Goal: Task Accomplishment & Management: Manage account settings

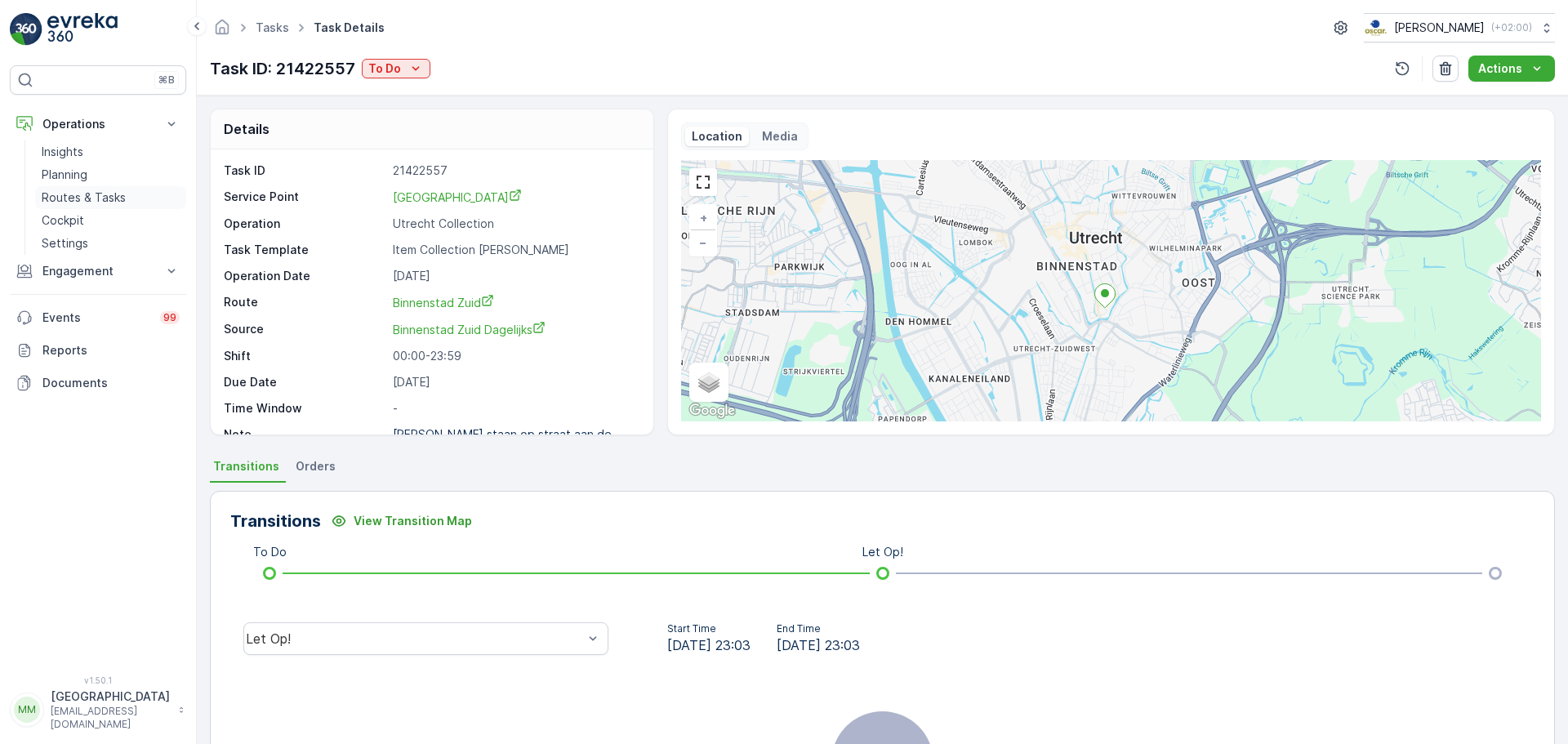
click at [99, 197] on p "Routes & Tasks" at bounding box center [83, 197] width 84 height 16
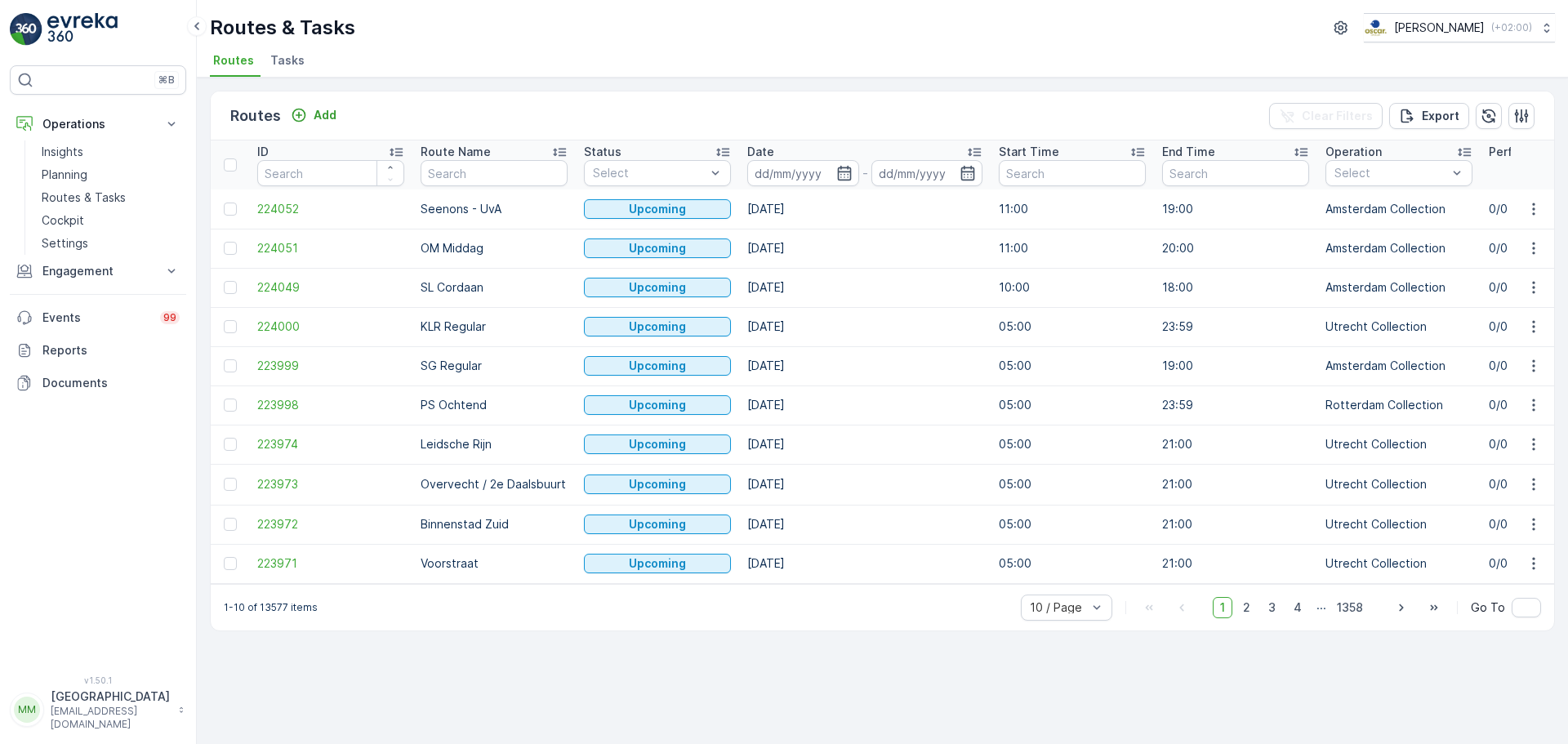
click at [281, 65] on span "Tasks" at bounding box center [287, 60] width 34 height 16
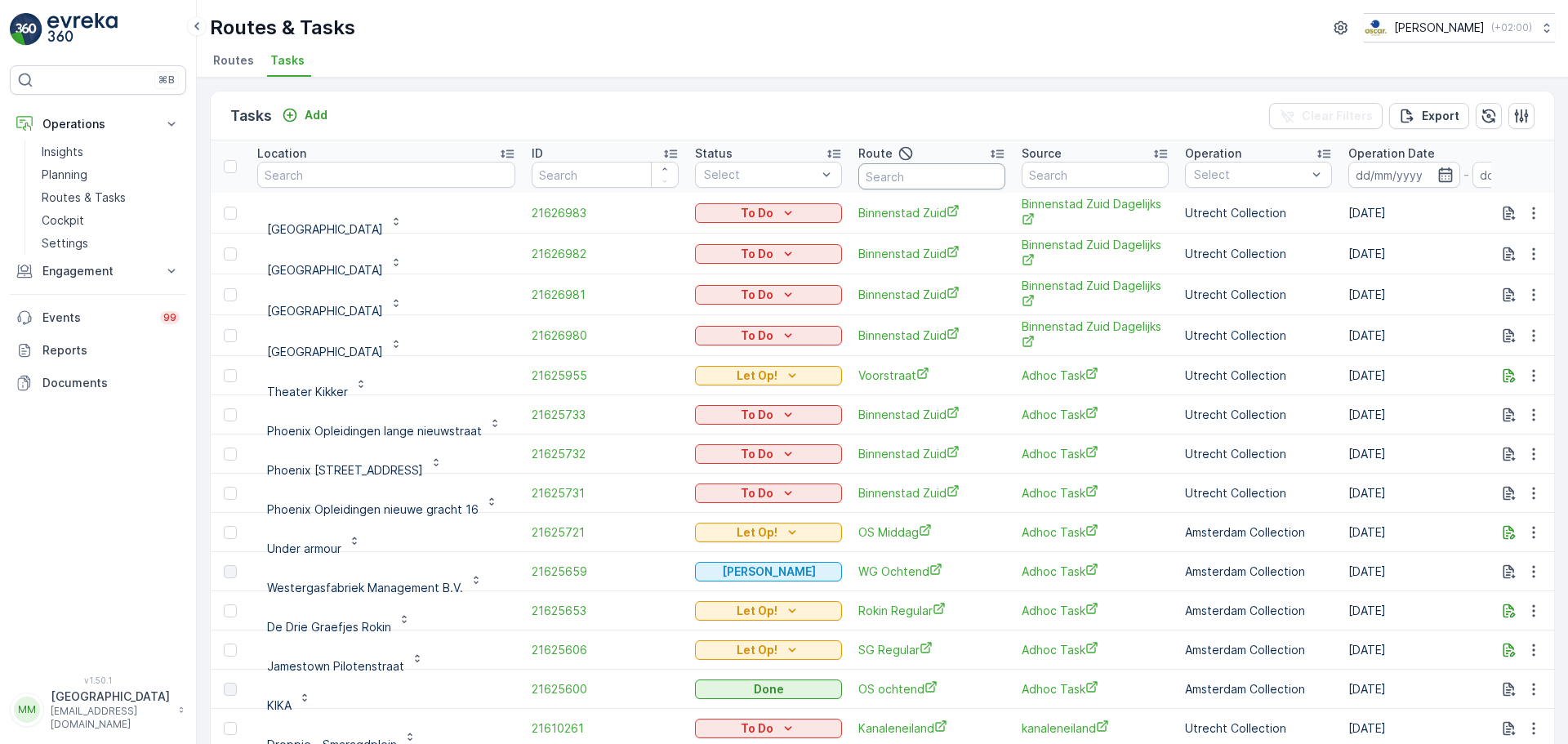
click at [904, 178] on input "text" at bounding box center [931, 177] width 147 height 26
type input "overvecht"
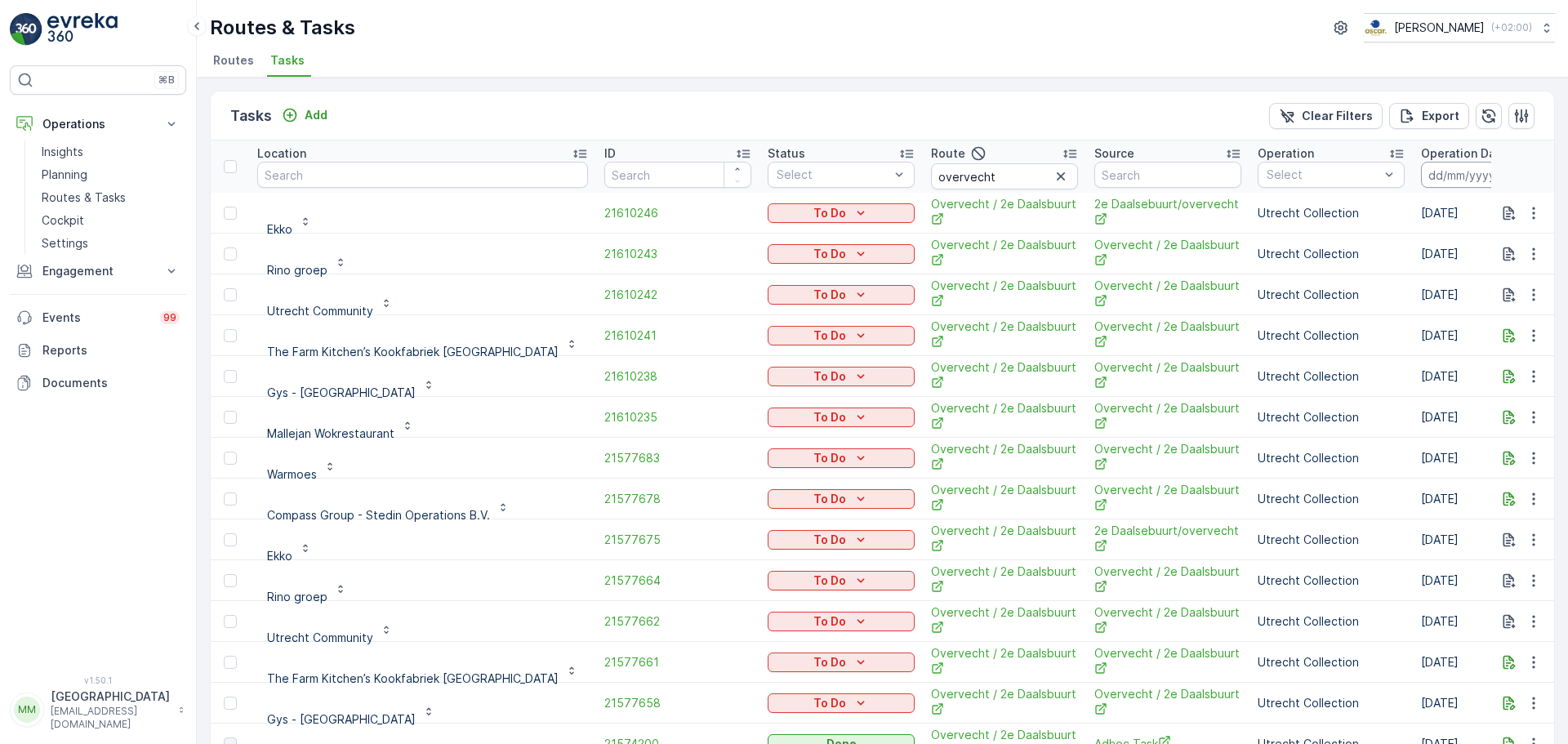
click at [1421, 182] on input at bounding box center [1477, 175] width 112 height 26
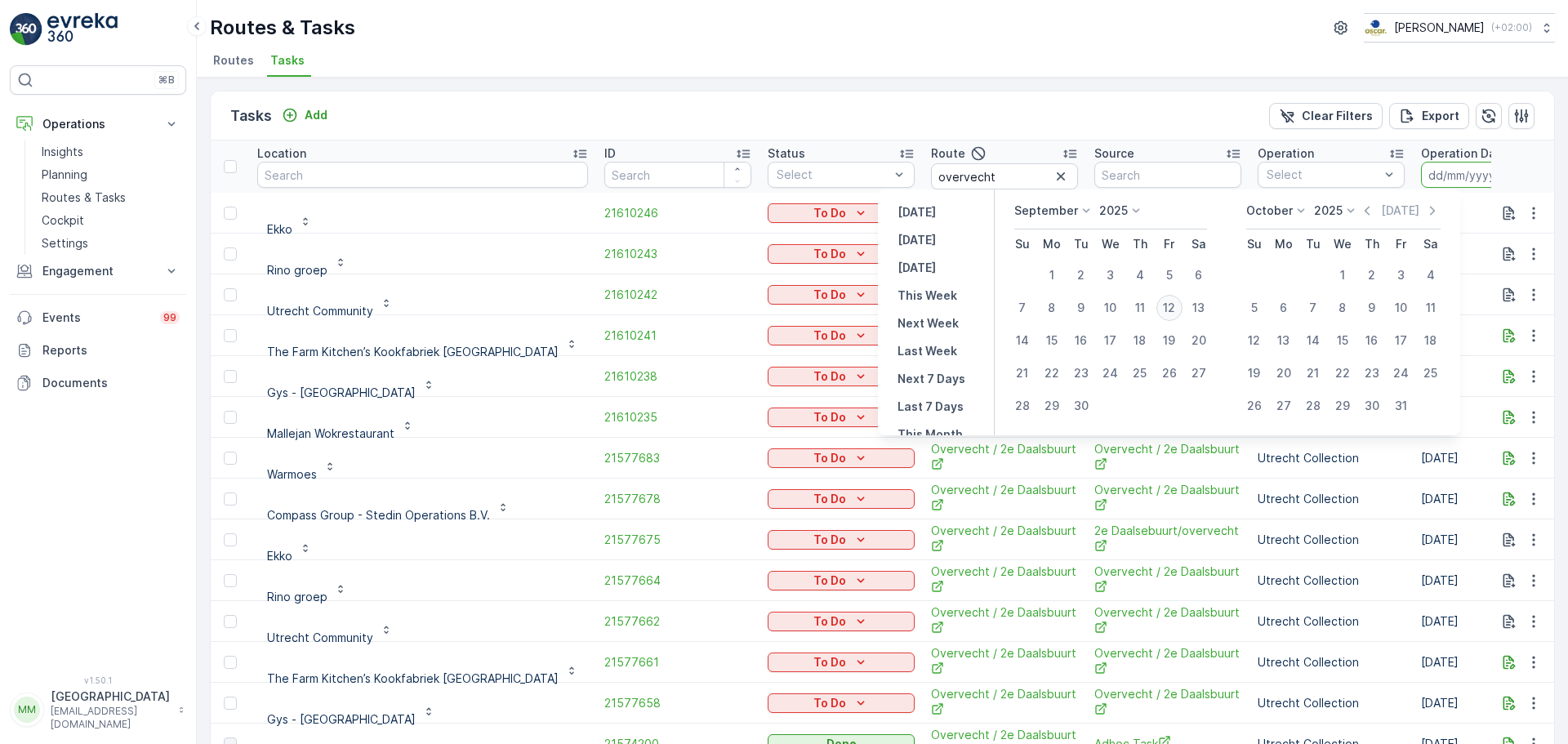
click at [1164, 304] on div "12" at bounding box center [1170, 308] width 26 height 26
type input "[DATE]"
click at [1163, 304] on div "12" at bounding box center [1170, 308] width 26 height 26
type input "[DATE]"
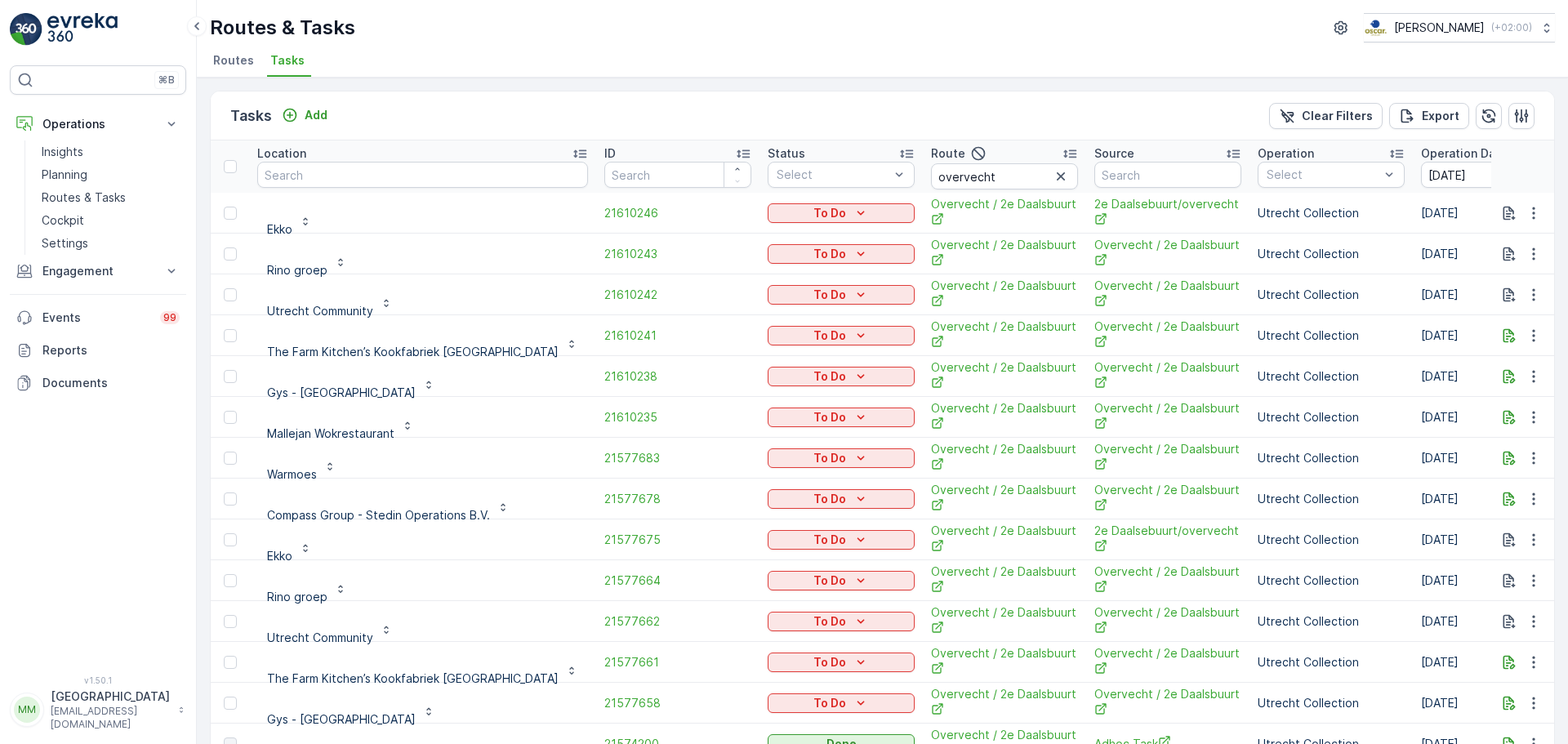
click at [1163, 304] on span "Overvecht / 2e Daalsbuurt" at bounding box center [1168, 294] width 147 height 34
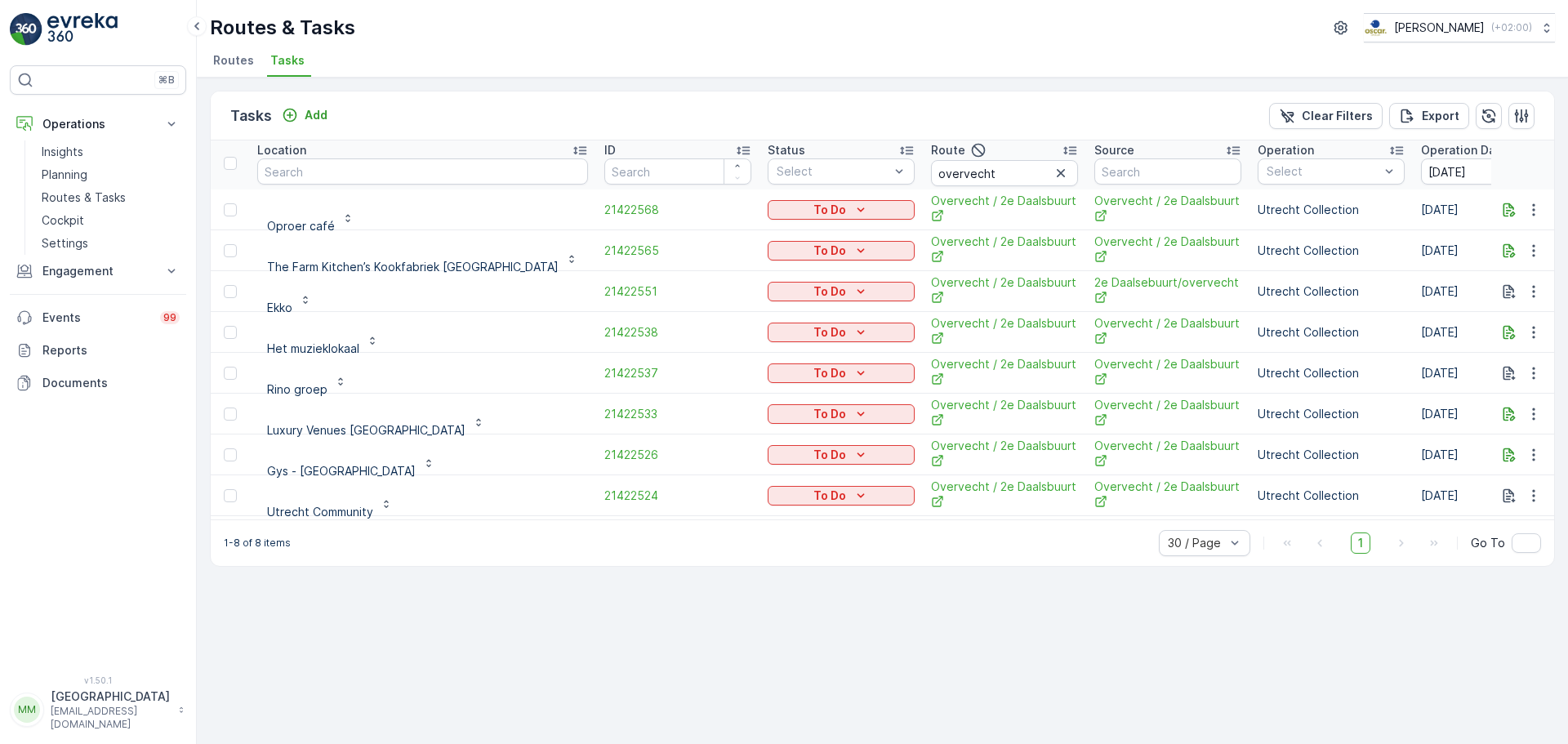
scroll to position [4, 0]
click at [853, 215] on icon "To Do" at bounding box center [861, 208] width 16 height 16
click at [729, 298] on span "Cancelled" at bounding box center [727, 302] width 55 height 16
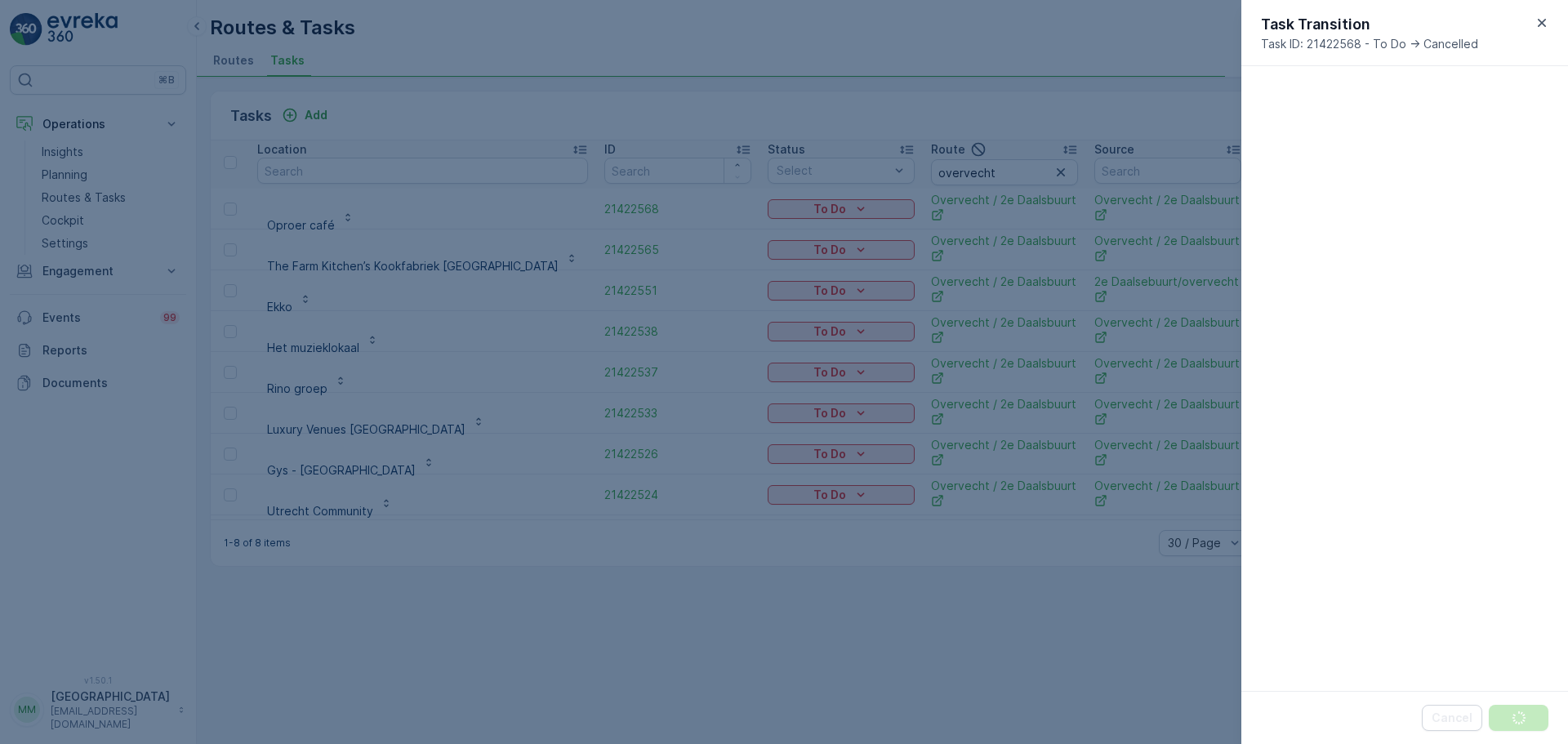
scroll to position [0, 0]
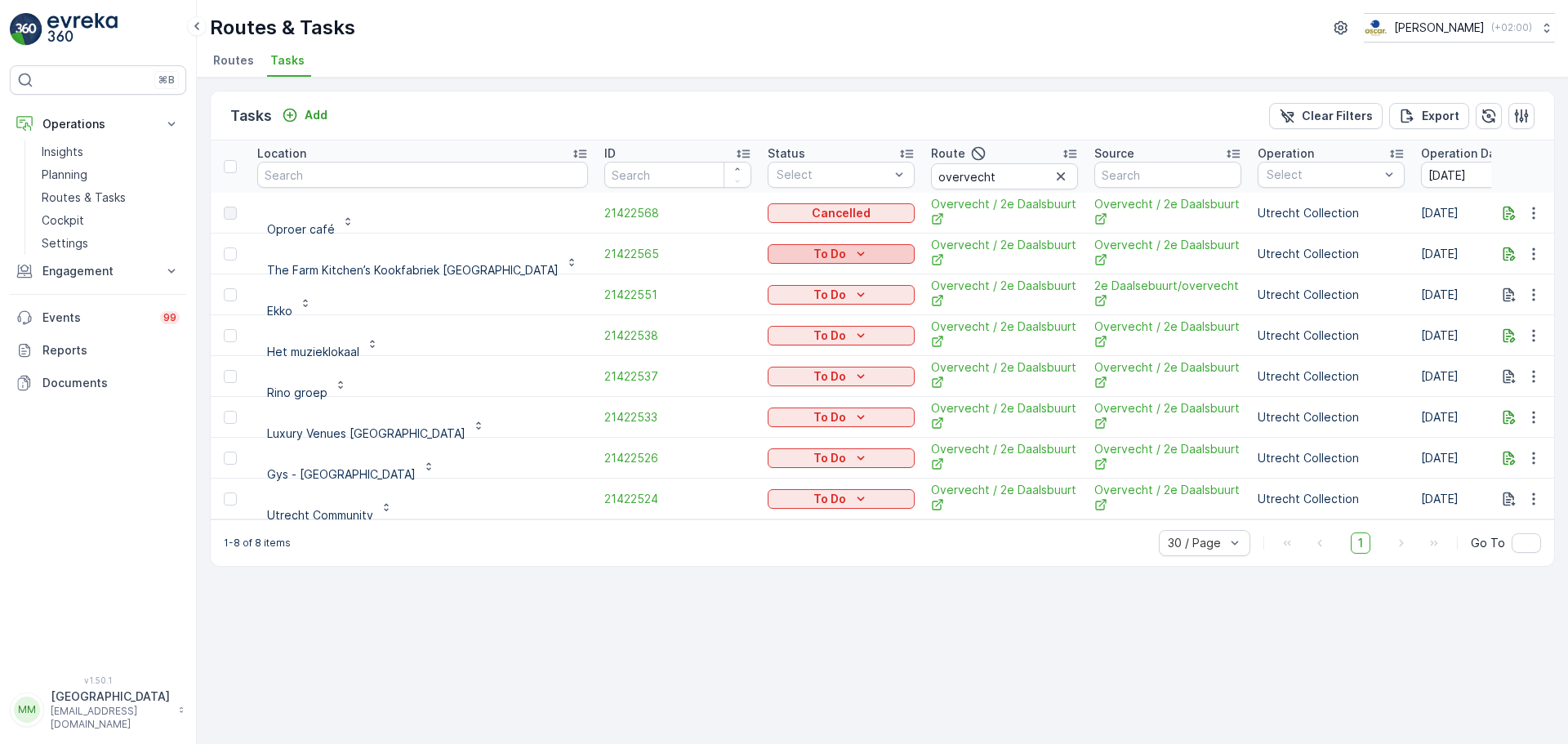
click at [813, 261] on p "To Do" at bounding box center [830, 254] width 33 height 16
click at [741, 345] on span "Cancelled" at bounding box center [727, 347] width 55 height 16
click at [813, 299] on p "To Do" at bounding box center [830, 294] width 33 height 16
click at [739, 388] on span "Cancelled" at bounding box center [727, 388] width 55 height 16
click at [775, 336] on div "To Do" at bounding box center [842, 336] width 134 height 16
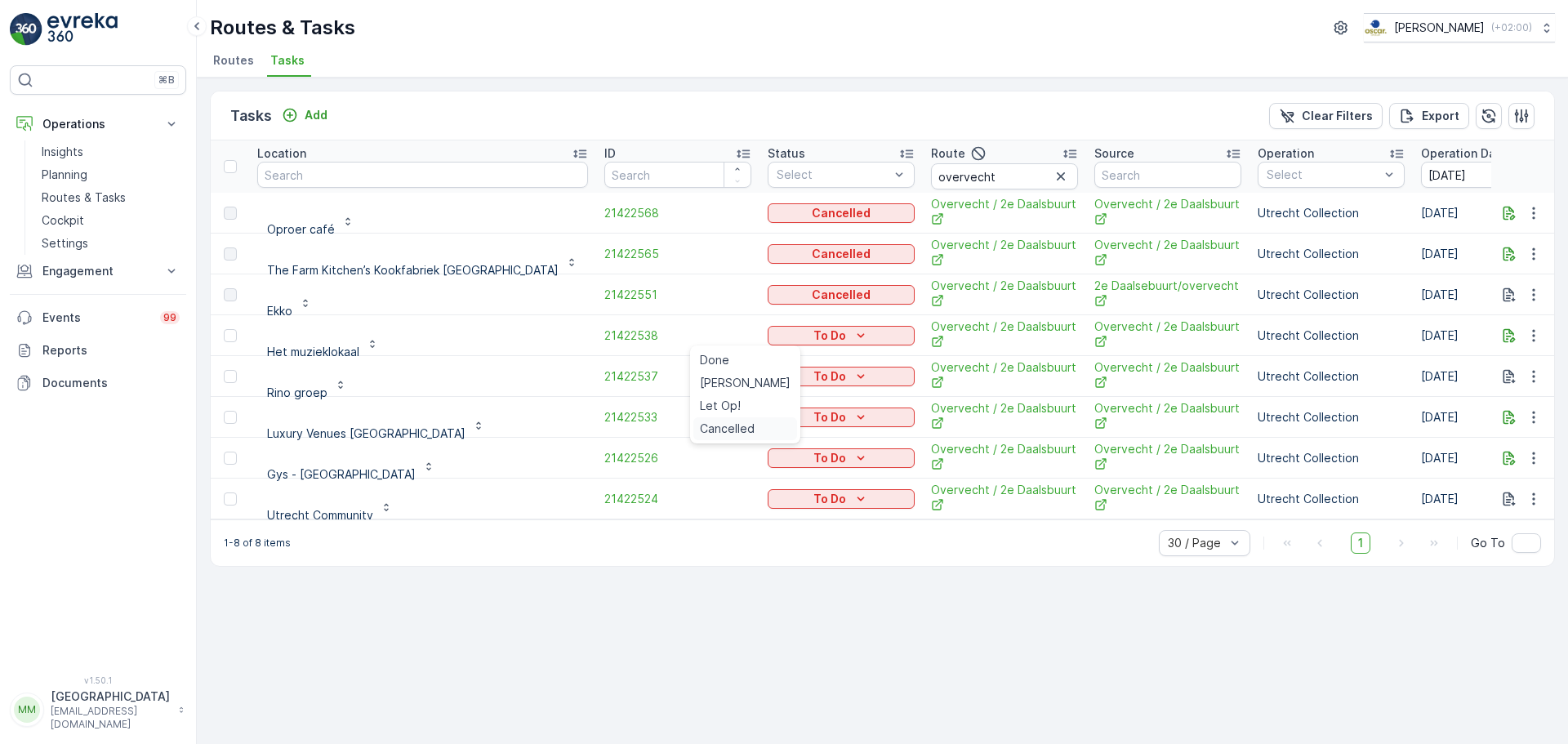
click at [732, 429] on span "Cancelled" at bounding box center [727, 429] width 55 height 16
click at [853, 379] on icon "To Do" at bounding box center [861, 376] width 16 height 16
click at [742, 471] on span "Cancelled" at bounding box center [727, 469] width 55 height 16
click at [813, 409] on p "To Do" at bounding box center [830, 417] width 33 height 16
click at [729, 512] on span "Cancelled" at bounding box center [727, 511] width 55 height 16
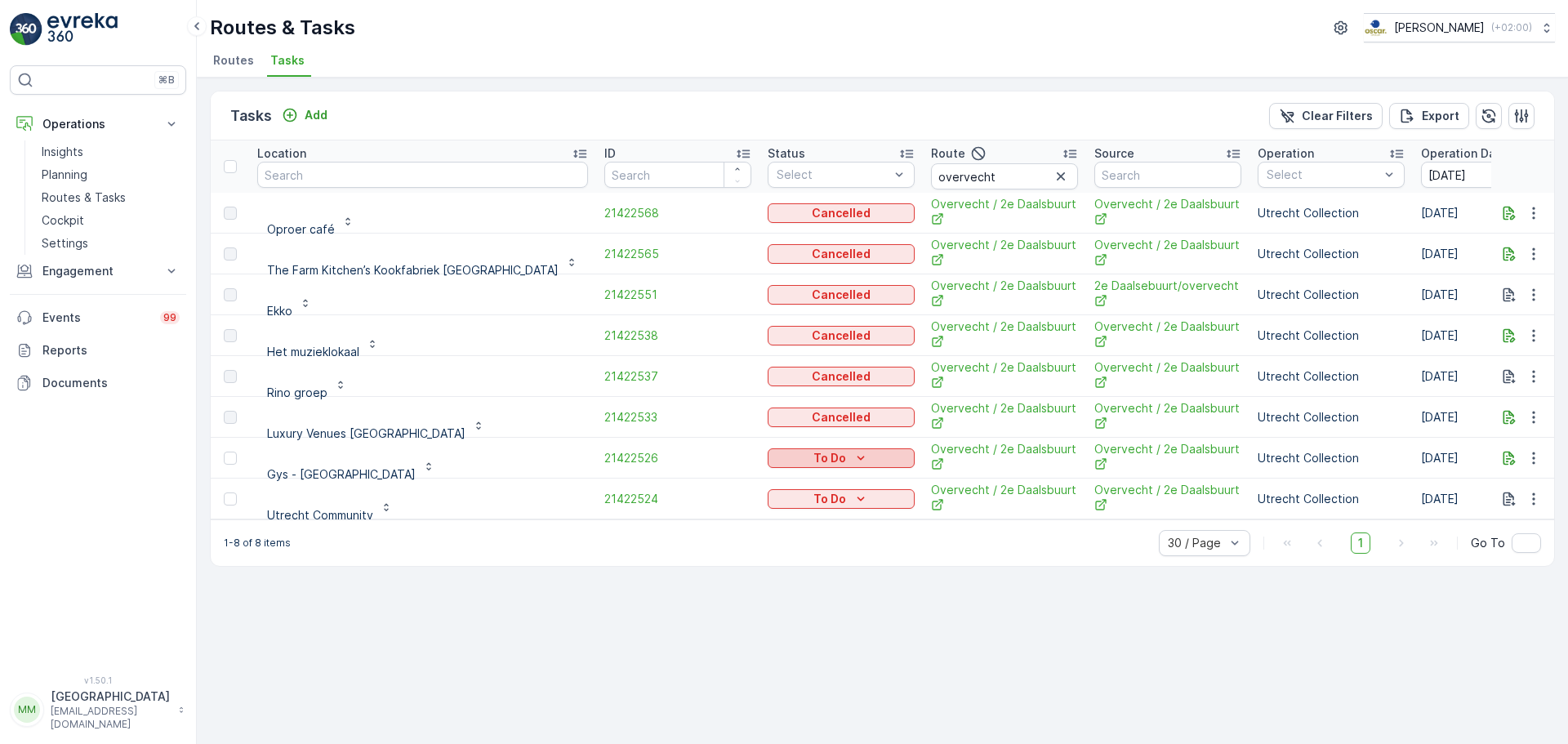
click at [813, 464] on p "To Do" at bounding box center [830, 458] width 33 height 16
click at [726, 549] on span "Cancelled" at bounding box center [727, 551] width 55 height 16
click at [768, 508] on button "To Do" at bounding box center [841, 499] width 147 height 20
click at [721, 594] on span "Cancelled" at bounding box center [727, 592] width 55 height 16
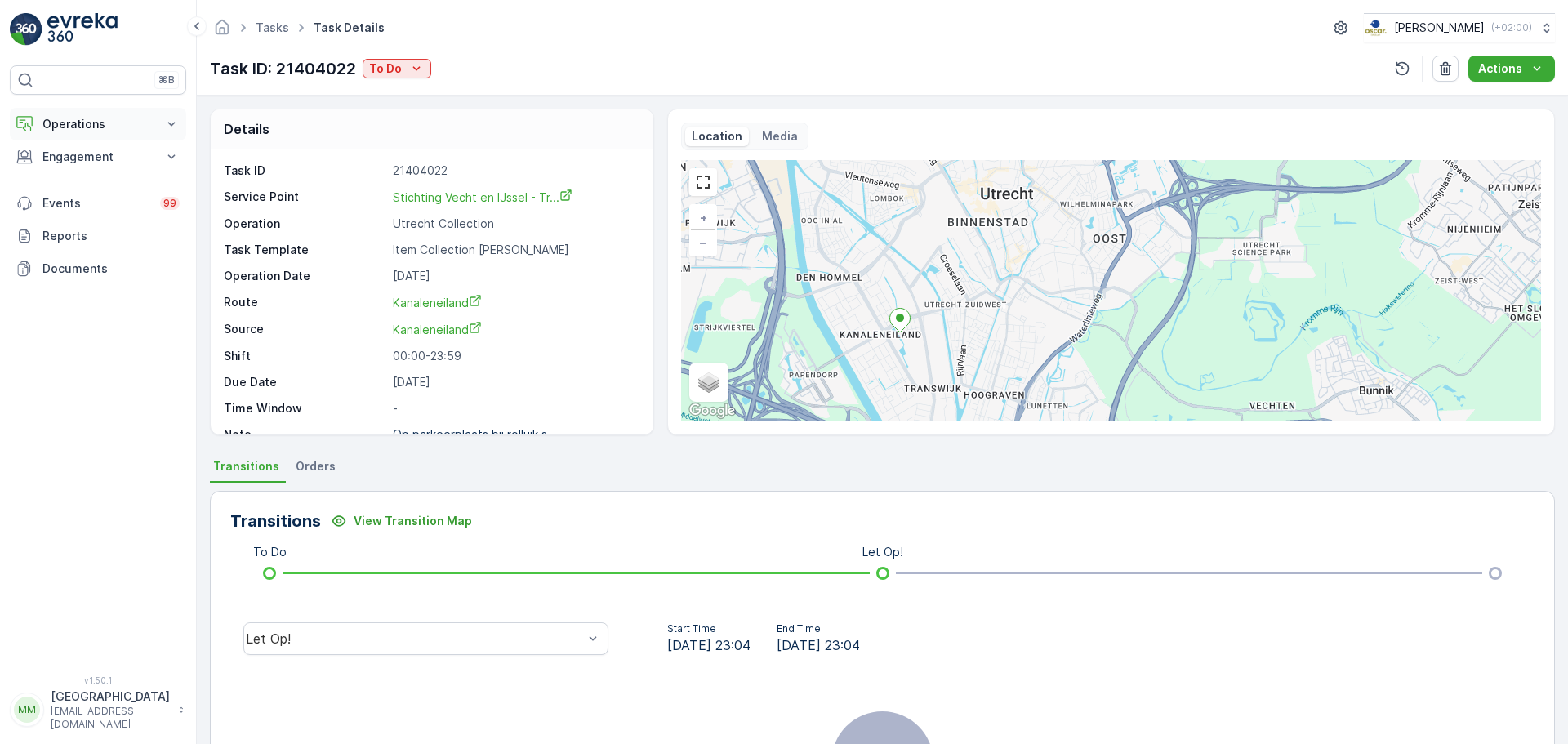
click at [106, 124] on p "Operations" at bounding box center [97, 124] width 111 height 16
click at [98, 171] on link "Planning" at bounding box center [111, 175] width 151 height 23
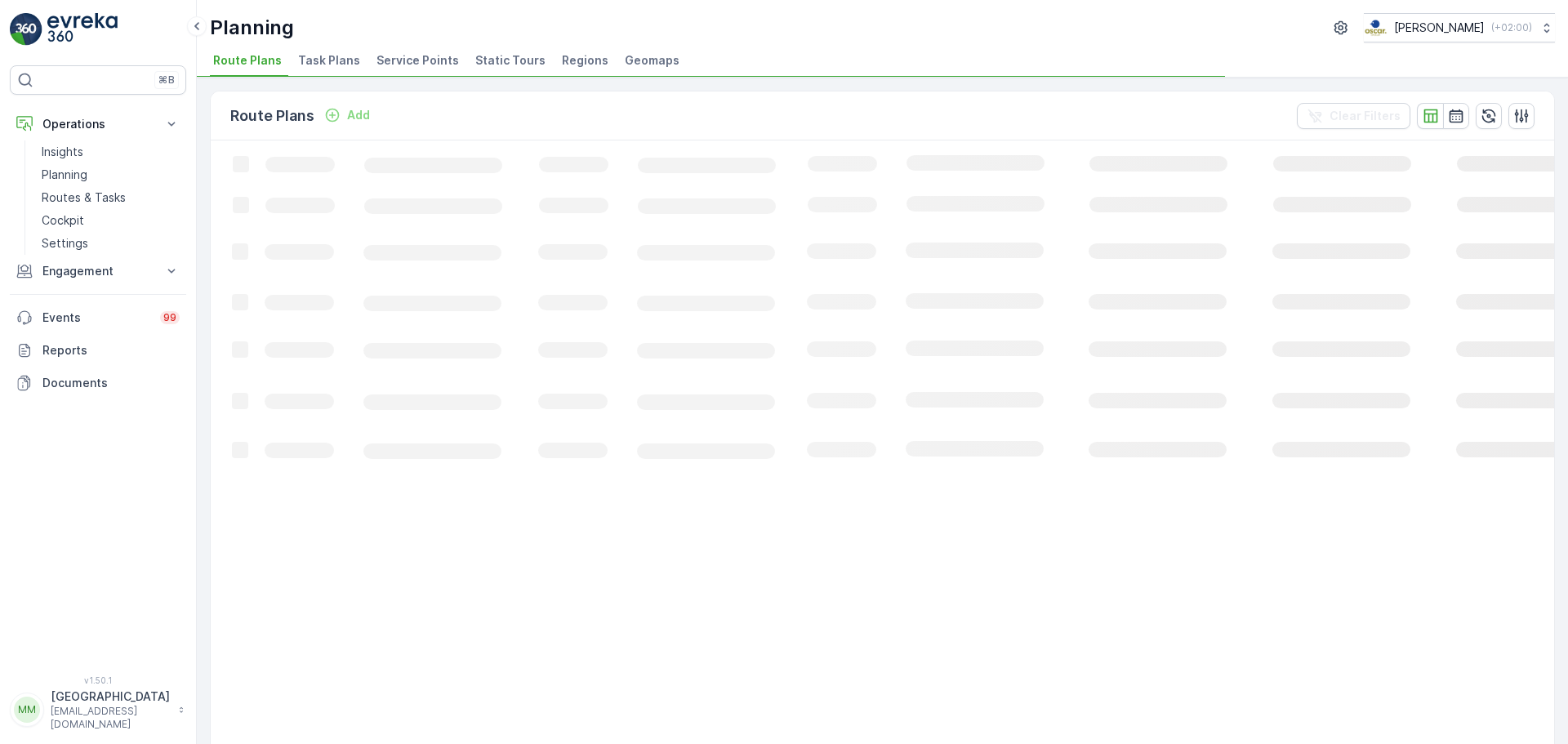
click at [298, 62] on span "Task Plans" at bounding box center [329, 60] width 62 height 16
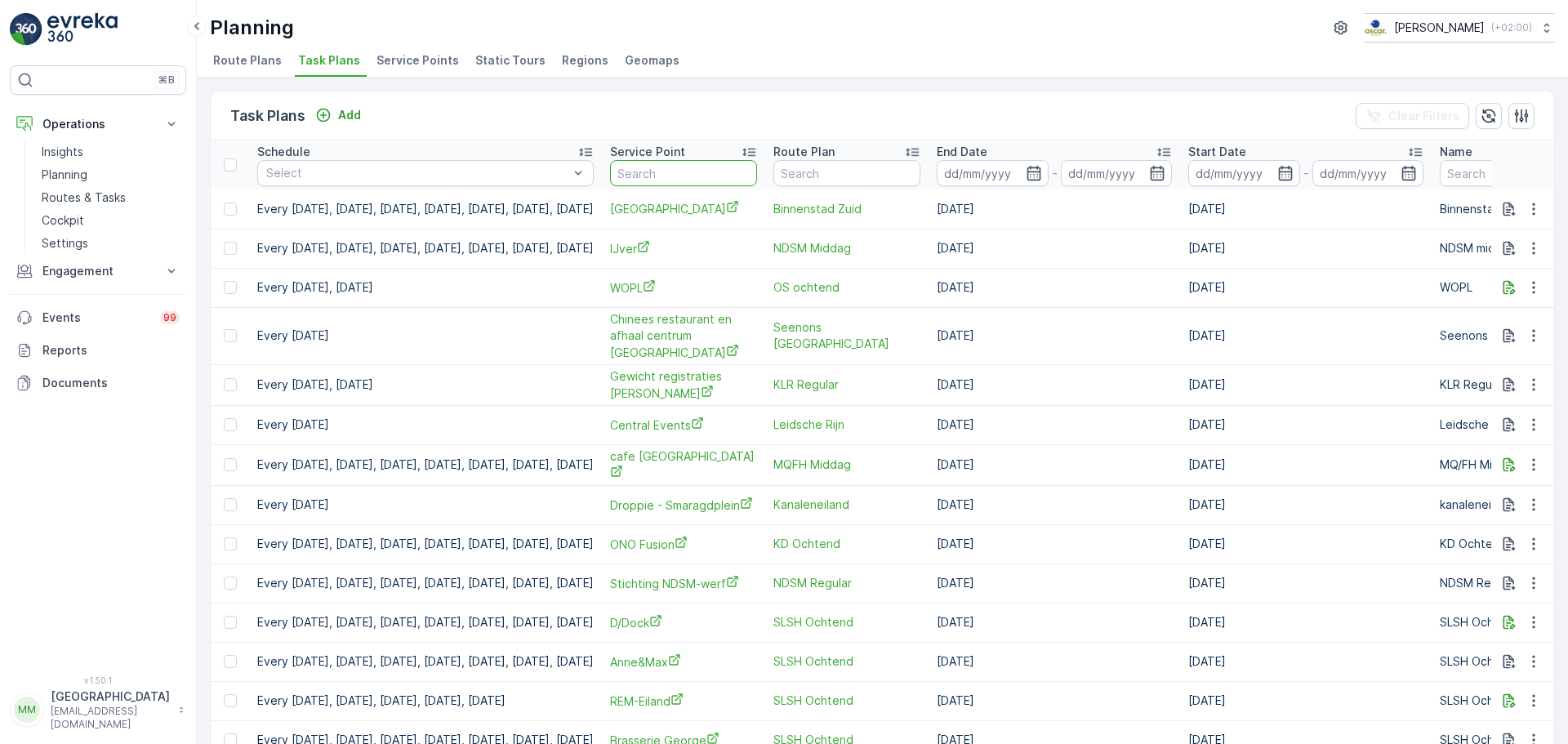
click at [733, 161] on input "text" at bounding box center [683, 173] width 147 height 26
type input "luxury"
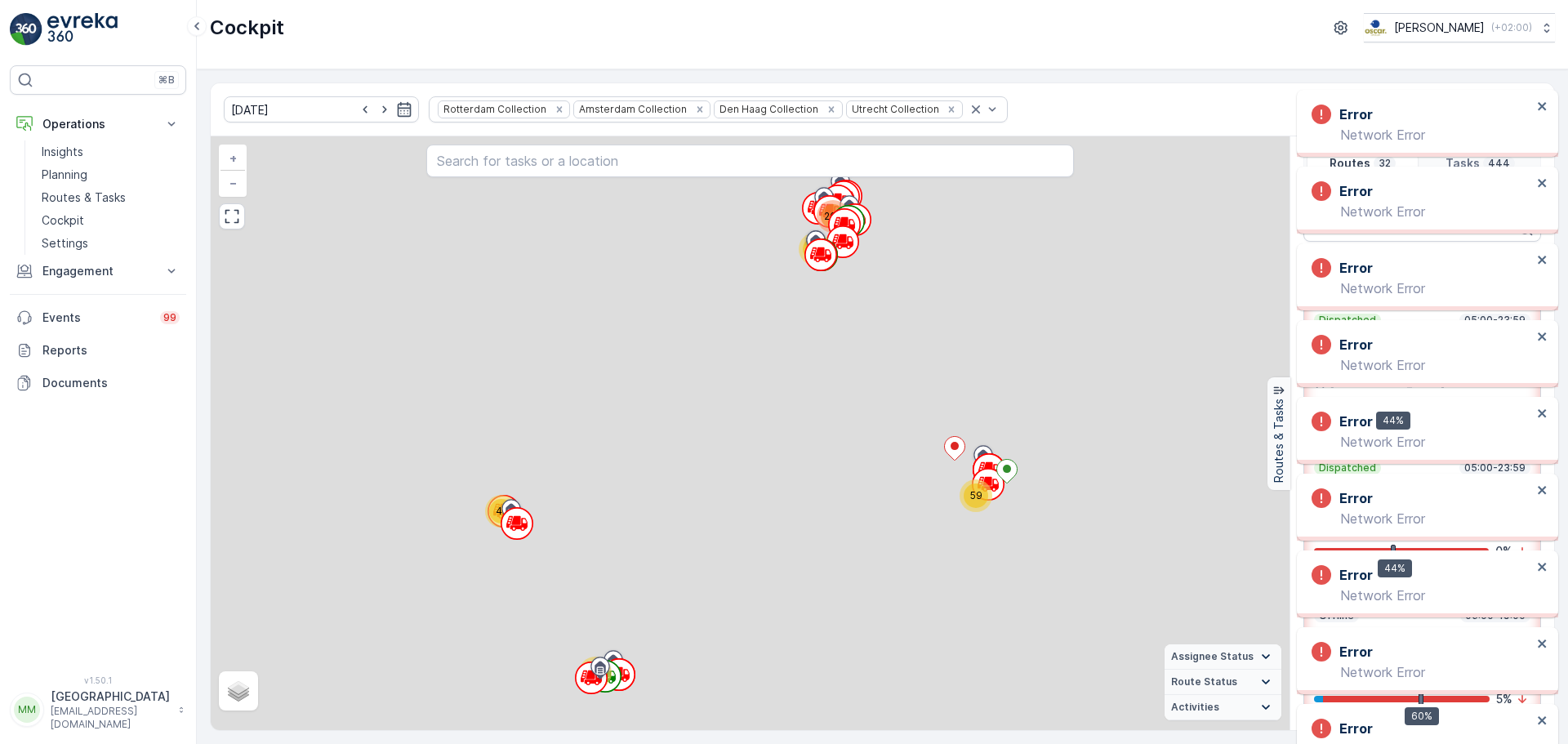
click at [1546, 20] on div "Error Network Error Error Network Error Error Network Error Error Network Error…" at bounding box center [1424, 16] width 262 height 7
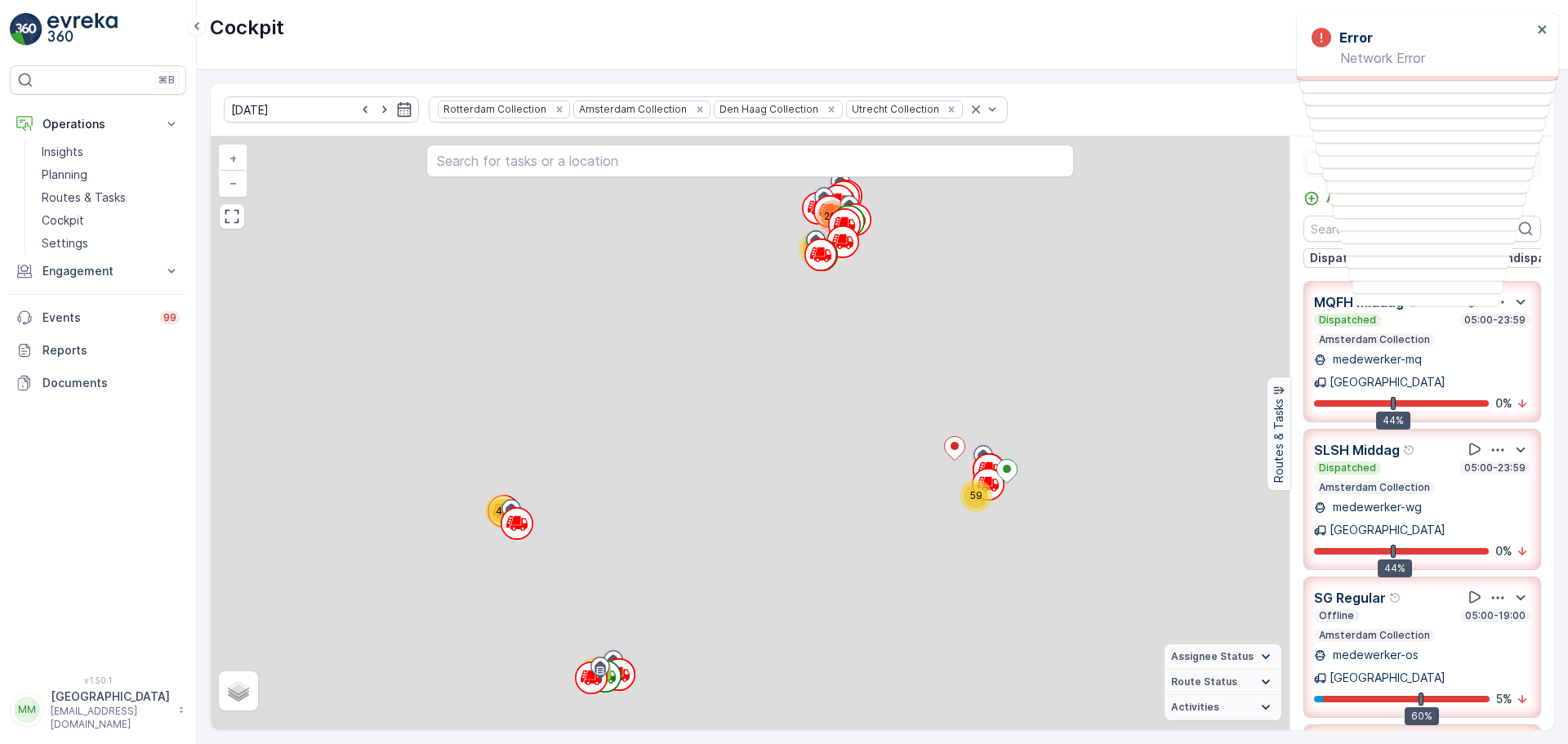
click at [884, 38] on div "Cockpit Oscar Circulair ( +02:00 )" at bounding box center [882, 28] width 1345 height 29
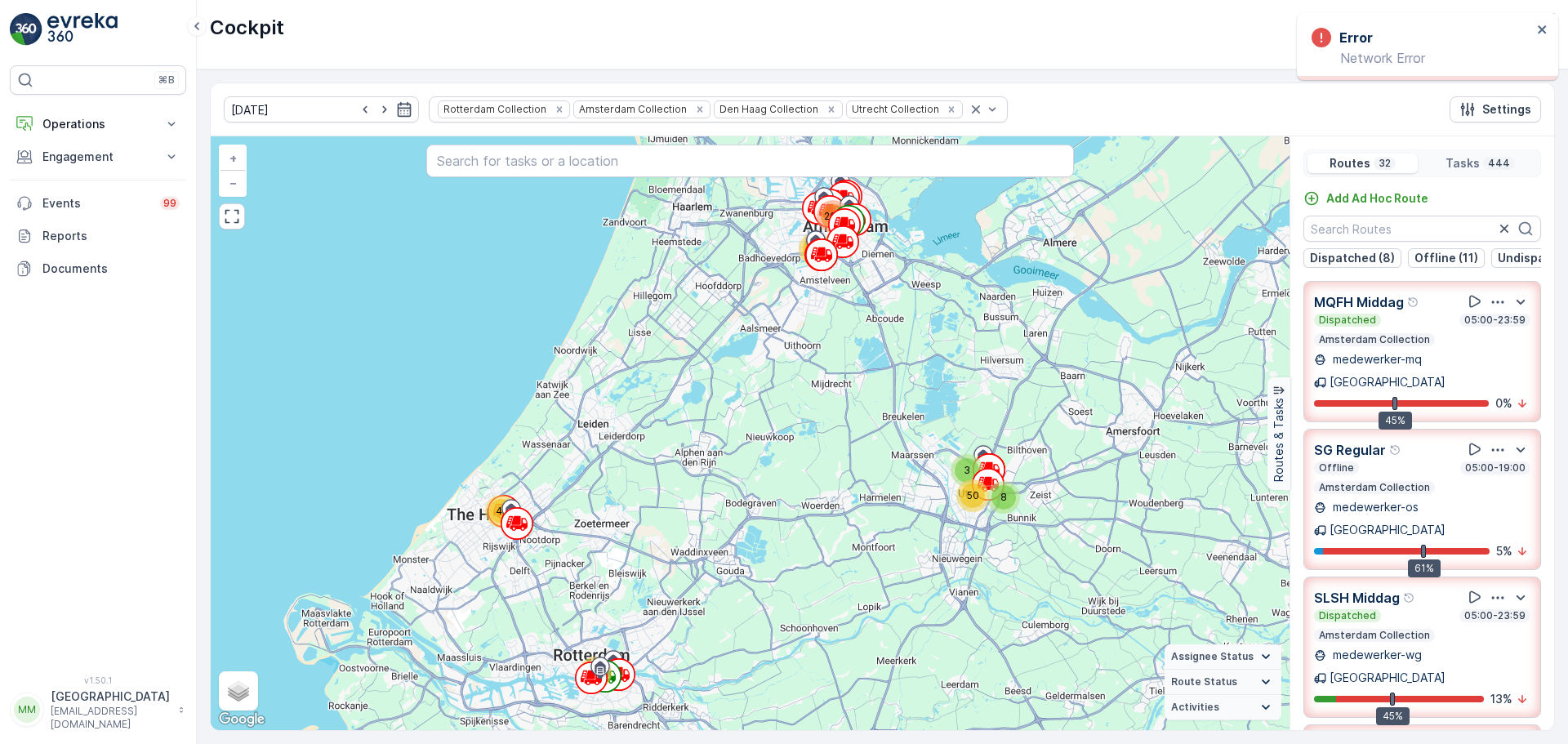
click at [1539, 22] on div "Error Network Error" at bounding box center [1428, 46] width 262 height 67
click at [1540, 24] on icon "close" at bounding box center [1542, 29] width 11 height 13
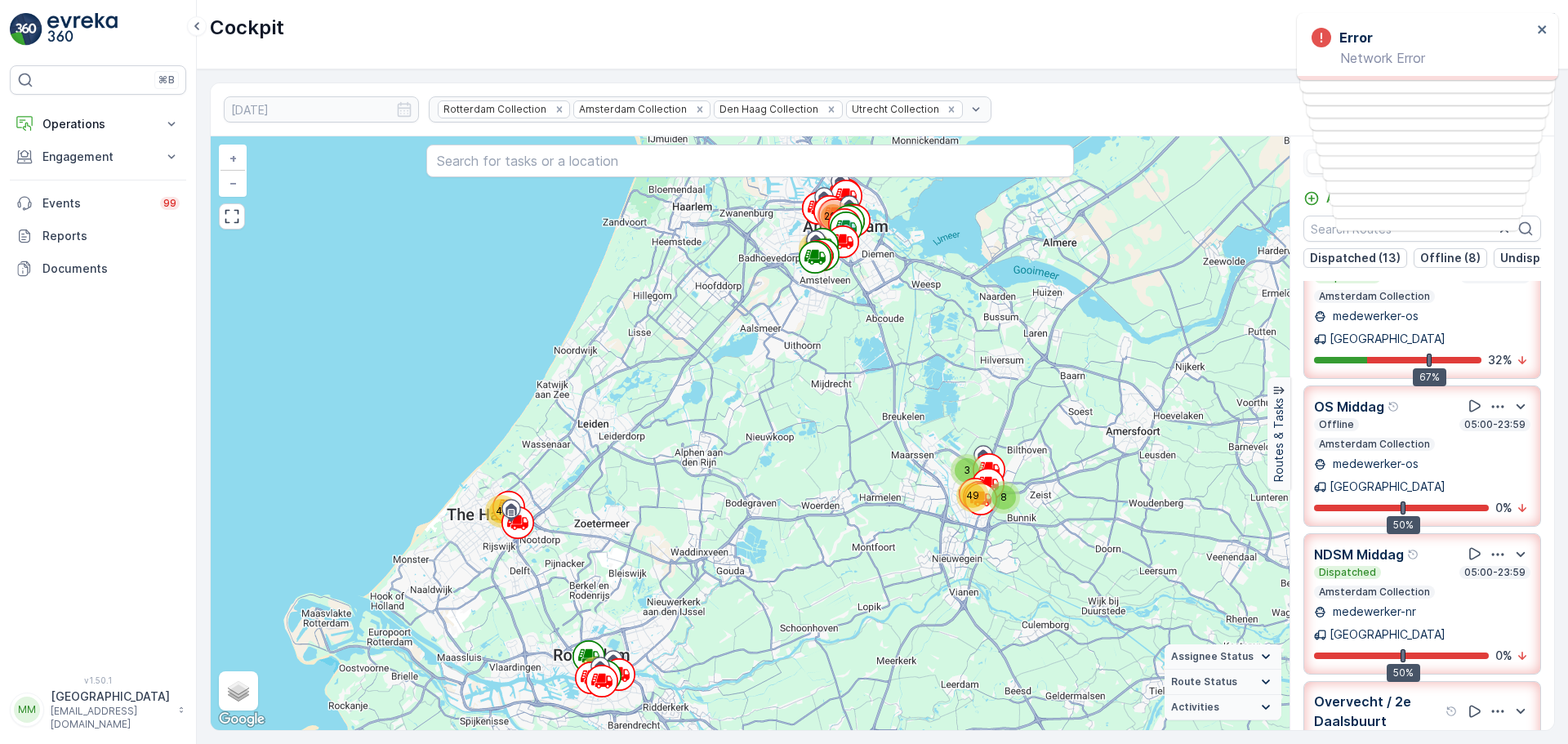
scroll to position [245, 0]
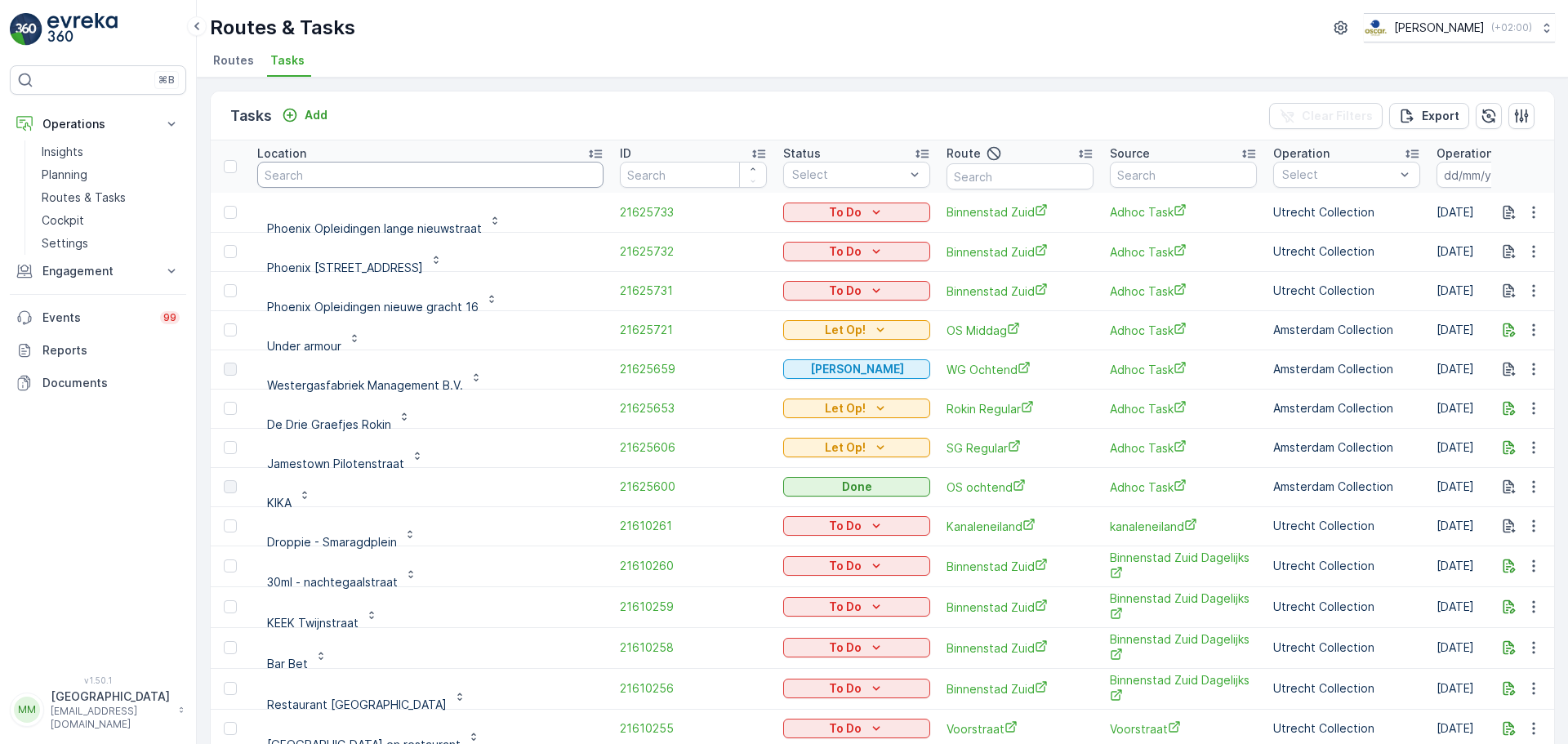
drag, startPoint x: 350, startPoint y: 170, endPoint x: 357, endPoint y: 177, distance: 9.9
click at [355, 177] on input "text" at bounding box center [430, 175] width 346 height 26
type input "[GEOGRAPHIC_DATA]"
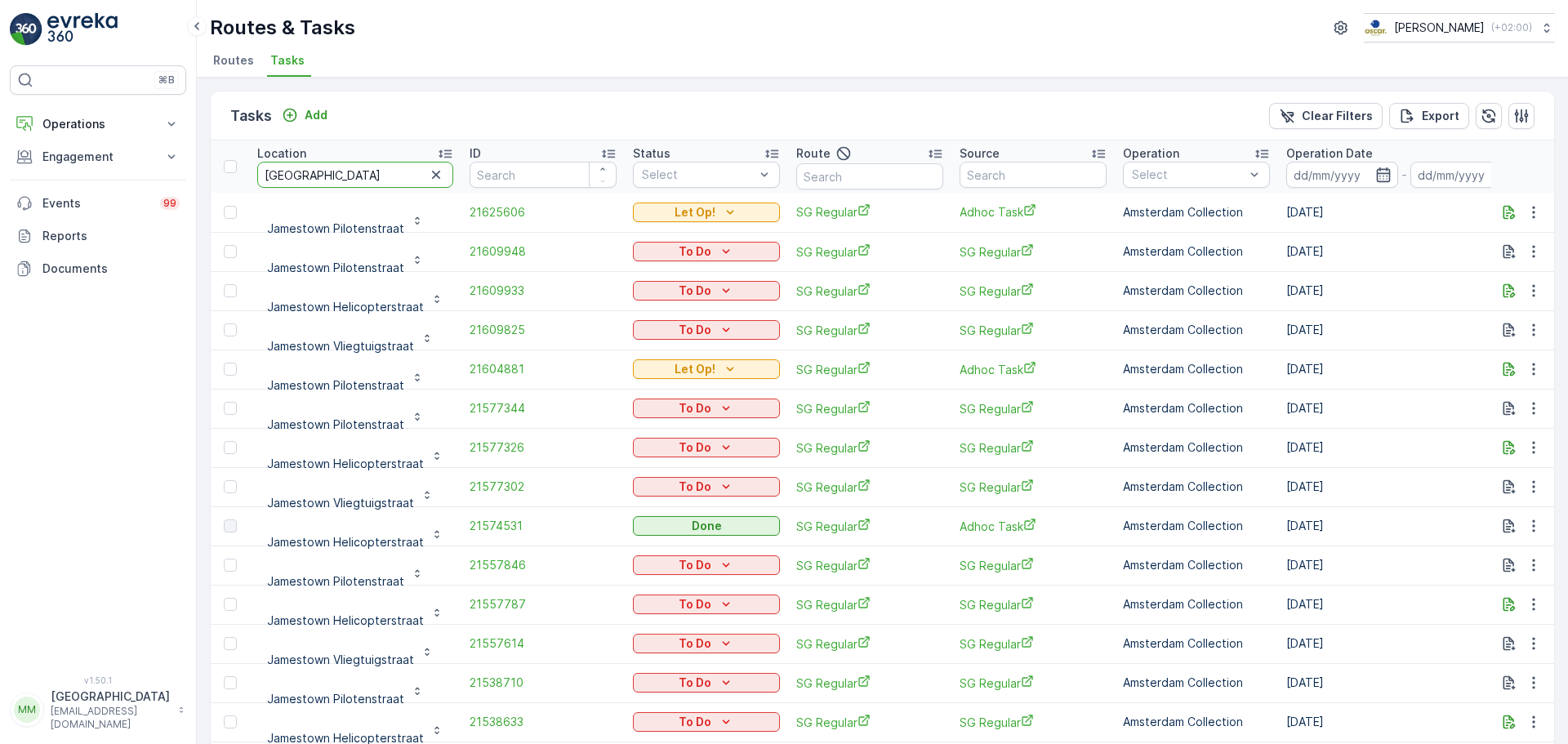
drag, startPoint x: 380, startPoint y: 177, endPoint x: 232, endPoint y: 177, distance: 148.0
click at [231, 178] on tr "Location [GEOGRAPHIC_DATA] ID Status Select Route Source Operation Select Opera…" at bounding box center [1495, 166] width 2568 height 53
type input "door ope"
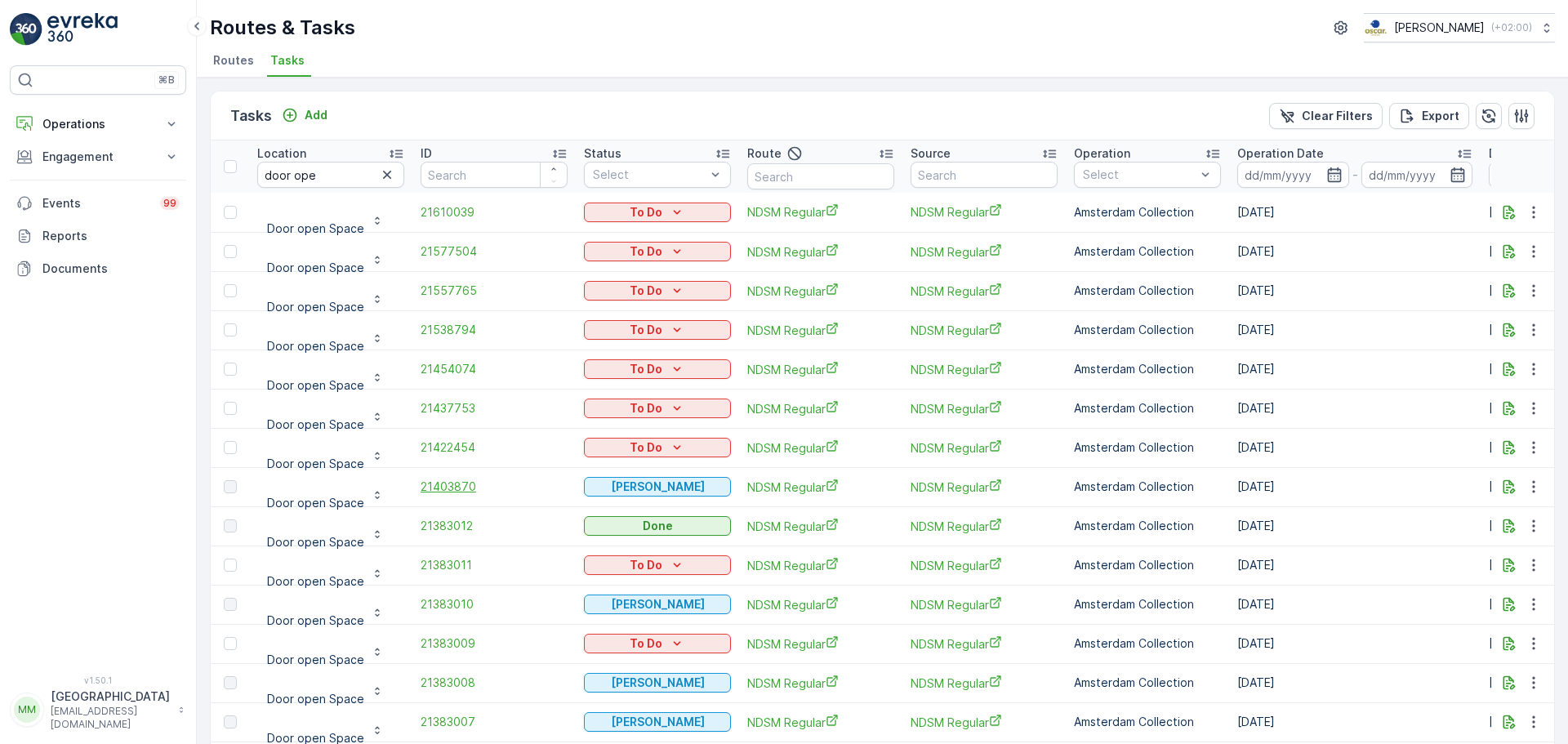
click at [452, 487] on span "21403870" at bounding box center [494, 487] width 147 height 16
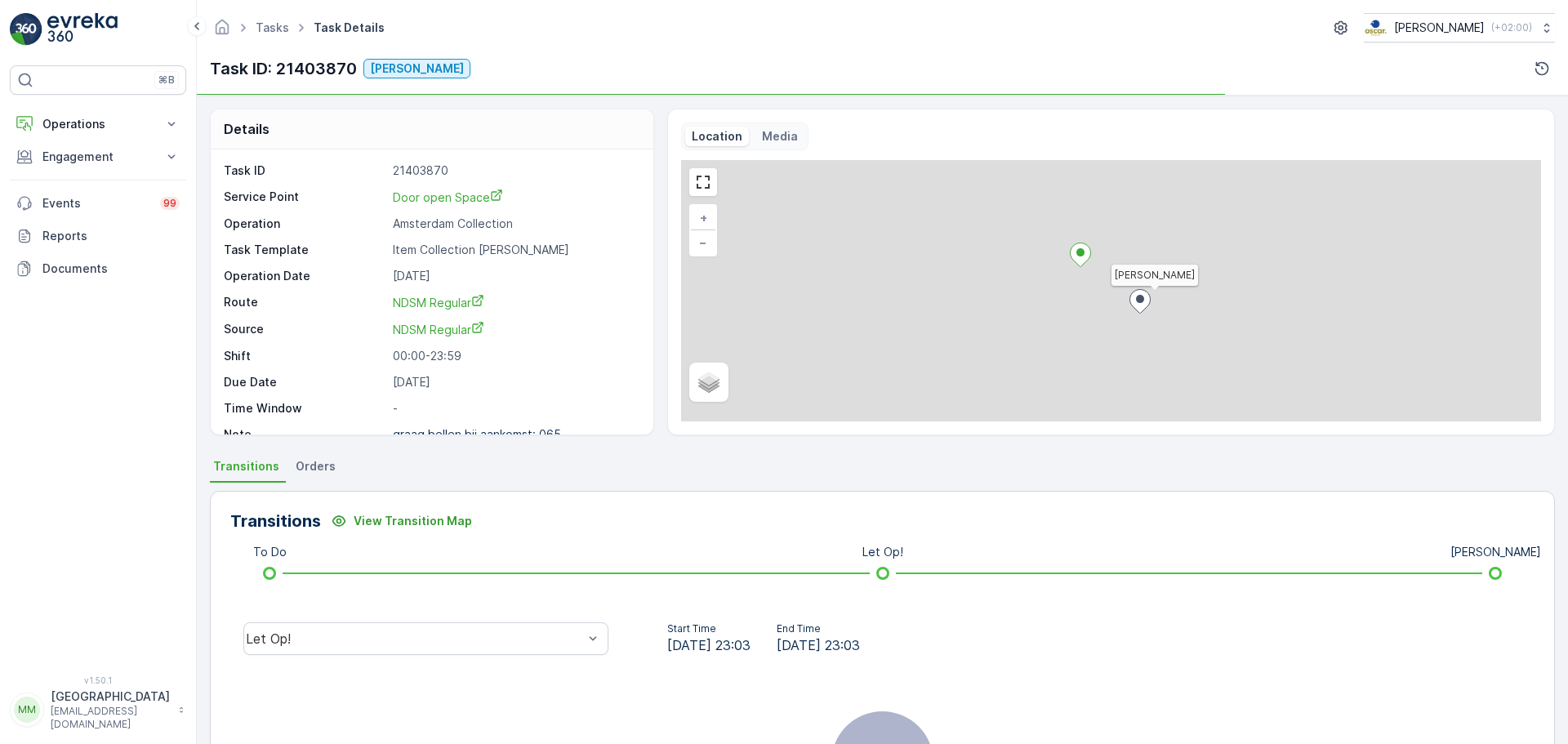
scroll to position [22, 0]
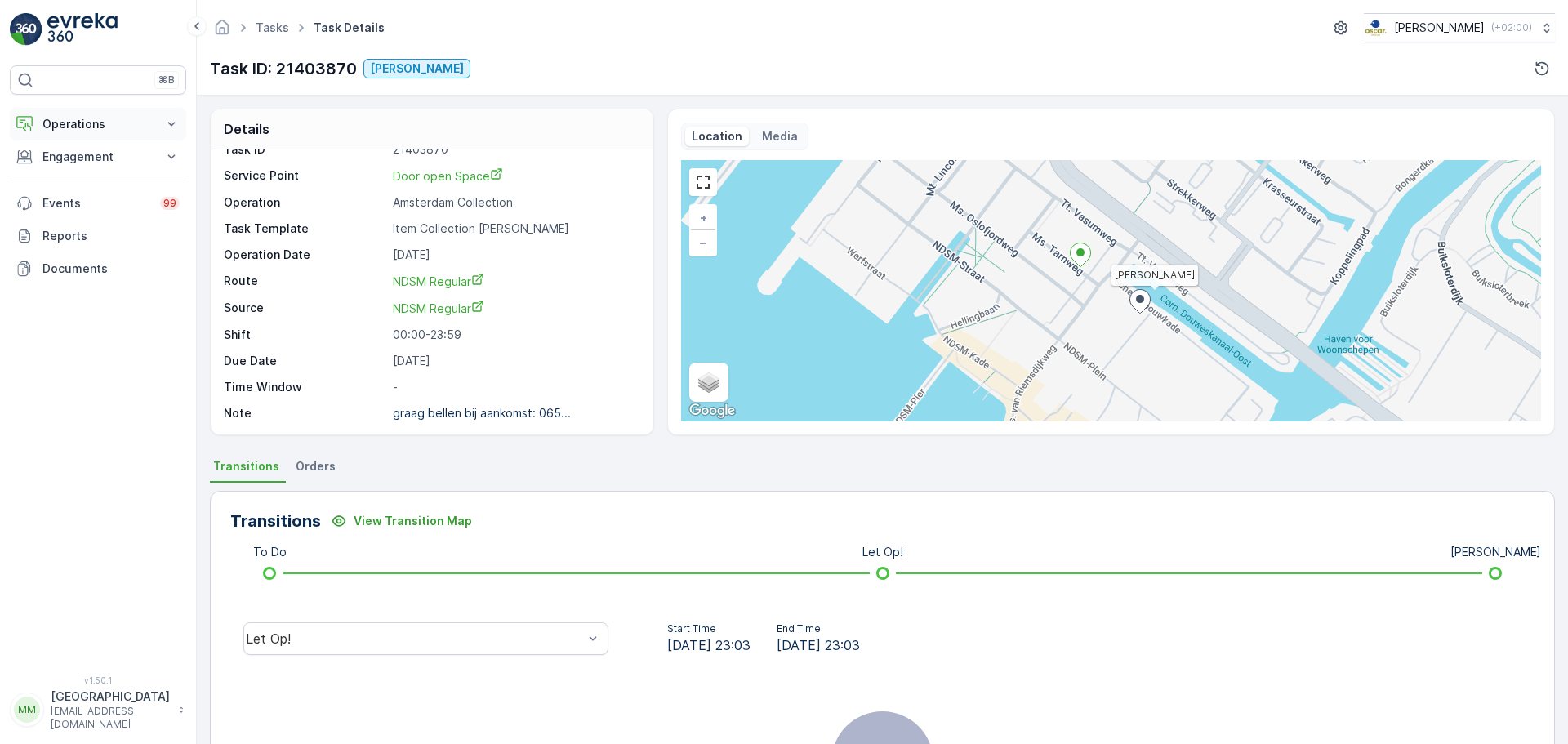
click at [121, 120] on p "Operations" at bounding box center [97, 124] width 111 height 16
click at [102, 202] on p "Routes & Tasks" at bounding box center [83, 197] width 84 height 16
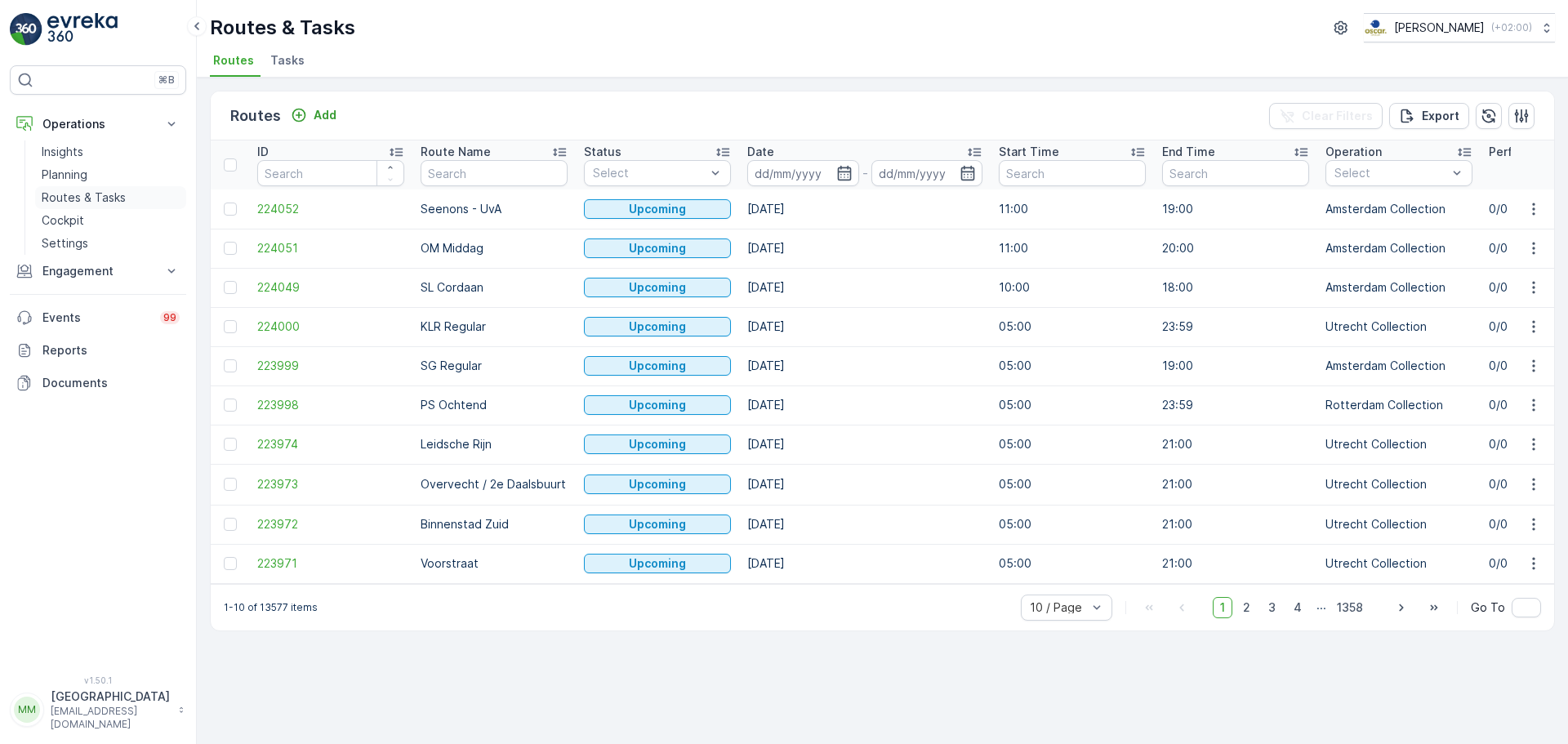
click at [92, 201] on p "Routes & Tasks" at bounding box center [83, 197] width 84 height 16
click at [261, 64] on ul "Routes Tasks" at bounding box center [876, 63] width 1332 height 28
click at [267, 64] on li "Tasks" at bounding box center [288, 63] width 44 height 28
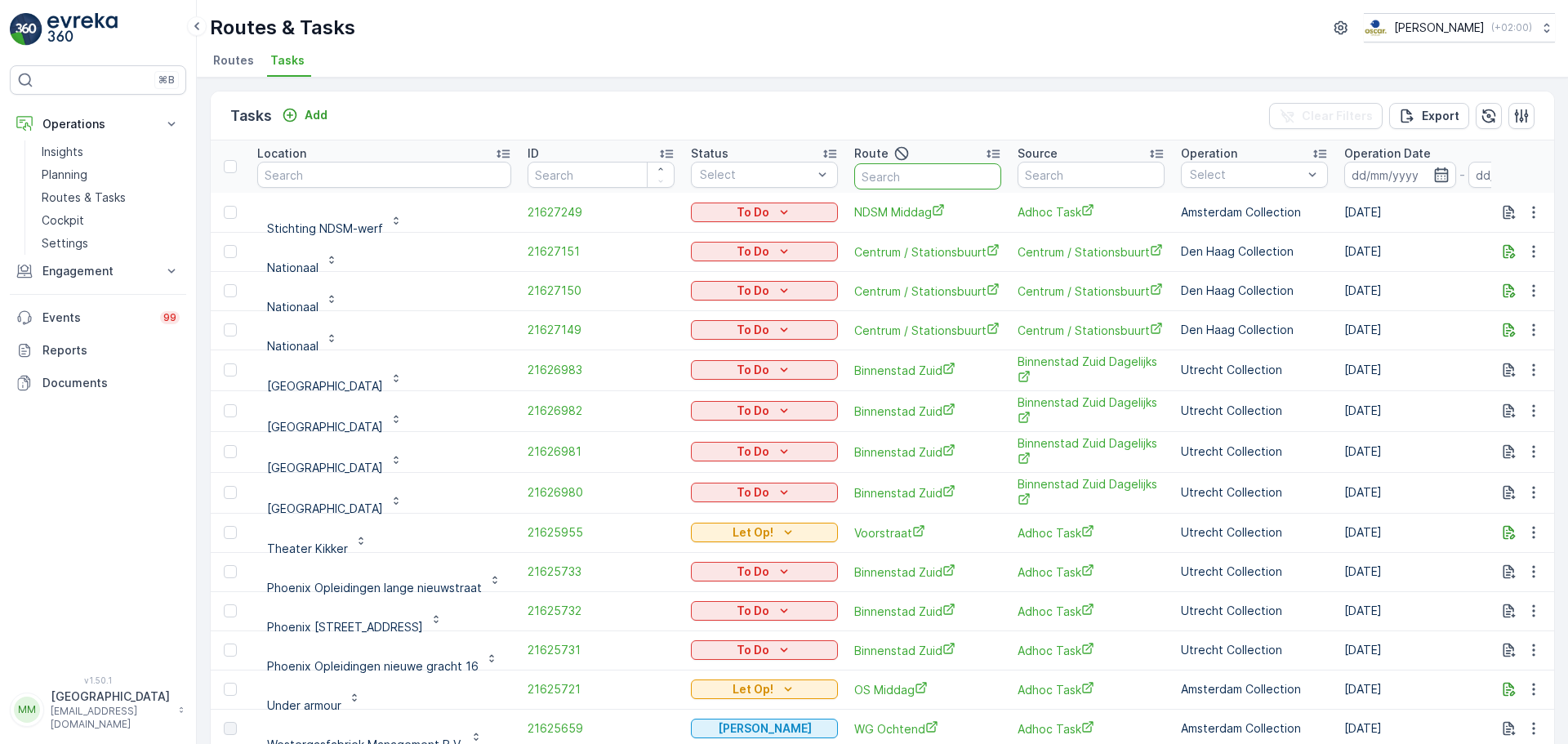
click at [923, 179] on input "text" at bounding box center [928, 177] width 147 height 26
type input "binnenstad"
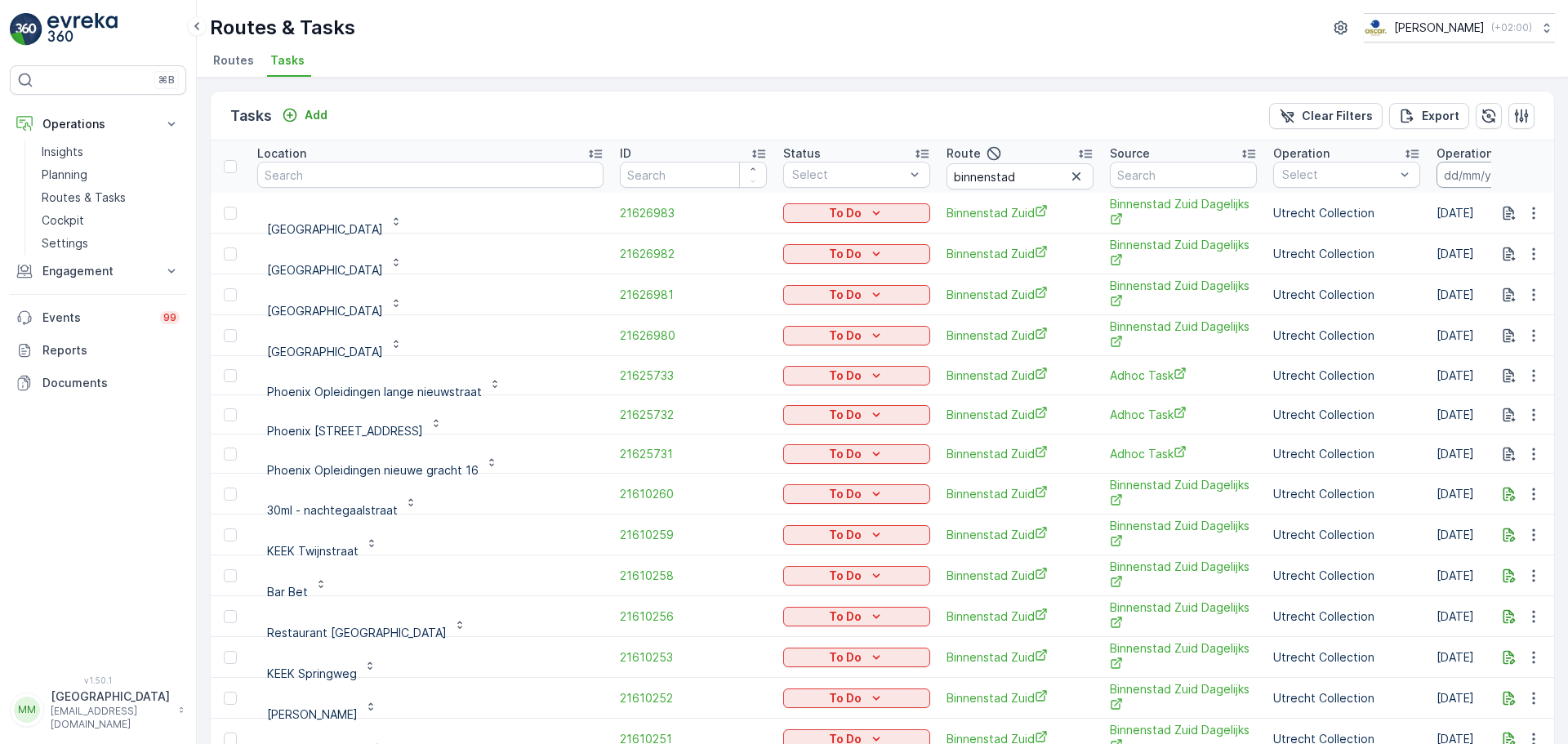
click at [1436, 177] on input at bounding box center [1492, 175] width 112 height 26
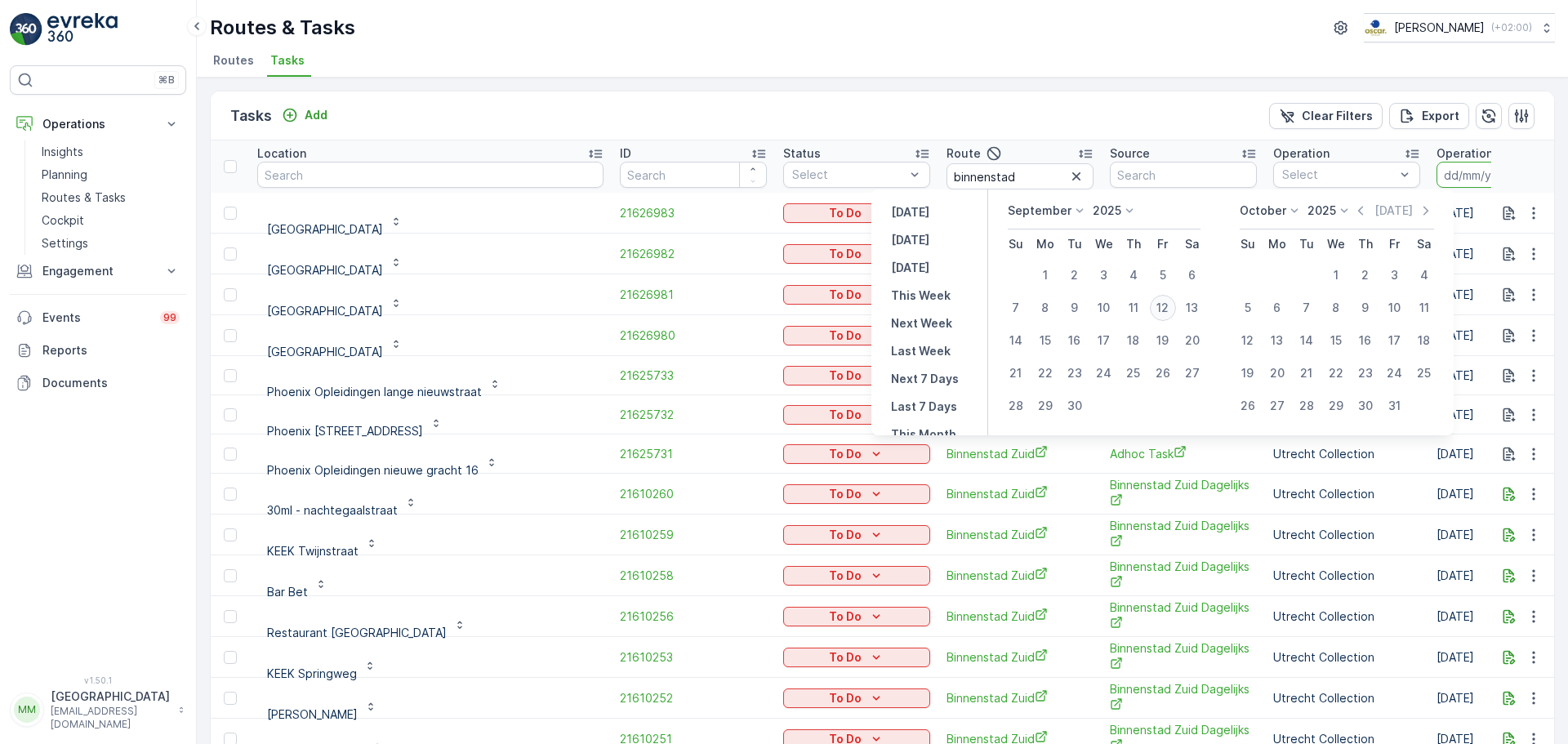
click at [1173, 304] on div "12" at bounding box center [1163, 308] width 26 height 26
type input "[DATE]"
click at [1173, 304] on div "12" at bounding box center [1163, 308] width 26 height 26
type input "[DATE]"
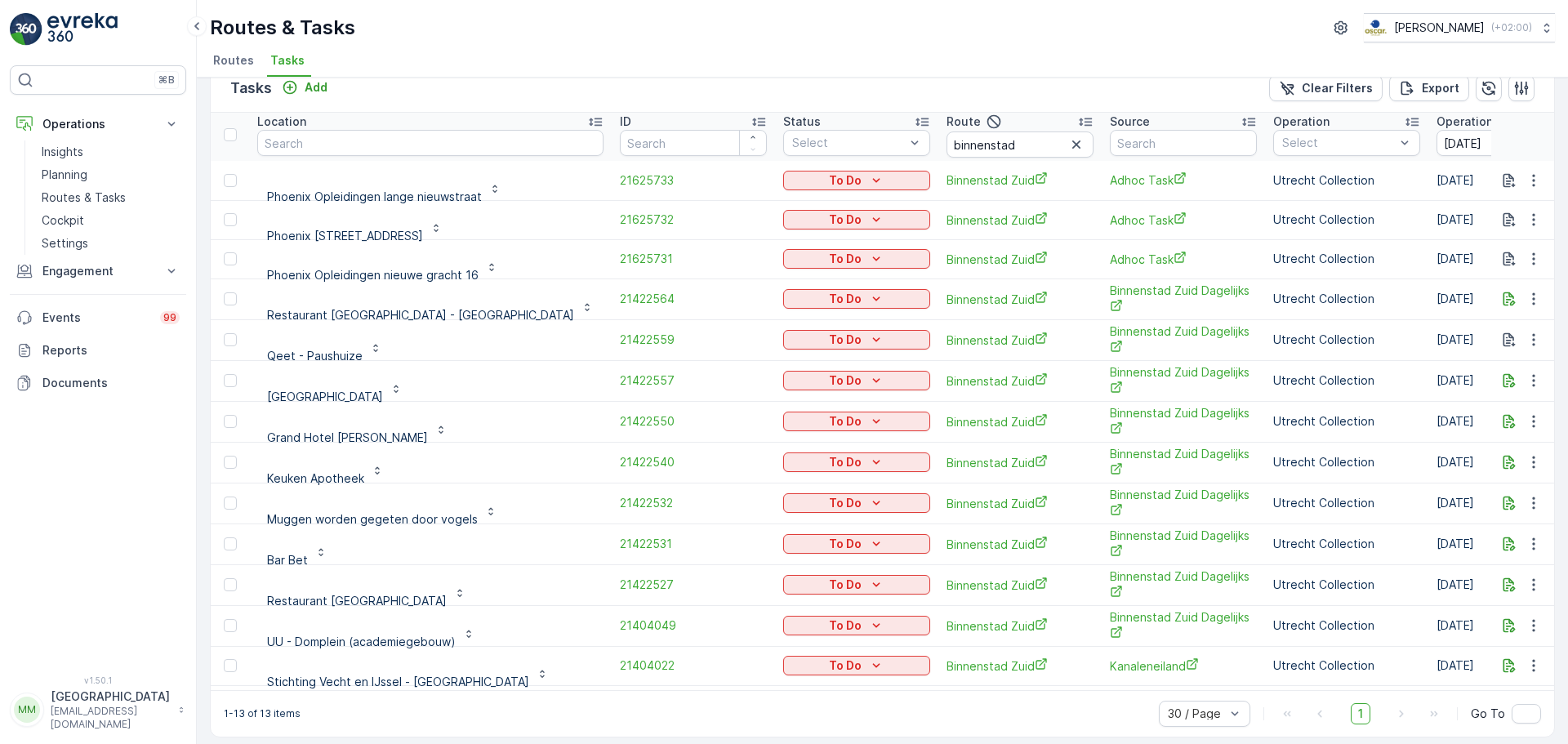
scroll to position [42, 0]
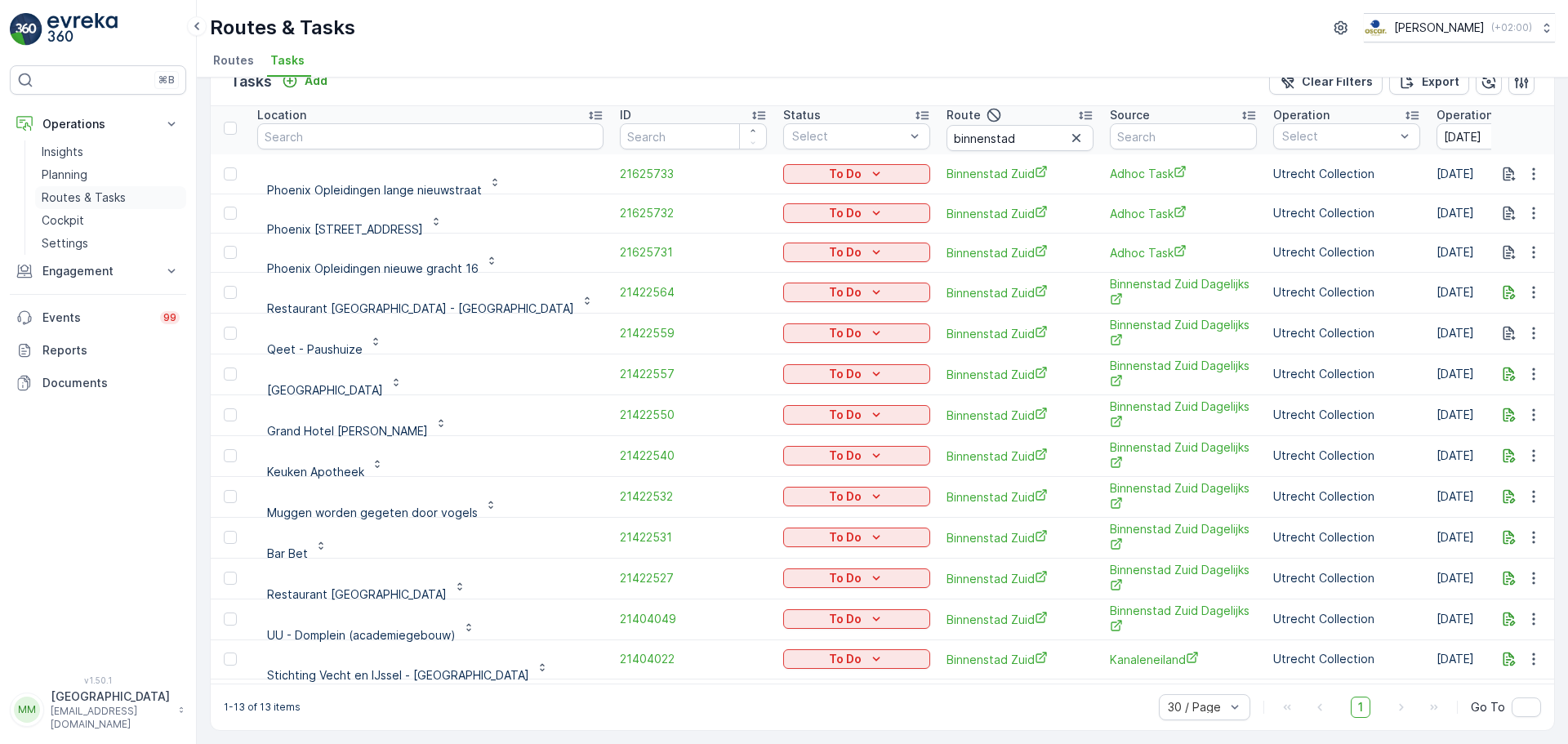
click at [97, 192] on p "Routes & Tasks" at bounding box center [83, 197] width 84 height 16
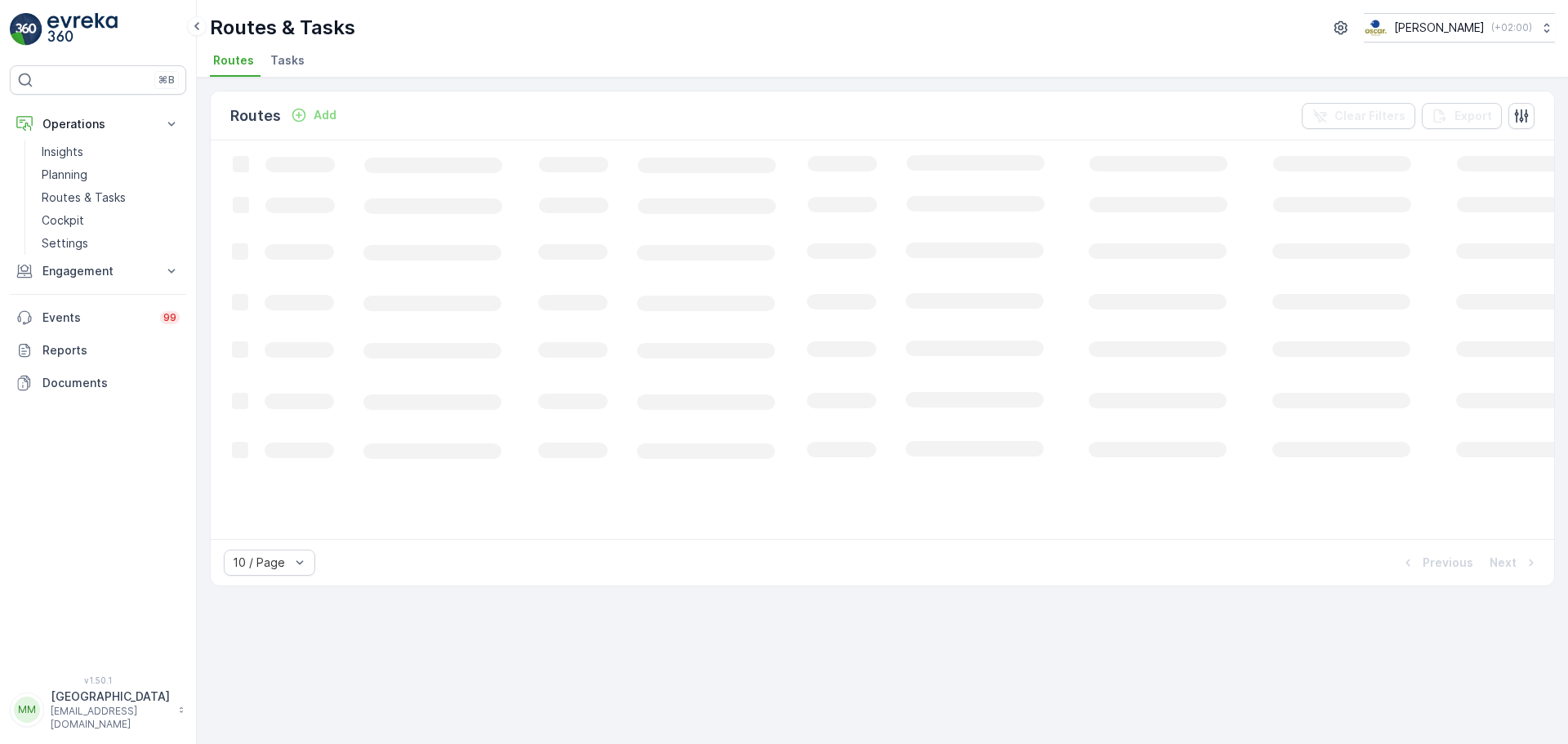
click at [289, 57] on span "Tasks" at bounding box center [287, 60] width 34 height 16
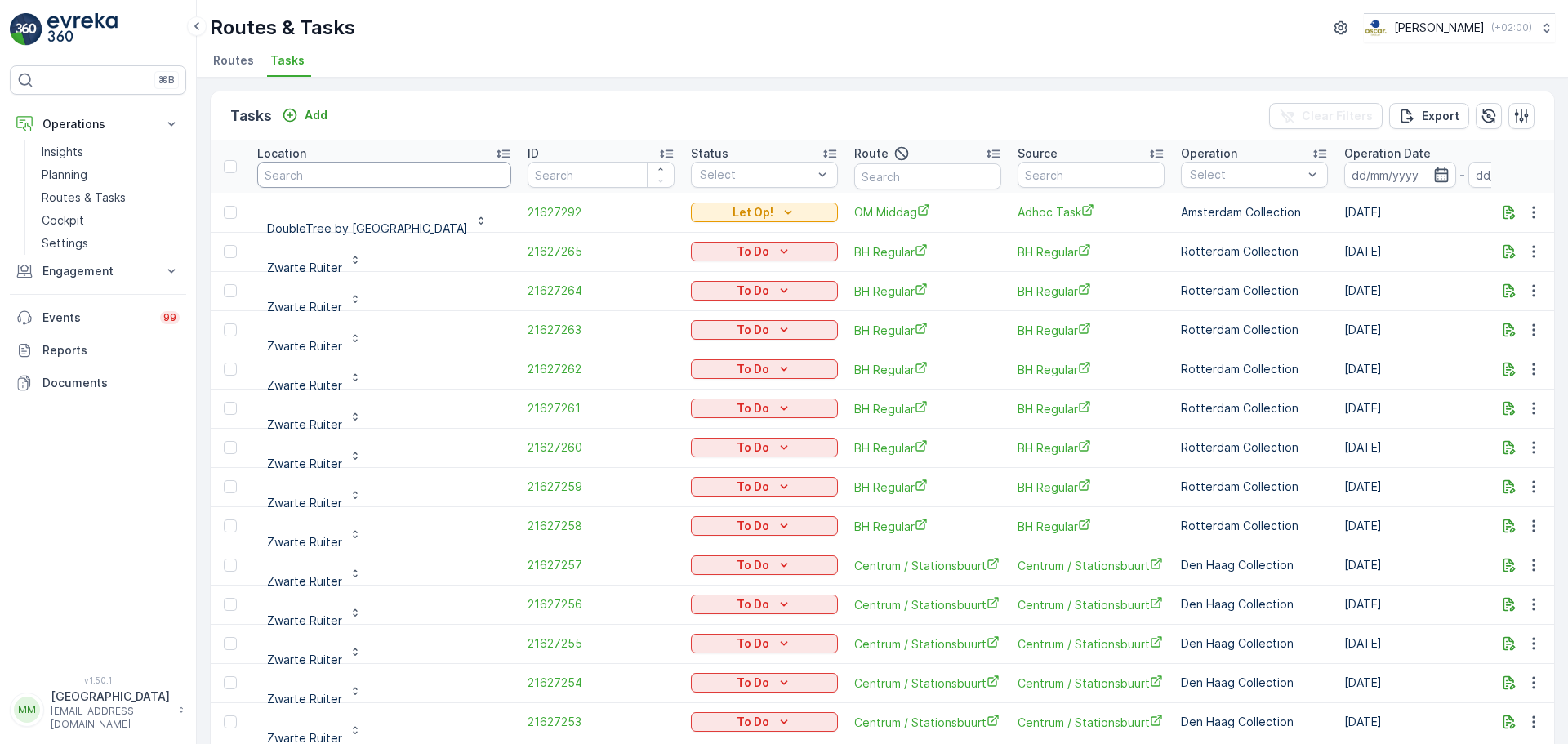
click at [440, 168] on input "text" at bounding box center [384, 175] width 254 height 26
type input "ijdok"
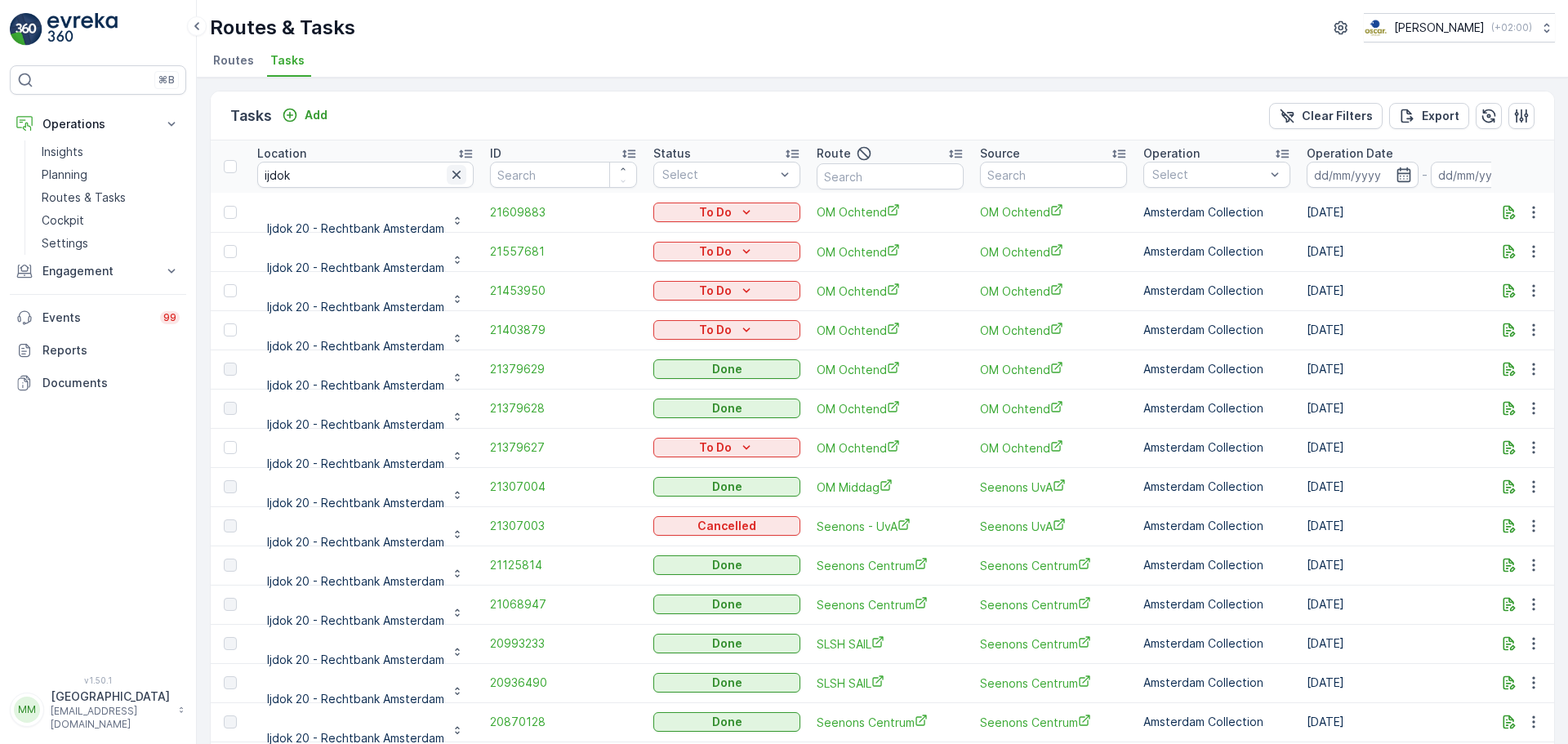
click at [465, 172] on icon "button" at bounding box center [456, 175] width 16 height 16
click at [898, 171] on input "text" at bounding box center [890, 177] width 147 height 26
type input "os o"
click at [1329, 168] on input at bounding box center [1362, 175] width 112 height 26
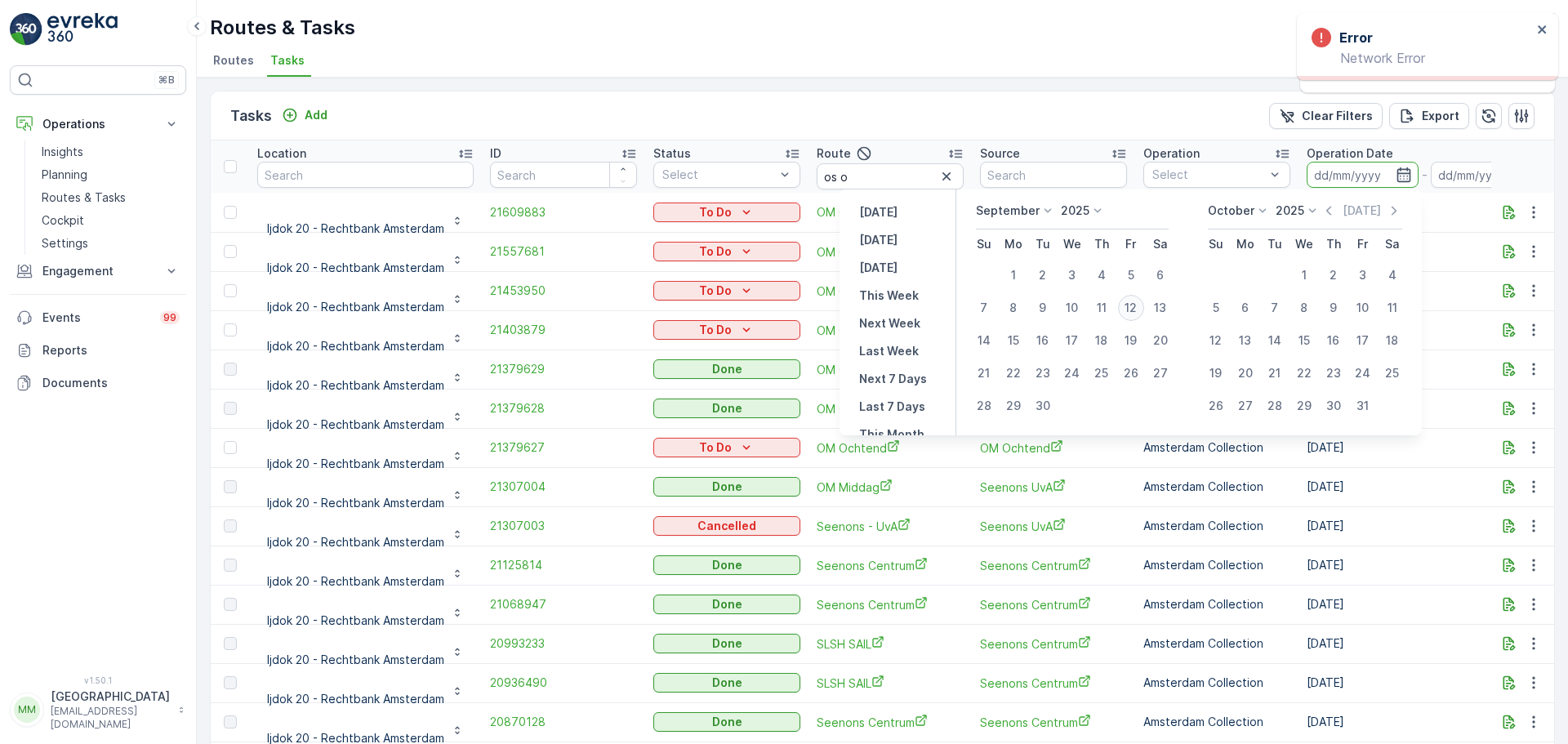
click at [1135, 313] on div "12" at bounding box center [1131, 308] width 26 height 26
type input "[DATE]"
click at [1135, 313] on div "12" at bounding box center [1131, 308] width 26 height 26
type input "[DATE]"
click at [1135, 313] on td "OM Ochtend" at bounding box center [1053, 331] width 164 height 40
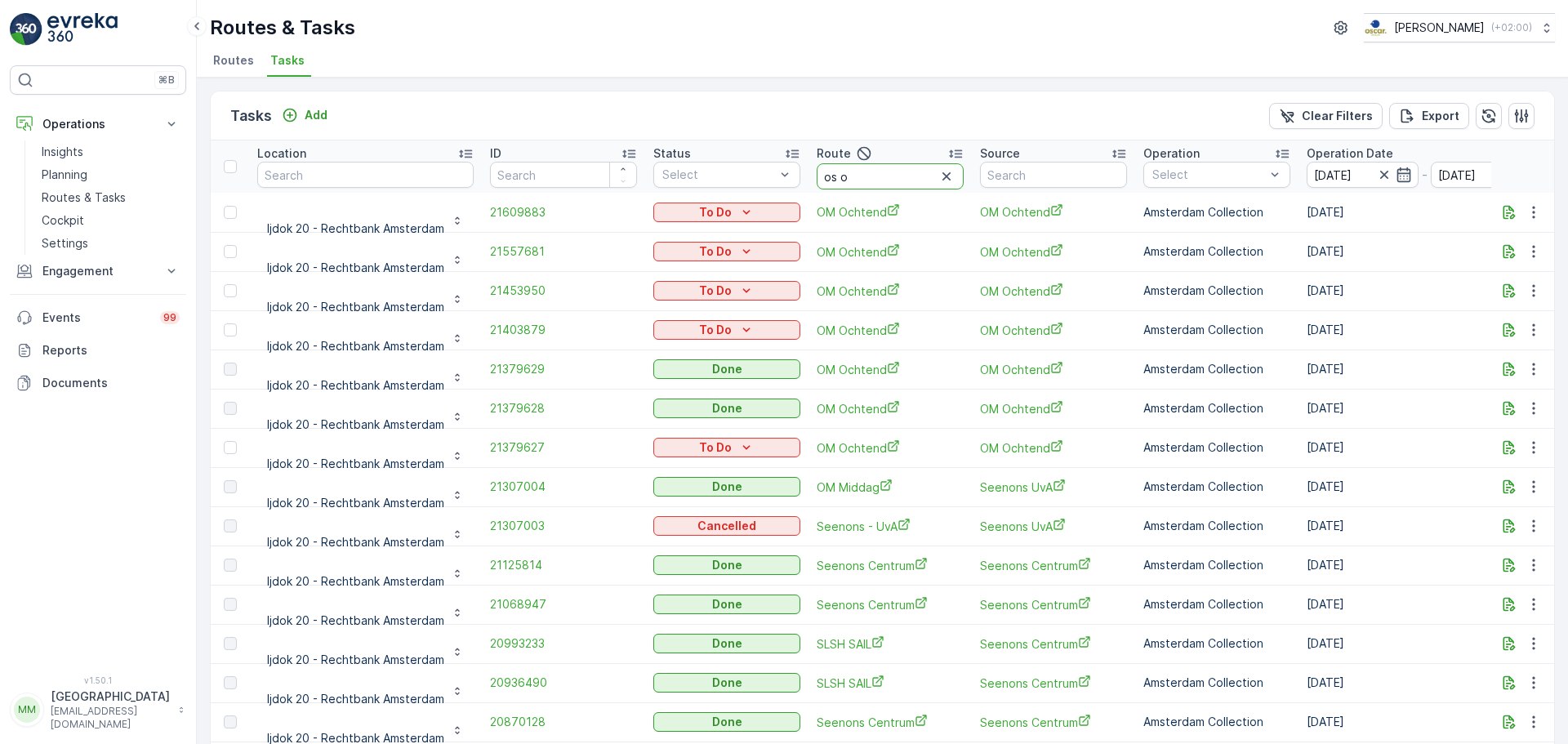
click at [872, 173] on input "os o" at bounding box center [890, 177] width 147 height 26
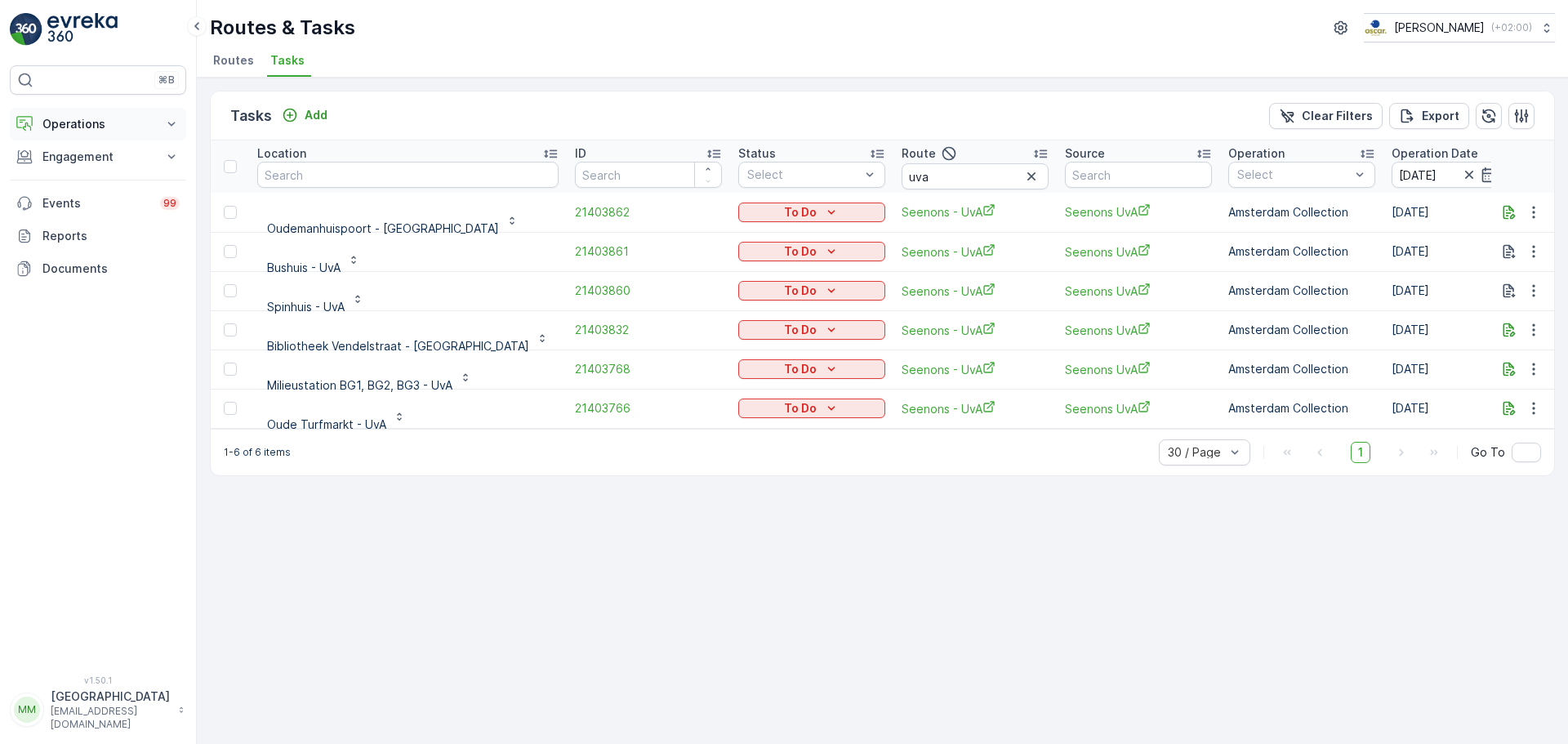
click at [120, 130] on p "Operations" at bounding box center [97, 124] width 111 height 16
click at [118, 198] on p "Routes & Tasks" at bounding box center [83, 197] width 84 height 16
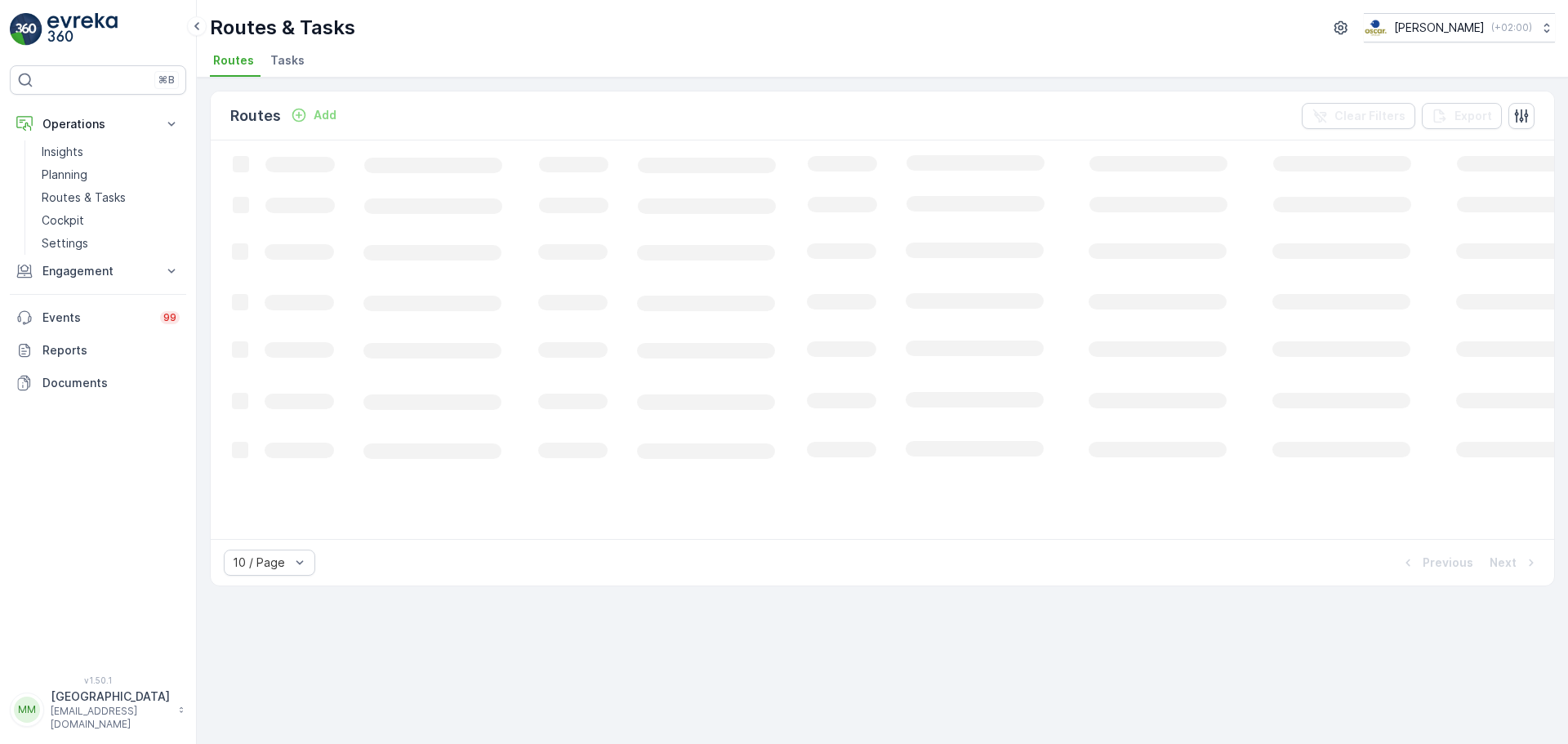
click at [287, 51] on li "Tasks" at bounding box center [288, 63] width 44 height 28
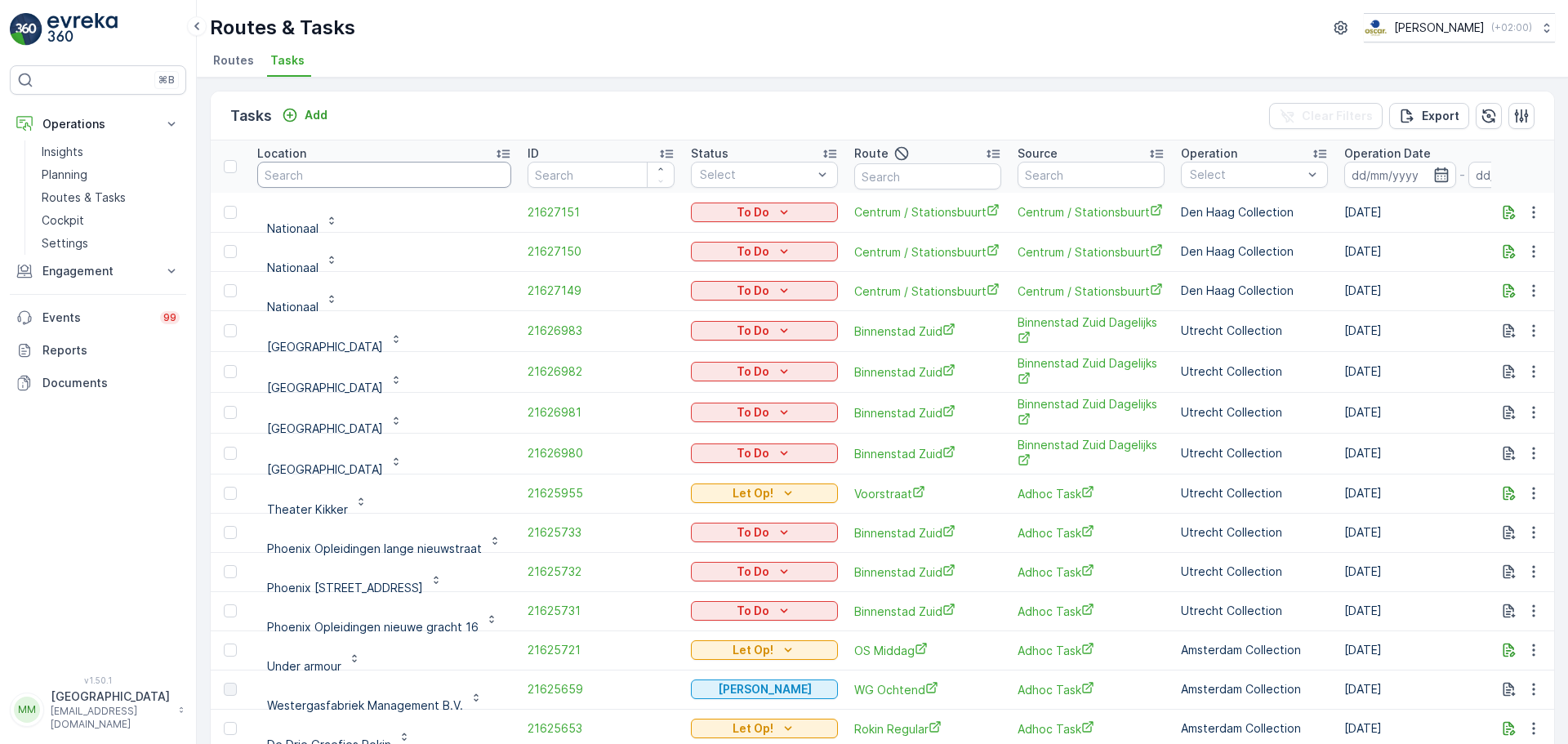
click at [335, 171] on input "text" at bounding box center [384, 175] width 254 height 26
click at [918, 172] on input "text" at bounding box center [928, 177] width 147 height 26
type input "sgr"
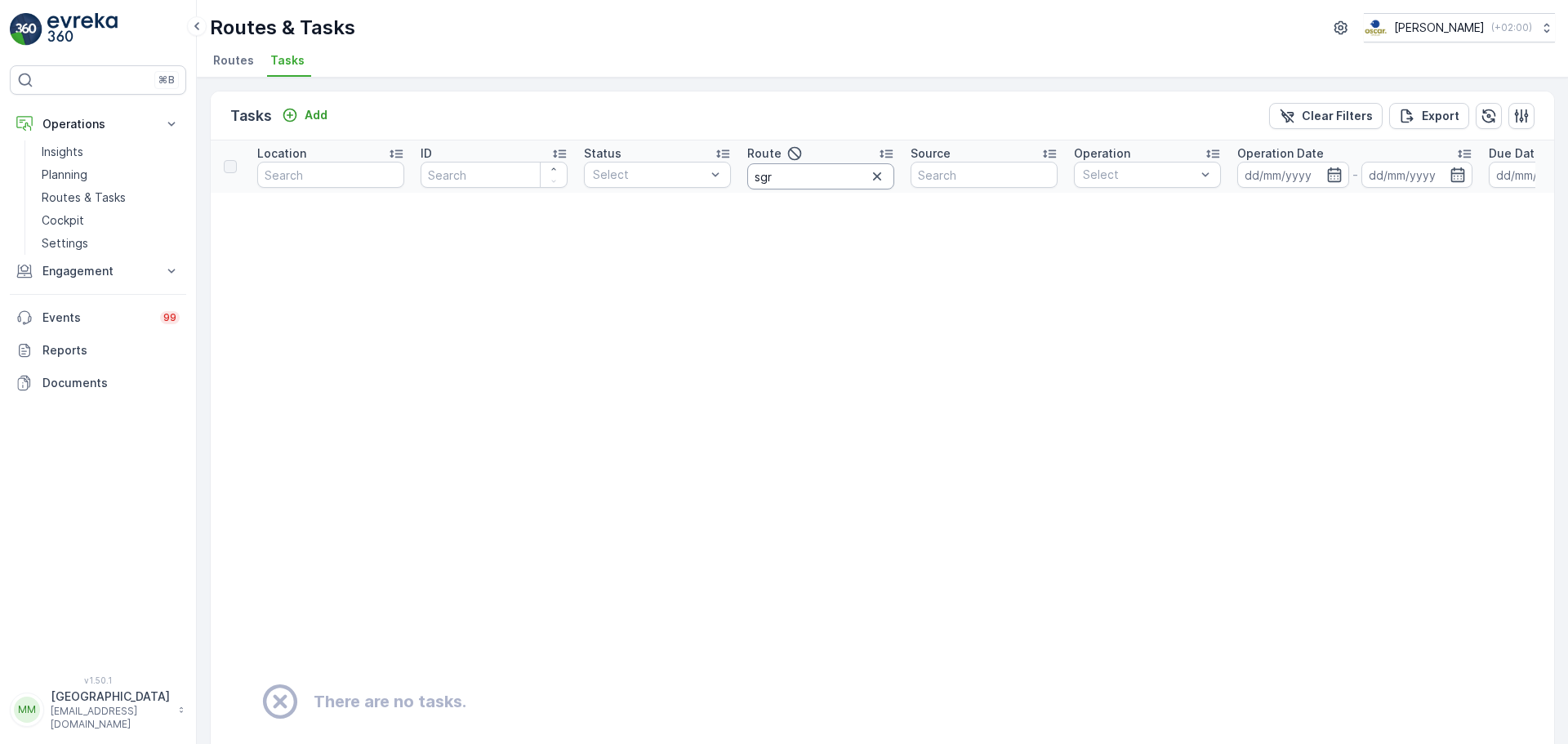
click at [767, 177] on input "sgr" at bounding box center [820, 177] width 147 height 26
type input "sg r"
click at [811, 181] on input "sg r" at bounding box center [820, 177] width 147 height 26
type input "sg r"
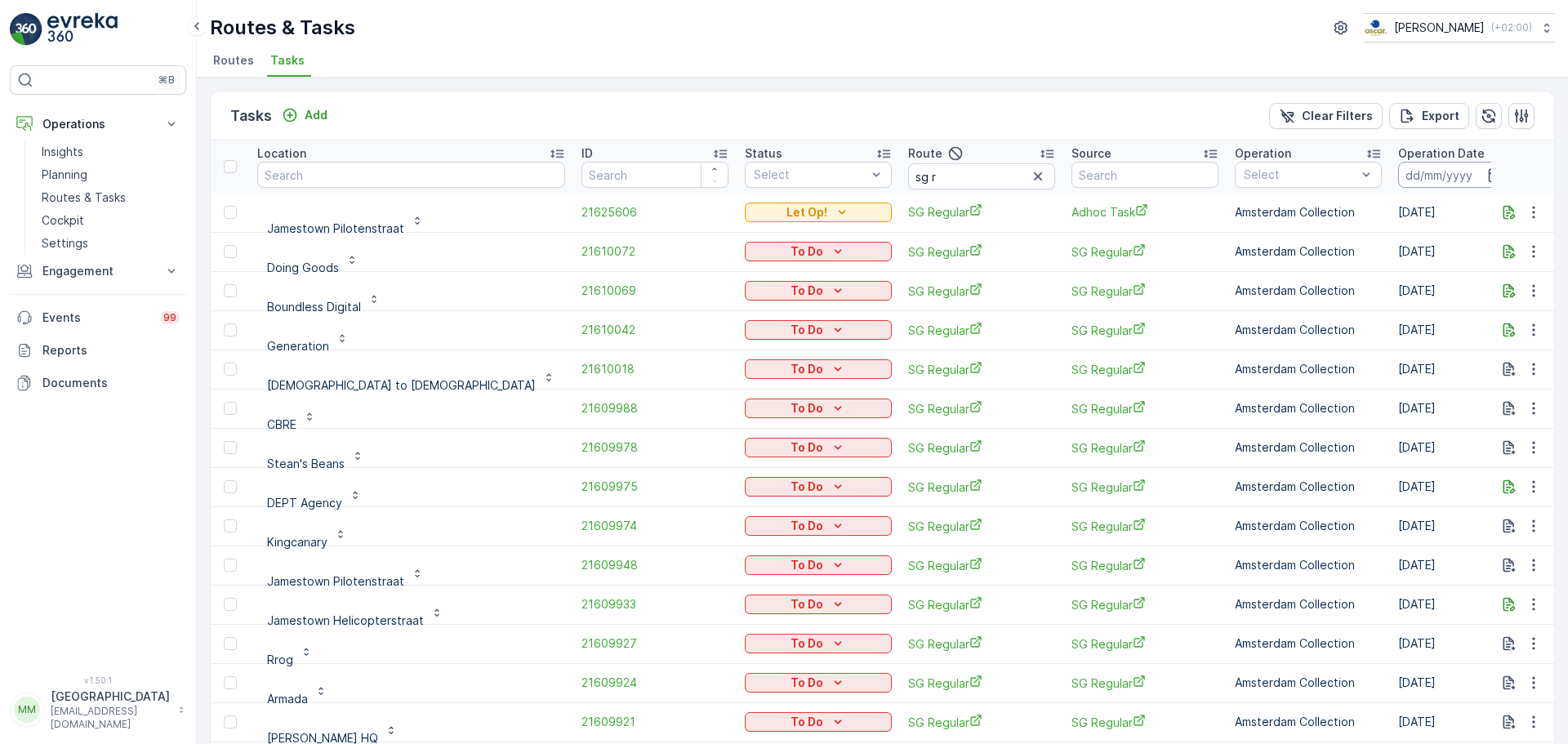
click at [1398, 170] on input at bounding box center [1454, 175] width 112 height 26
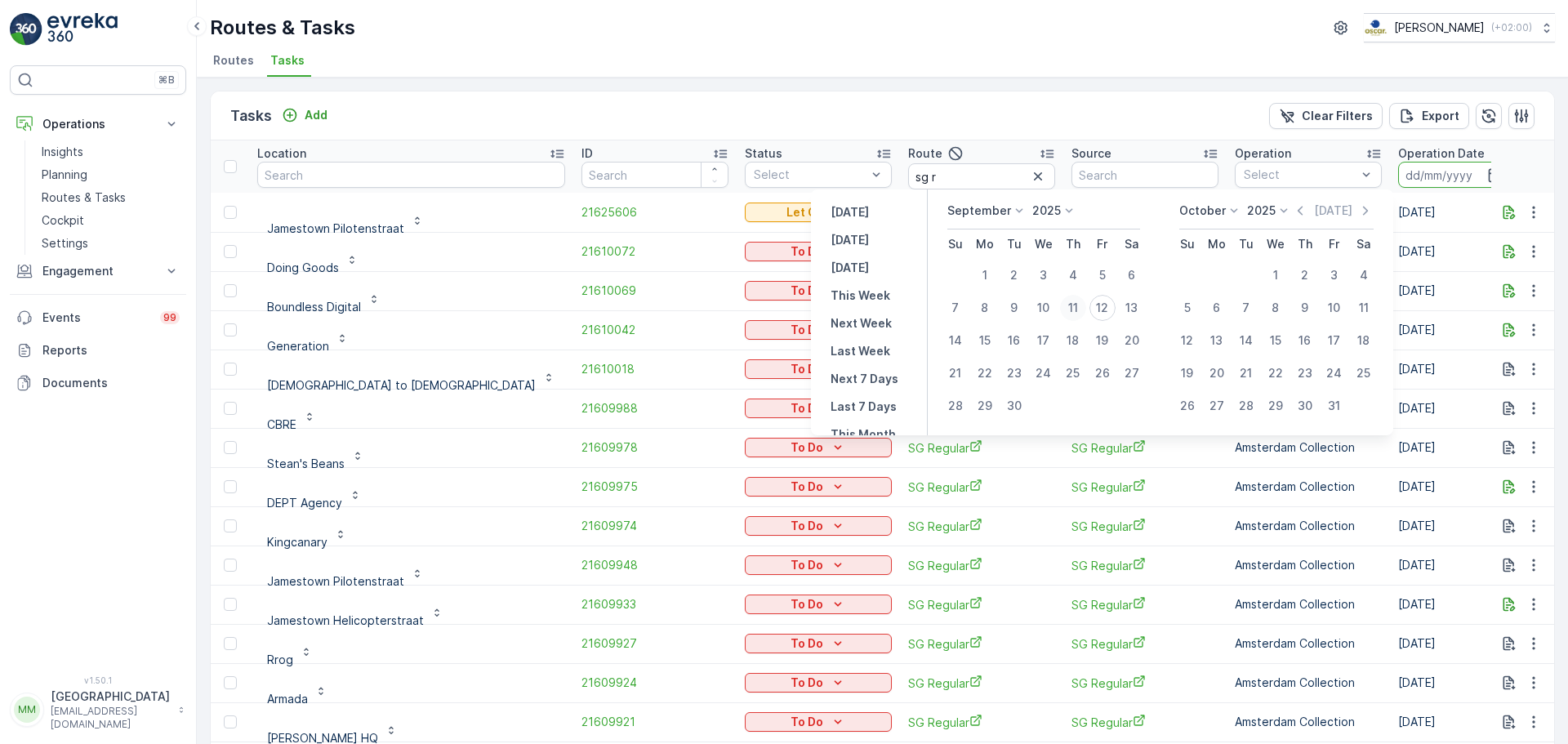
click at [1072, 306] on div "11" at bounding box center [1073, 308] width 26 height 26
type input "[DATE]"
click at [1072, 306] on div "11" at bounding box center [1073, 308] width 26 height 26
type input "[DATE]"
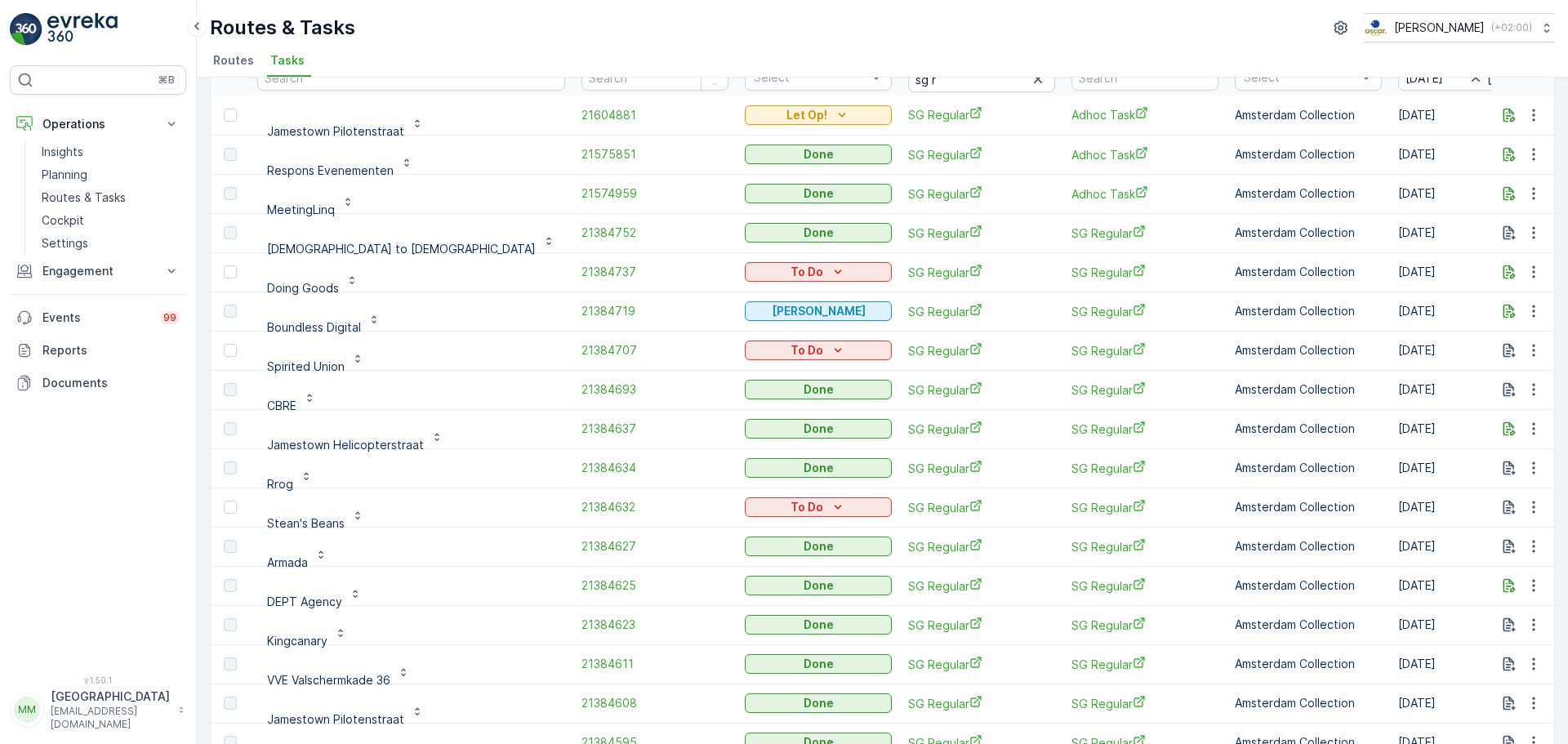
scroll to position [18, 0]
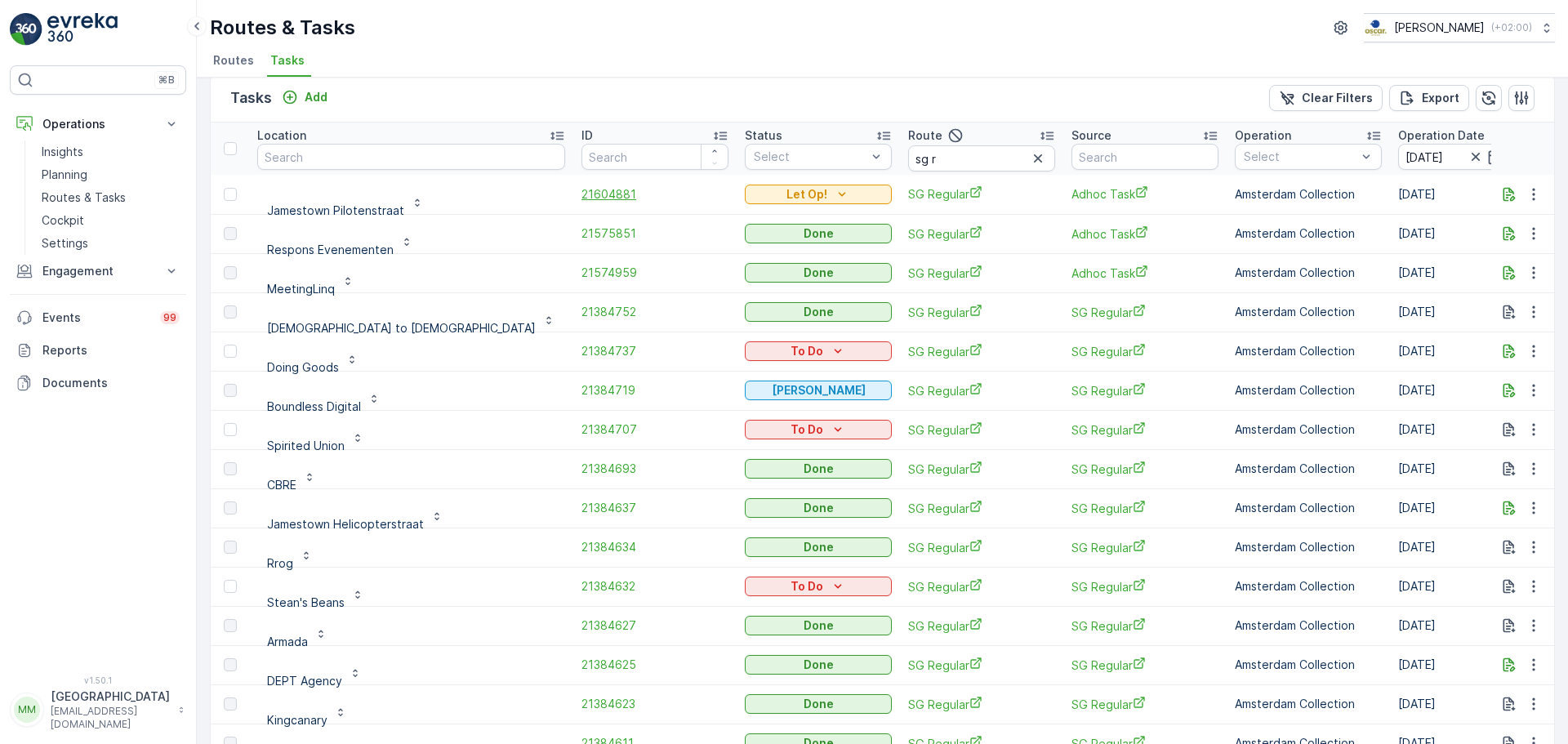
click at [582, 200] on span "21604881" at bounding box center [655, 194] width 147 height 16
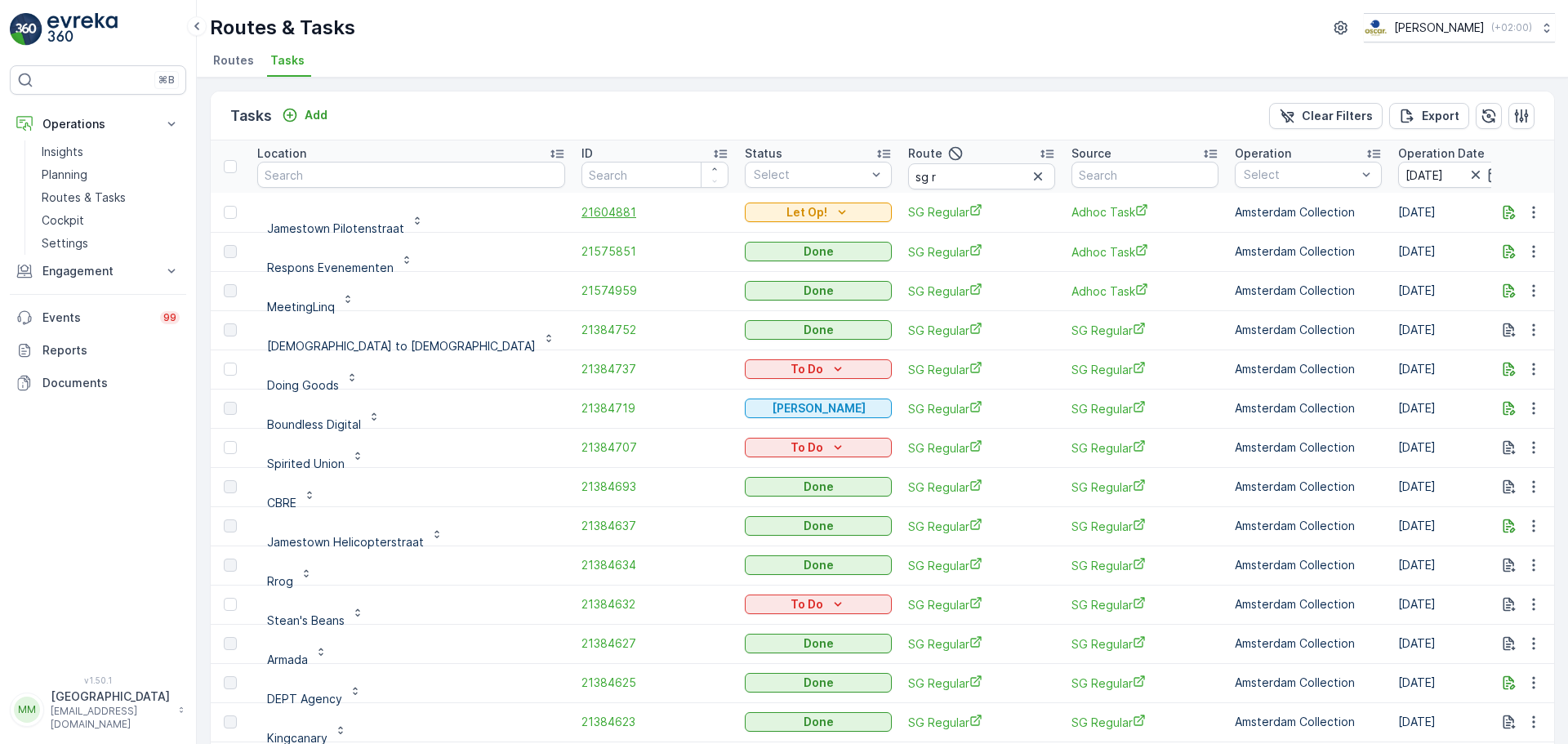
click at [582, 218] on span "21604881" at bounding box center [655, 212] width 147 height 16
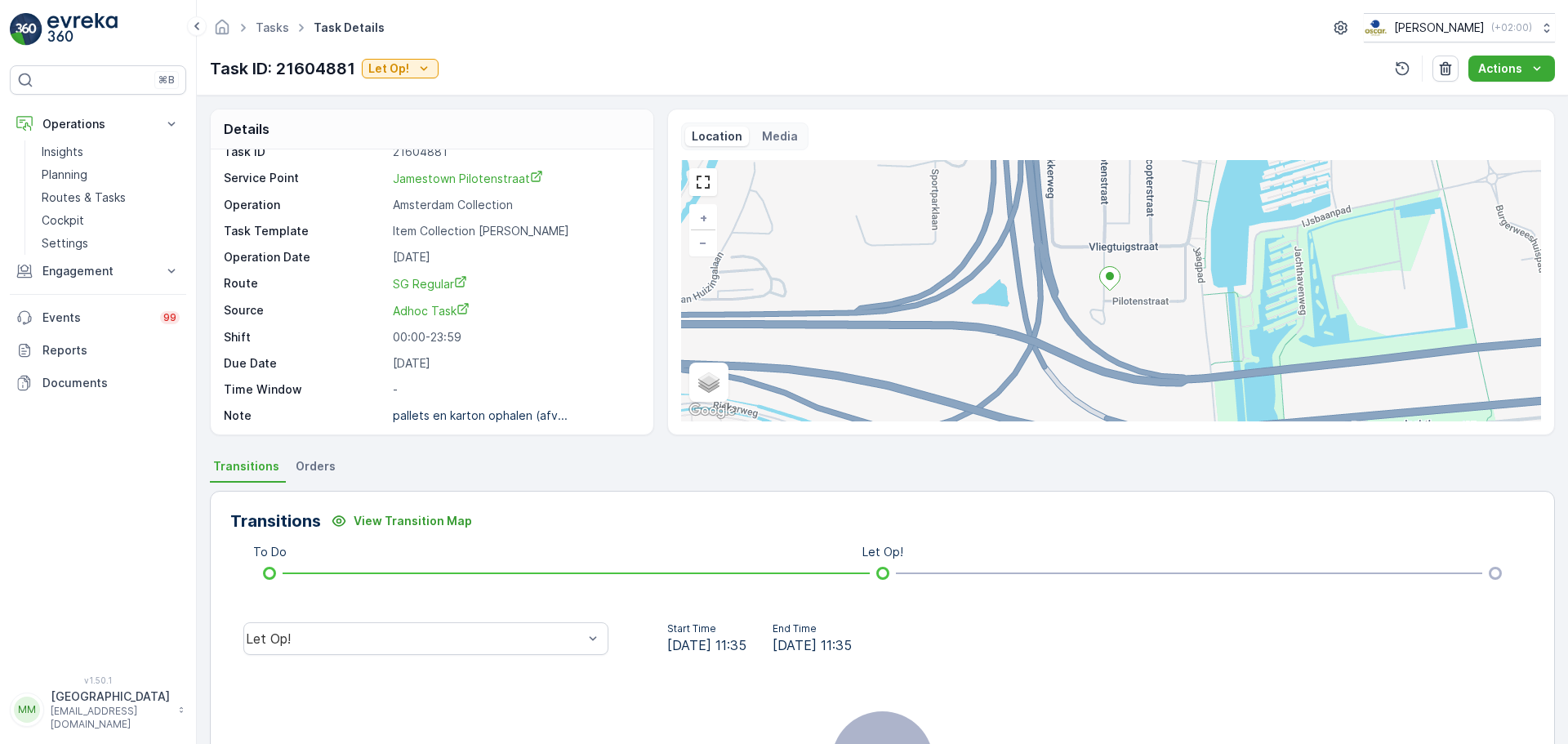
scroll to position [22, 0]
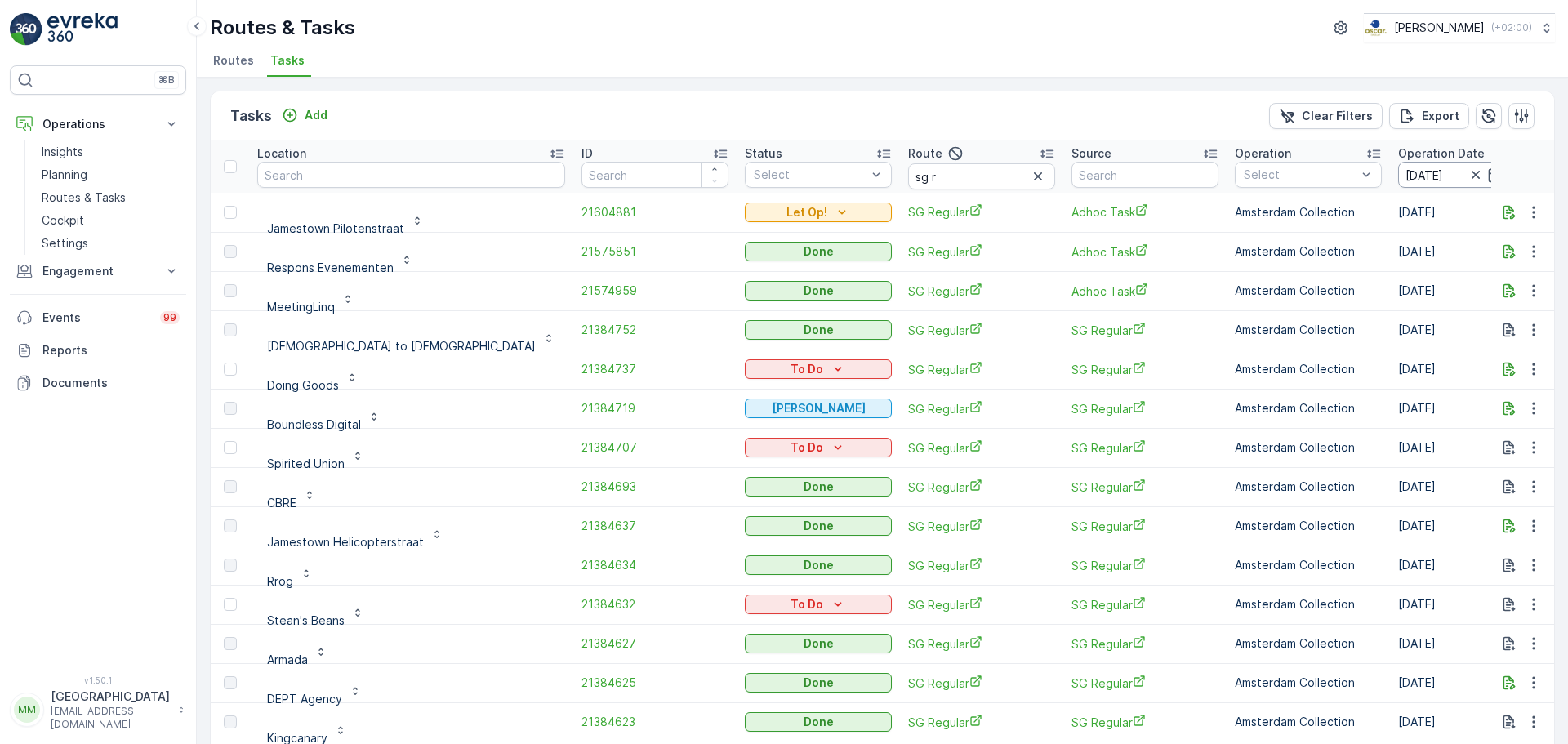
click at [1398, 178] on input "[DATE]" at bounding box center [1454, 175] width 112 height 26
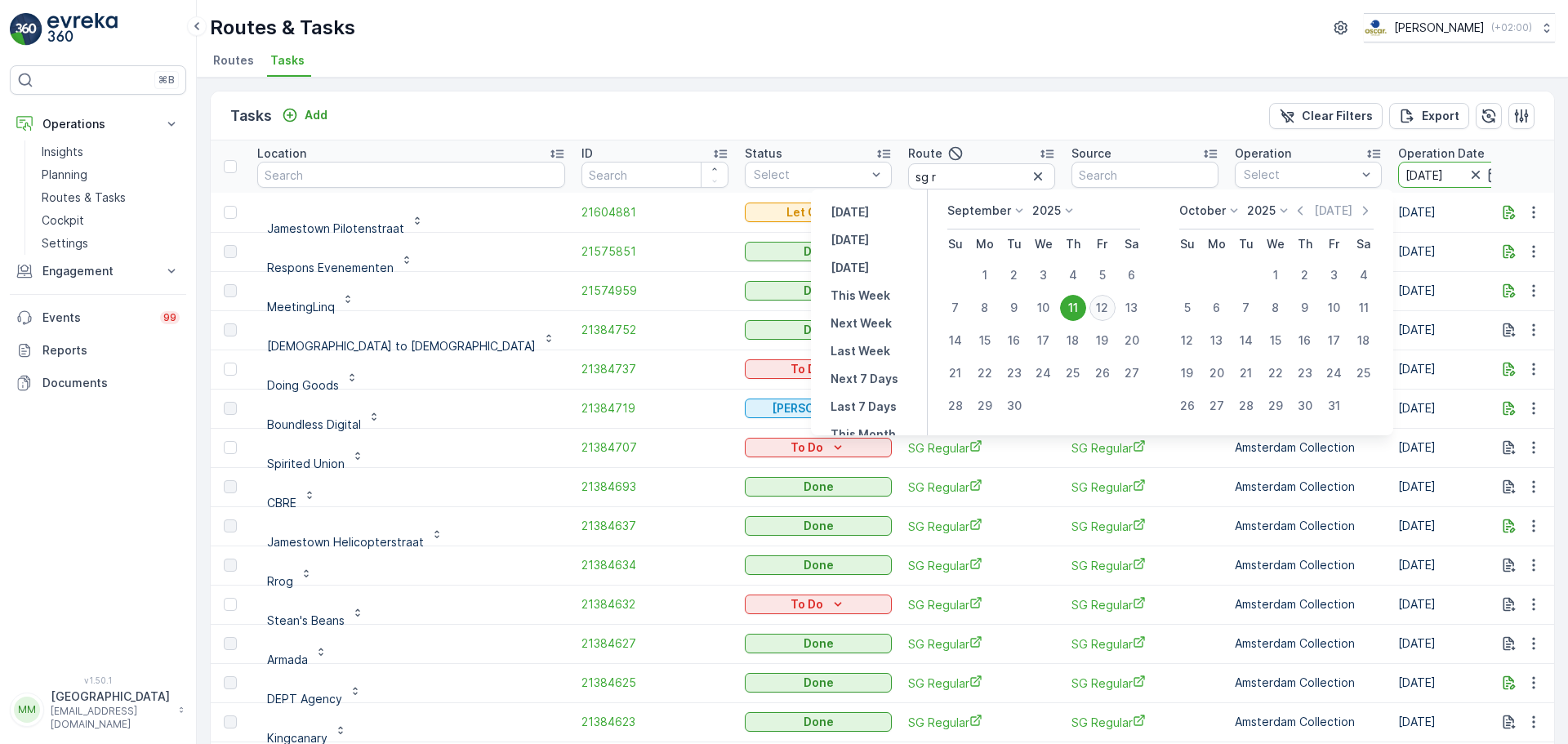
click at [1104, 309] on div "12" at bounding box center [1102, 308] width 26 height 26
type input "[DATE]"
click at [1104, 306] on div "12" at bounding box center [1102, 308] width 26 height 26
type input "[DATE]"
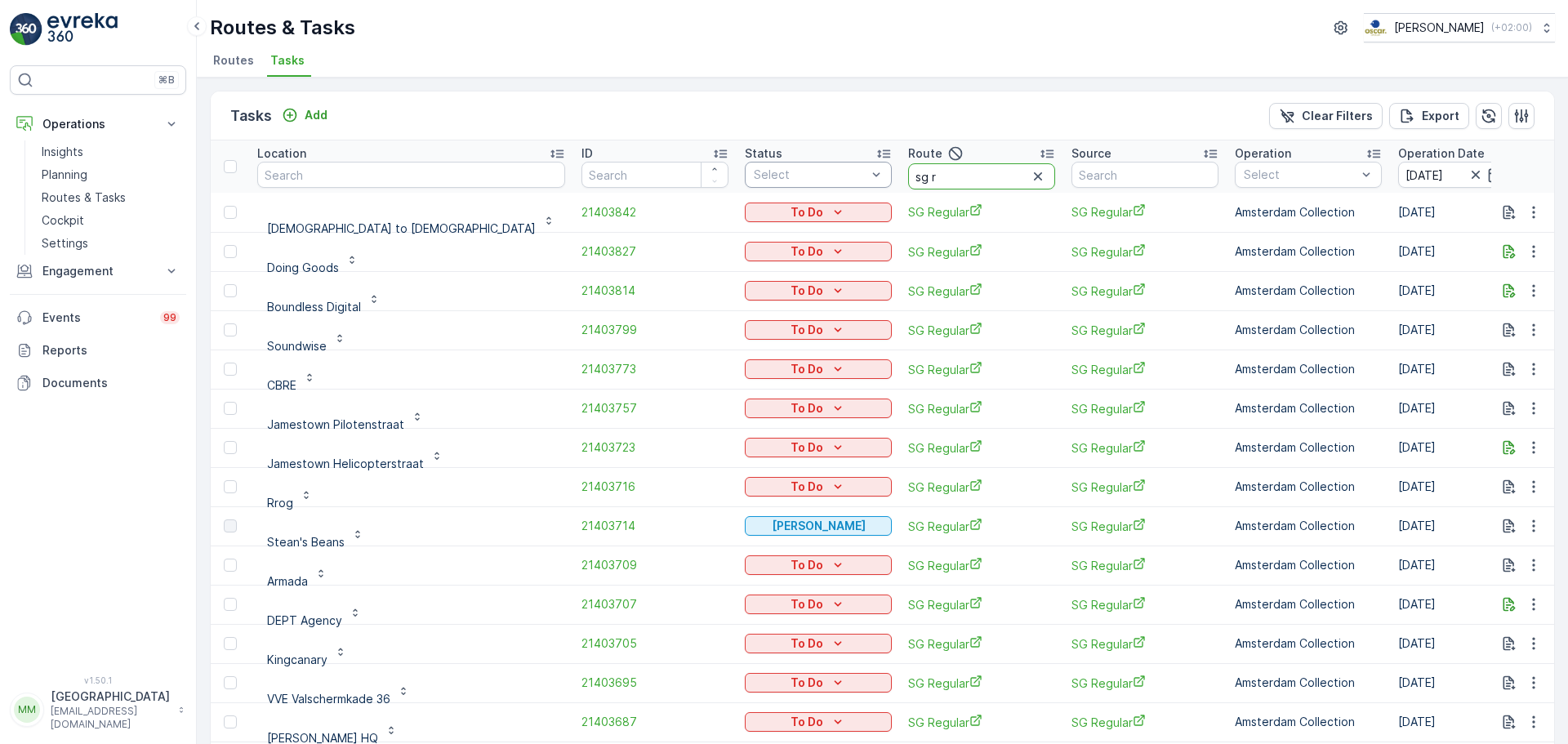
drag, startPoint x: 849, startPoint y: 181, endPoint x: 720, endPoint y: 177, distance: 129.1
click at [720, 177] on tr "Location ID Status Select Route sg r Source Operation Select Operation Date 12.…" at bounding box center [1551, 166] width 2680 height 53
type input "cvs"
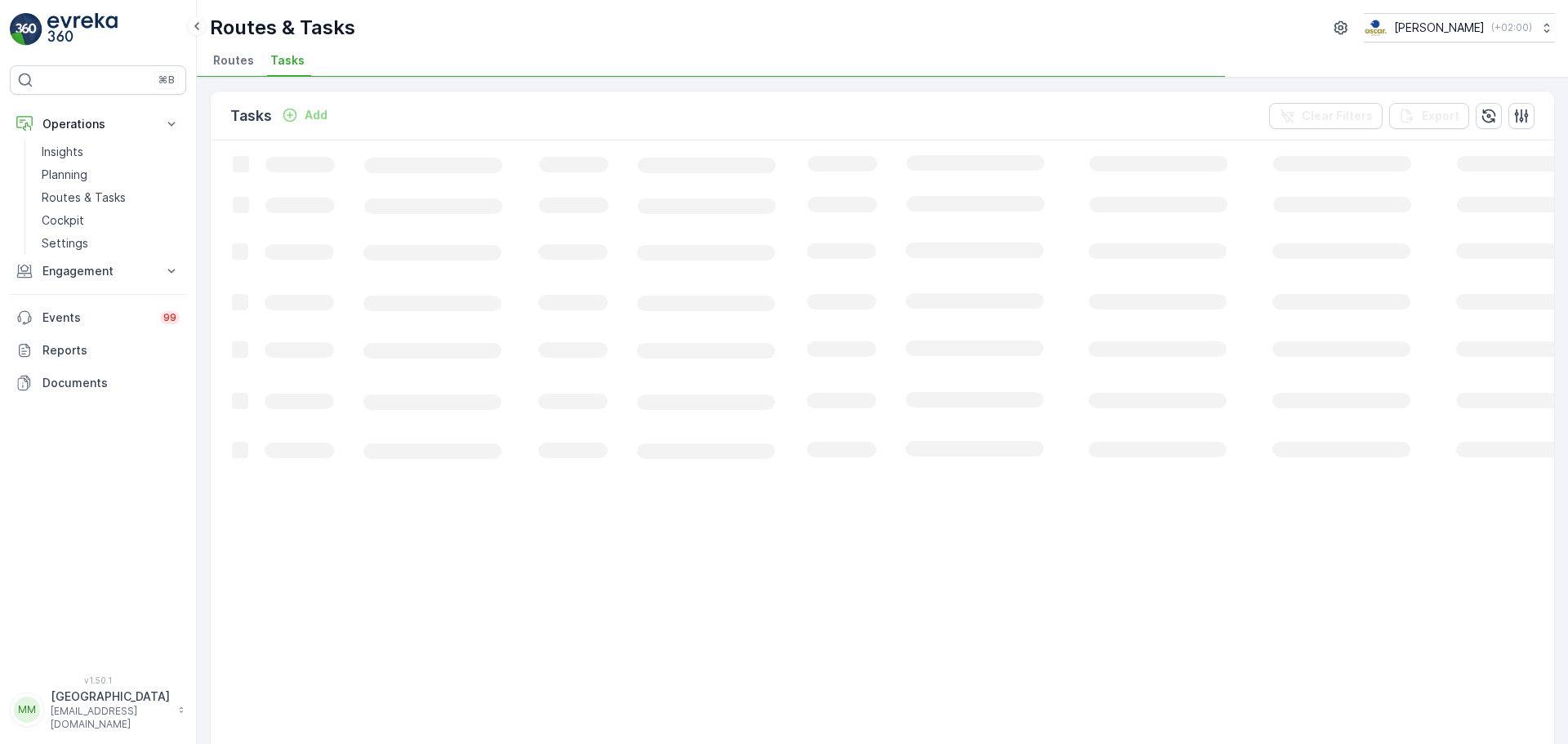
drag, startPoint x: 834, startPoint y: 178, endPoint x: 760, endPoint y: 182, distance: 74.1
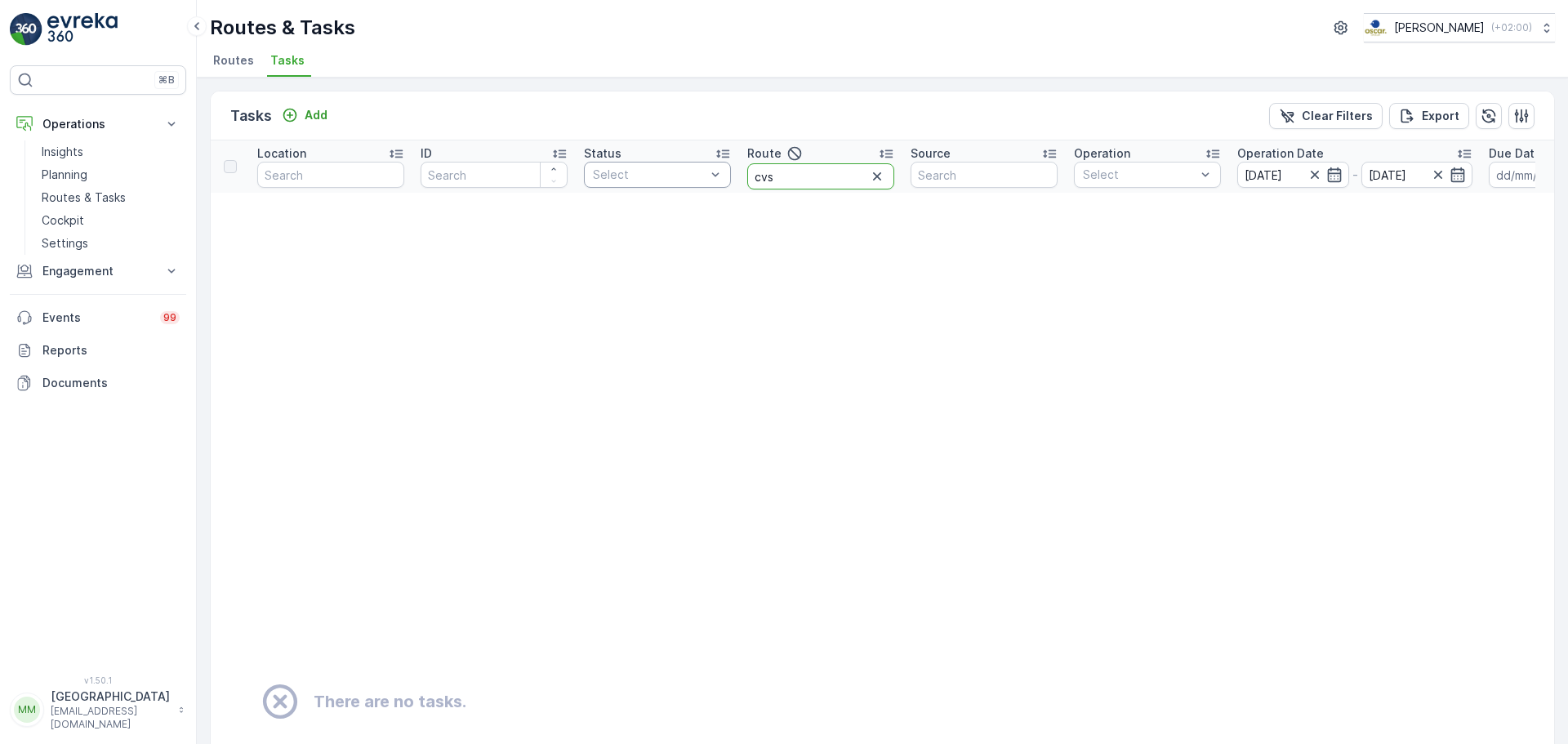
drag, startPoint x: 785, startPoint y: 183, endPoint x: 719, endPoint y: 183, distance: 66.0
click at [719, 183] on tr "Location ID Status Select Route cvs Source Operation Select Operation Date 12.0…" at bounding box center [1434, 166] width 2446 height 53
type input "cs r"
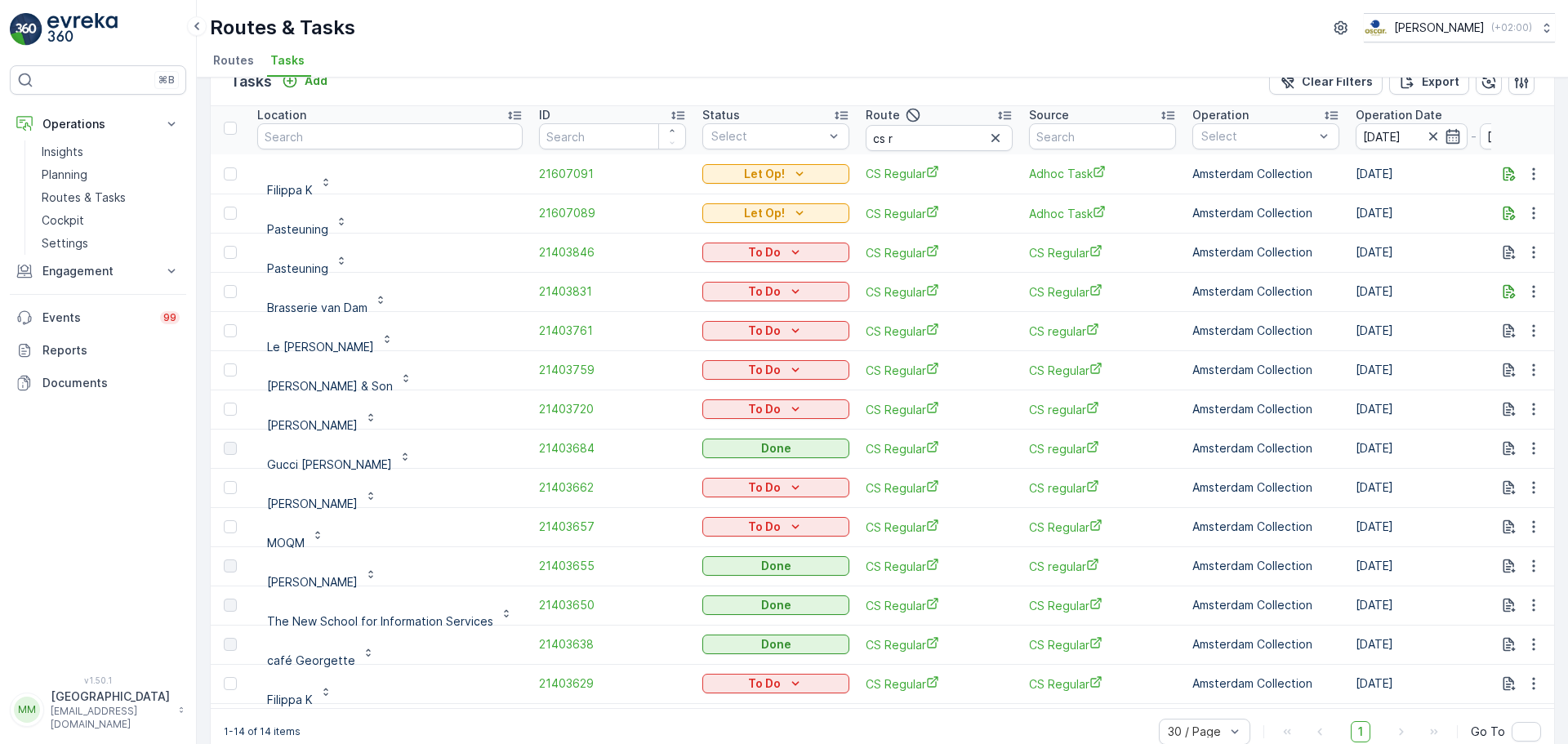
scroll to position [67, 0]
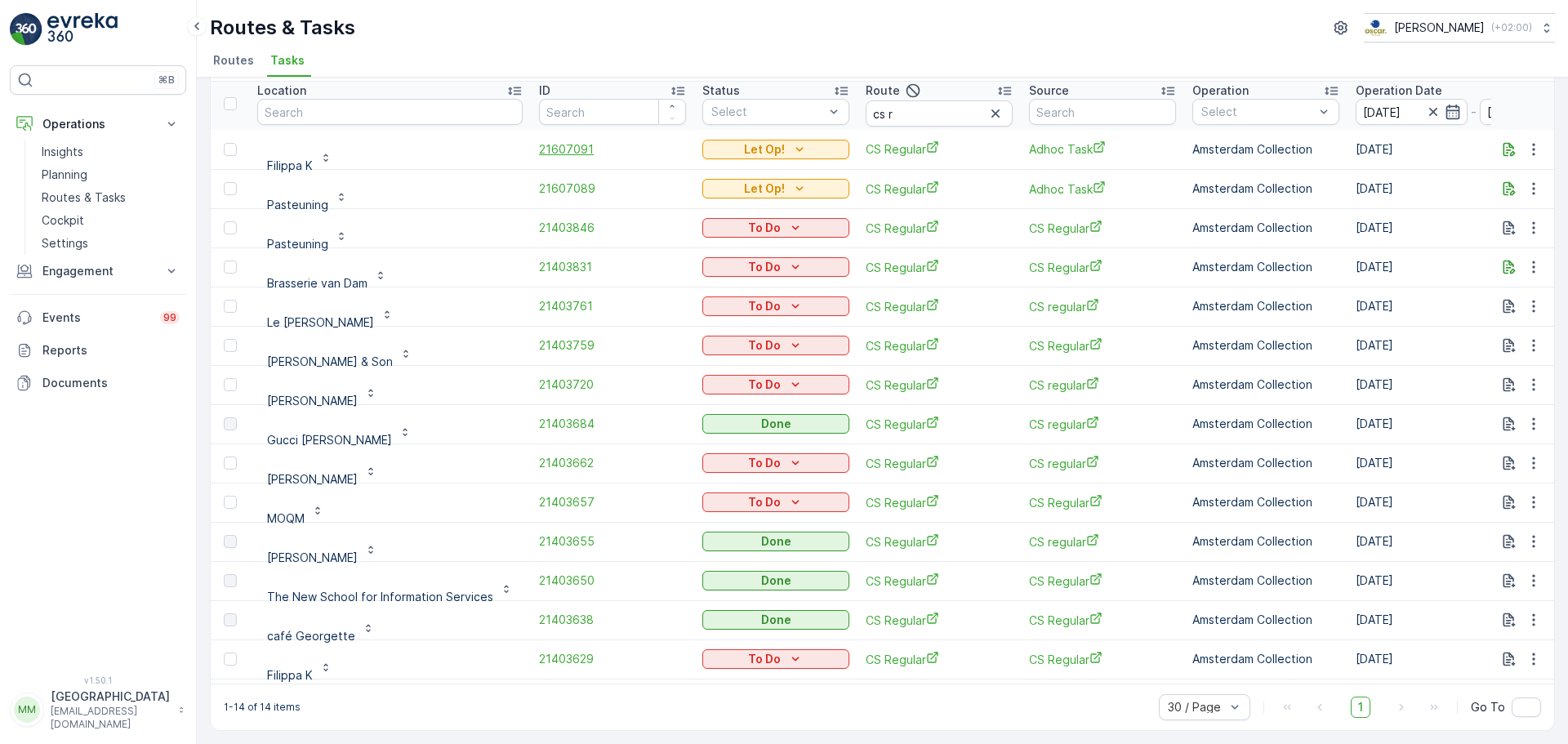
click at [568, 141] on span "21607091" at bounding box center [612, 149] width 147 height 16
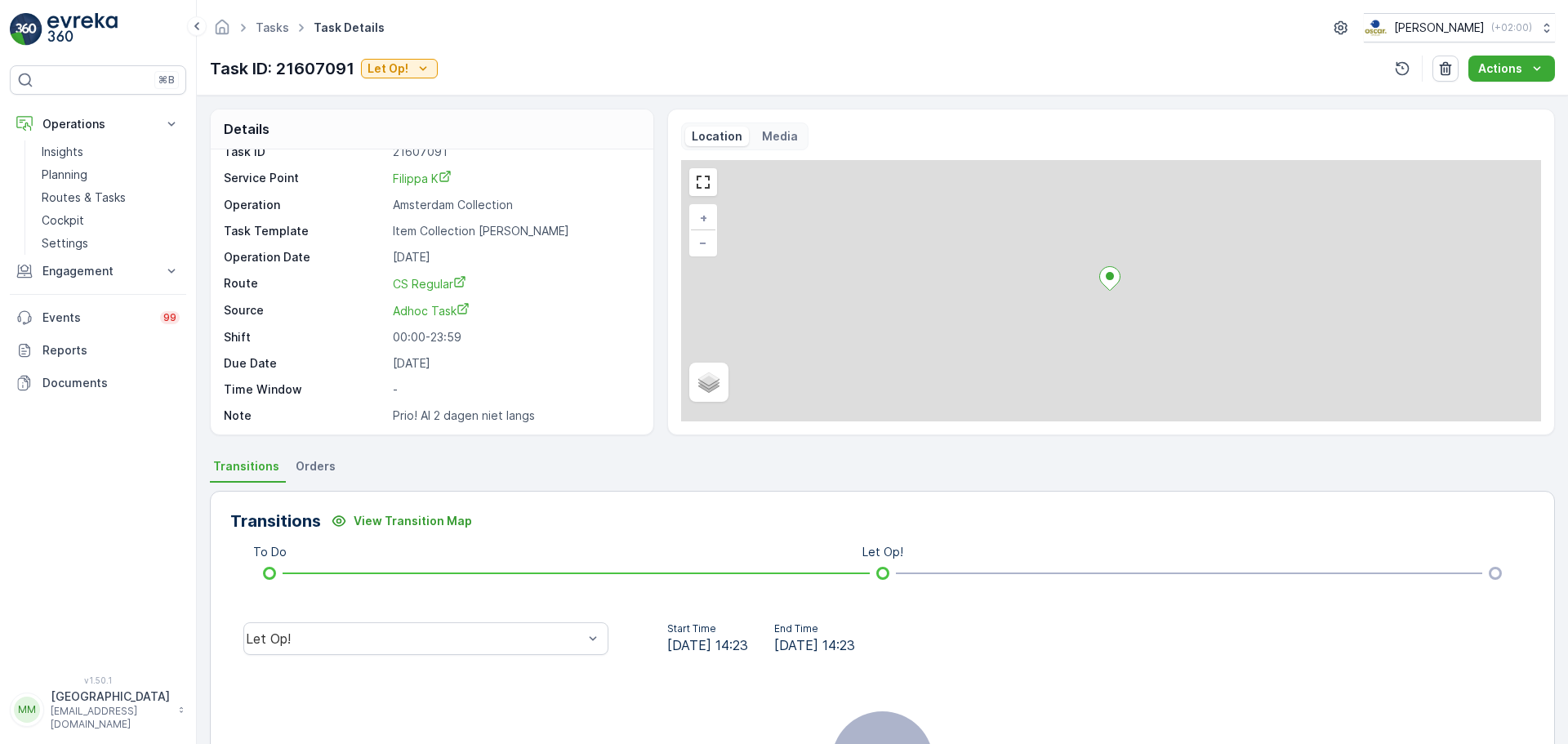
scroll to position [22, 0]
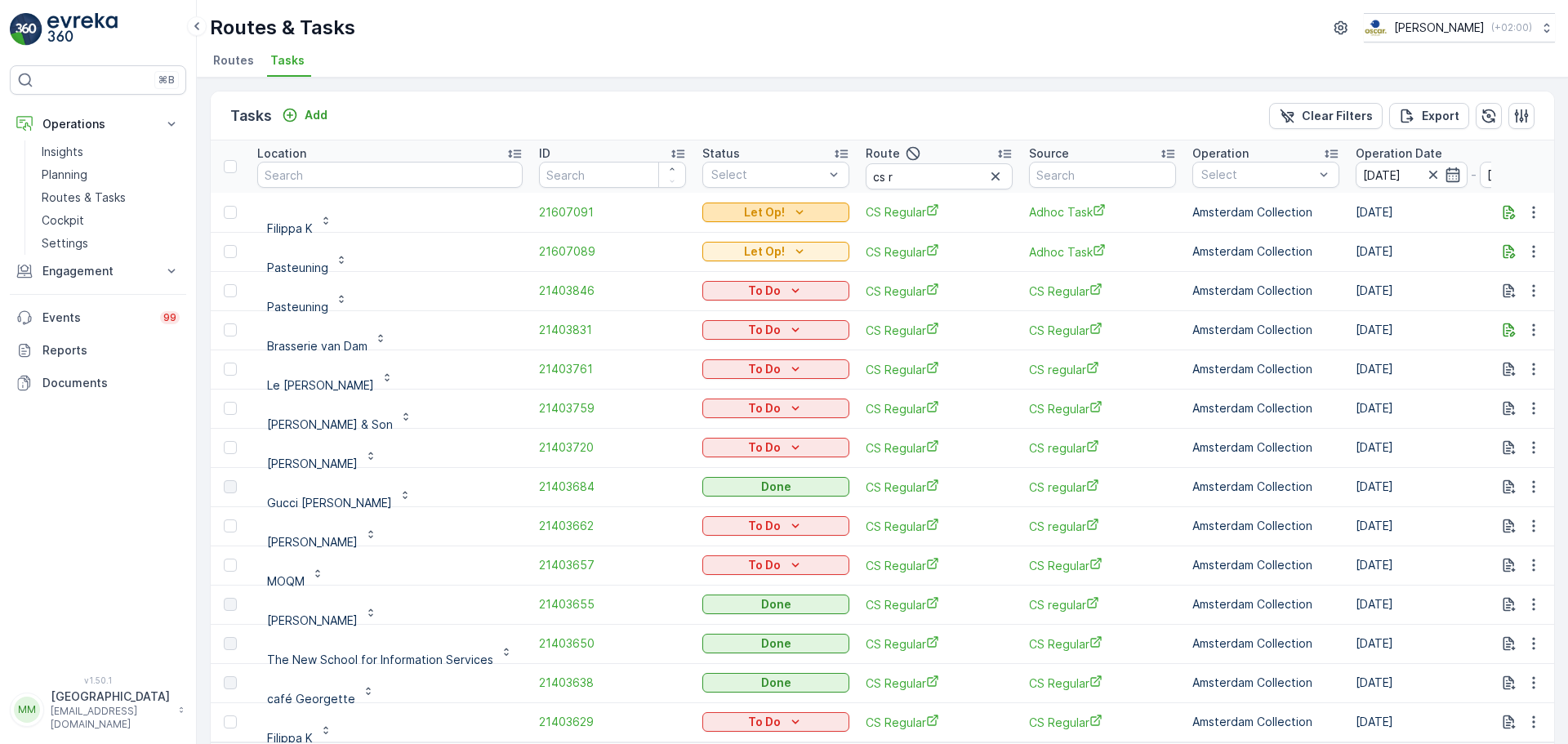
click at [760, 215] on p "Let Op!" at bounding box center [763, 212] width 40 height 16
click at [740, 261] on div "Done" at bounding box center [752, 259] width 104 height 23
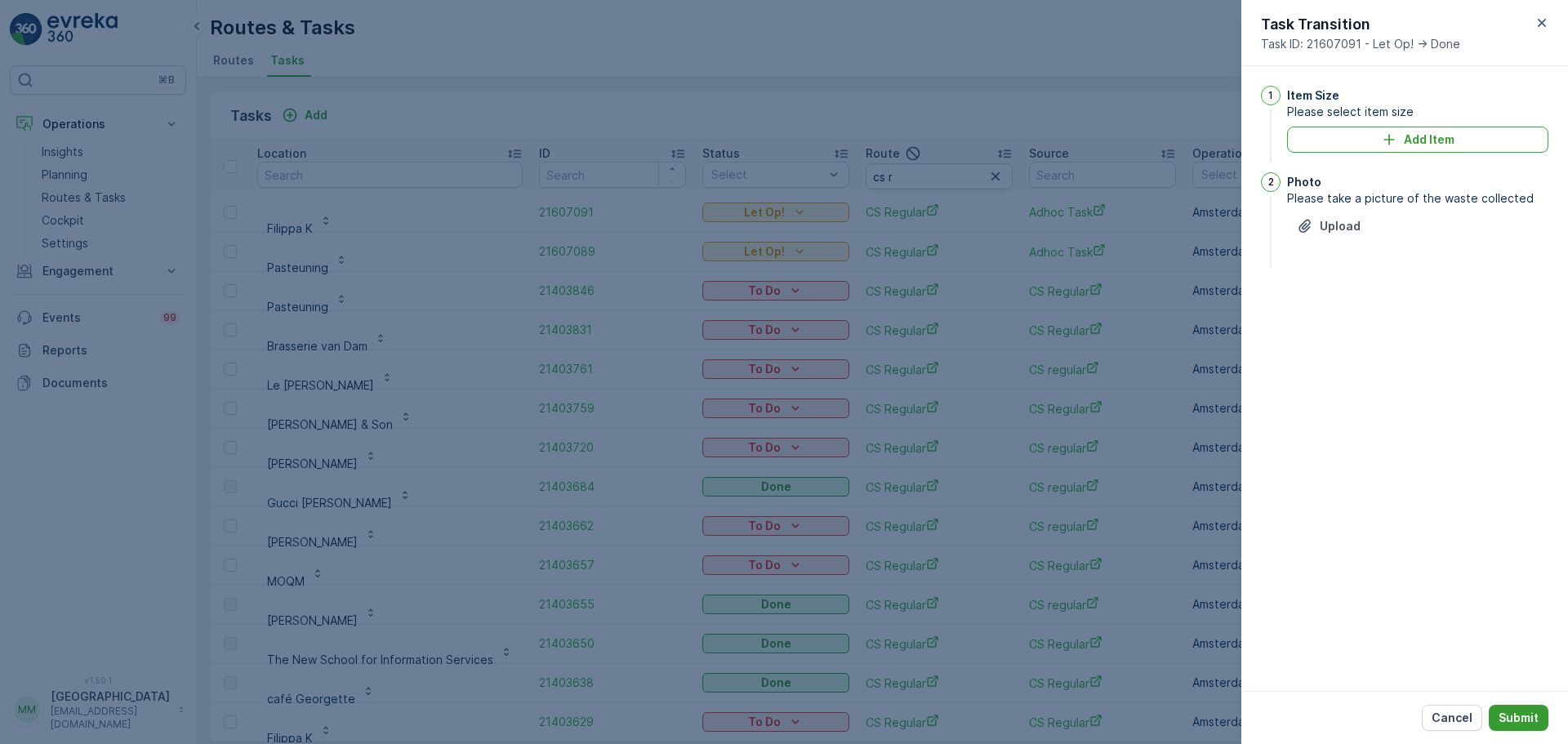
click at [1510, 710] on button "Submit" at bounding box center [1518, 718] width 59 height 26
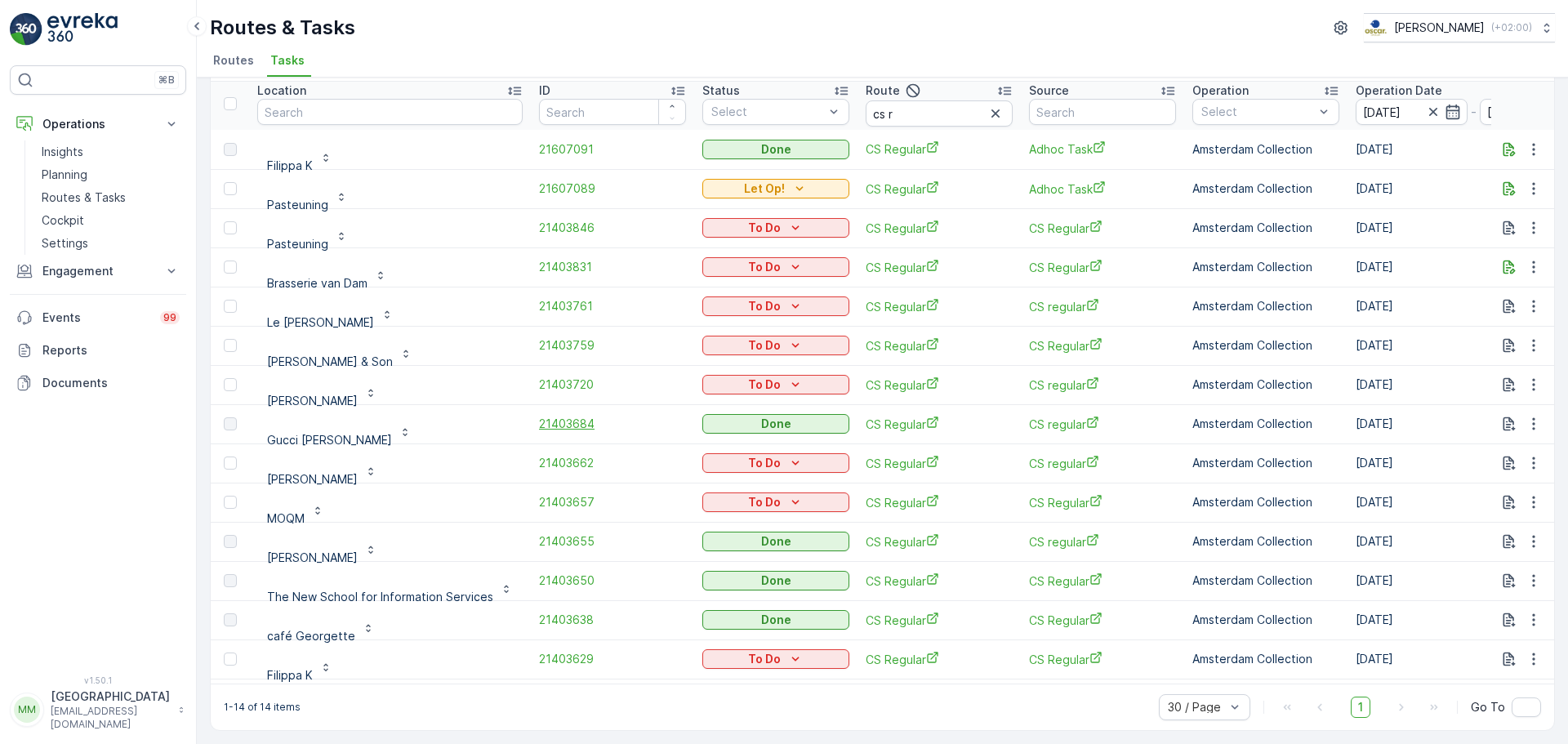
scroll to position [67, 0]
click at [94, 196] on p "Routes & Tasks" at bounding box center [83, 197] width 84 height 16
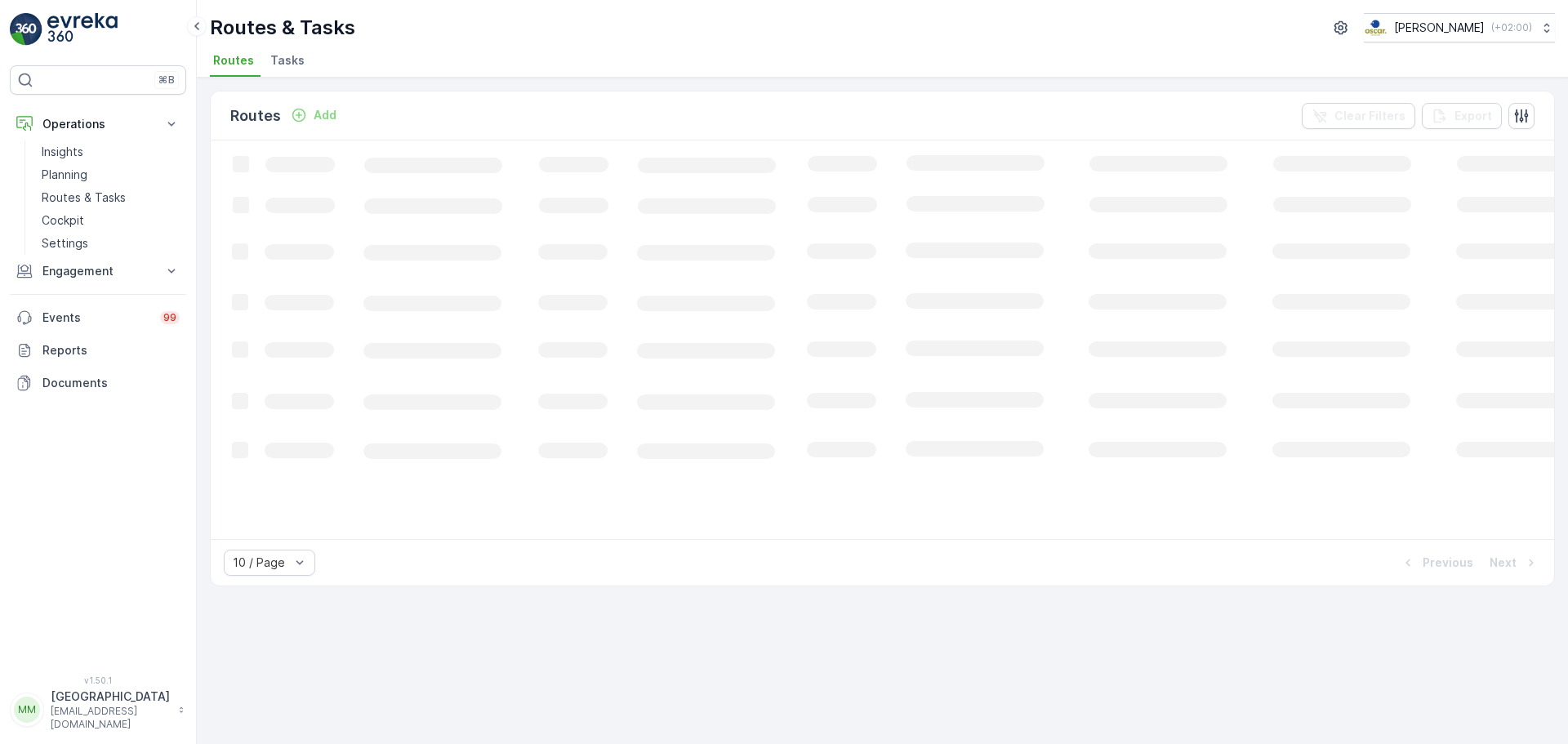
click at [281, 56] on span "Tasks" at bounding box center [287, 60] width 34 height 16
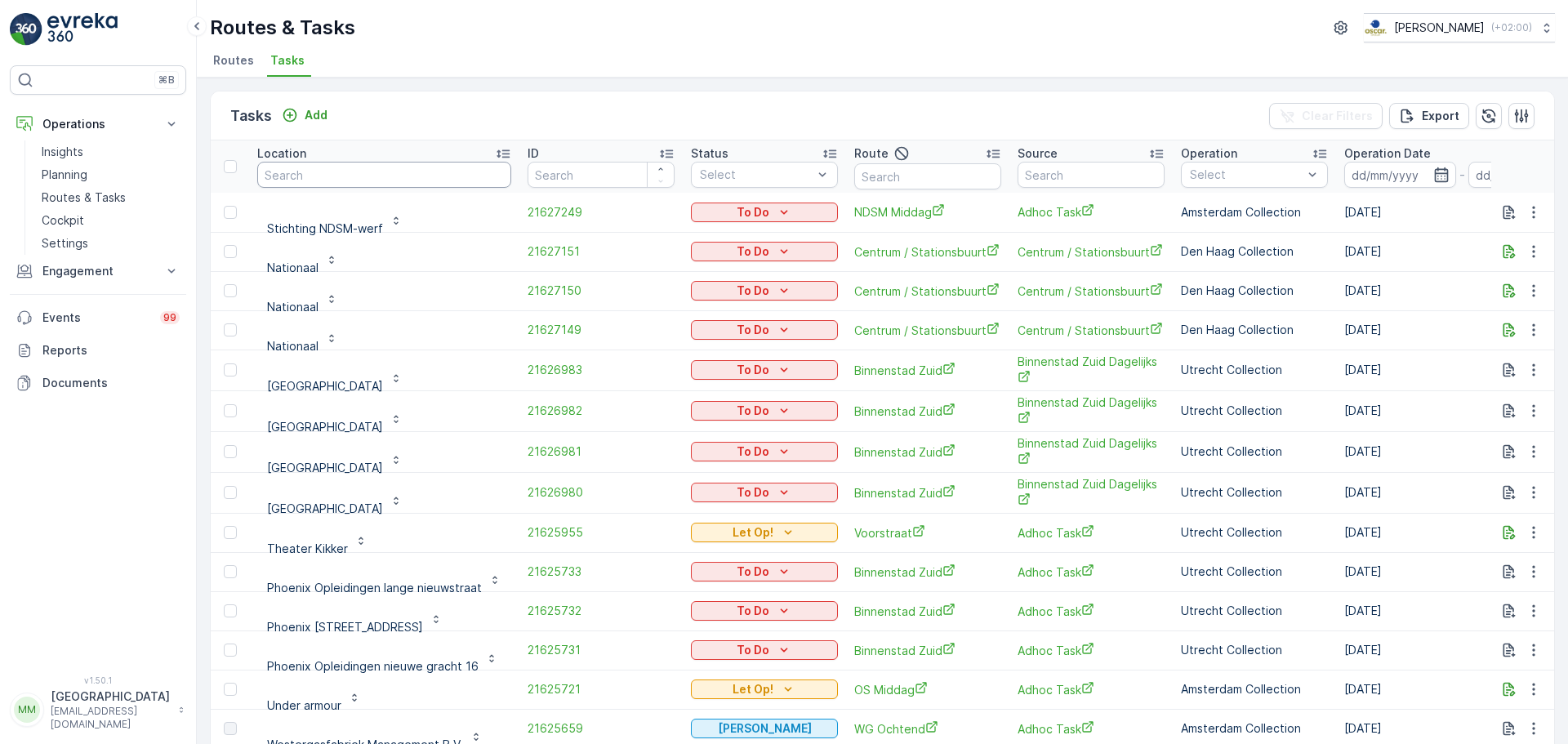
click at [340, 177] on input "text" at bounding box center [384, 175] width 254 height 26
type input "blauw"
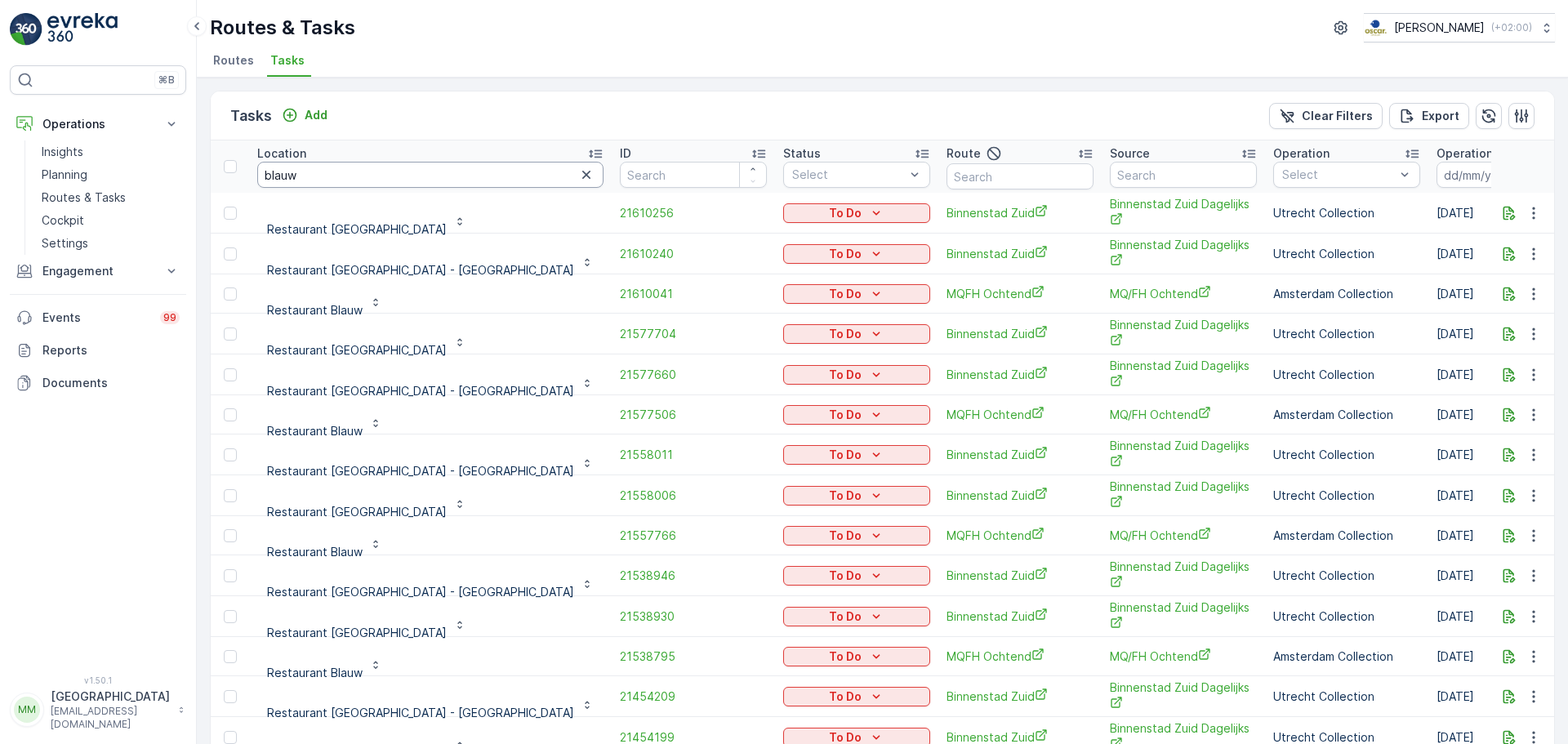
click at [332, 177] on input "blauw" at bounding box center [430, 175] width 346 height 26
type input "blauw [GEOGRAPHIC_DATA]"
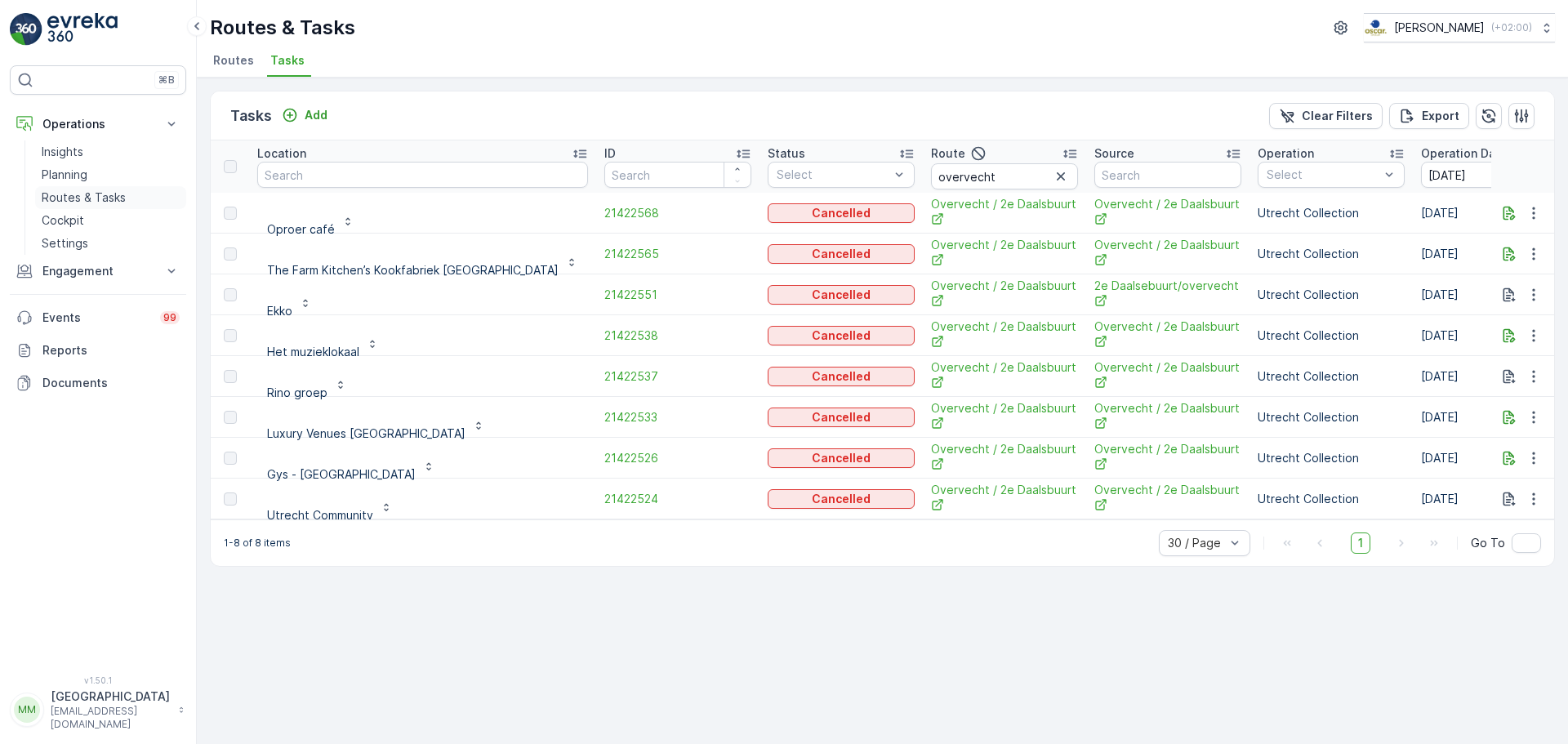
click at [108, 191] on p "Routes & Tasks" at bounding box center [83, 197] width 84 height 16
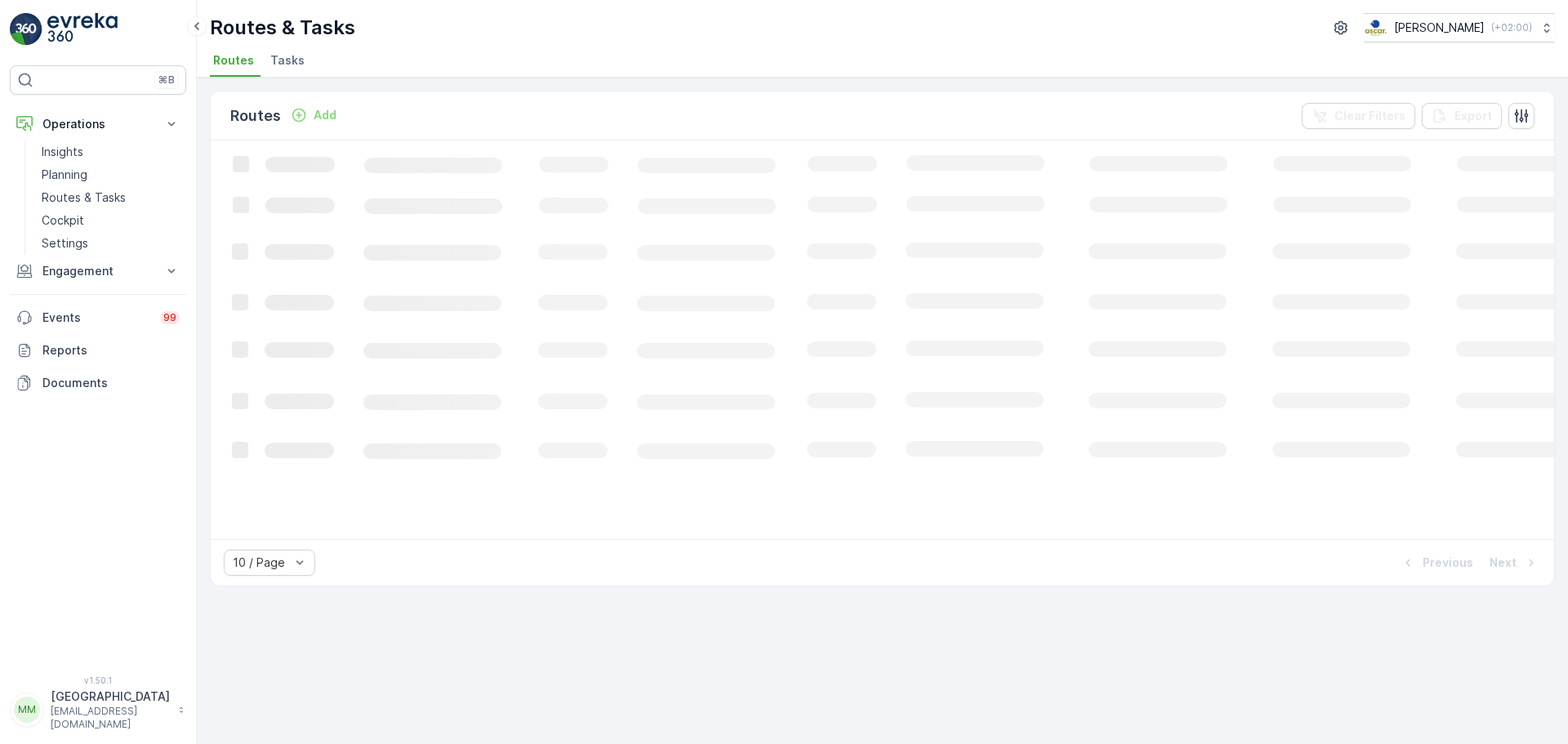
click at [292, 59] on span "Tasks" at bounding box center [287, 60] width 34 height 16
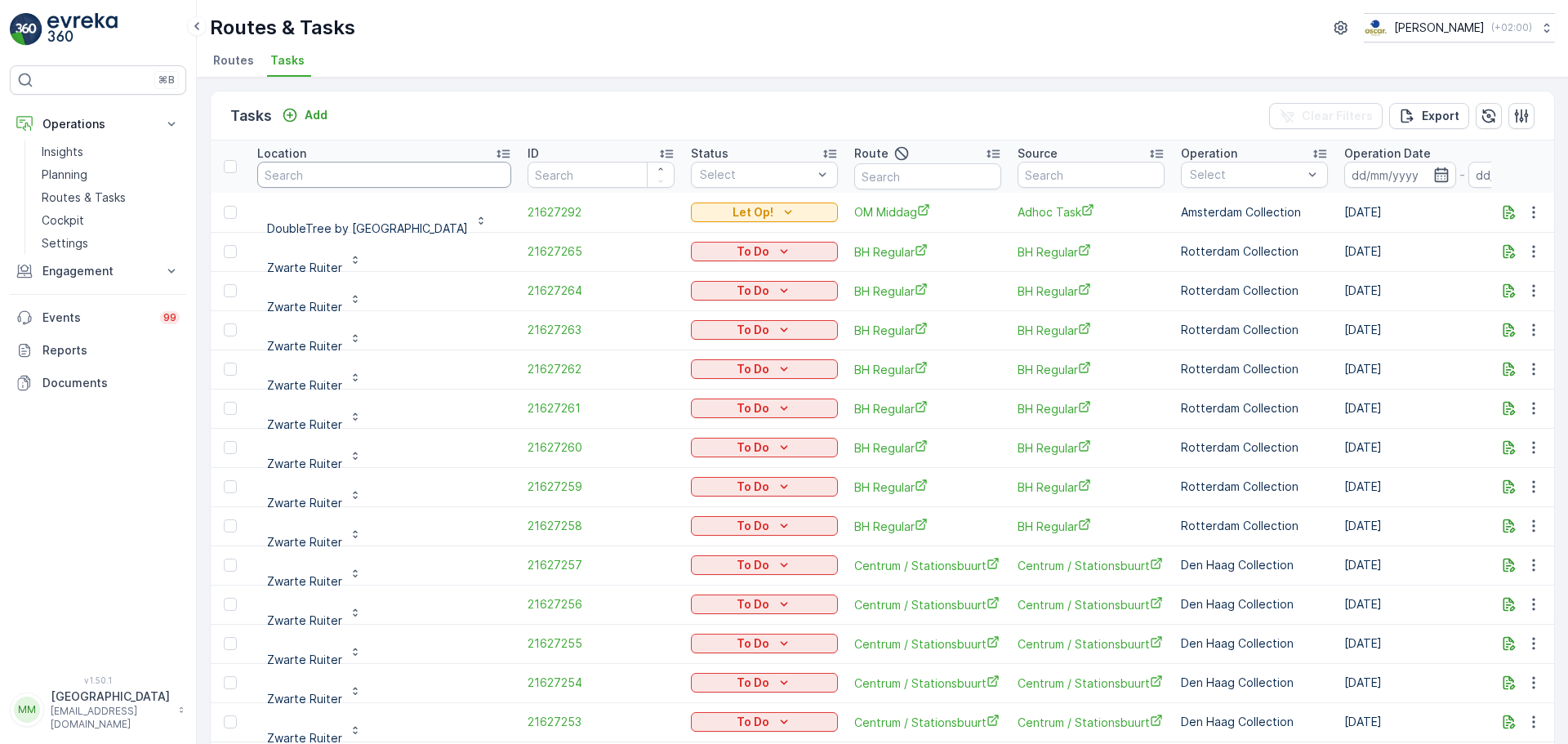
click at [336, 178] on input "text" at bounding box center [384, 175] width 254 height 26
type input "tabacc"
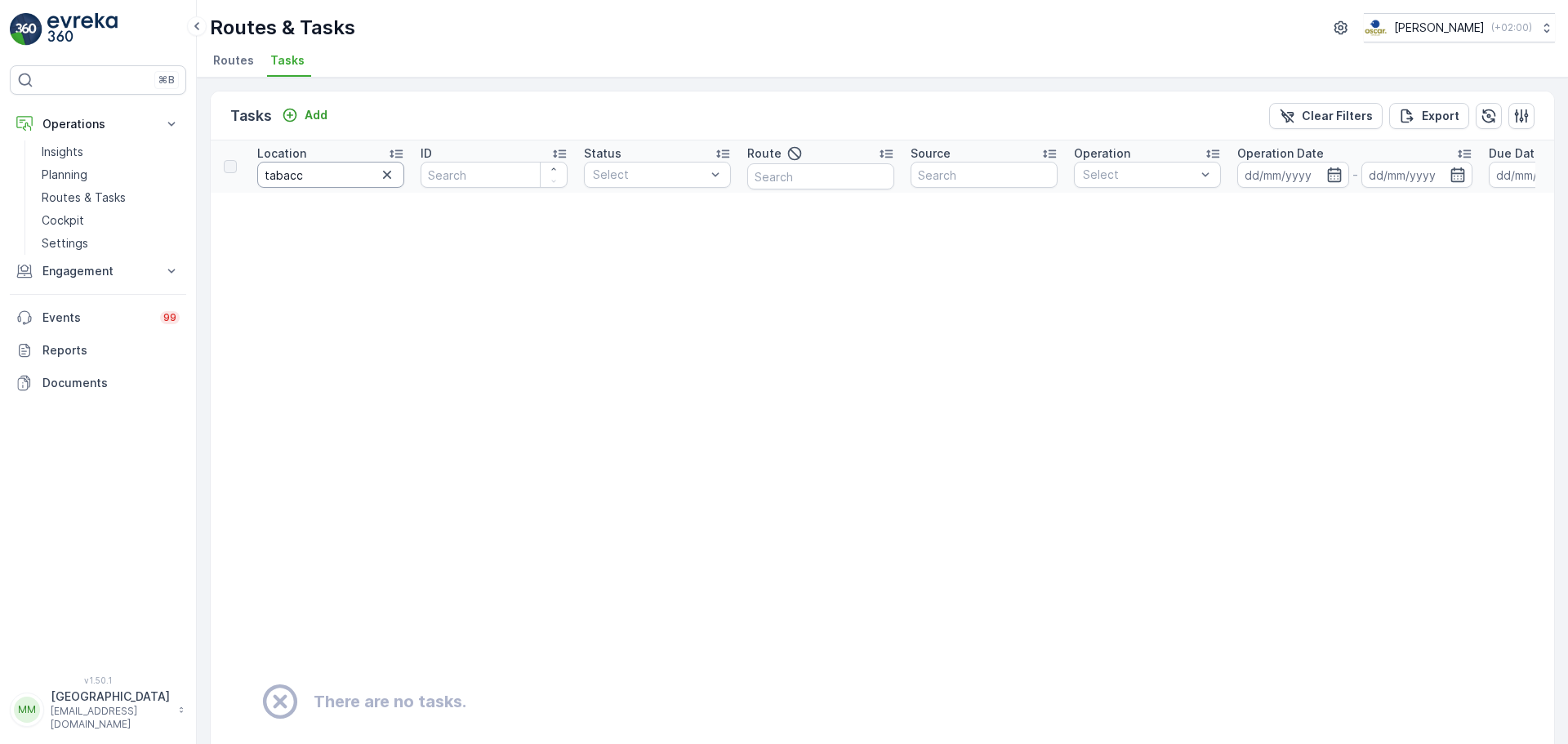
click at [332, 175] on input "tabacc" at bounding box center [330, 175] width 147 height 26
type input "tabac"
drag, startPoint x: 276, startPoint y: 171, endPoint x: 178, endPoint y: 168, distance: 98.0
click at [178, 168] on div "⌘B Operations Insights Planning Routes & Tasks Cockpit Settings Engagement Insi…" at bounding box center [784, 372] width 1568 height 744
type input "theater"
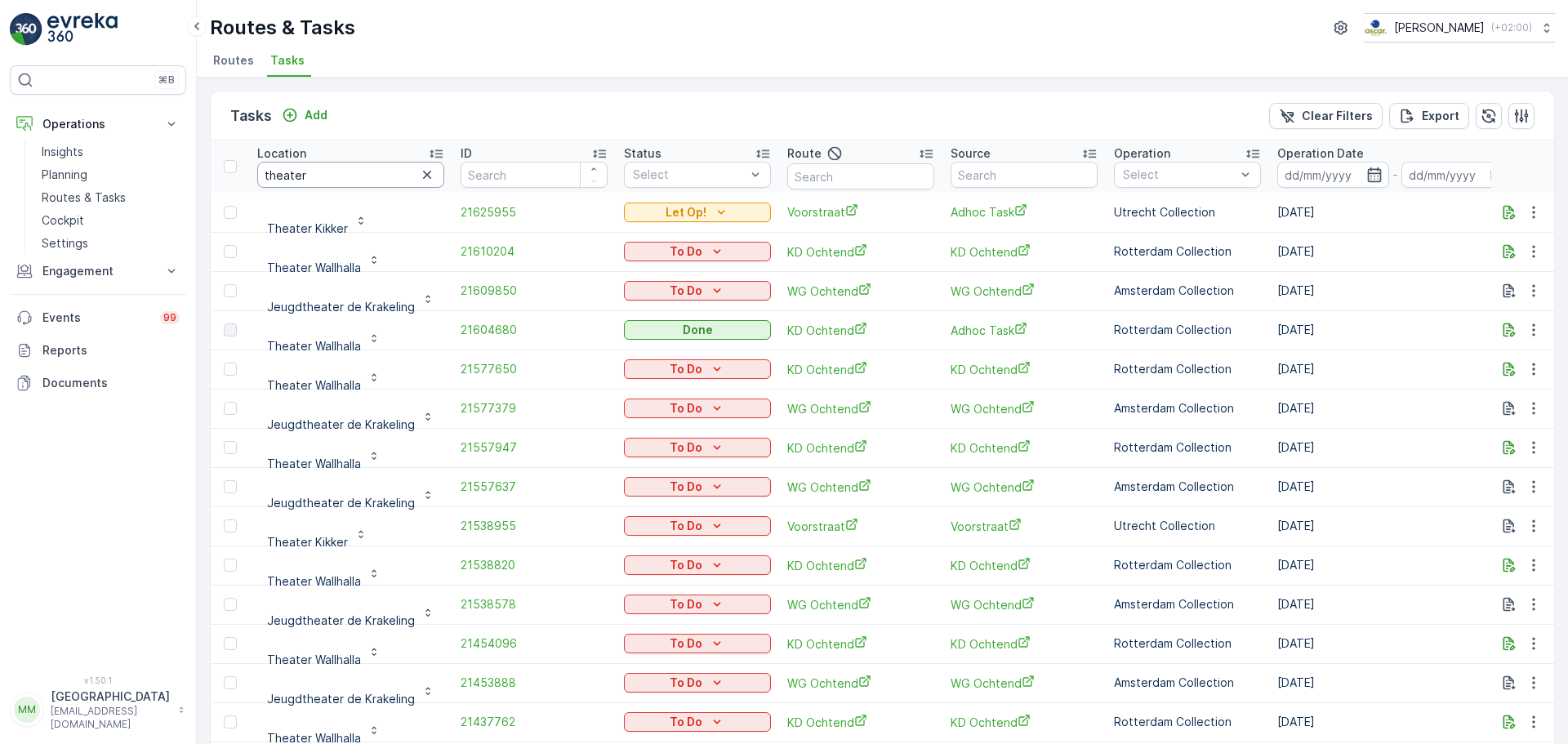
drag, startPoint x: 337, startPoint y: 181, endPoint x: 354, endPoint y: 185, distance: 17.5
click at [337, 181] on input "theater" at bounding box center [350, 175] width 187 height 26
type input "theater T"
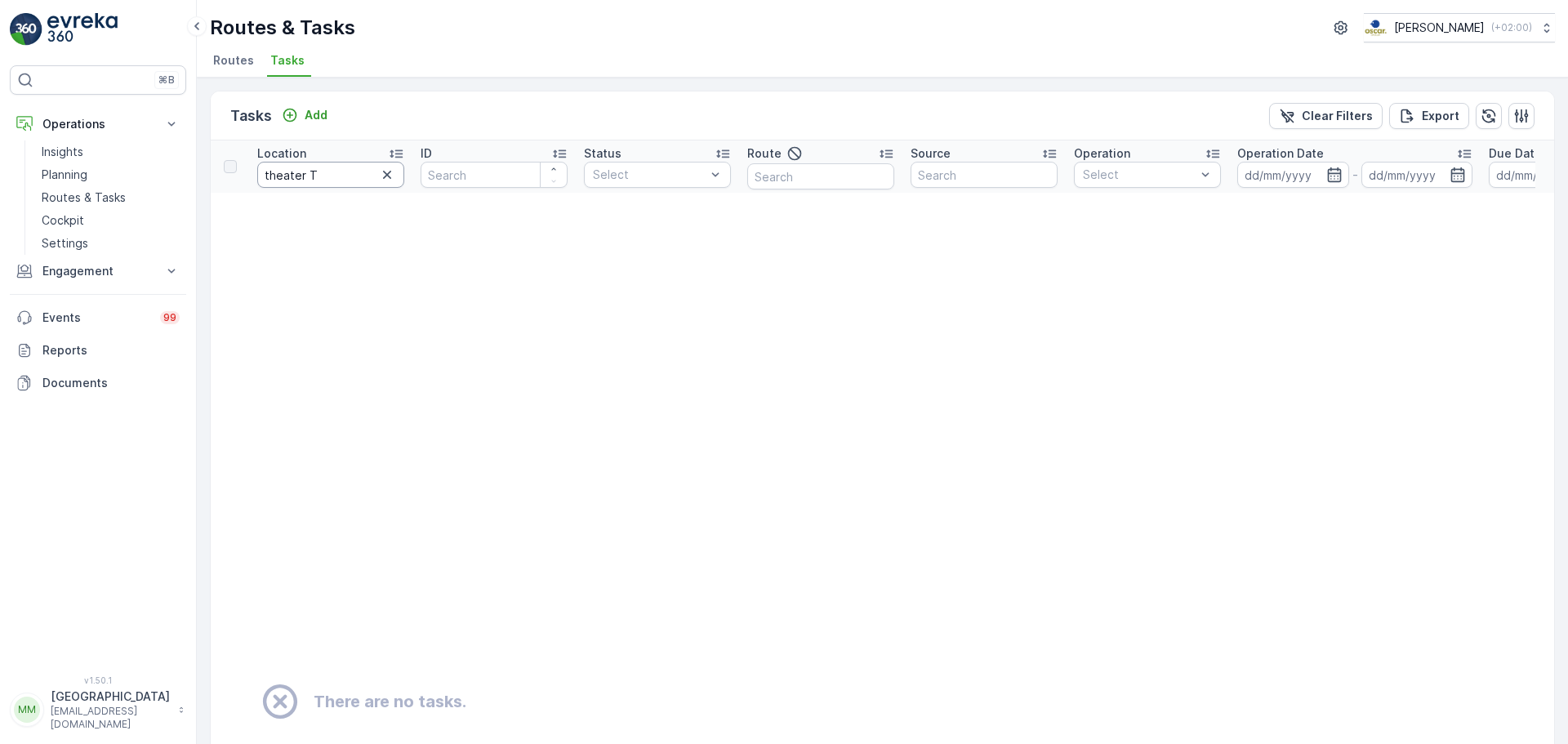
click at [317, 174] on input "theater T" at bounding box center [330, 175] width 147 height 26
type input "theater"
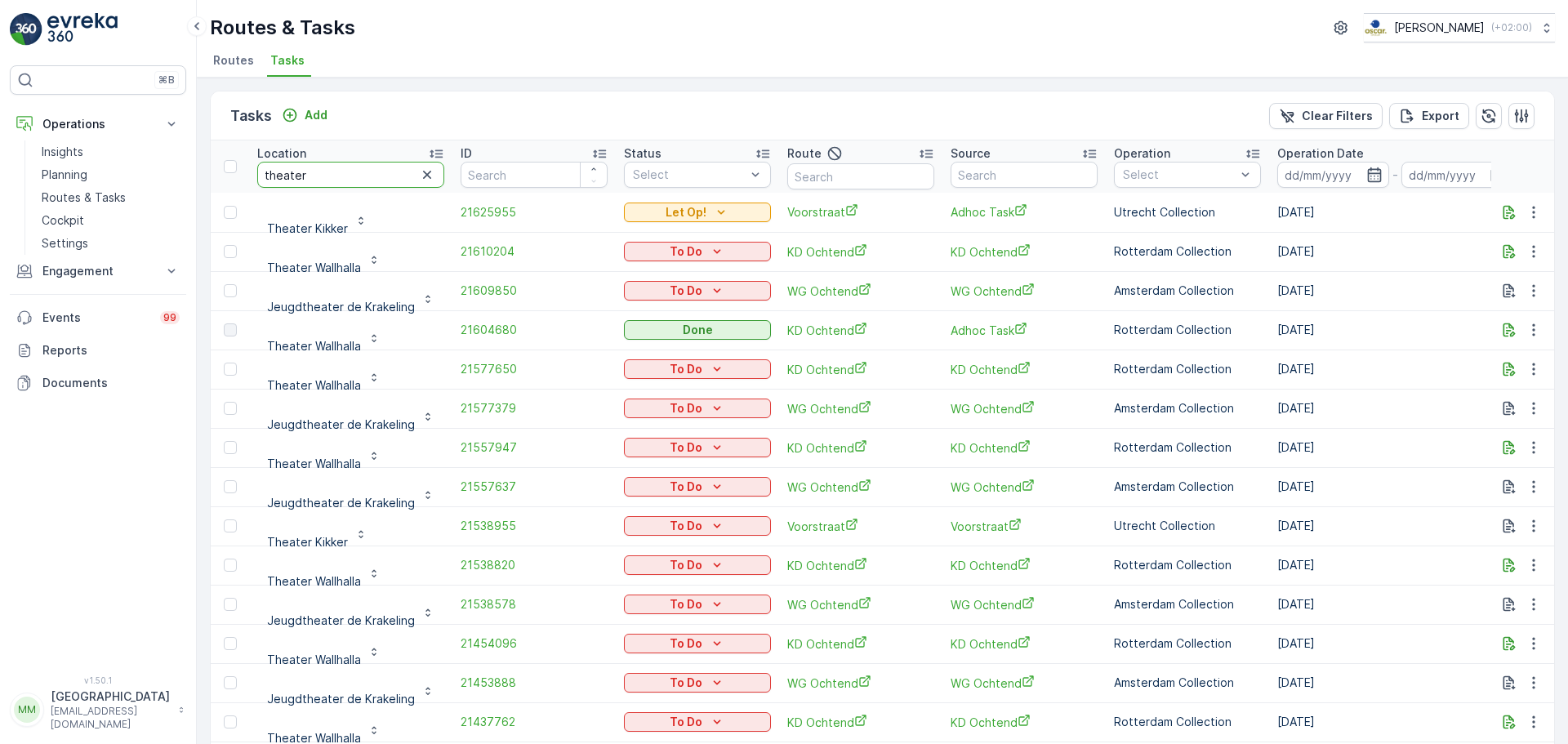
drag, startPoint x: 319, startPoint y: 169, endPoint x: 310, endPoint y: 179, distance: 13.5
click at [310, 179] on input "theater" at bounding box center [350, 175] width 187 height 26
drag, startPoint x: 105, startPoint y: 195, endPoint x: 429, endPoint y: 447, distance: 410.5
click at [41, 203] on div "⌘B Operations Insights Planning Routes & Tasks Cockpit Settings Engagement Insi…" at bounding box center [784, 372] width 1568 height 744
type input "TABA"
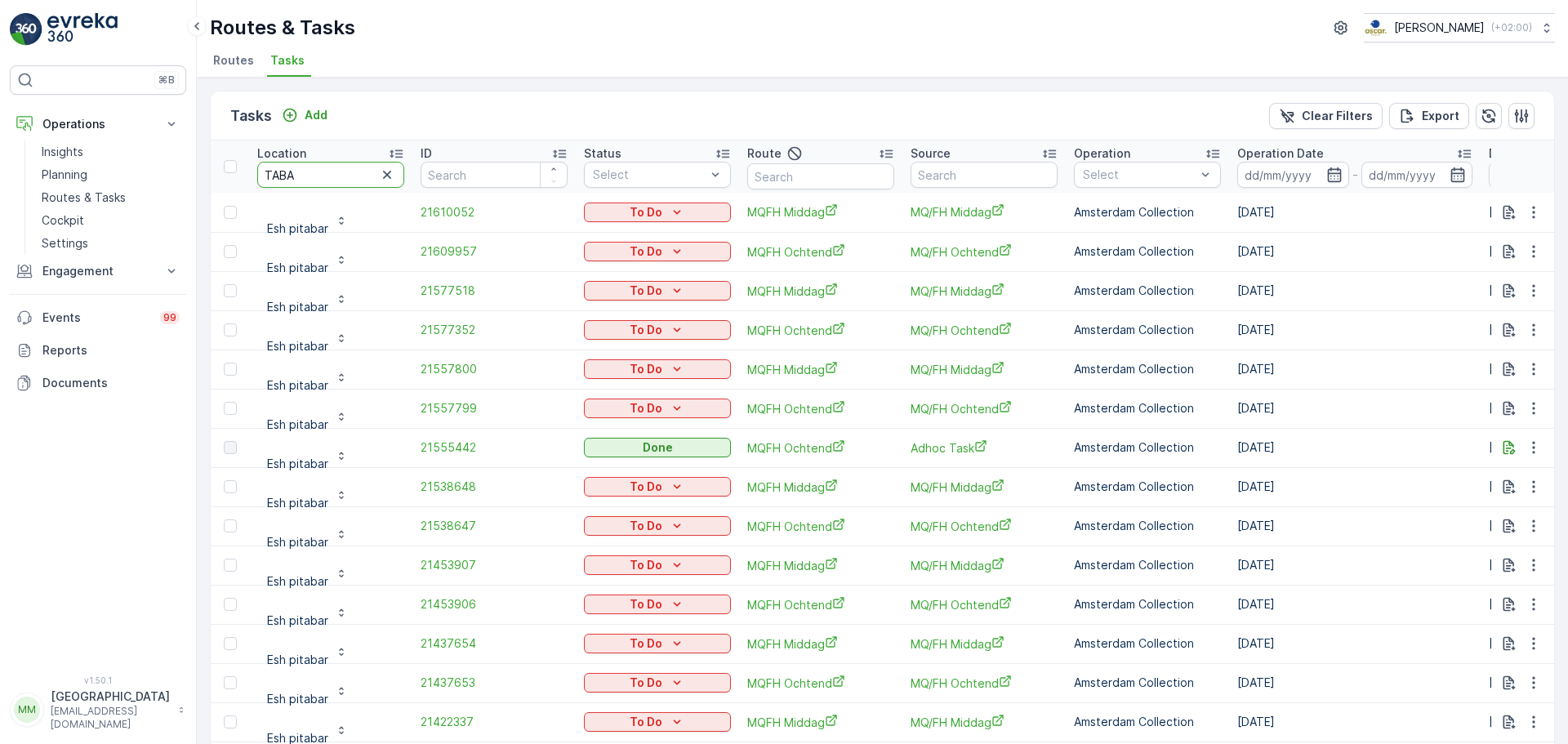
drag, startPoint x: 307, startPoint y: 170, endPoint x: 262, endPoint y: 199, distance: 53.5
click at [224, 151] on tr "Location TABA ID Status Select Route Source Operation Select Operation Date - D…" at bounding box center [1470, 166] width 2519 height 53
type input "TOBA"
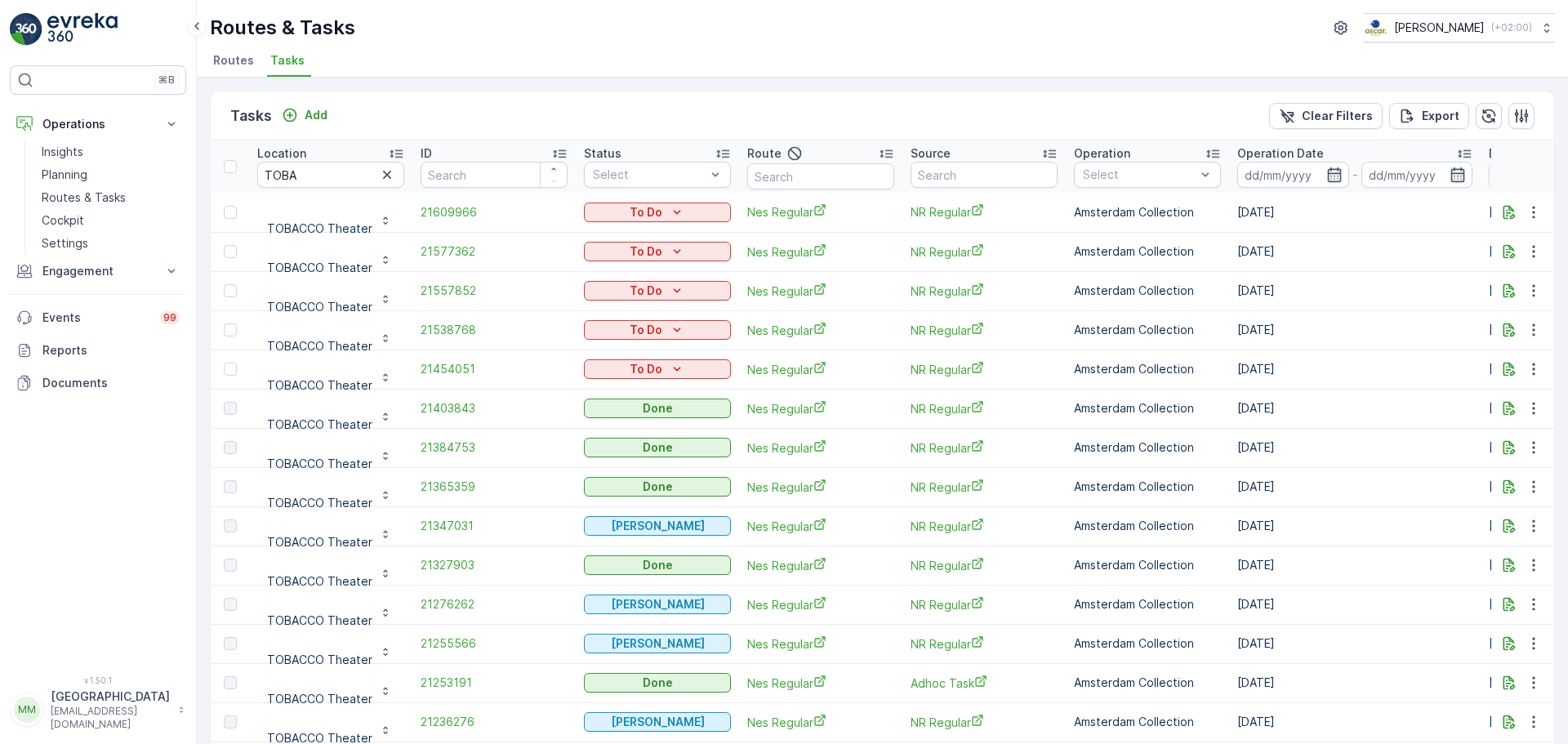
click at [464, 386] on td "21454051" at bounding box center [494, 369] width 164 height 40
click at [456, 373] on span "21454051" at bounding box center [494, 369] width 147 height 16
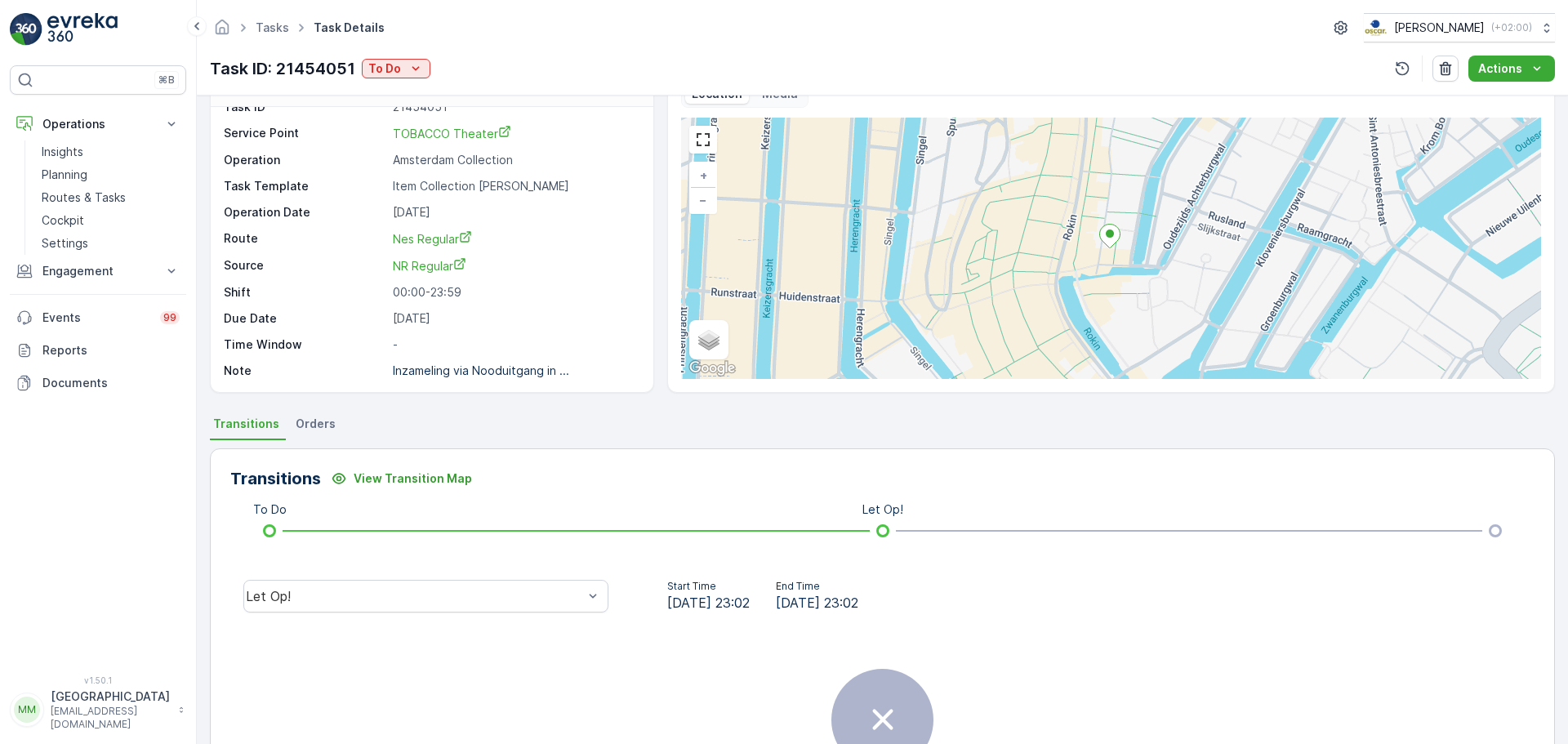
scroll to position [40, 0]
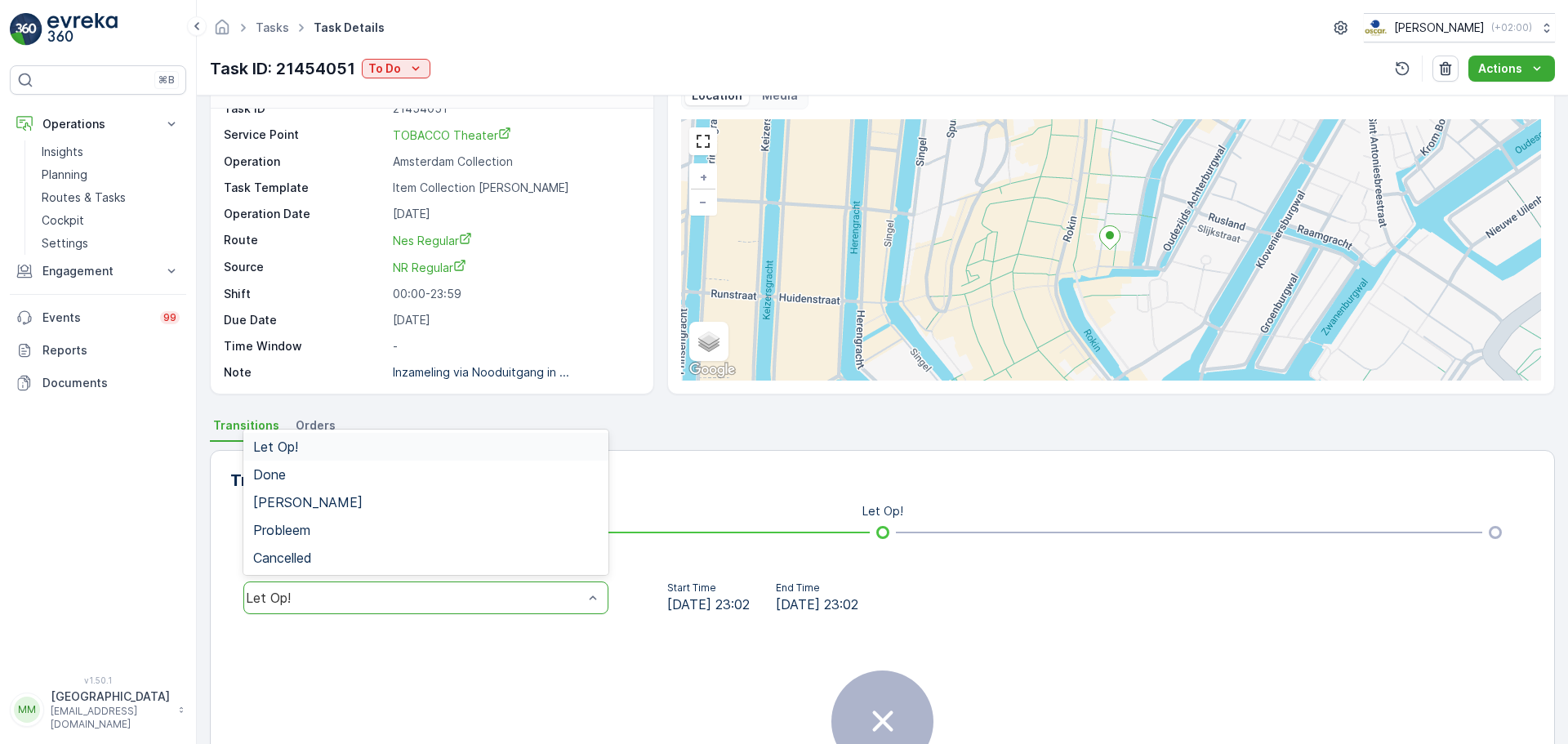
click at [454, 585] on div "Let Op!" at bounding box center [426, 598] width 365 height 33
click at [329, 484] on div "Done" at bounding box center [426, 474] width 365 height 28
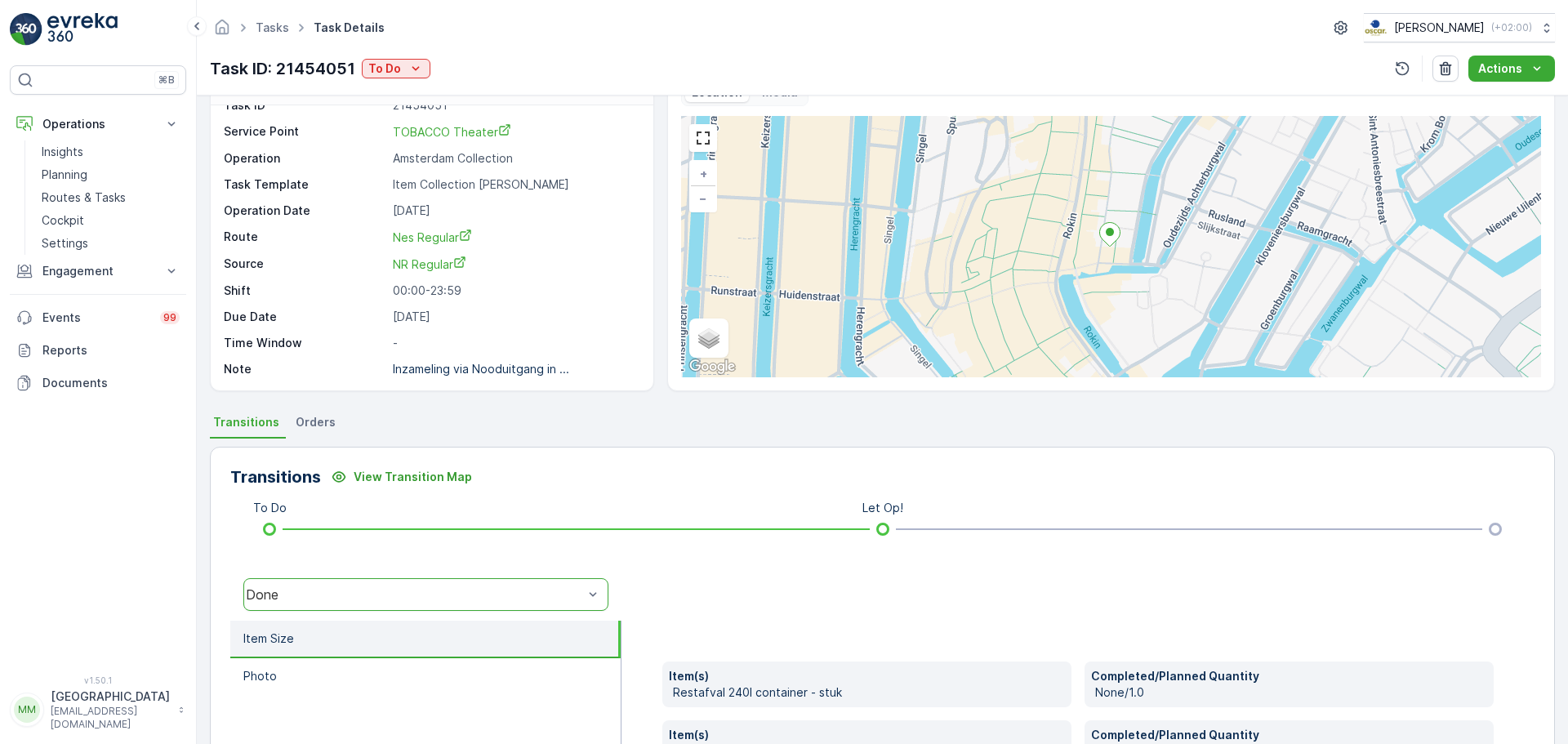
scroll to position [0, 0]
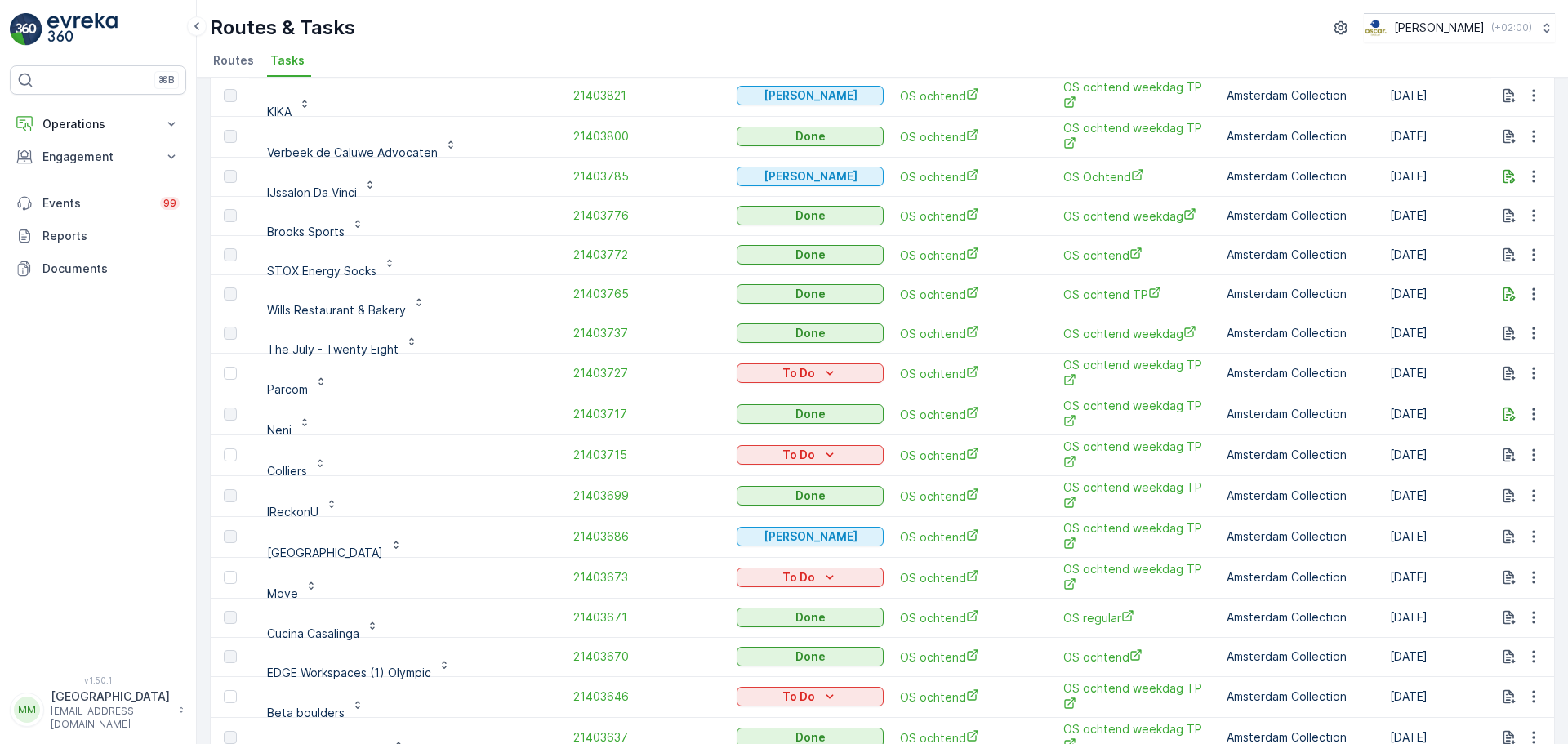
scroll to position [695, 0]
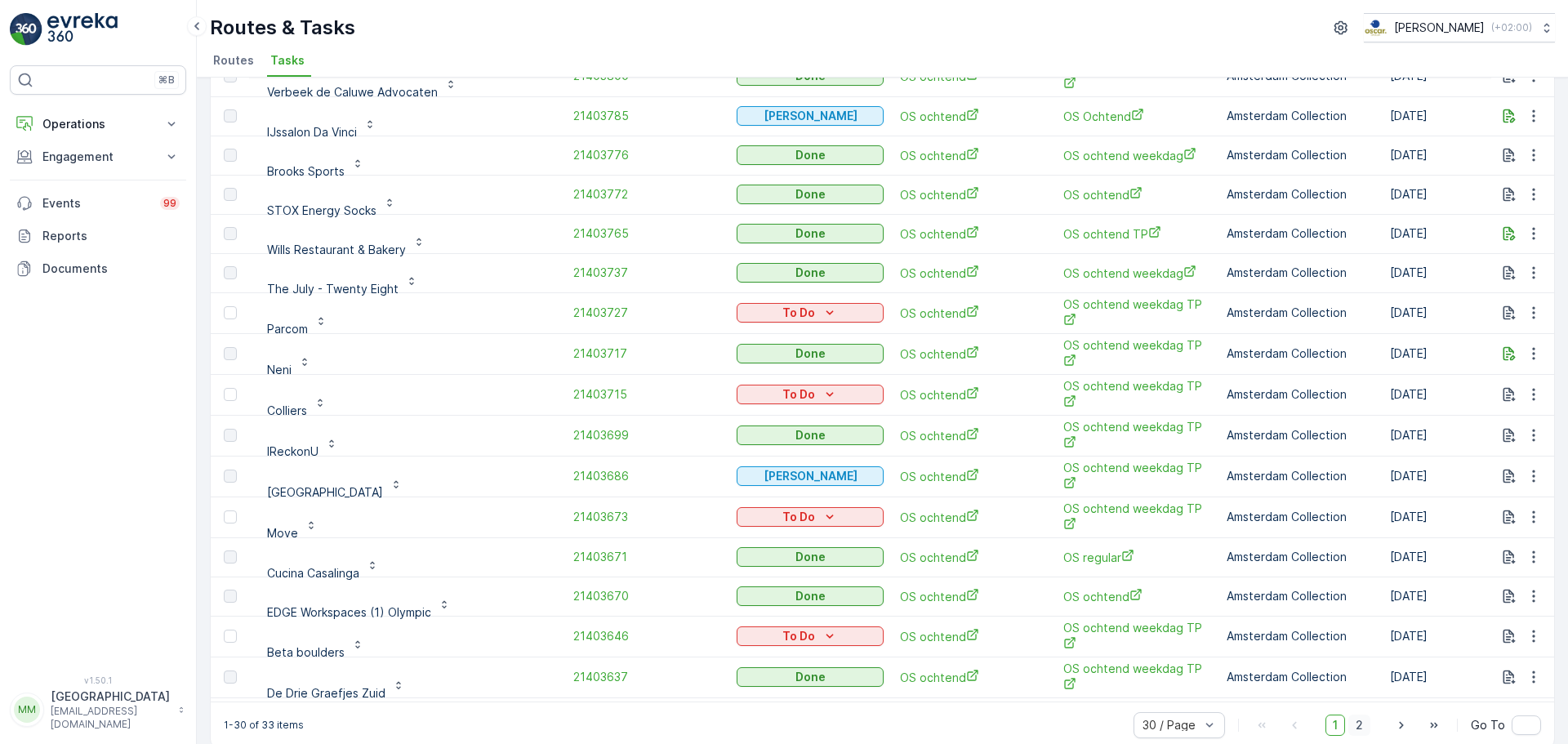
click at [1362, 715] on span "2" at bounding box center [1360, 725] width 22 height 22
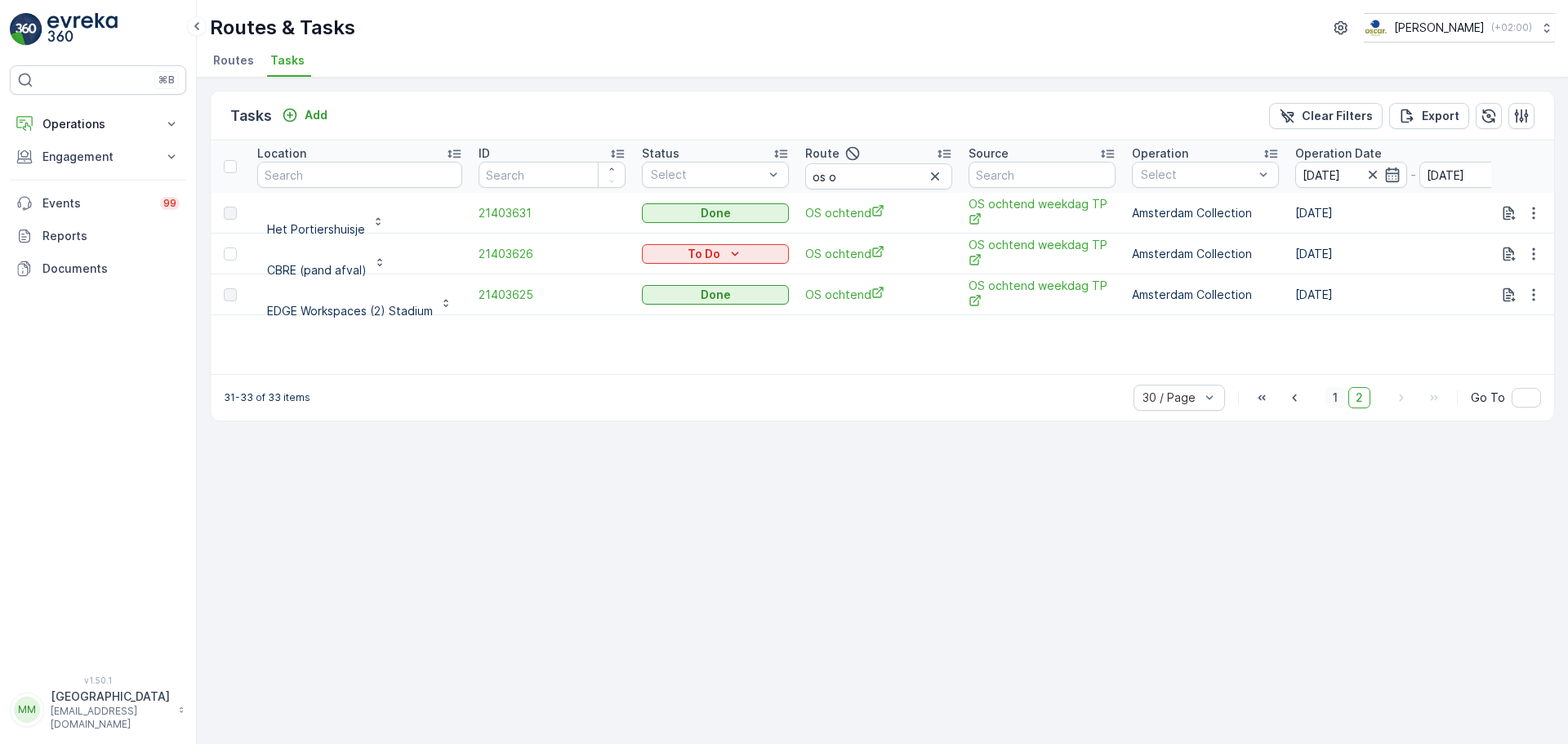
click at [1337, 388] on span "1" at bounding box center [1335, 398] width 20 height 22
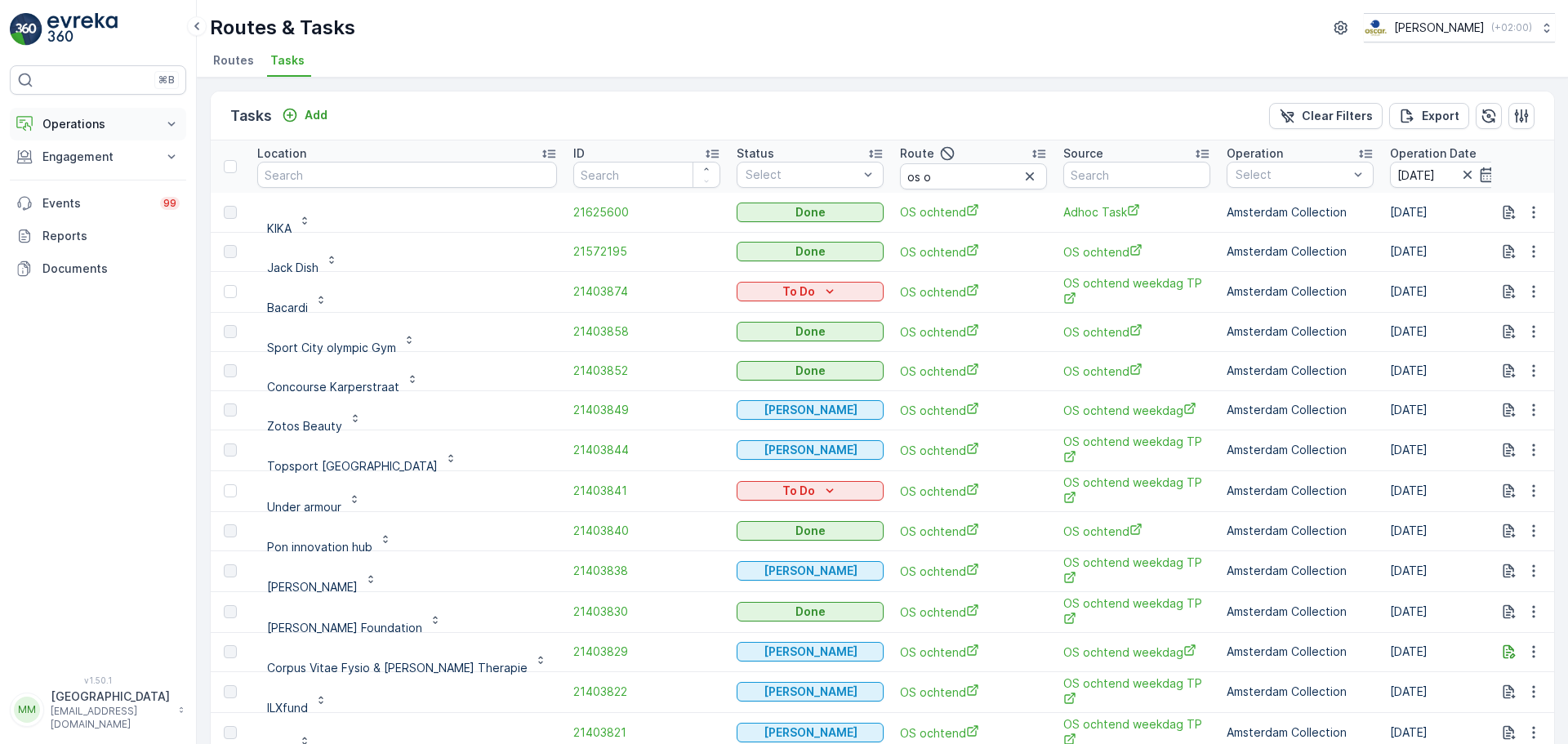
click at [128, 134] on button "Operations" at bounding box center [97, 124] width 176 height 33
click at [120, 189] on p "Routes & Tasks" at bounding box center [83, 197] width 84 height 16
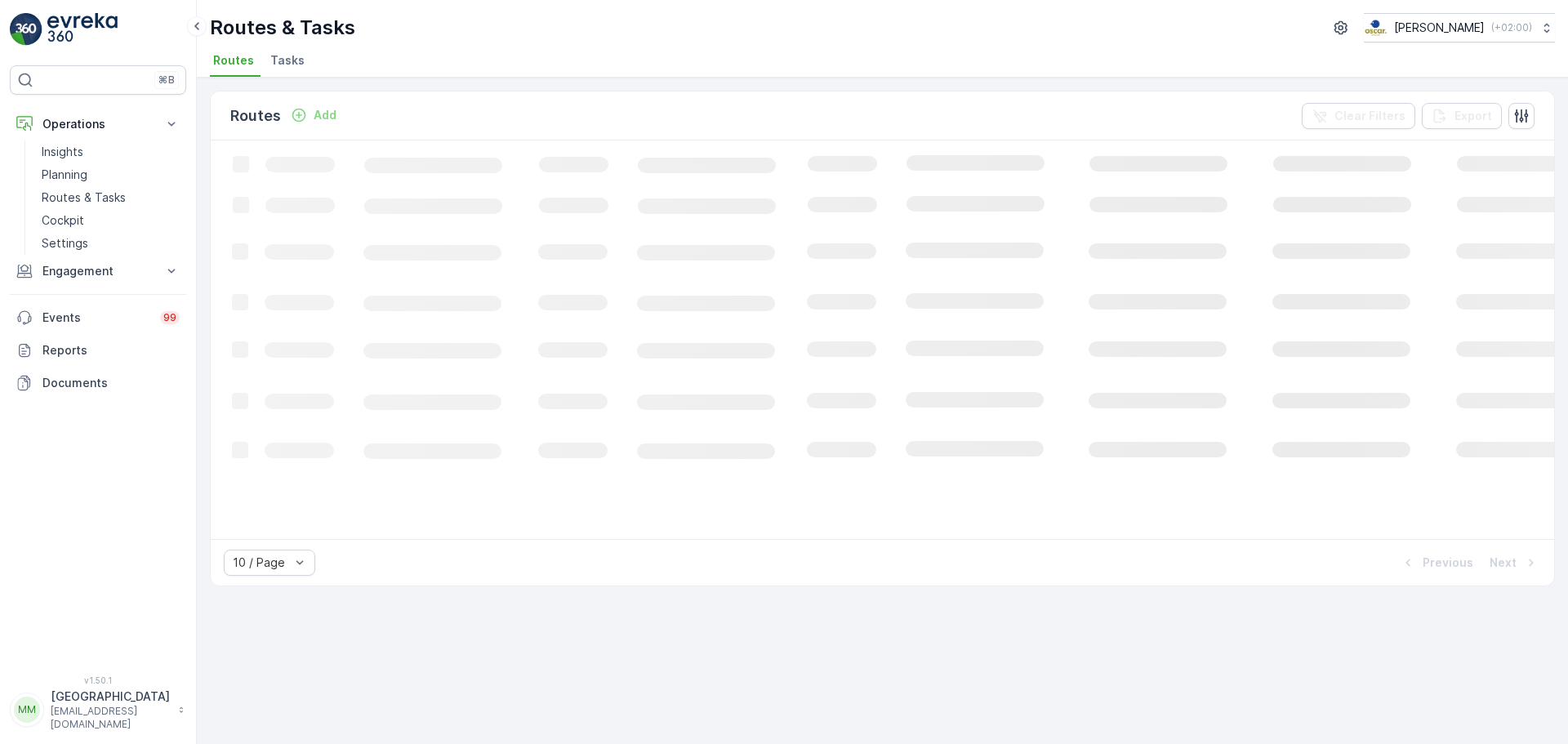
click at [282, 67] on span "Tasks" at bounding box center [287, 60] width 34 height 16
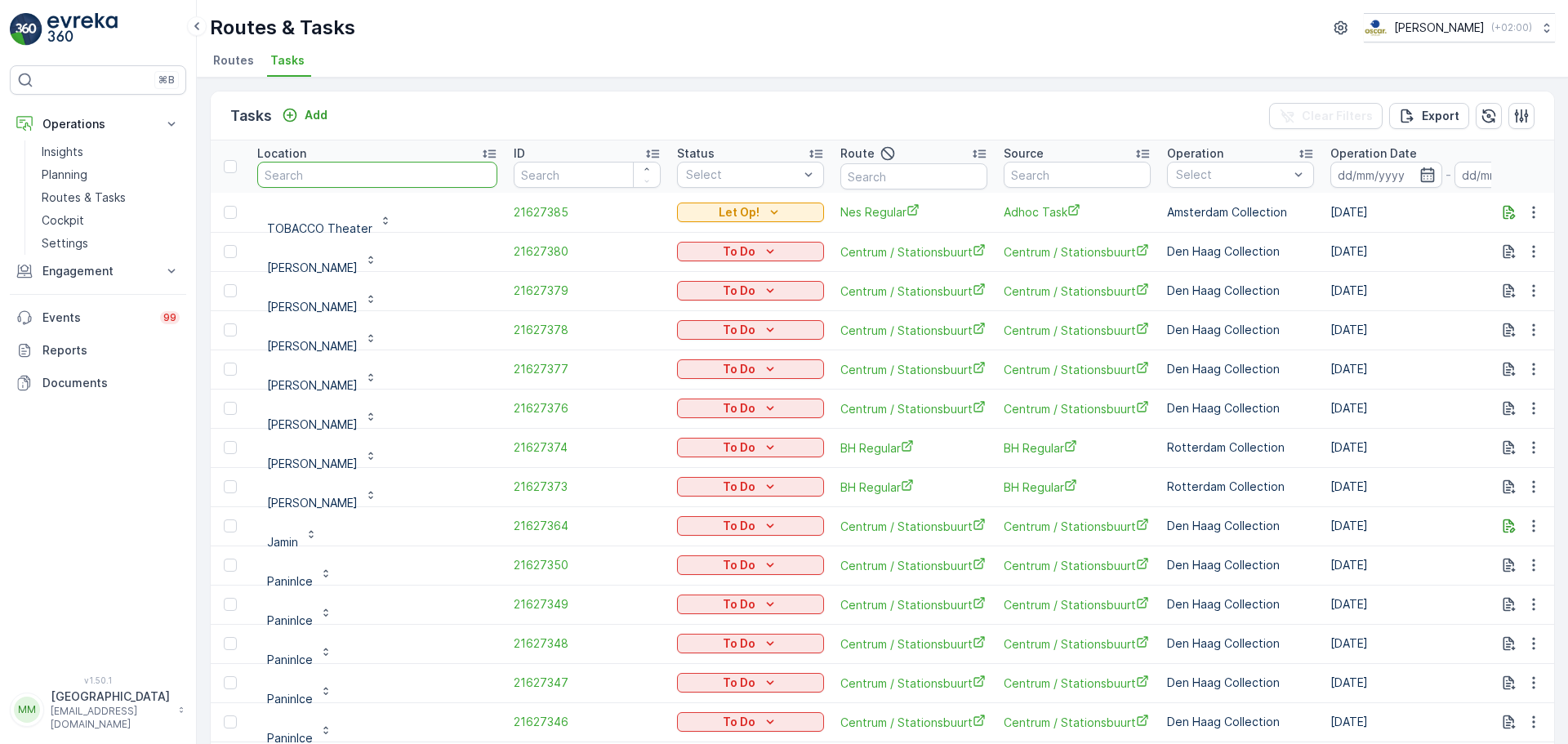
click at [344, 170] on input "text" at bounding box center [377, 175] width 240 height 26
type input "v"
type input "jamest"
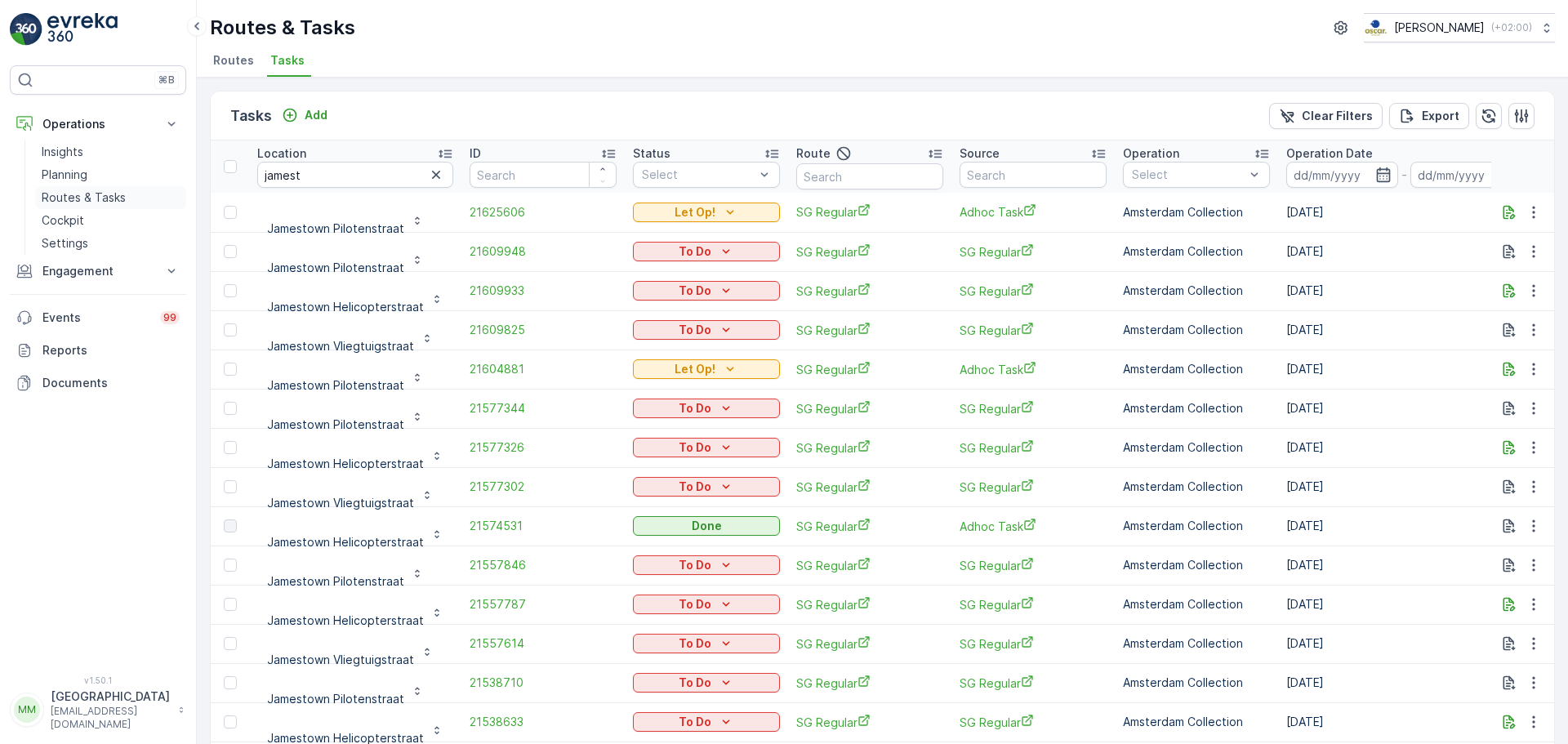
click at [61, 193] on p "Routes & Tasks" at bounding box center [83, 197] width 84 height 16
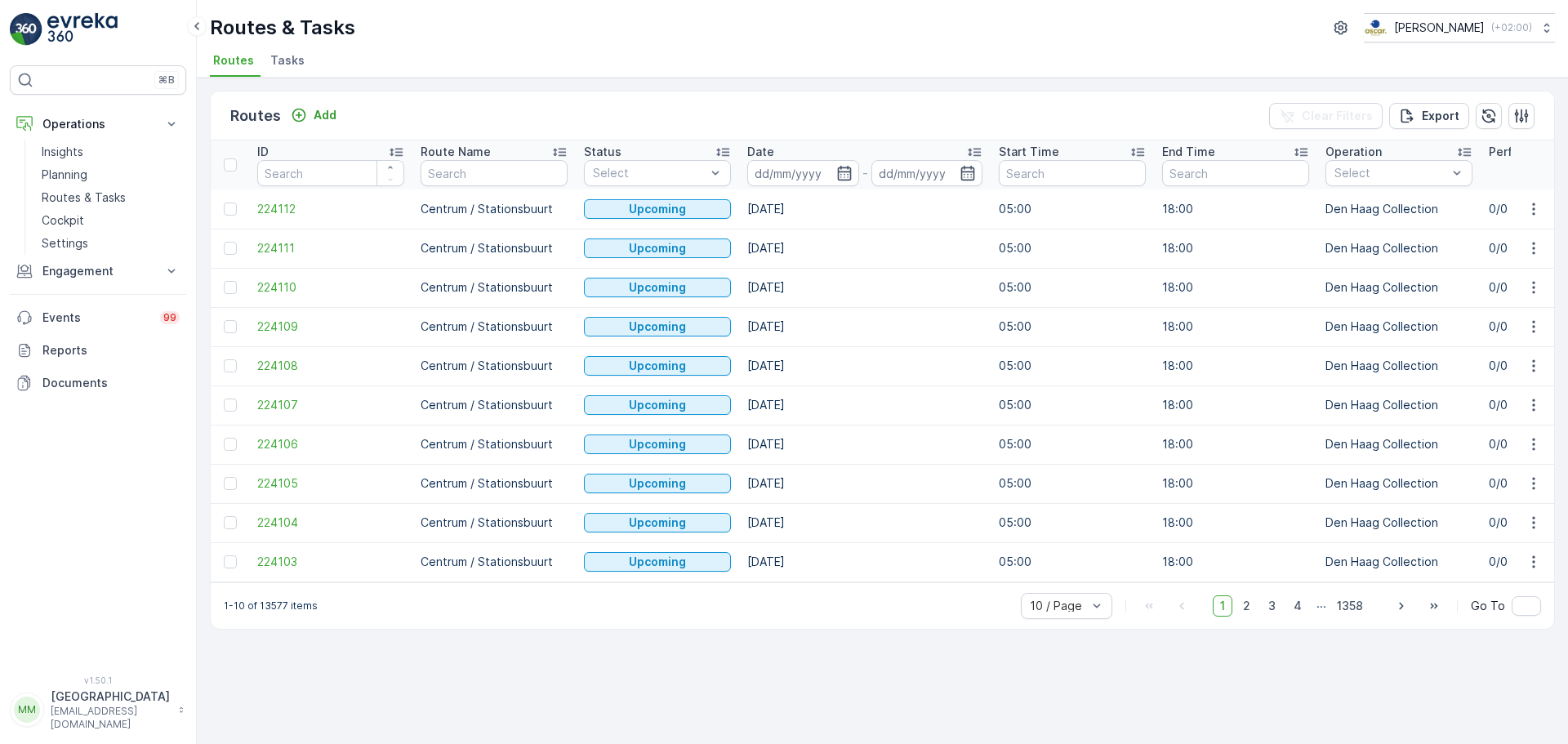
click at [292, 55] on span "Tasks" at bounding box center [287, 60] width 34 height 16
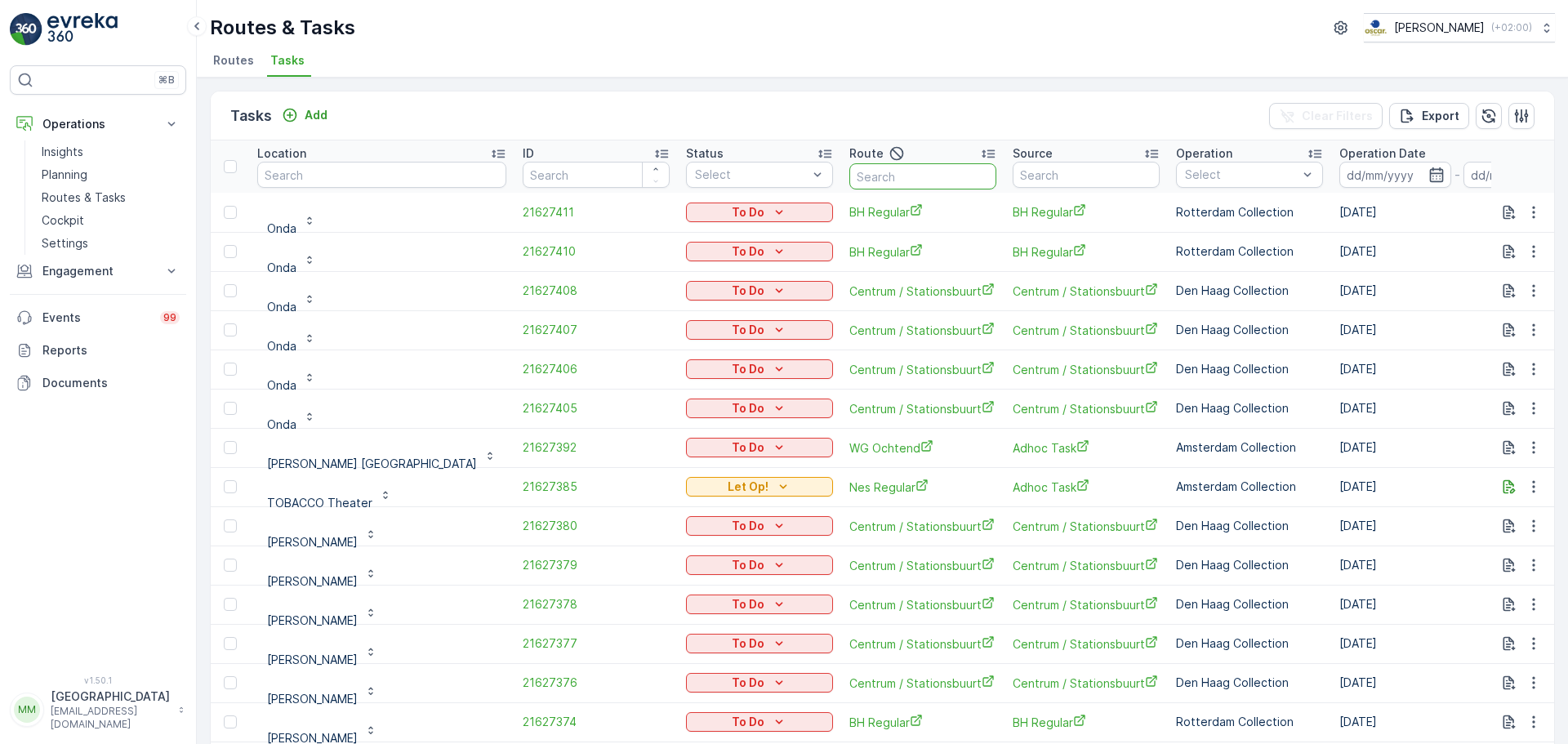
click at [849, 176] on input "text" at bounding box center [923, 177] width 147 height 26
click at [1331, 580] on td "[DATE]" at bounding box center [1457, 566] width 251 height 40
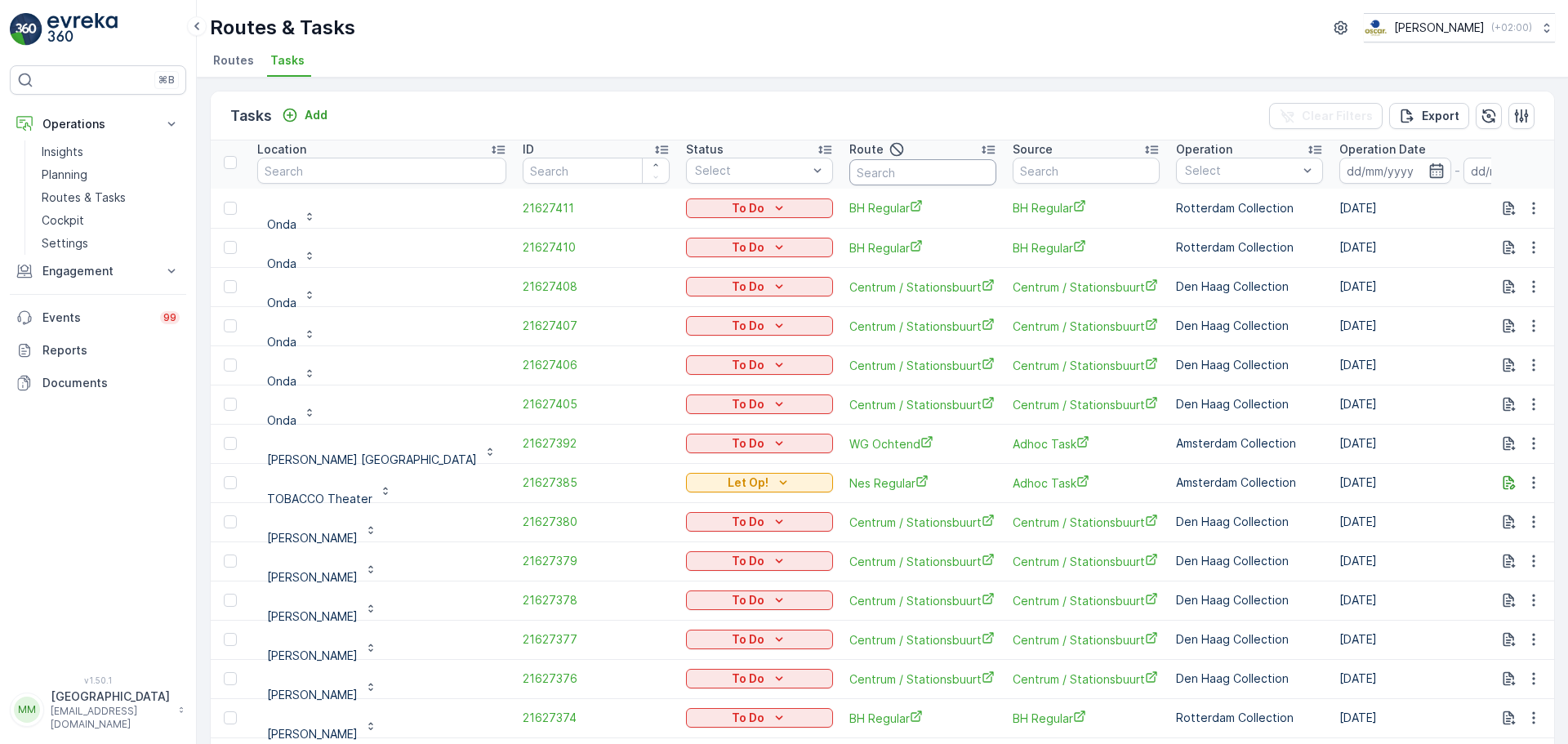
click at [849, 168] on input "text" at bounding box center [923, 172] width 147 height 26
type input "rijks"
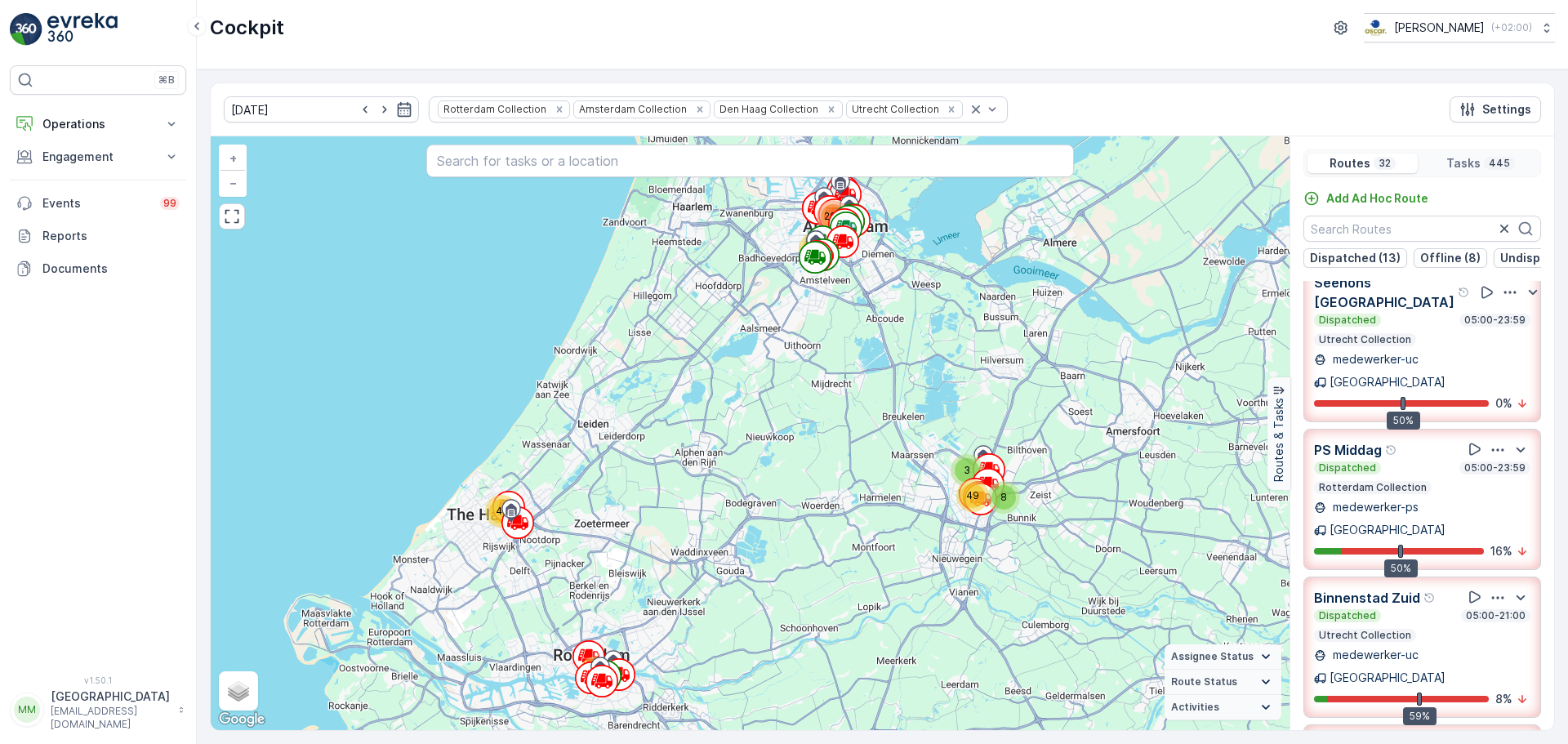
scroll to position [245, 0]
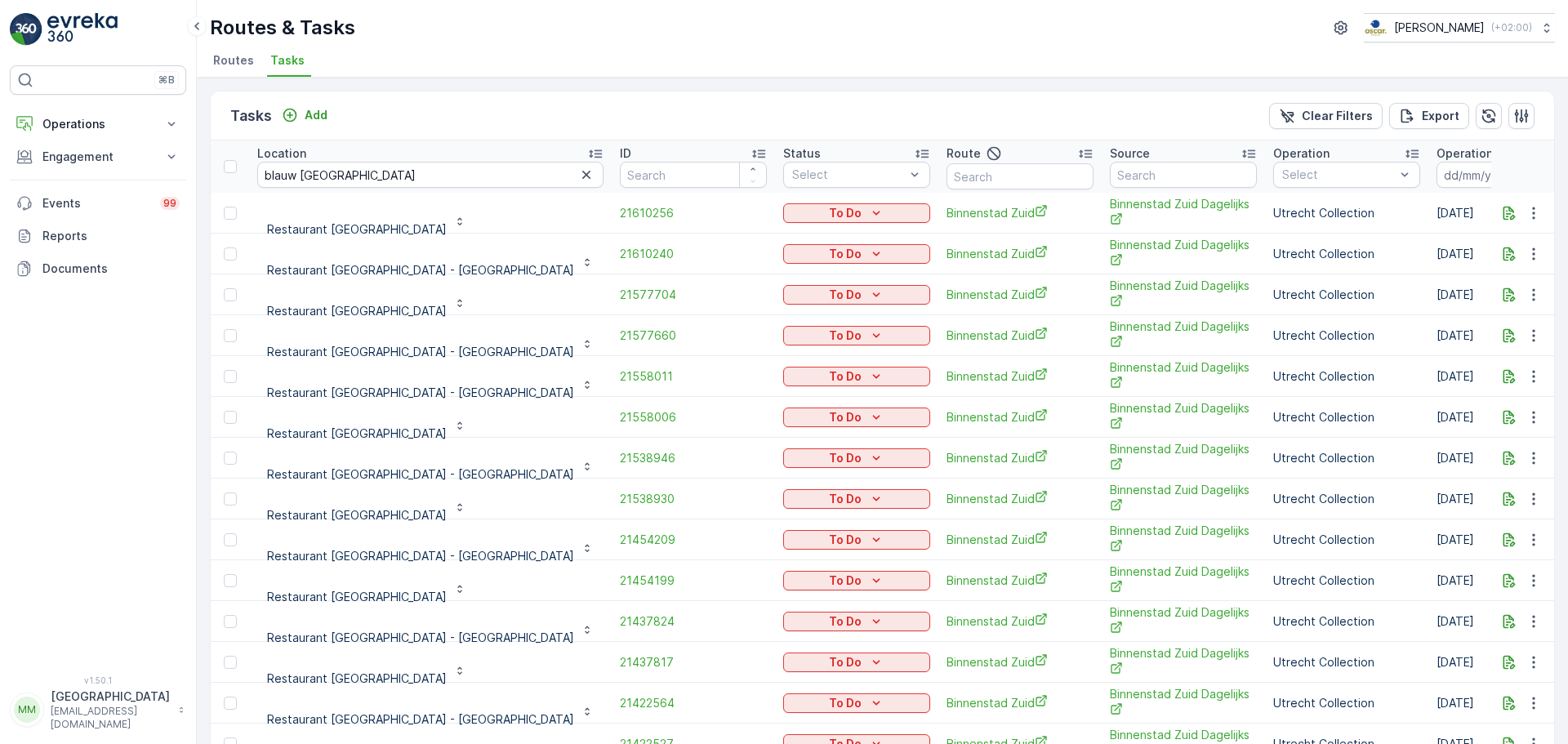
scroll to position [4, 0]
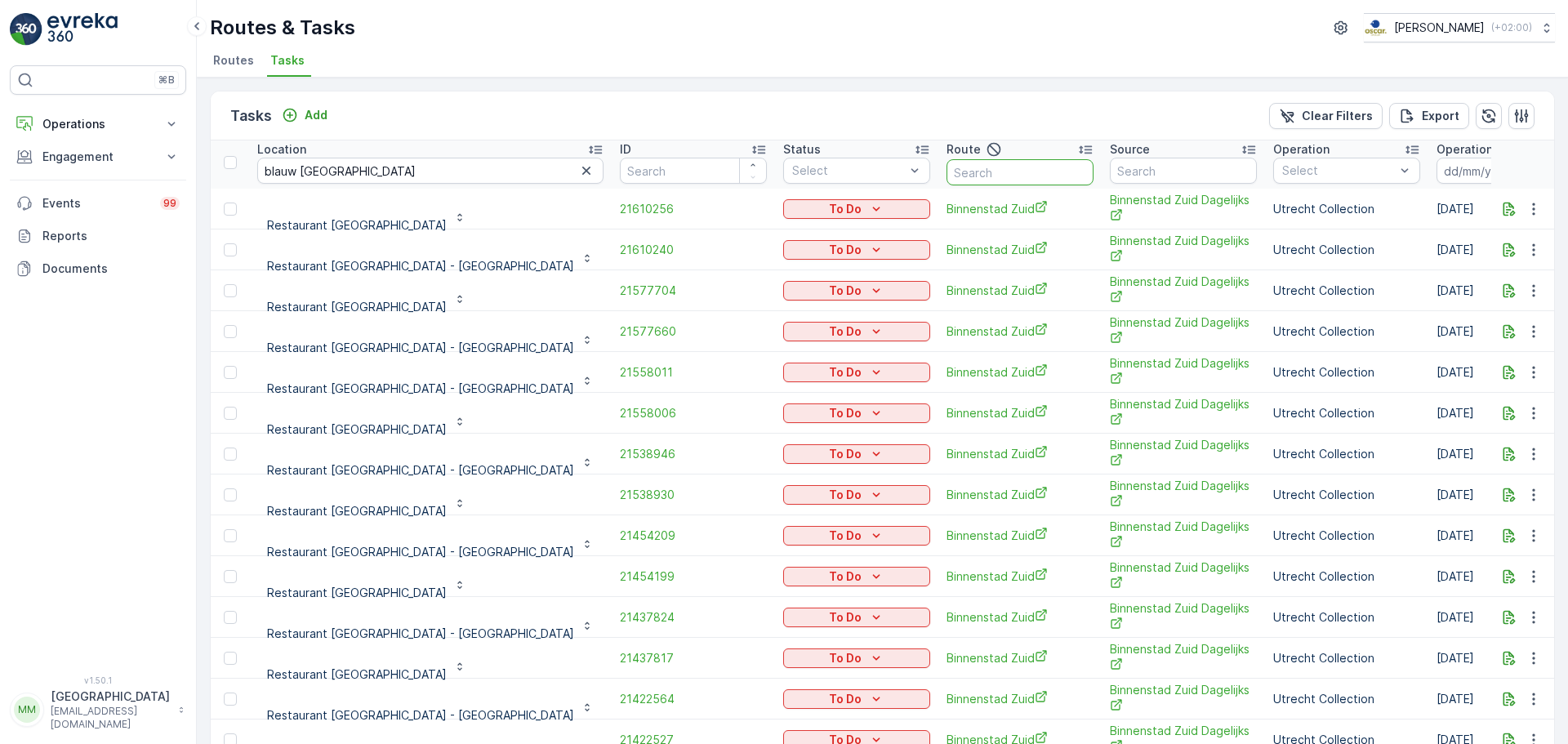
click at [947, 179] on input "text" at bounding box center [1020, 172] width 147 height 26
type input "binnen"
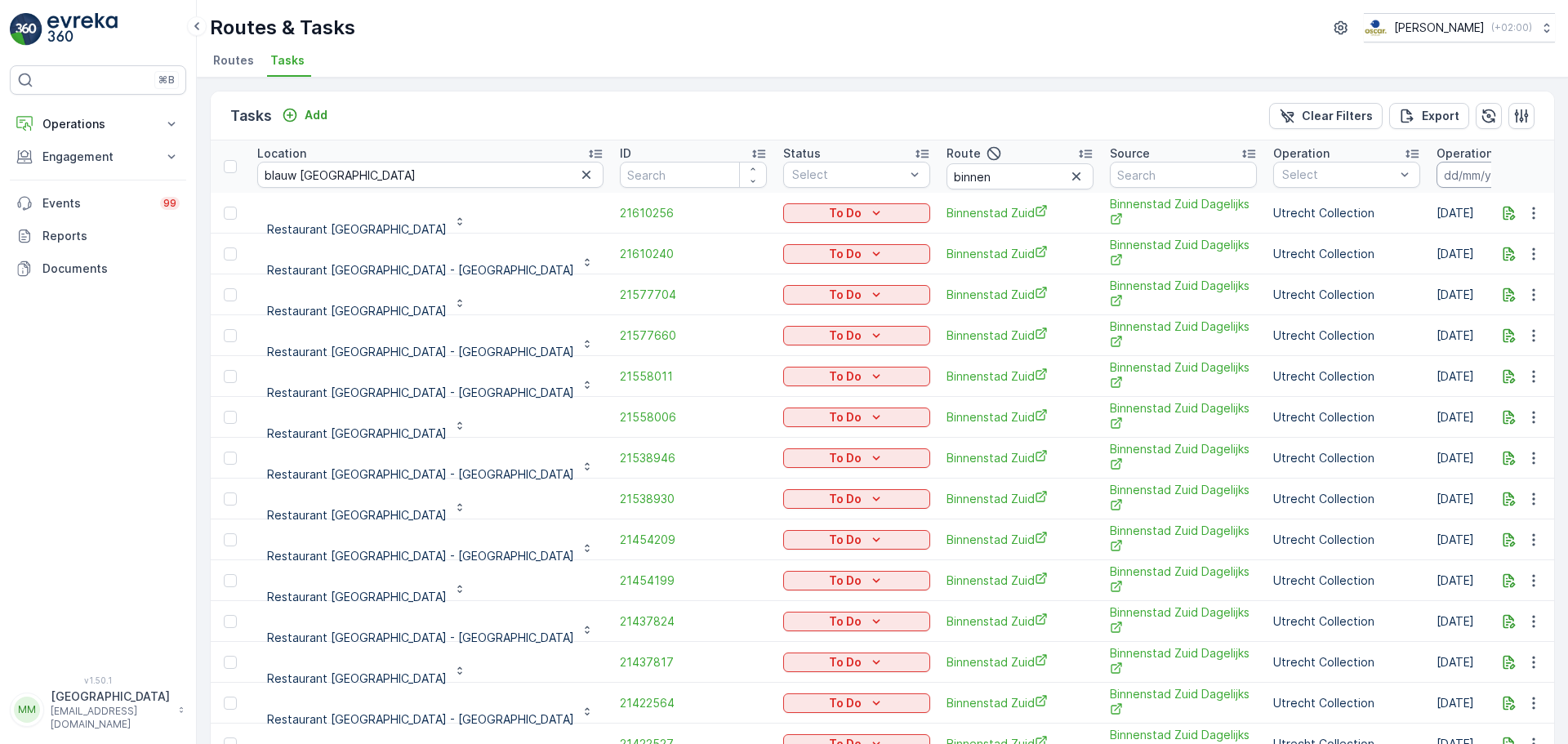
click at [1436, 184] on input at bounding box center [1492, 175] width 112 height 26
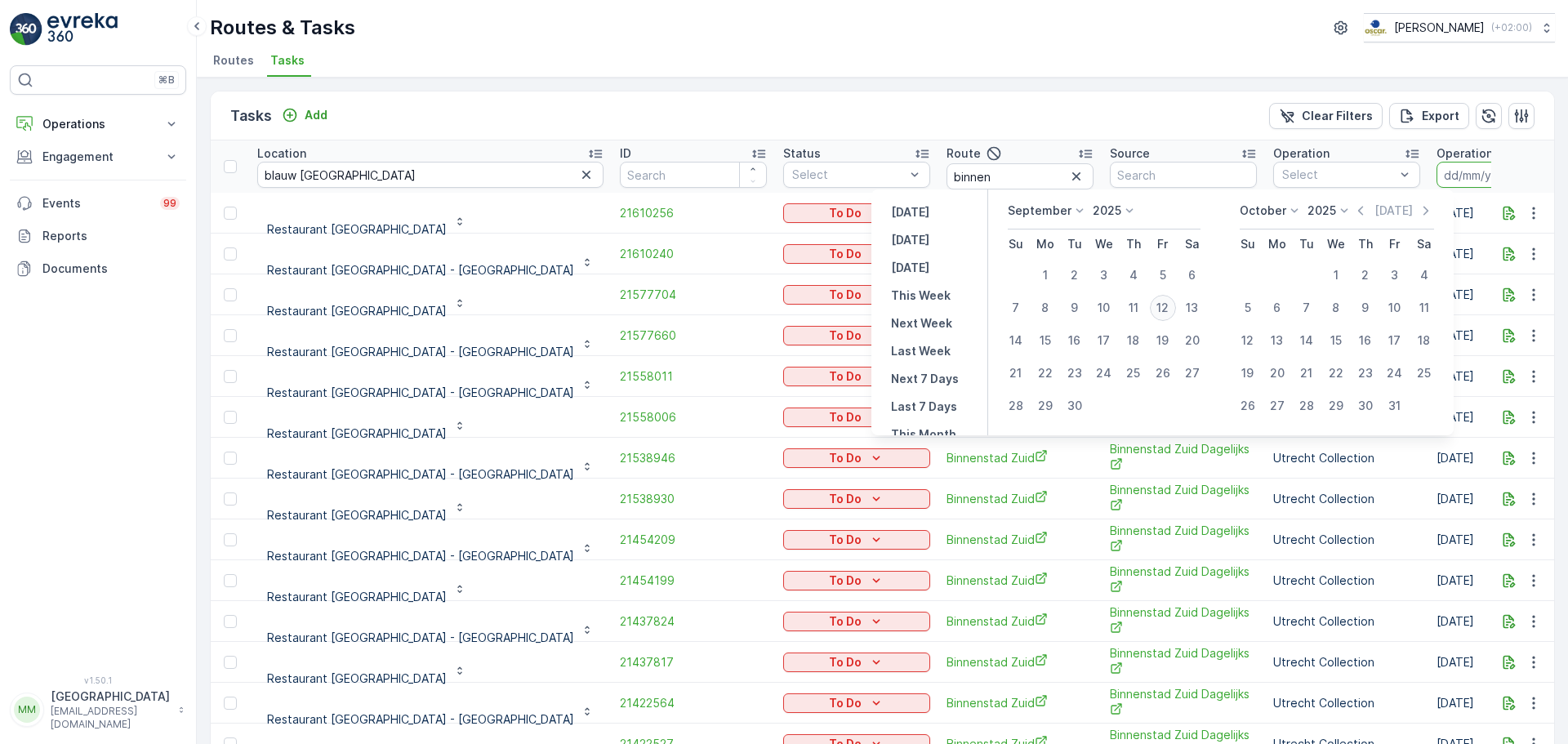
click at [1167, 311] on div "12" at bounding box center [1163, 308] width 26 height 26
type input "[DATE]"
click at [1167, 311] on div "12" at bounding box center [1163, 308] width 26 height 26
type input "[DATE]"
click at [1167, 311] on td "Binnenstad Zuid Dagelijks" at bounding box center [1183, 294] width 164 height 40
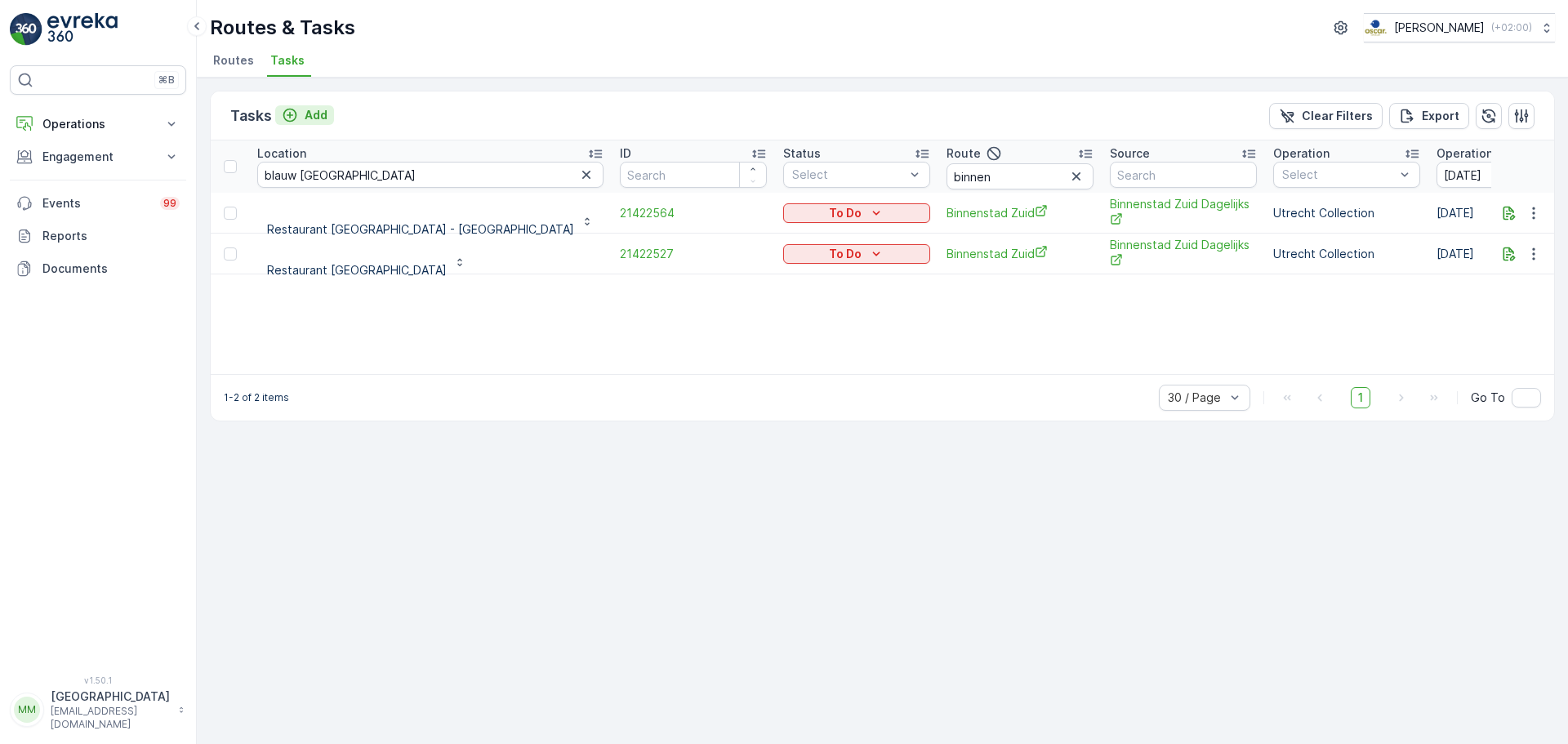
click at [321, 114] on p "Add" at bounding box center [316, 115] width 23 height 16
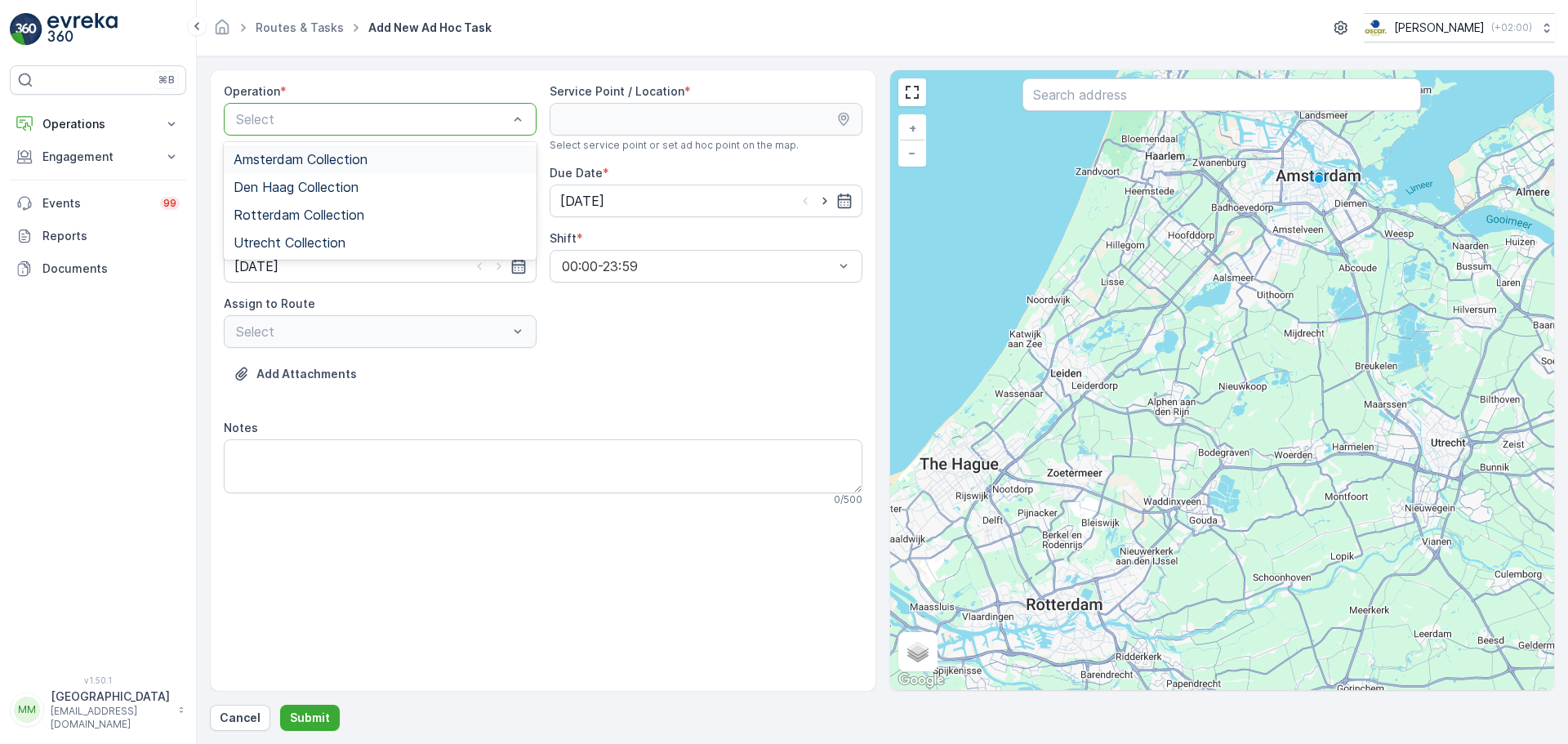
click at [340, 155] on span "Amsterdam Collection" at bounding box center [300, 159] width 134 height 15
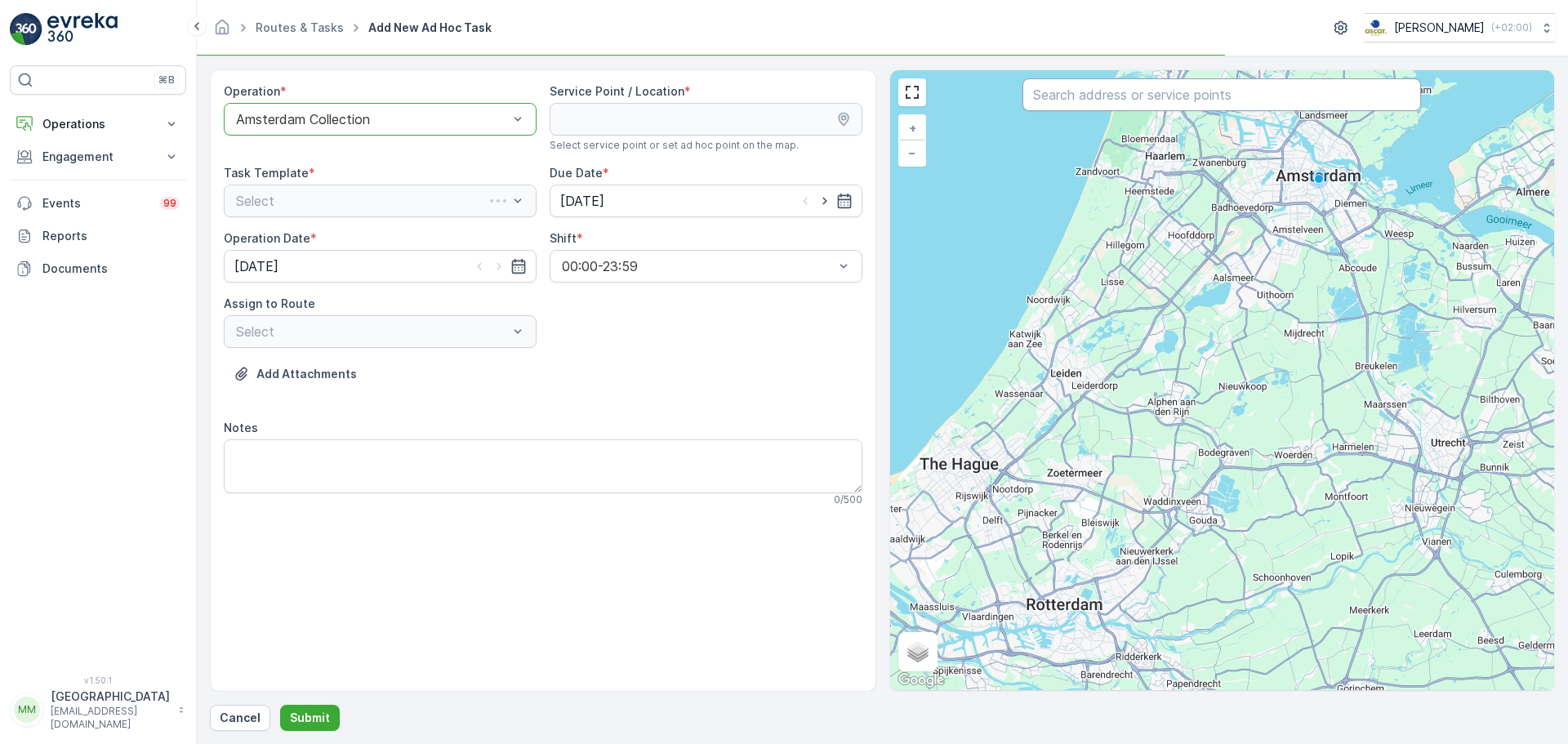
click at [1095, 97] on input "text" at bounding box center [1221, 95] width 398 height 33
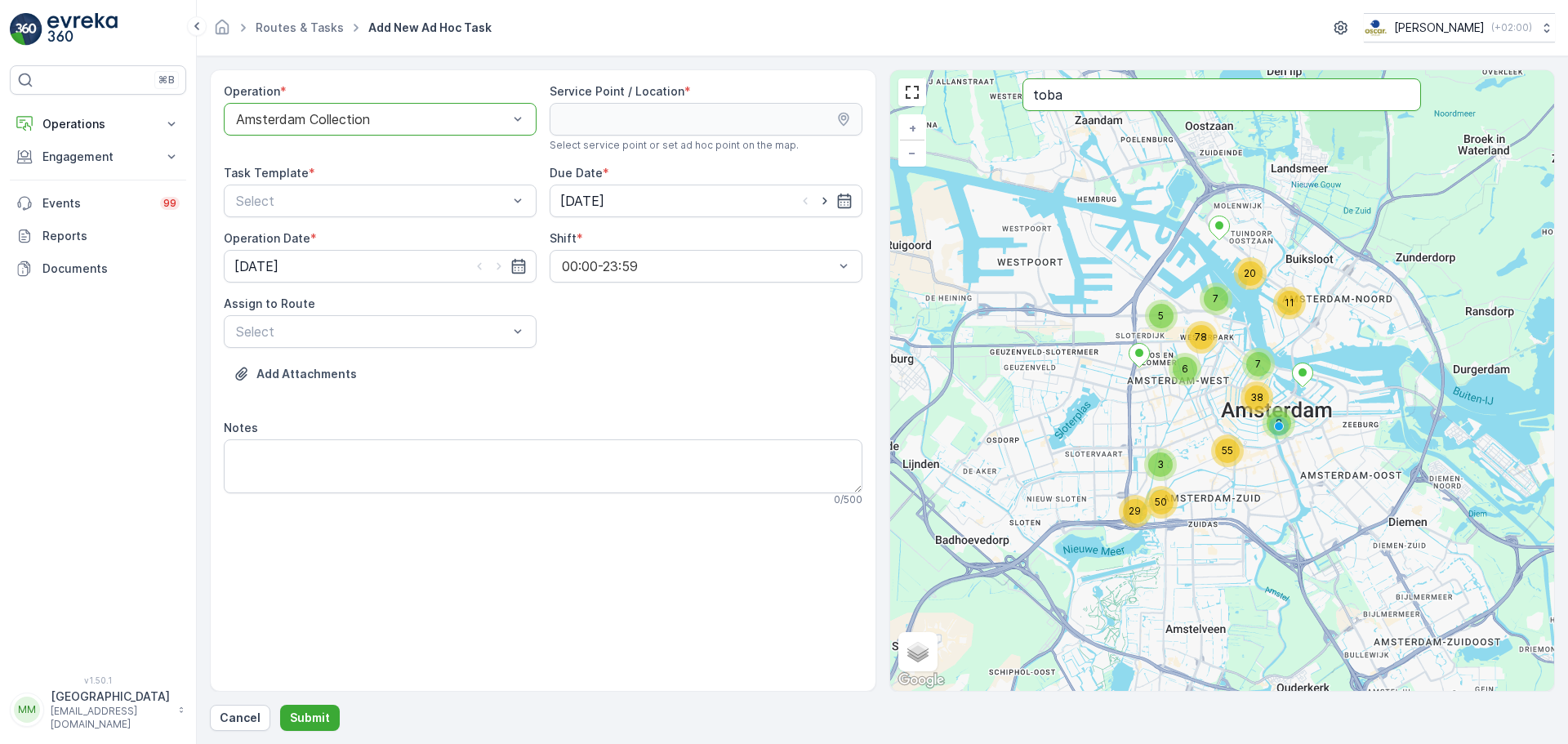
type input "toba"
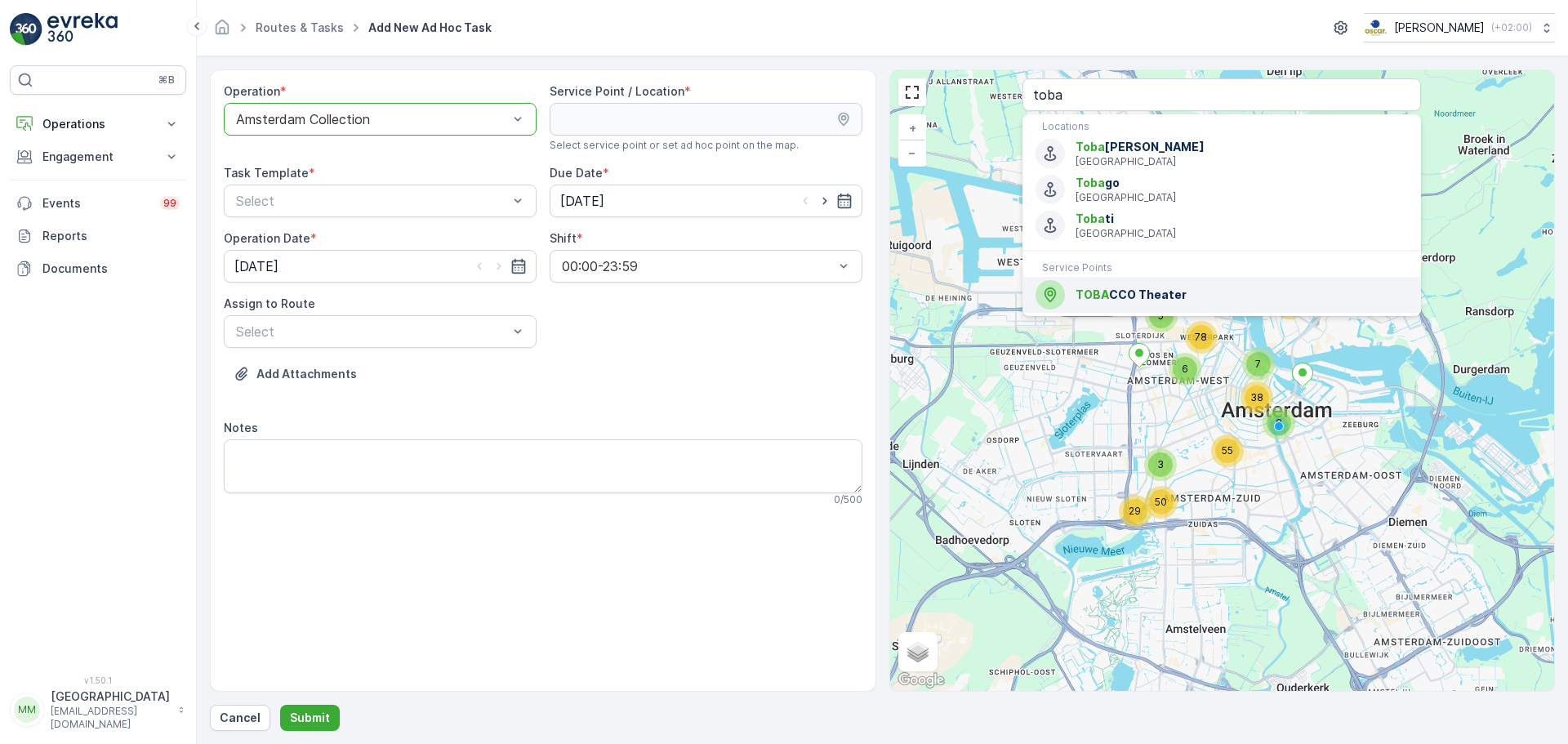
click at [1185, 288] on span "TOBA CCO Theater" at bounding box center [1242, 294] width 332 height 16
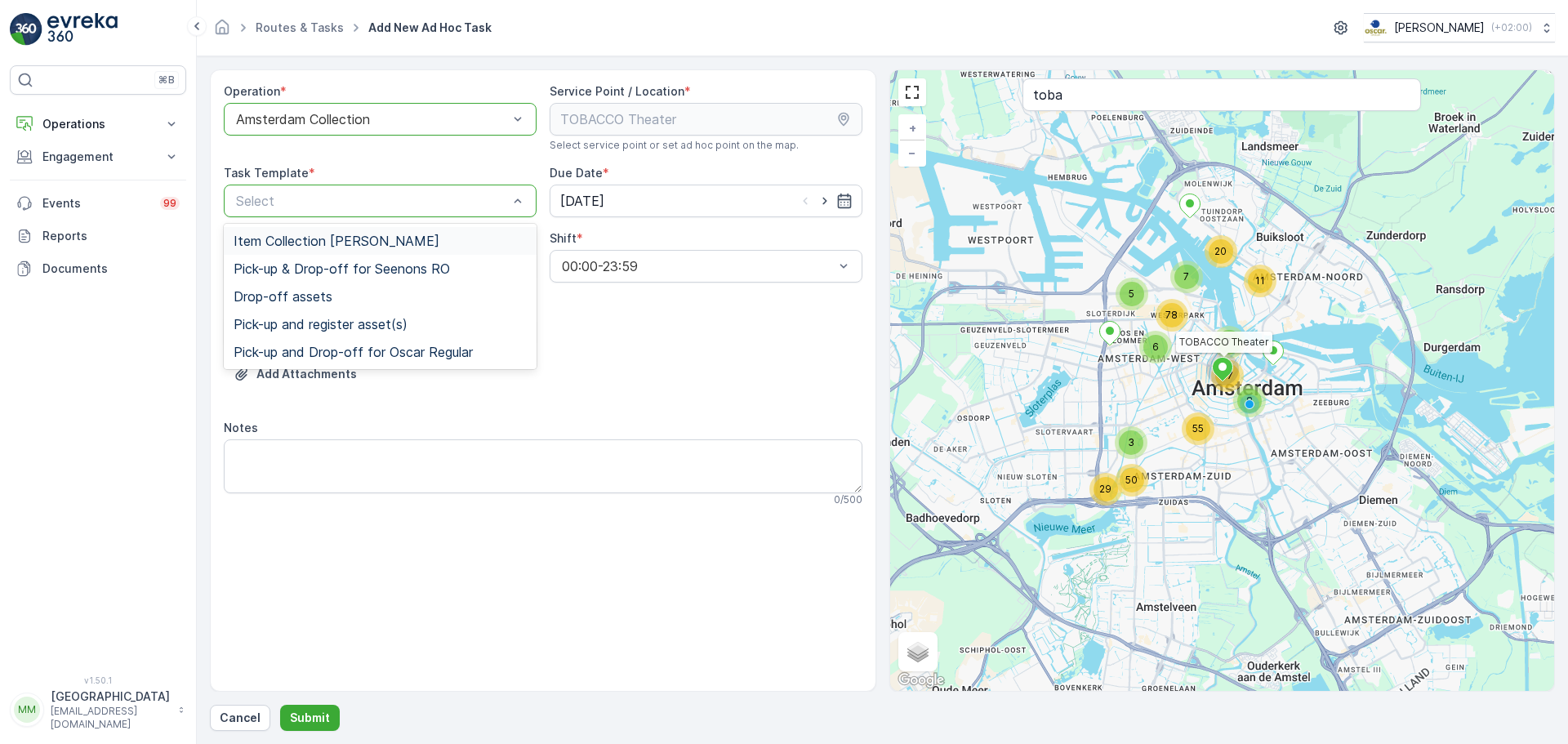
click at [373, 241] on span "Item Collection [PERSON_NAME]" at bounding box center [336, 240] width 206 height 15
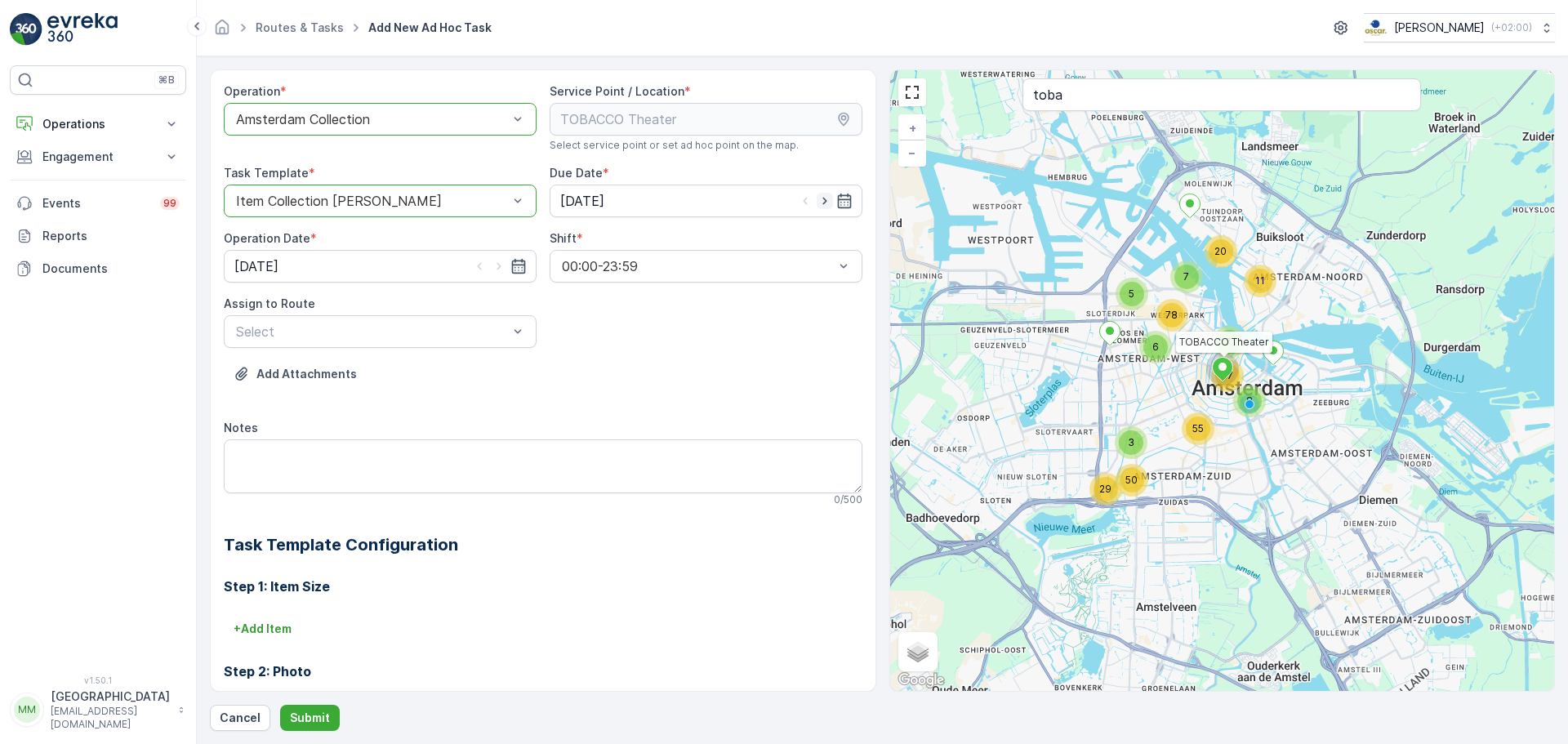
click at [818, 200] on icon "button" at bounding box center [824, 201] width 16 height 16
drag, startPoint x: 818, startPoint y: 200, endPoint x: 802, endPoint y: 202, distance: 16.1
click at [818, 202] on icon "button" at bounding box center [824, 201] width 16 height 16
type input "[DATE]"
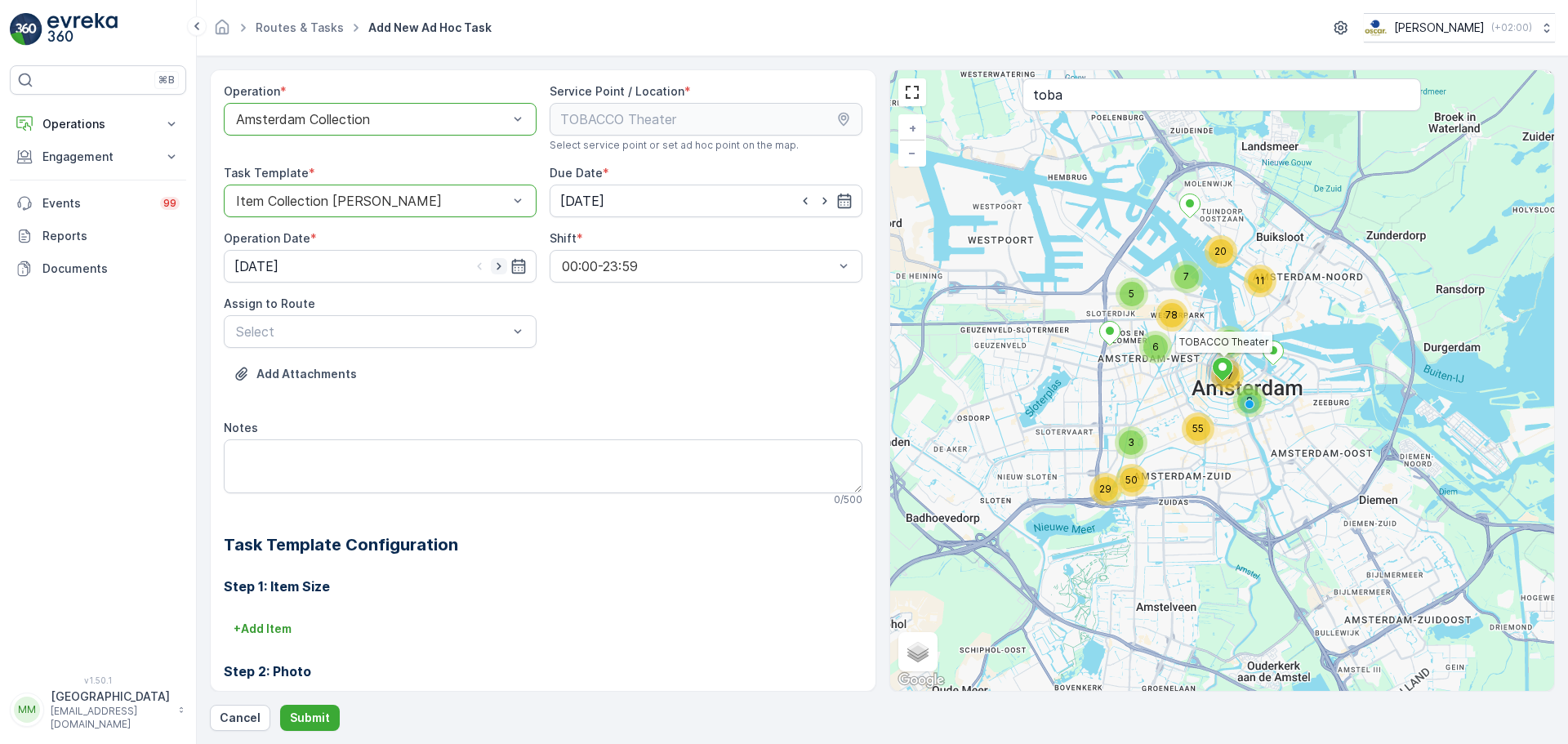
click at [491, 270] on icon "button" at bounding box center [498, 266] width 16 height 16
type input "[DATE]"
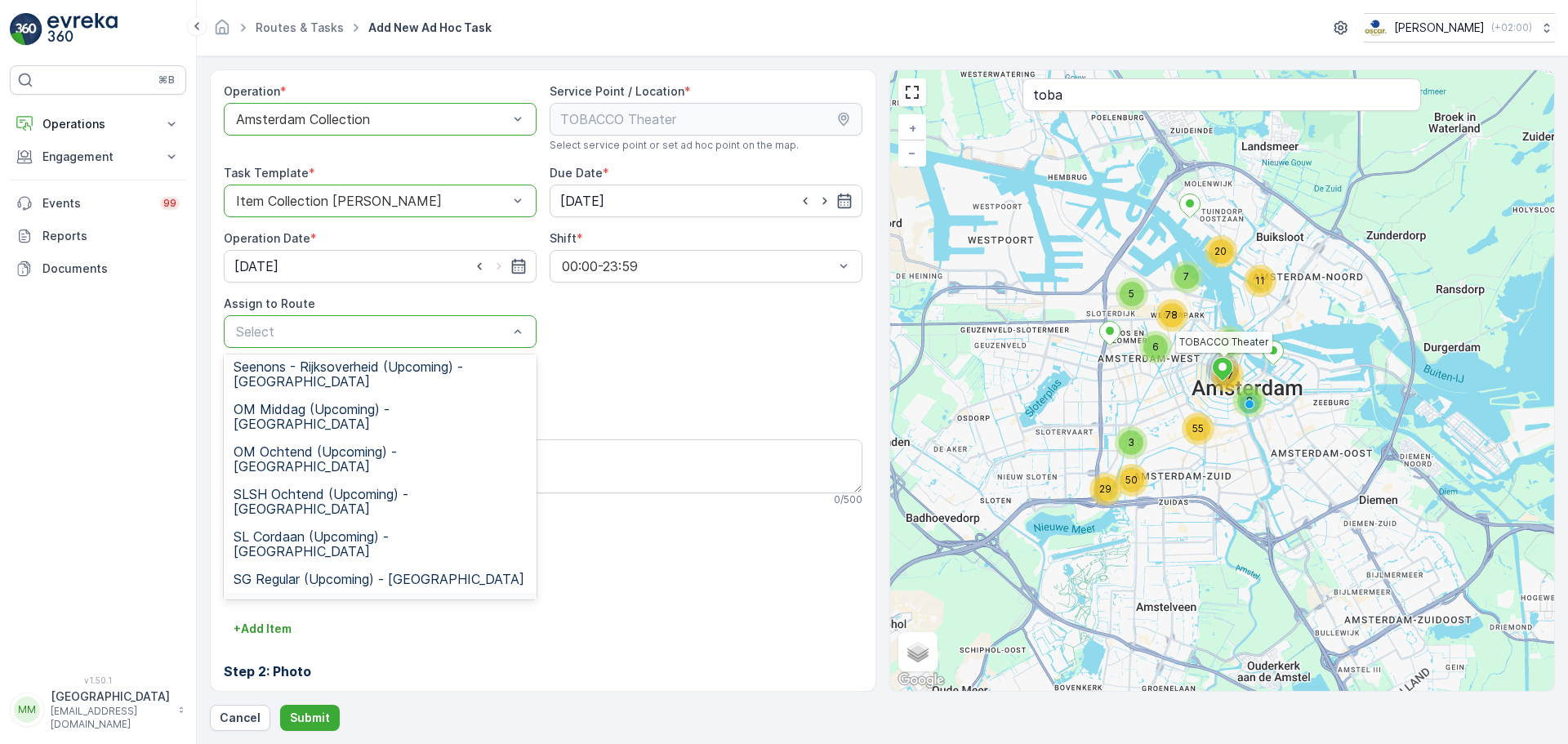
scroll to position [304, 0]
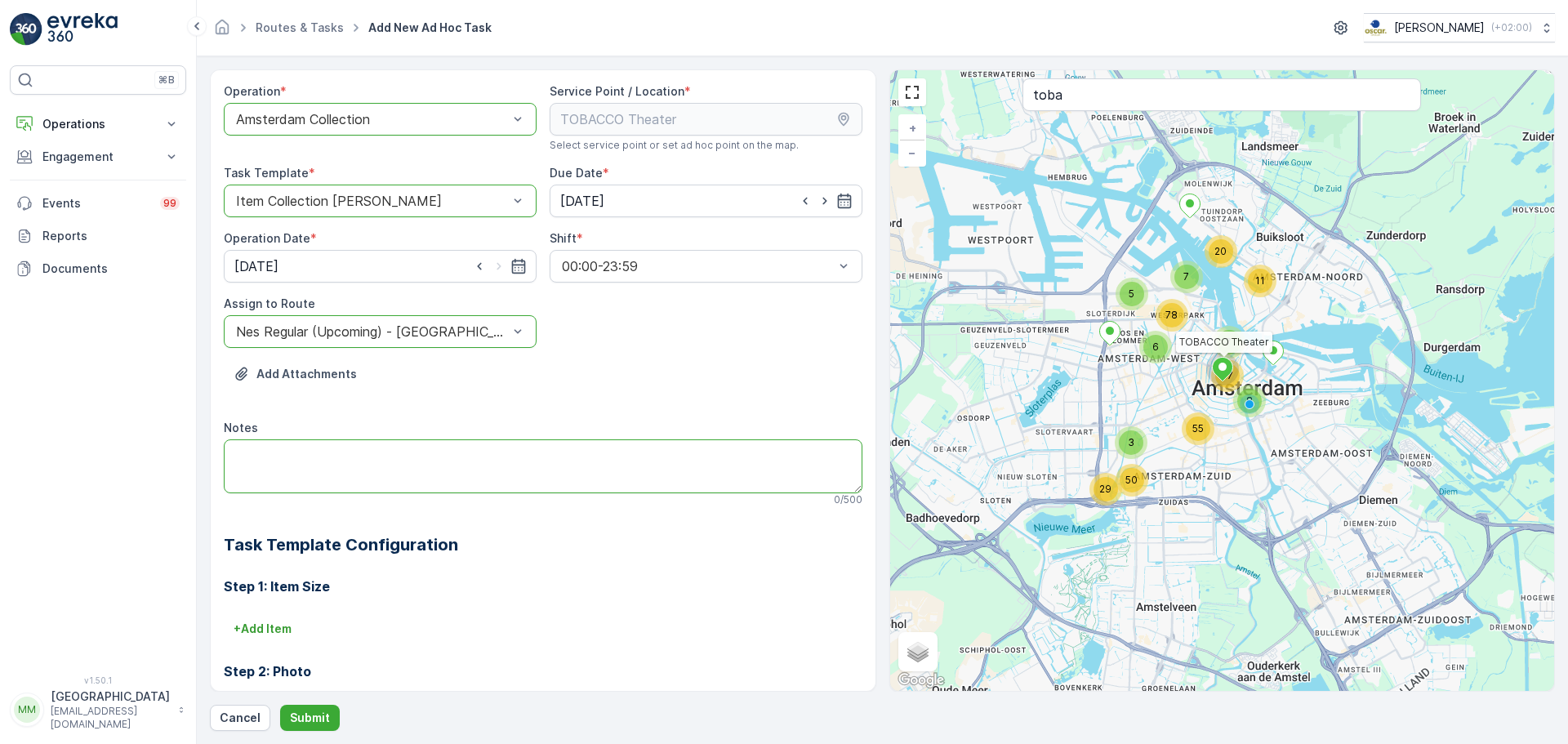
click at [323, 457] on textarea "Notes" at bounding box center [543, 467] width 639 height 54
type textarea "Graag zorgen dat er het volgende gebracht gaat worden: 3x 23L swill 2x 120l swi…"
click at [299, 719] on p "Submit" at bounding box center [310, 718] width 40 height 16
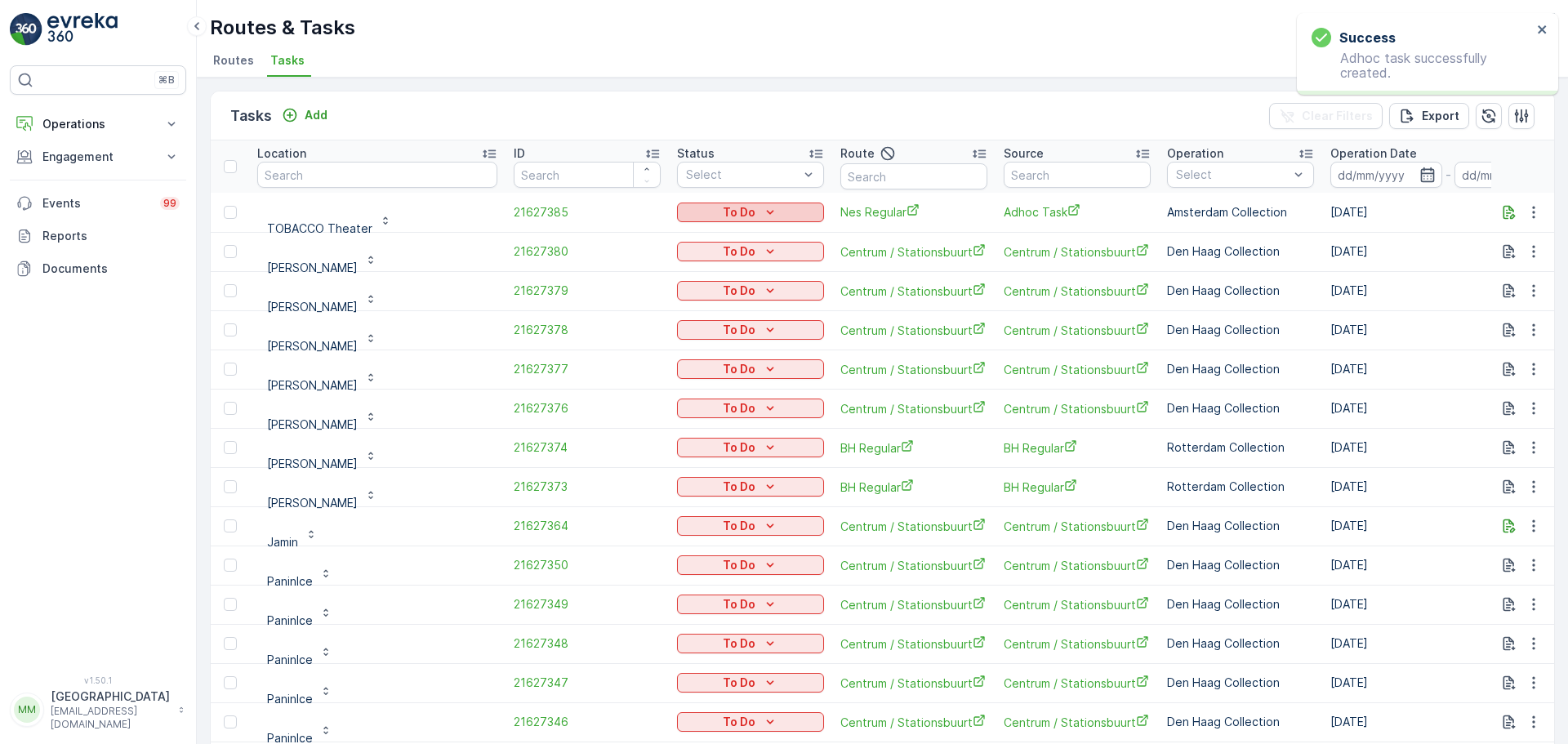
click at [756, 212] on p "To Do" at bounding box center [739, 212] width 33 height 16
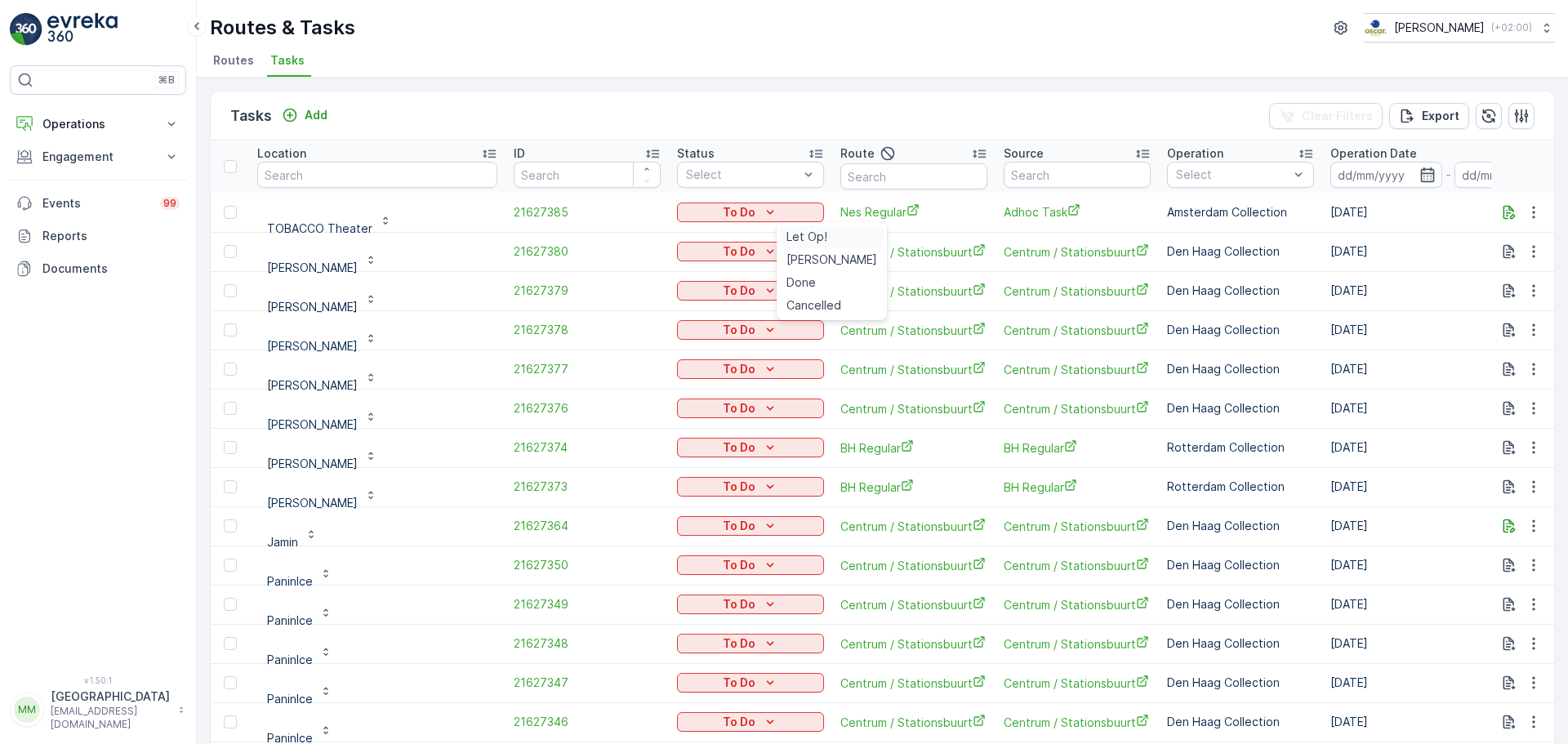
click at [830, 241] on div "Let Op!" at bounding box center [831, 237] width 104 height 23
click at [437, 177] on input "text" at bounding box center [377, 175] width 240 height 26
type input "jamestown"
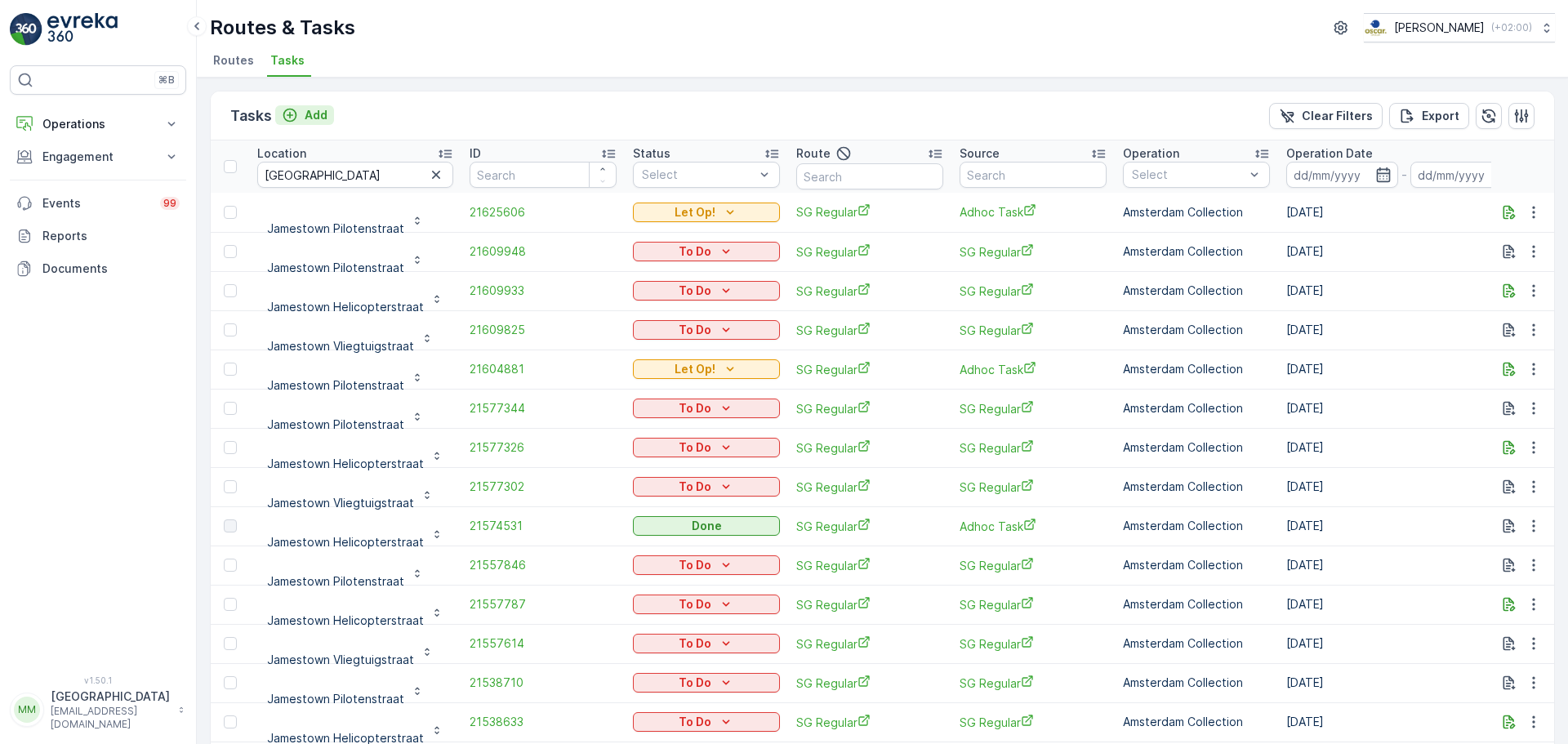
click at [325, 115] on p "Add" at bounding box center [316, 115] width 23 height 16
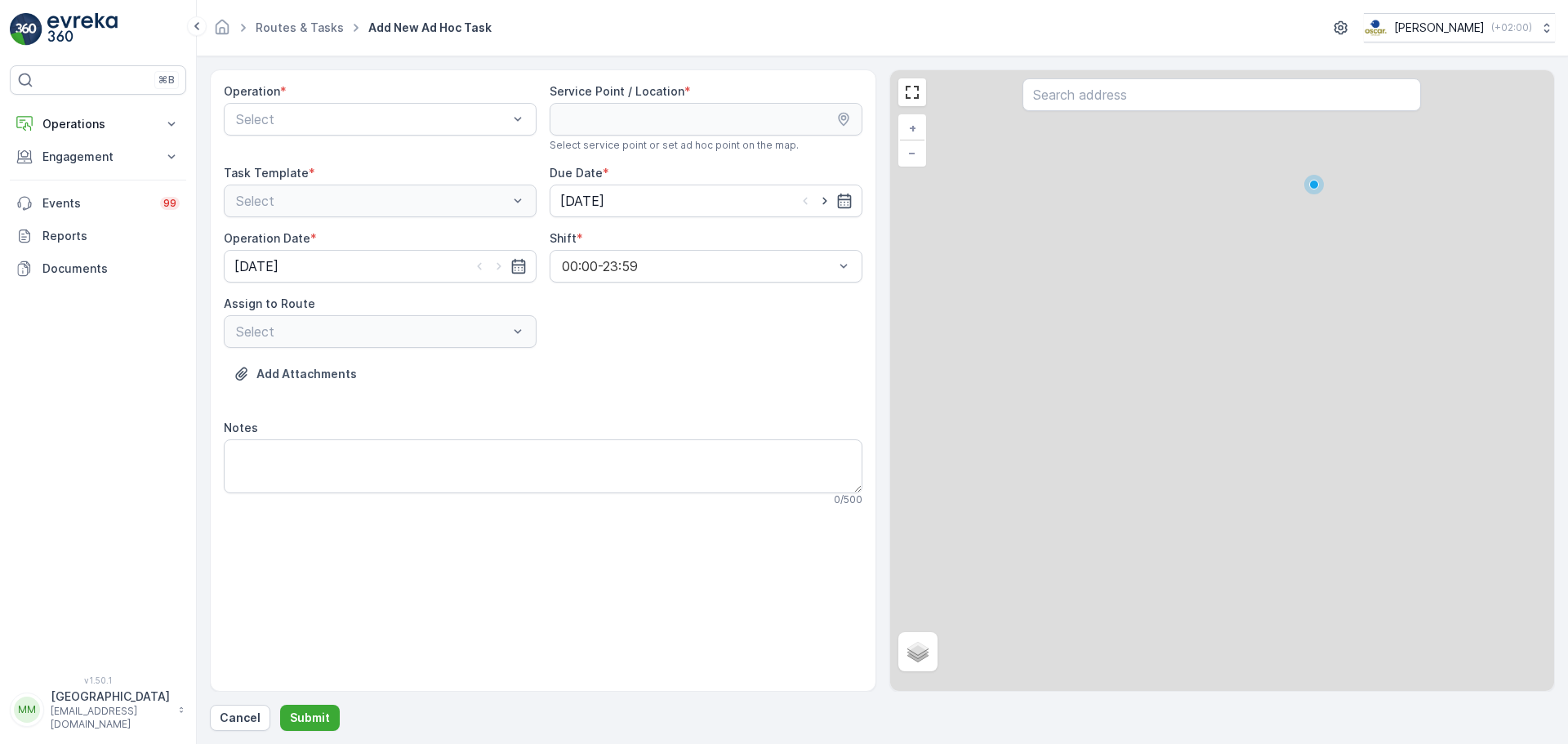
click at [360, 104] on div "Select" at bounding box center [380, 120] width 312 height 33
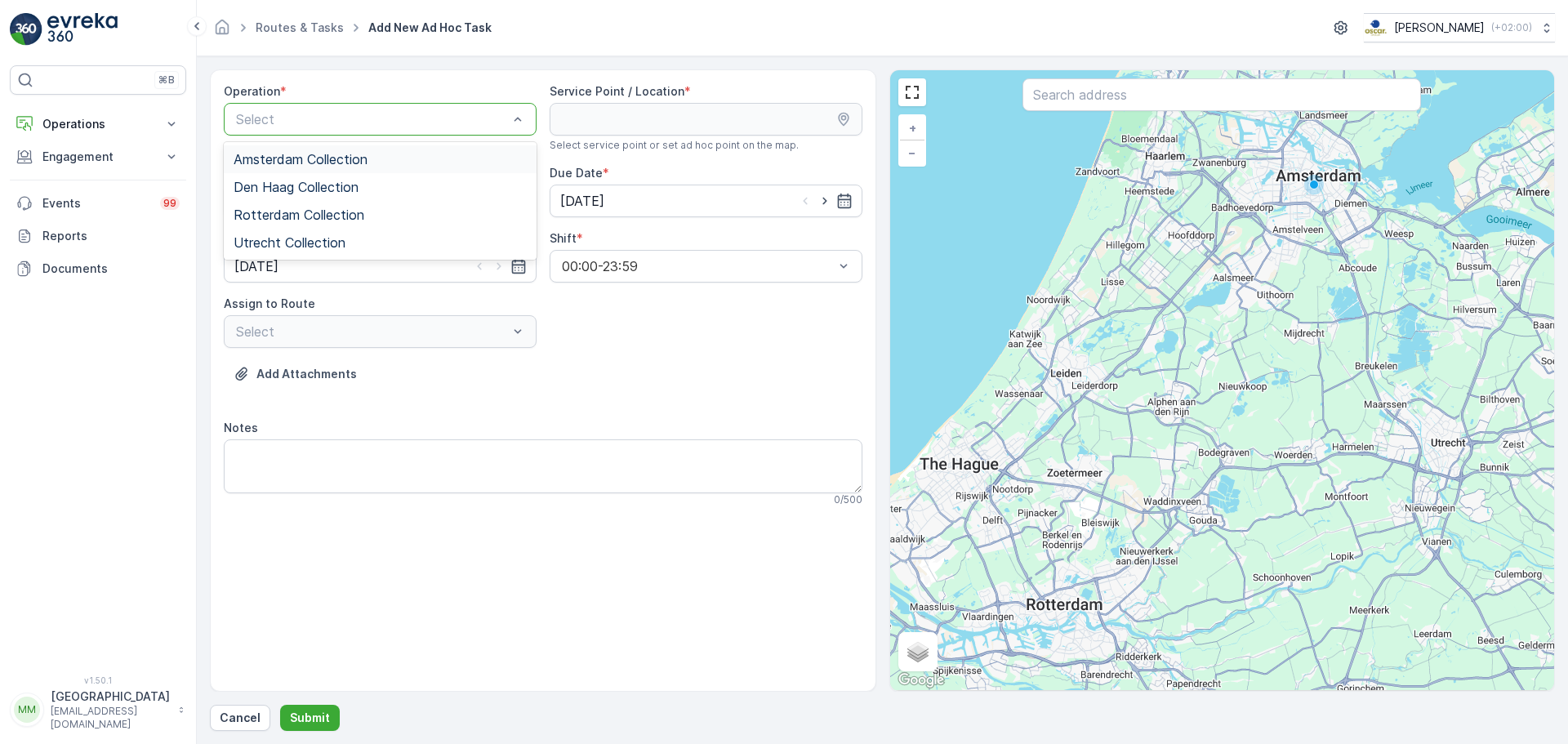
click at [352, 161] on span "Amsterdam Collection" at bounding box center [300, 159] width 134 height 15
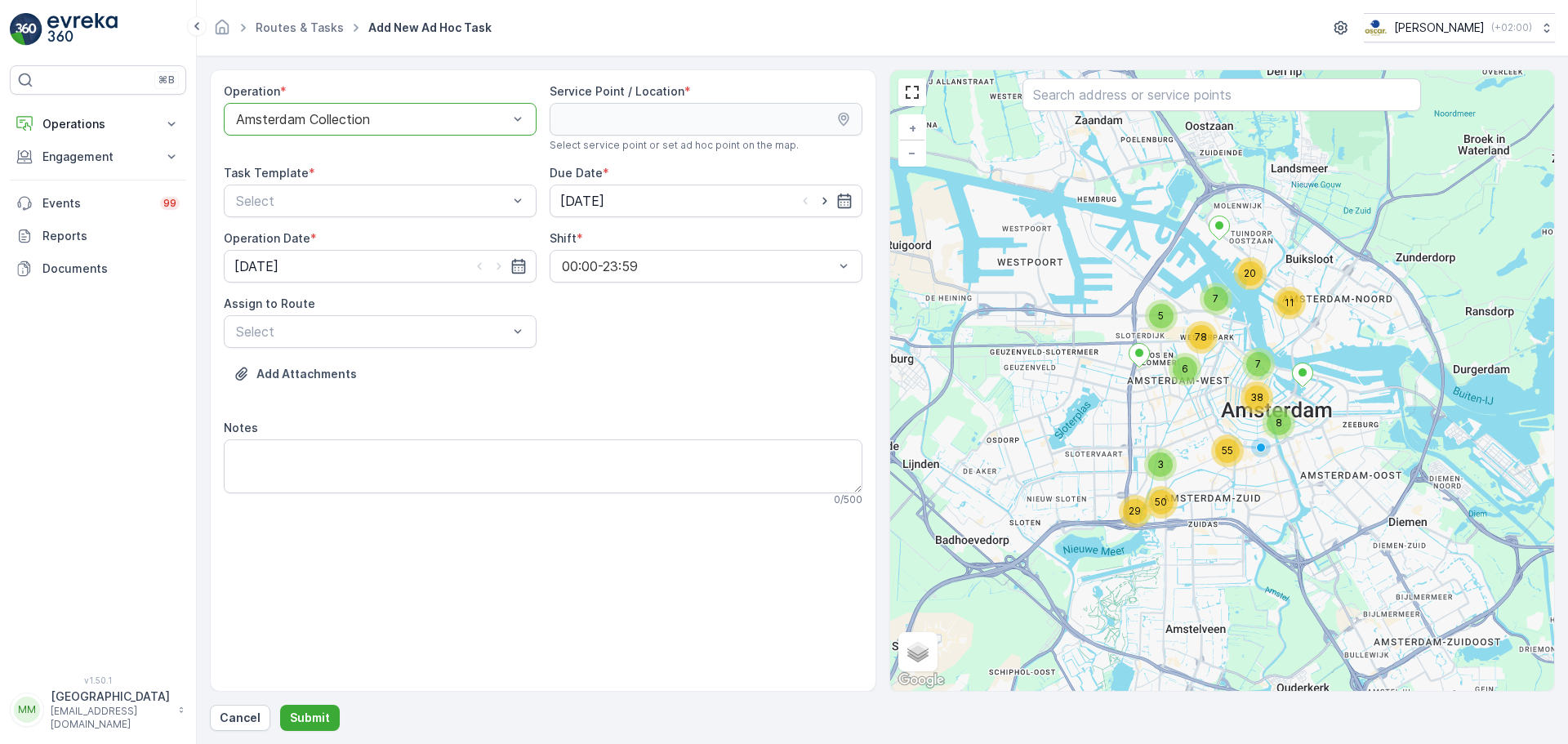
click at [340, 104] on div "Amsterdam Collection" at bounding box center [380, 120] width 312 height 33
click at [280, 211] on span "Rotterdam Collection" at bounding box center [299, 214] width 131 height 15
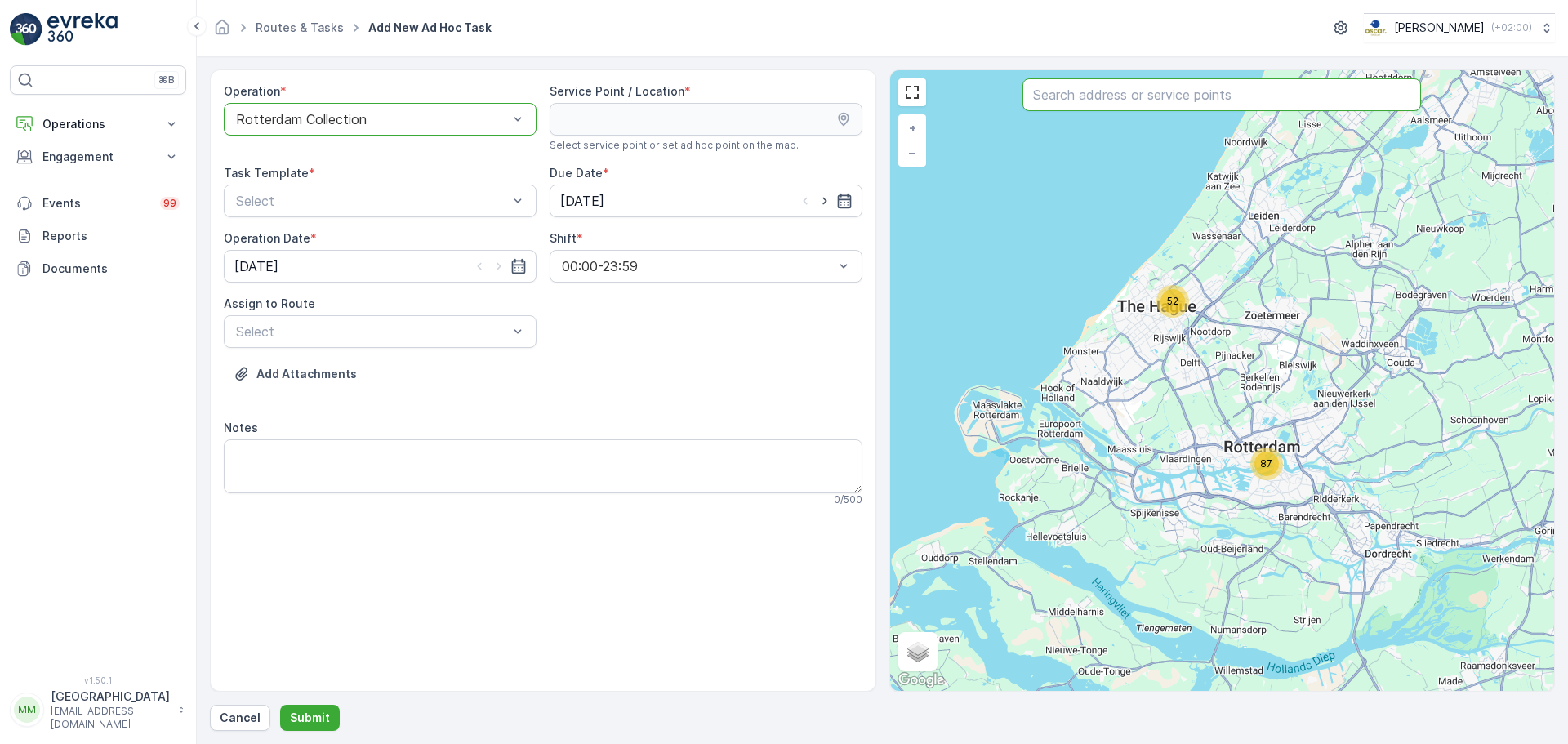
click at [1096, 93] on input "text" at bounding box center [1221, 95] width 398 height 33
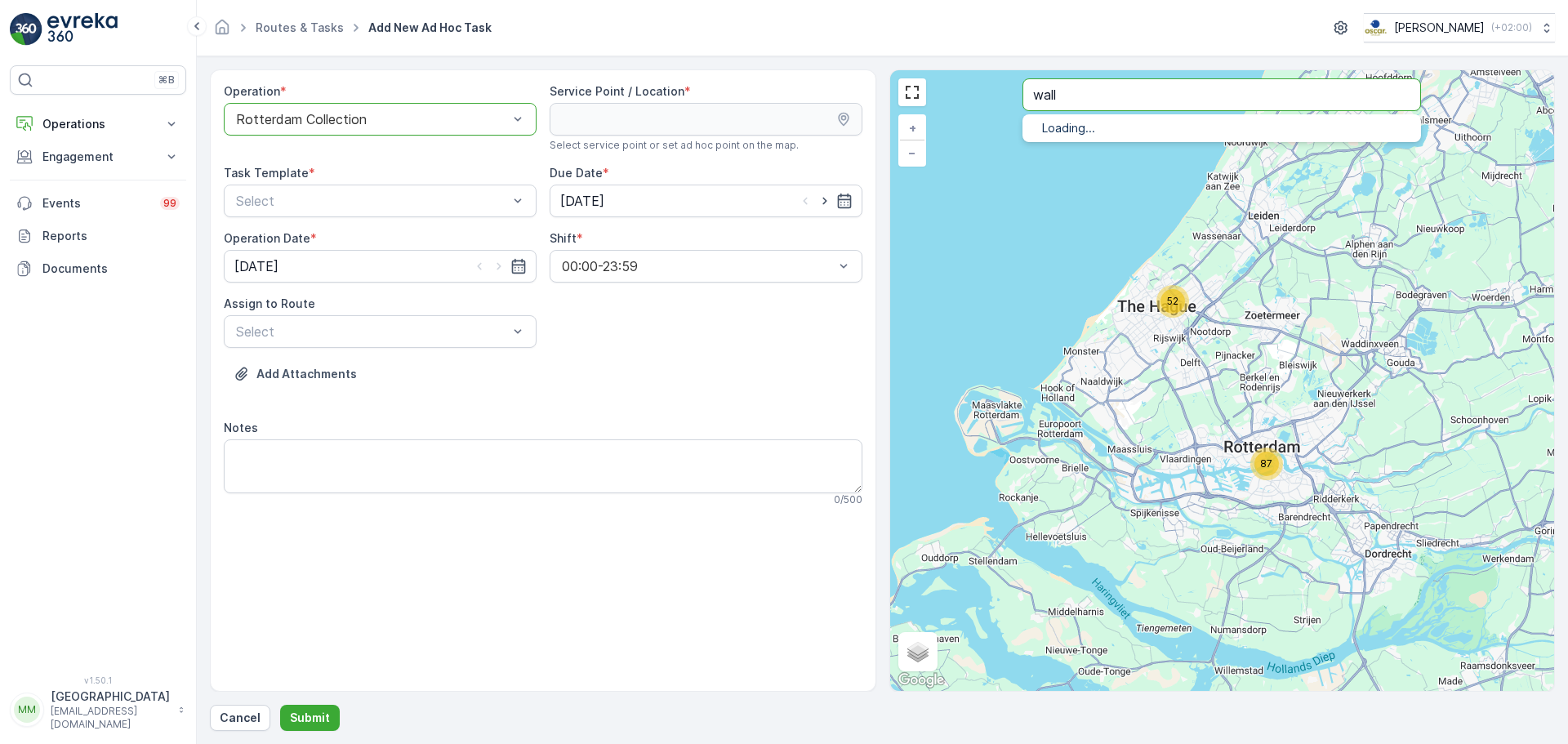
type input "wall"
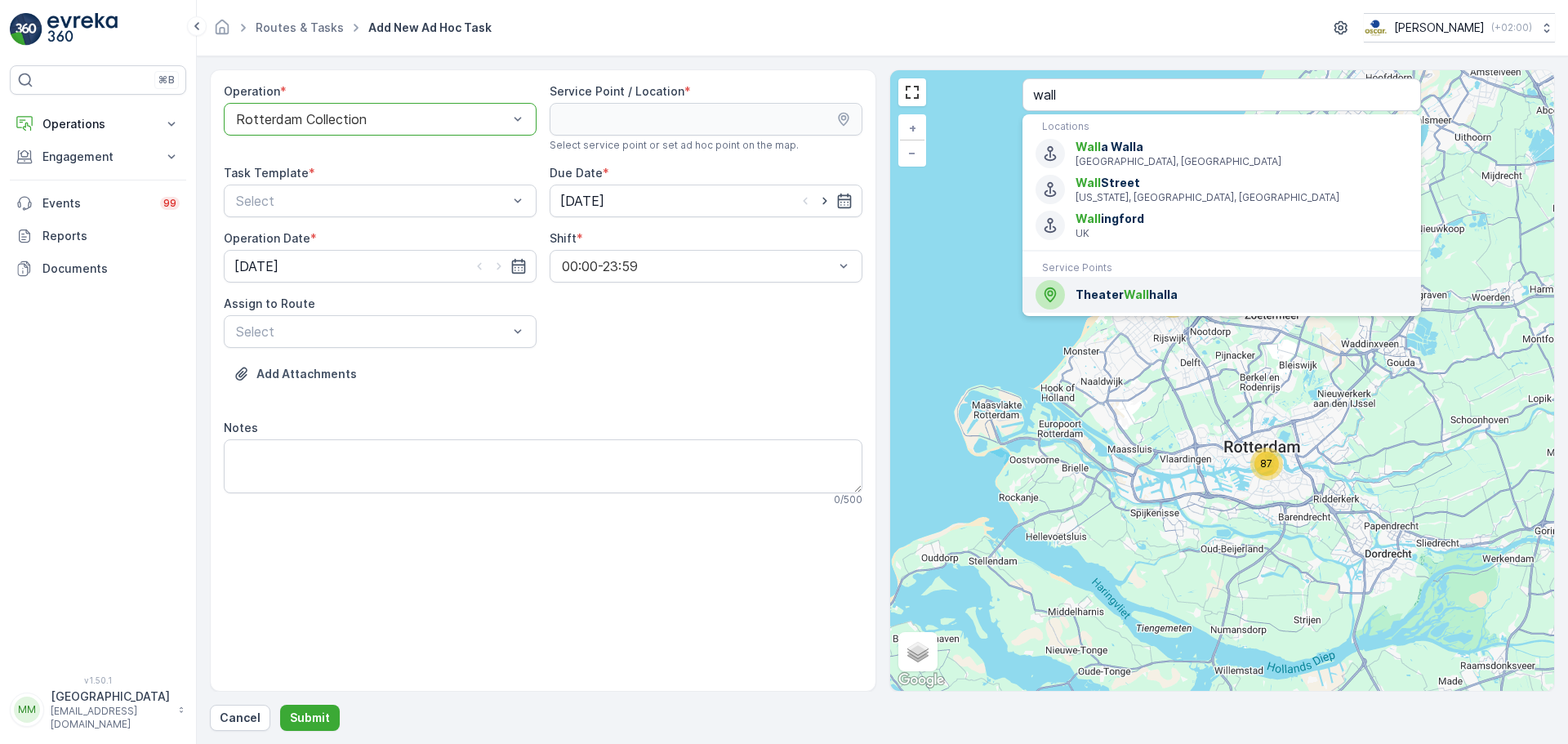
click at [1138, 293] on span "Wall" at bounding box center [1136, 294] width 25 height 14
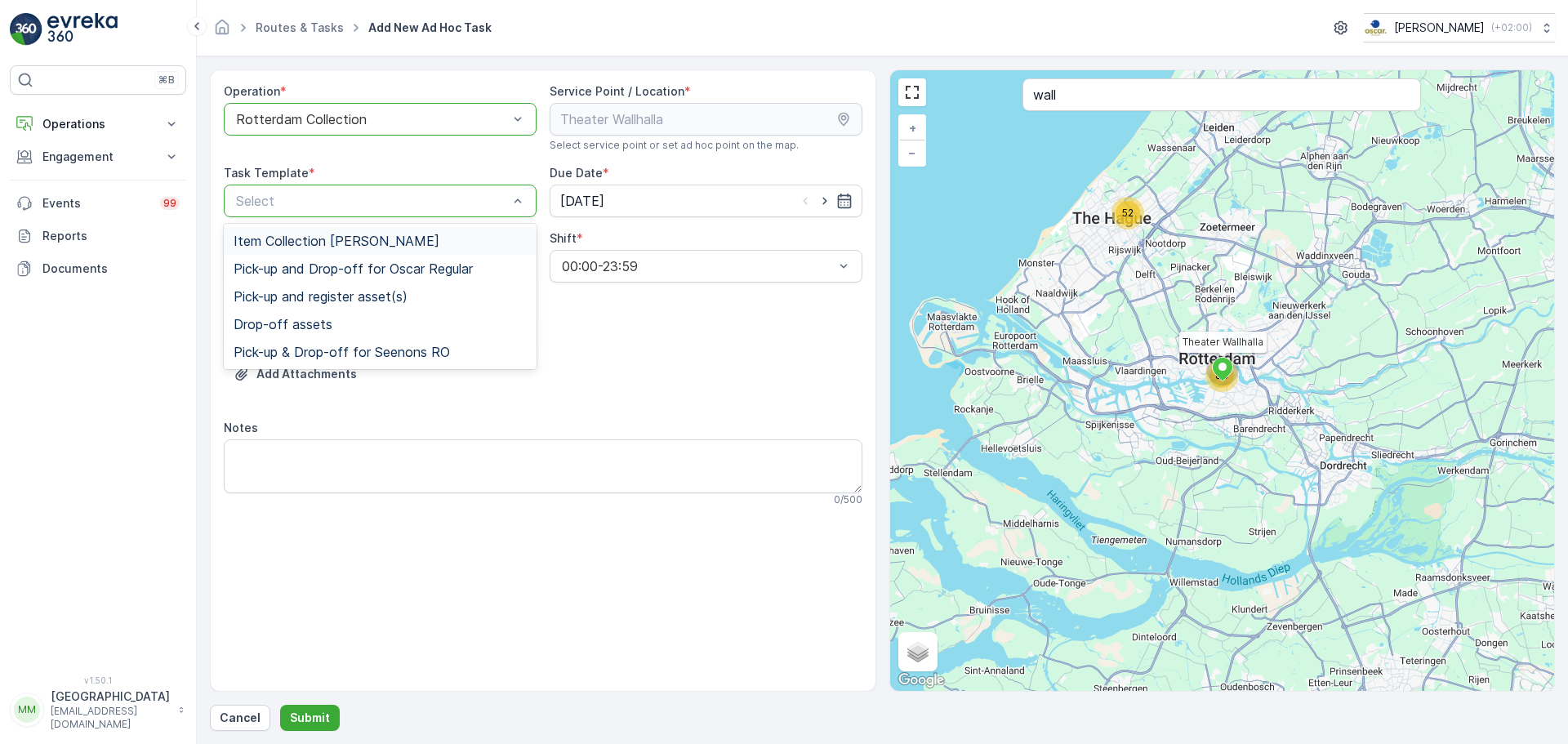
click at [362, 232] on div "Item Collection [PERSON_NAME]" at bounding box center [380, 241] width 312 height 28
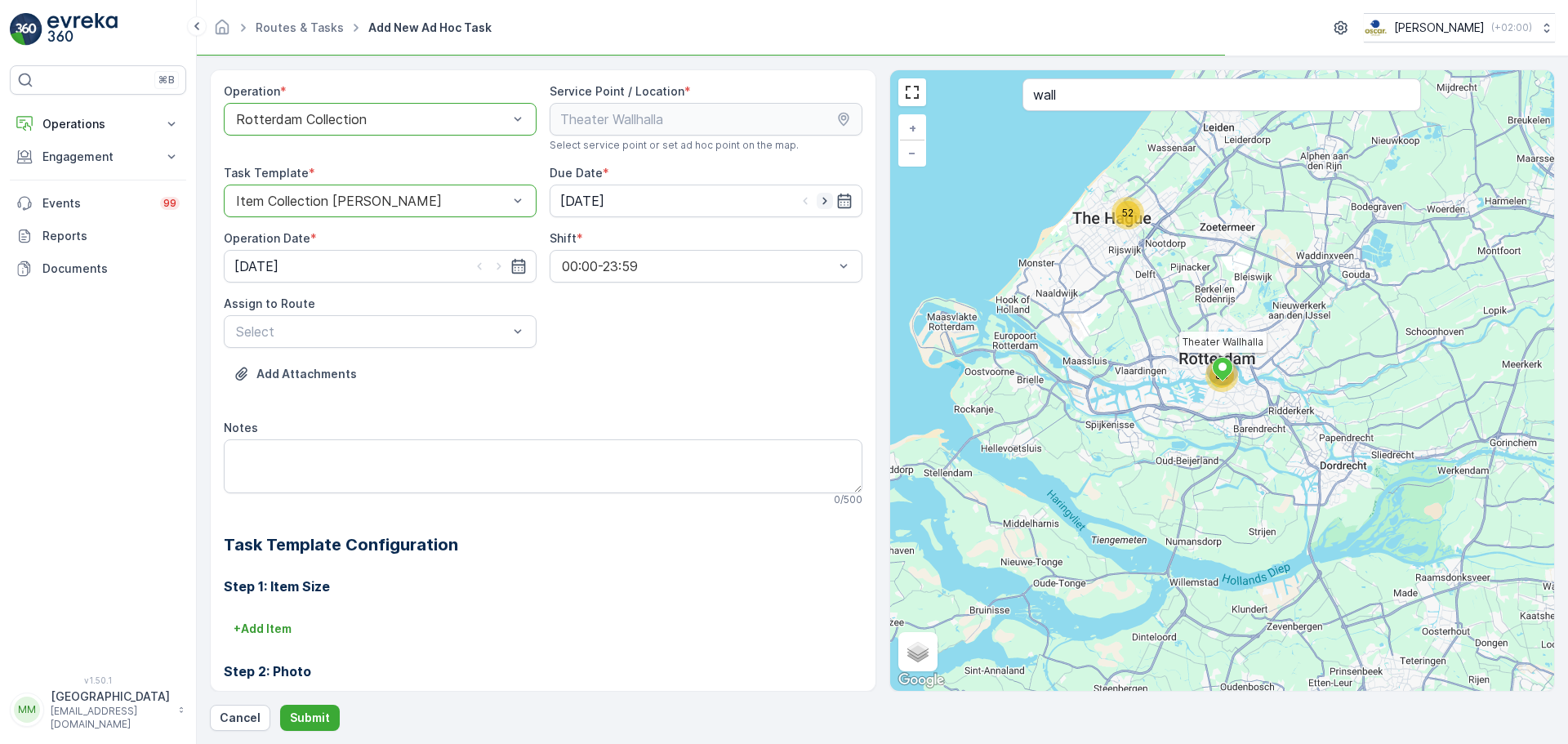
click at [823, 200] on icon "button" at bounding box center [824, 202] width 4 height 8
type input "13.09.2025"
click at [492, 269] on icon "button" at bounding box center [498, 266] width 16 height 16
type input "13.09.2025"
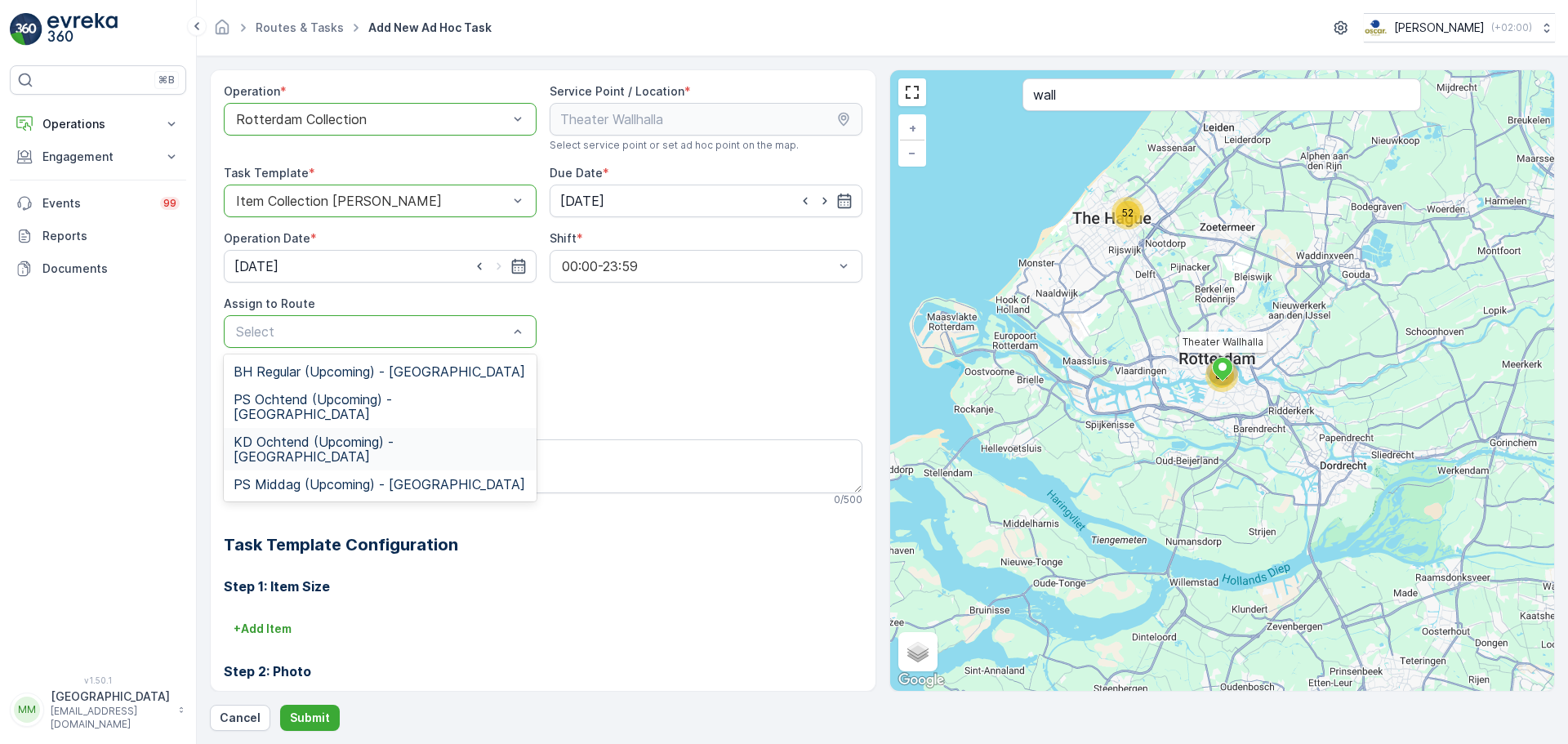
click at [408, 435] on span "KD Ochtend (Upcoming) - Rotterdam" at bounding box center [380, 450] width 293 height 29
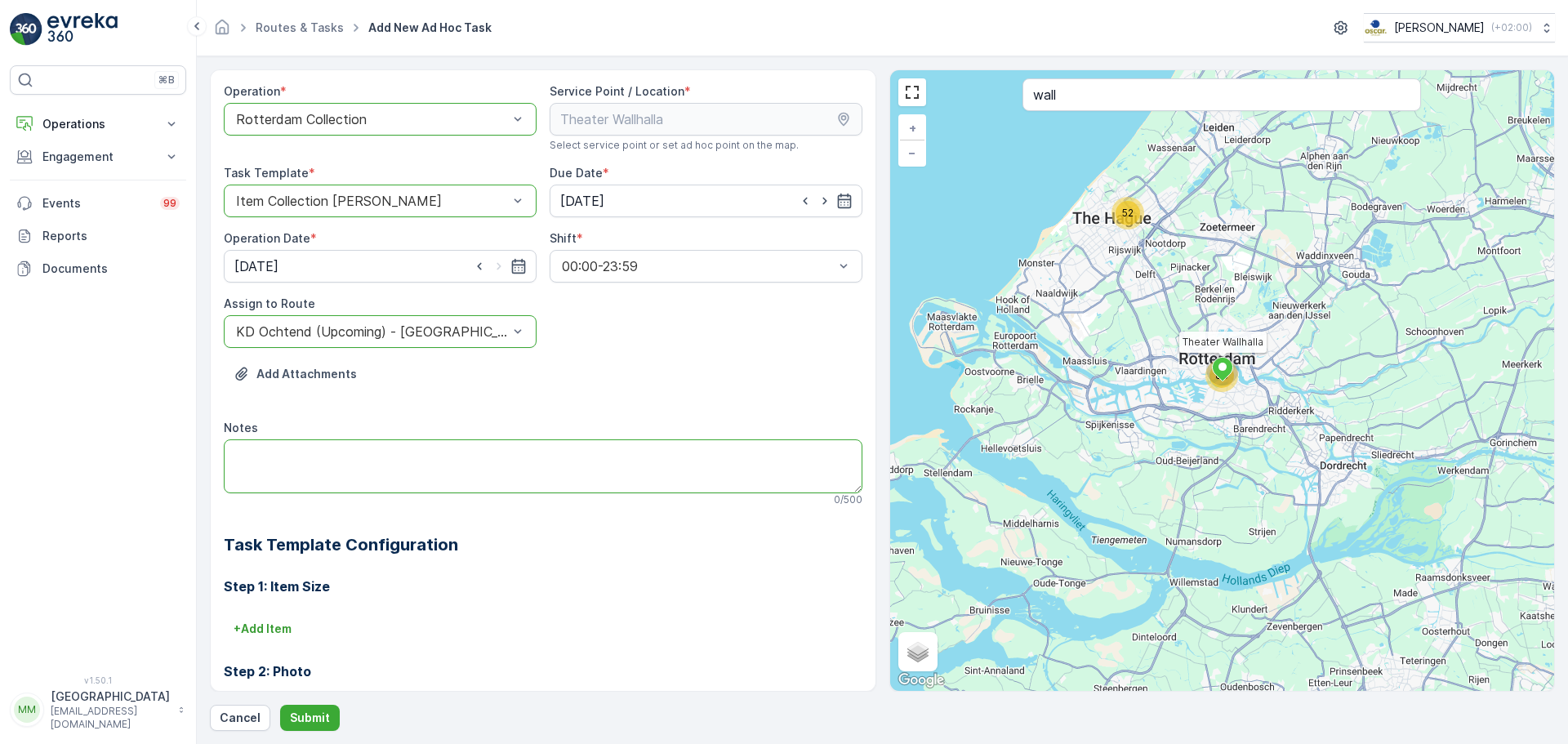
click at [382, 454] on textarea "Notes" at bounding box center [543, 467] width 639 height 54
type textarea "graag elektrische kabels meenemen!"
click at [244, 617] on button "+ Add Item" at bounding box center [262, 629] width 77 height 26
click at [324, 642] on div "Select" at bounding box center [492, 652] width 537 height 33
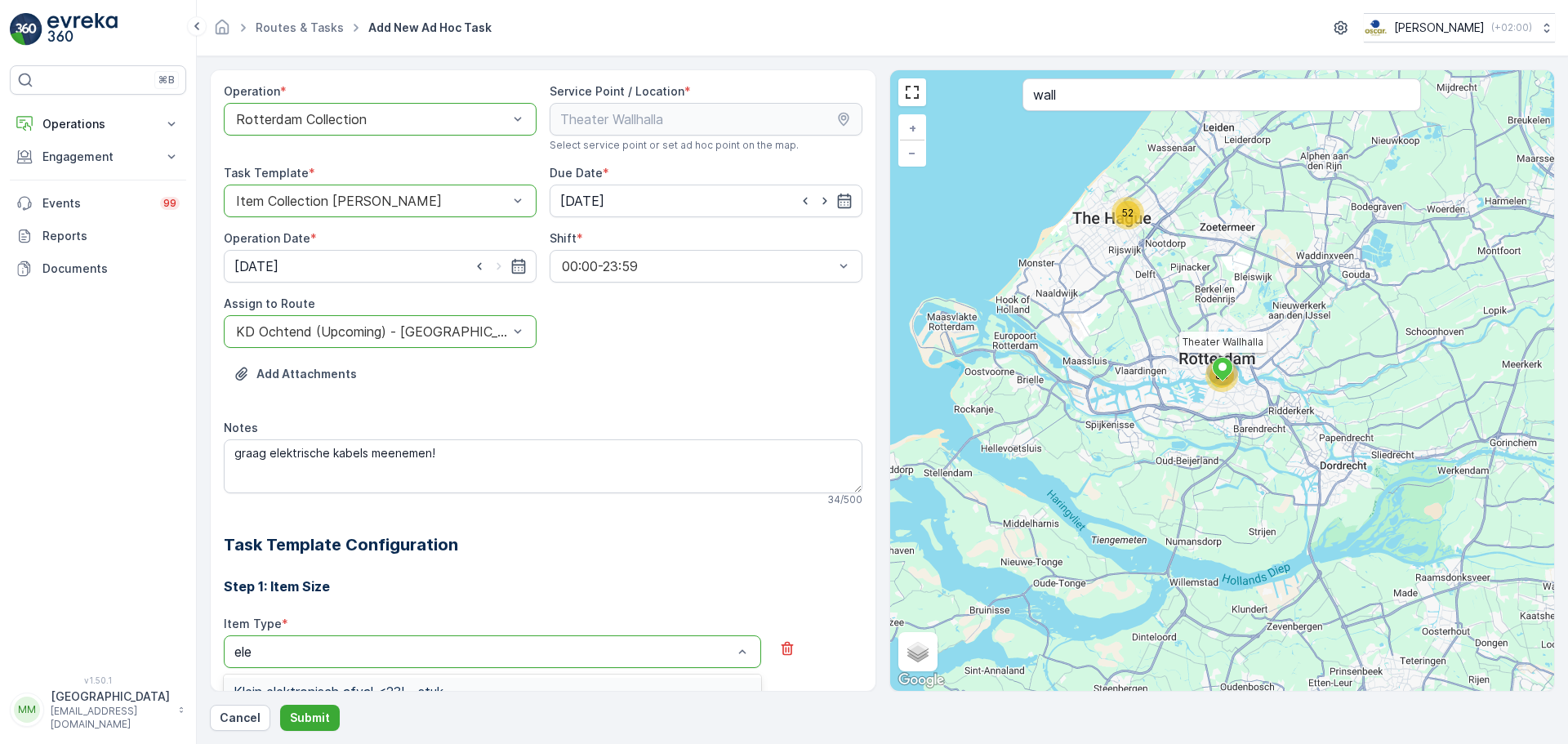
type input "elek"
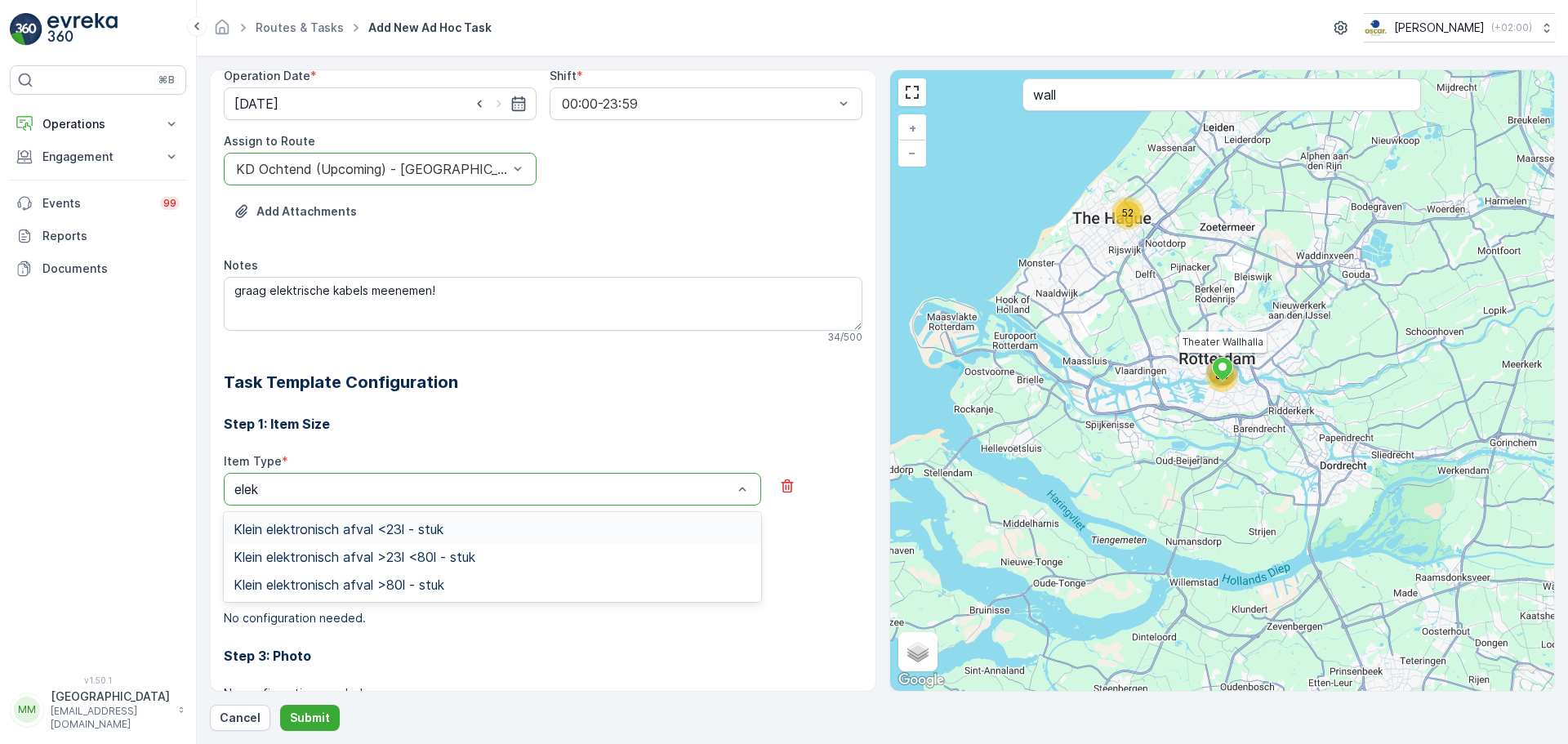
scroll to position [164, 0]
click at [456, 582] on div "Klein elektronisch afval >80l - stuk" at bounding box center [492, 584] width 518 height 15
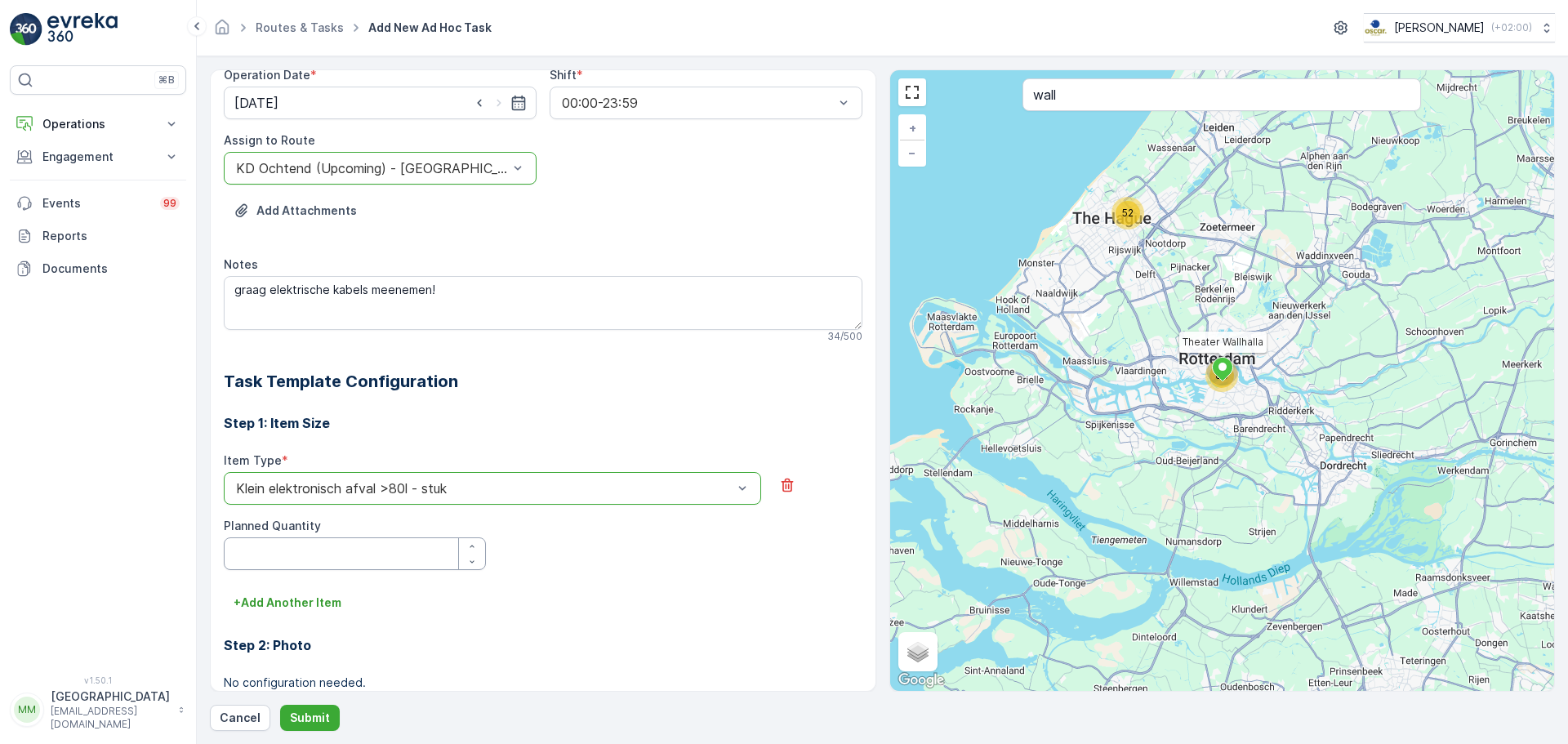
click at [400, 549] on Quantity "Planned Quantity" at bounding box center [355, 554] width 262 height 33
type Quantity "3"
click at [307, 714] on p "Submit" at bounding box center [310, 718] width 40 height 16
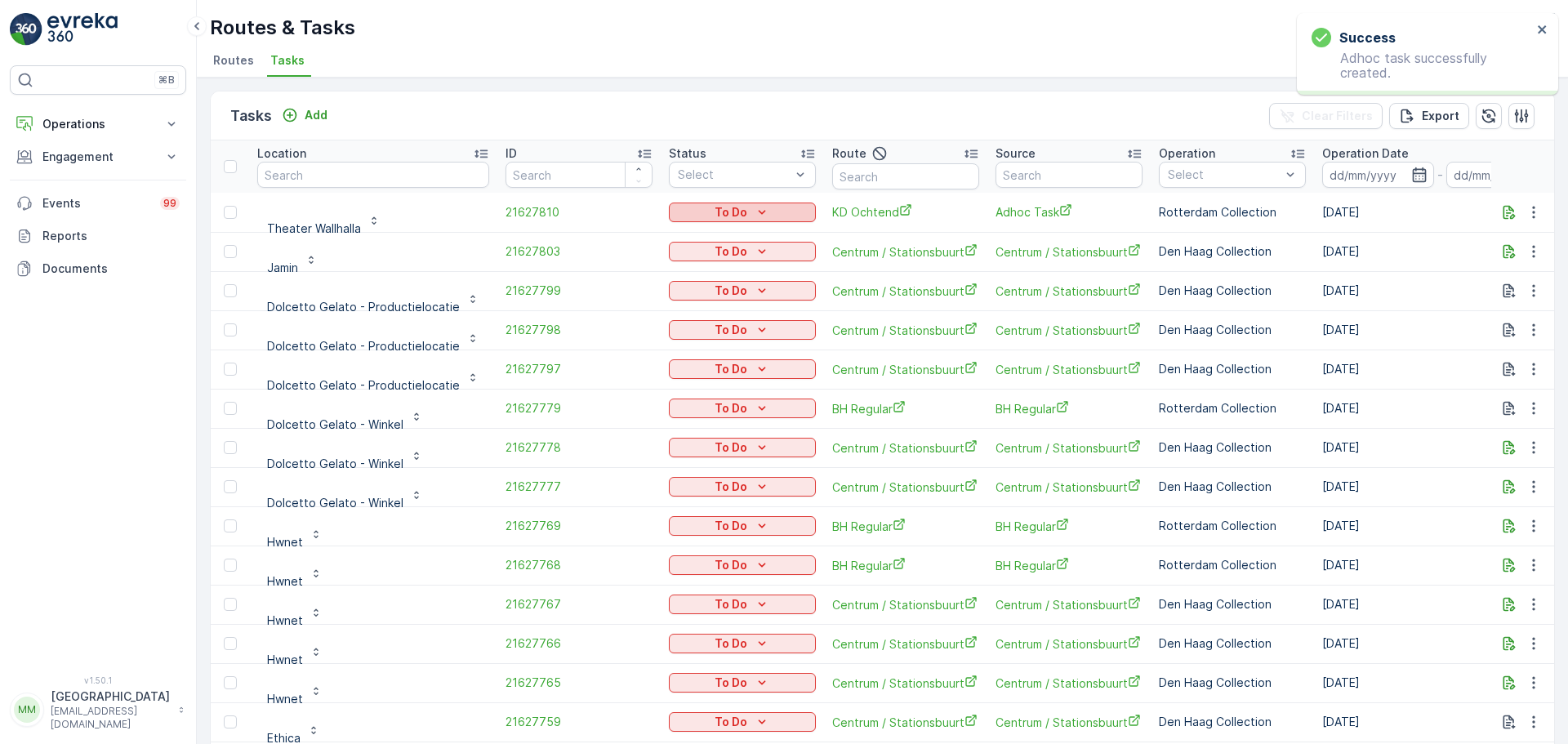
click at [742, 211] on div "To Do" at bounding box center [743, 212] width 134 height 16
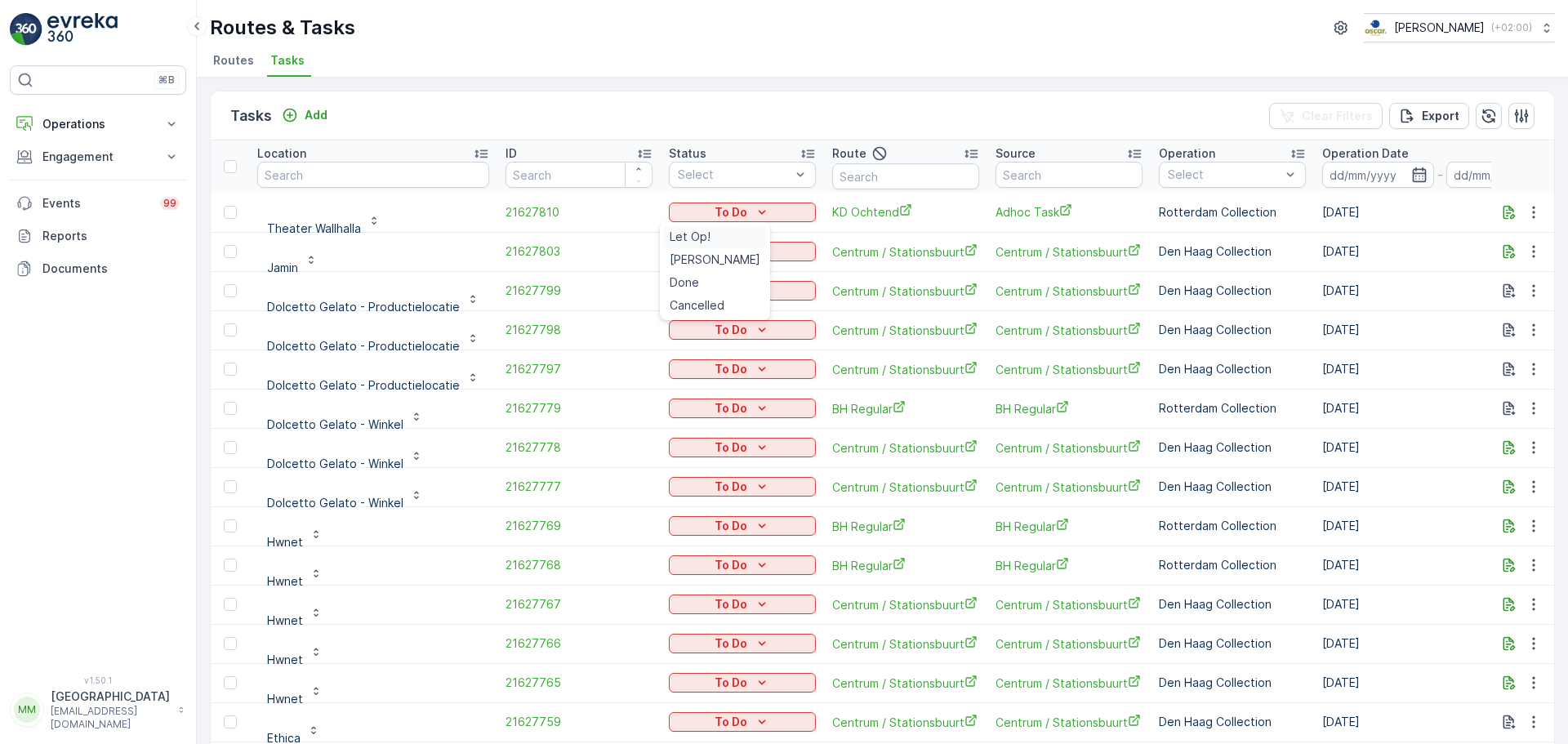
click at [723, 236] on div "Let Op!" at bounding box center [715, 237] width 104 height 23
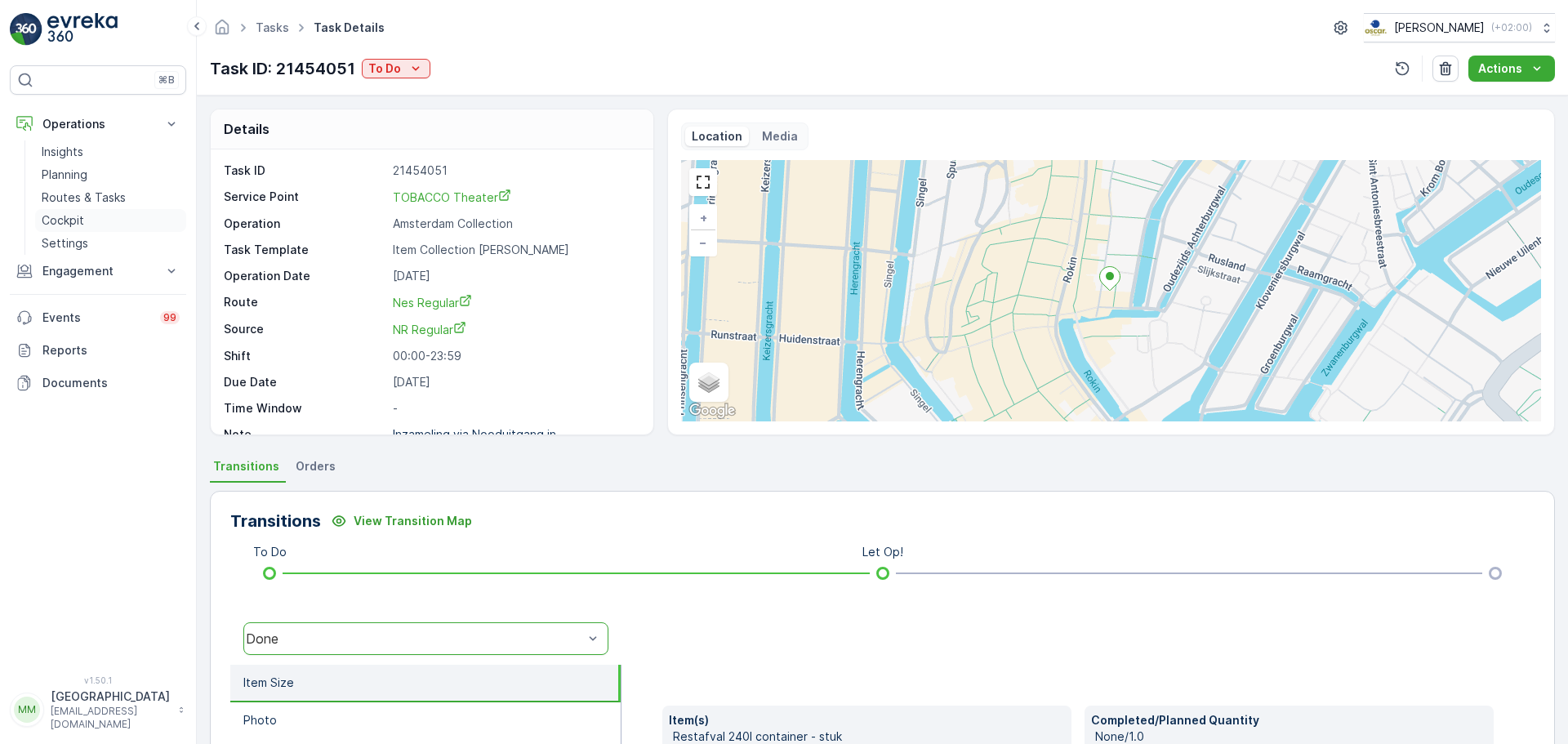
scroll to position [44, 0]
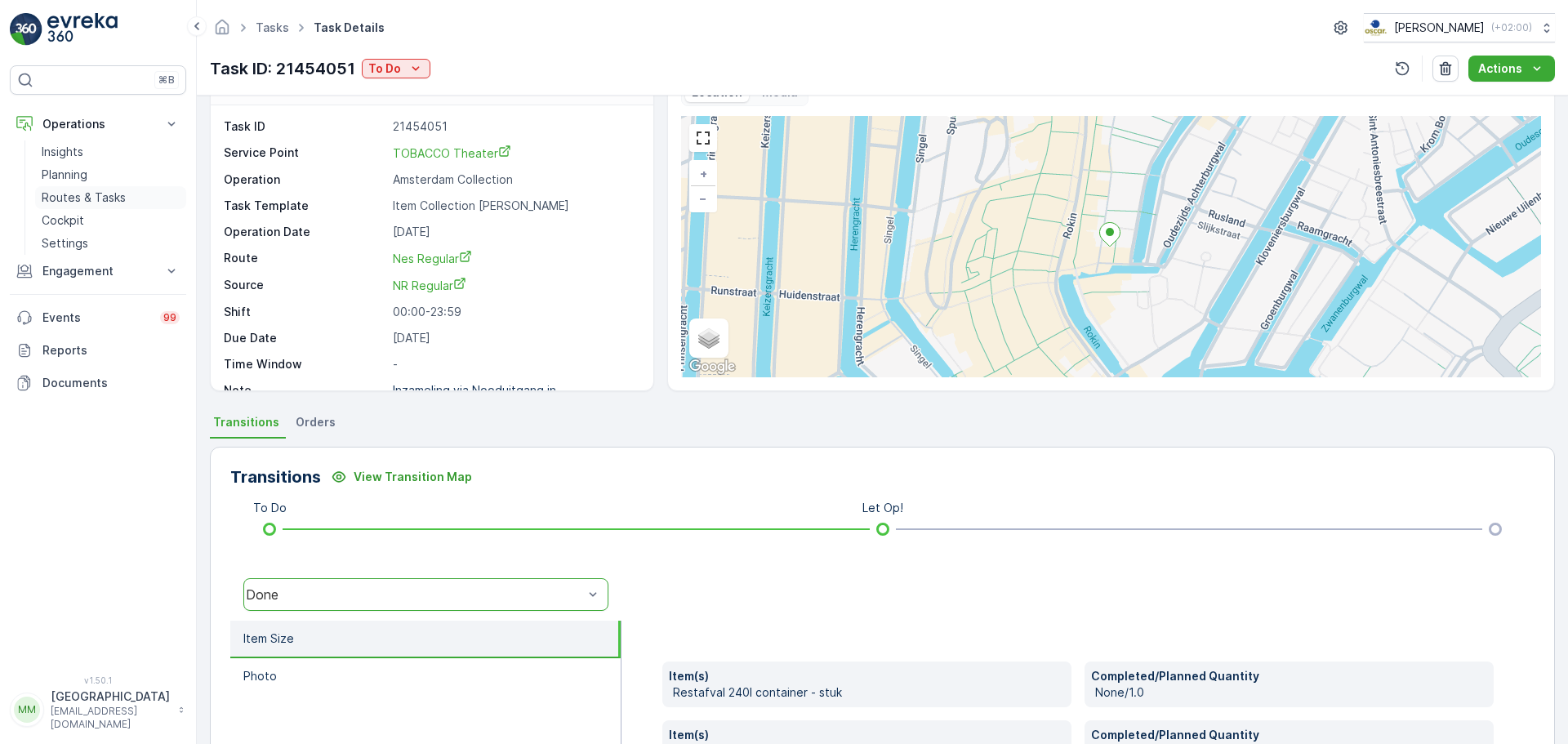
click at [90, 202] on p "Routes & Tasks" at bounding box center [83, 197] width 84 height 16
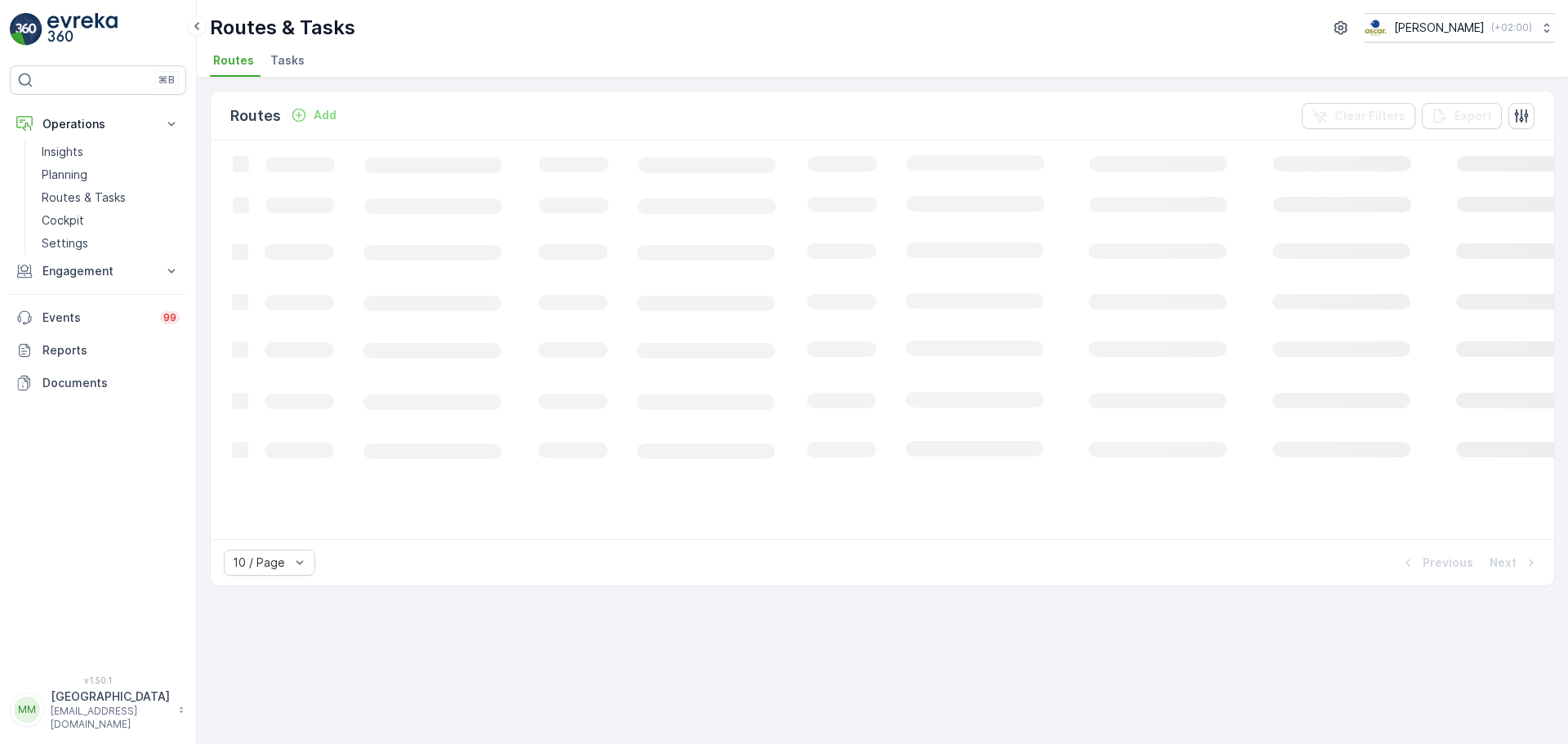
click at [288, 54] on span "Tasks" at bounding box center [287, 60] width 34 height 16
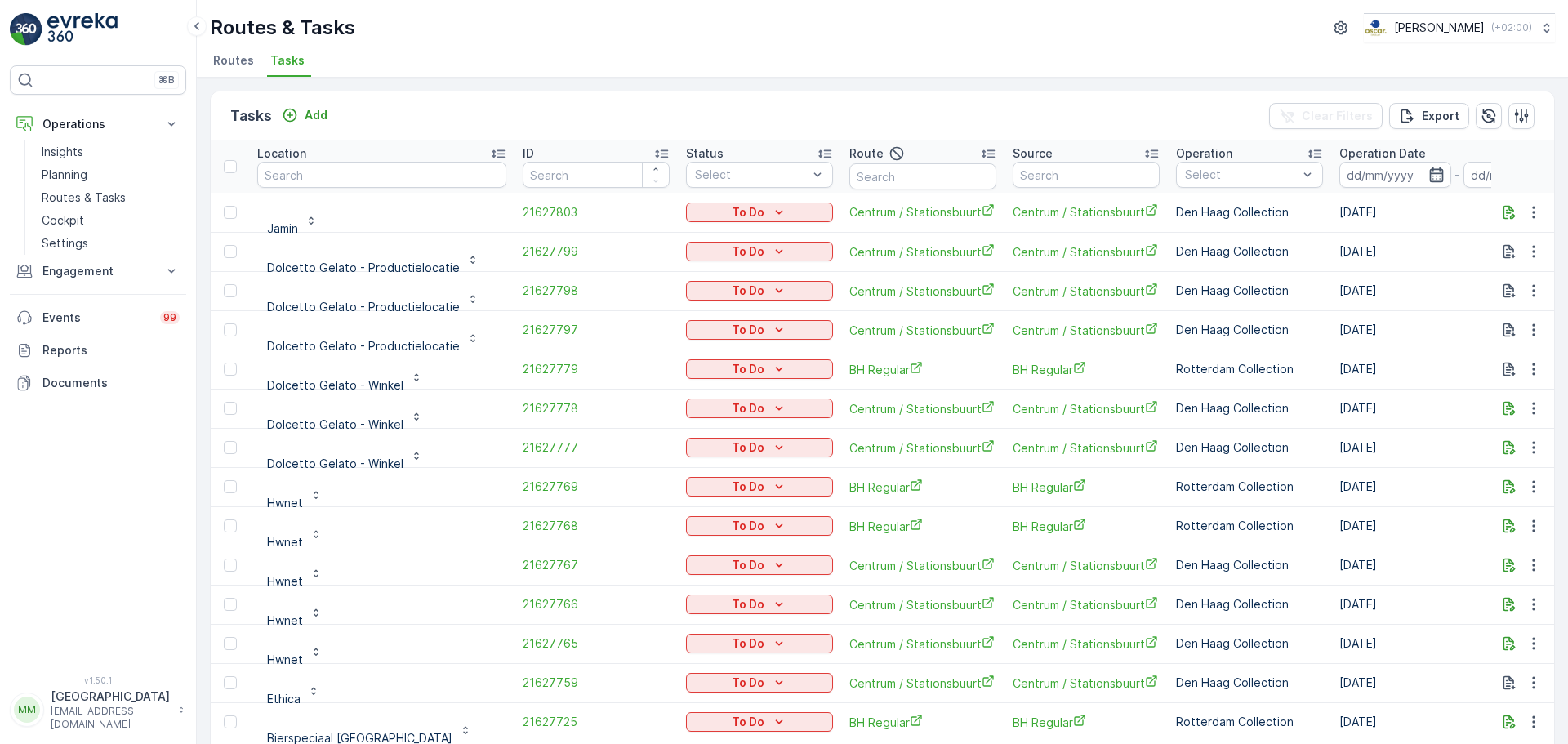
click at [176, 712] on icon at bounding box center [181, 710] width 9 height 16
click at [127, 650] on div "Dark Side Bar" at bounding box center [97, 645] width 170 height 23
click at [160, 645] on div "Menu" at bounding box center [157, 645] width 29 height 16
click at [143, 637] on input "Menu" at bounding box center [143, 637] width 0 height 0
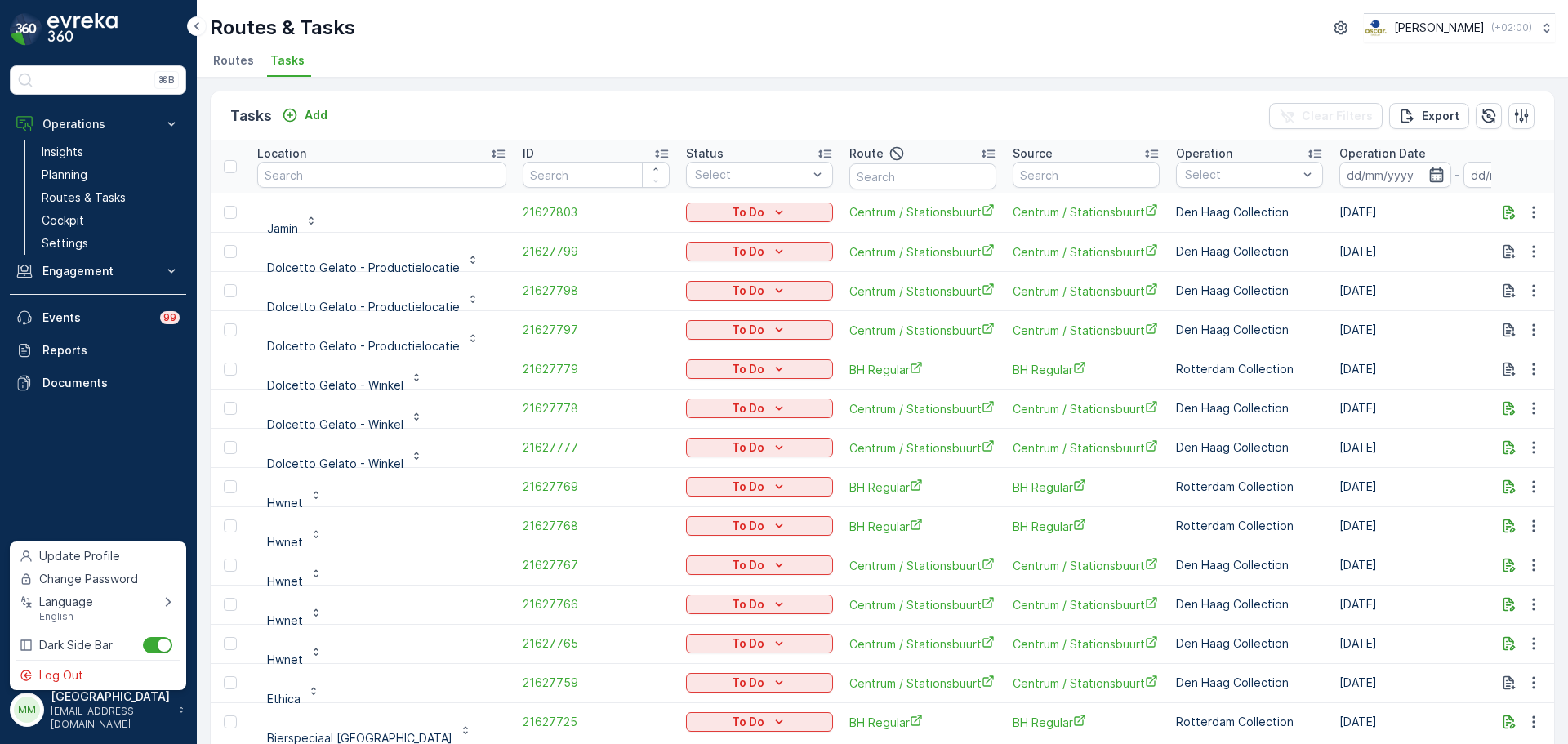
drag, startPoint x: 155, startPoint y: 526, endPoint x: 158, endPoint y: 516, distance: 10.4
click at [157, 520] on div "⌘B Operations Insights Planning Routes & Tasks Cockpit Settings Engagement Insi…" at bounding box center [97, 361] width 176 height 591
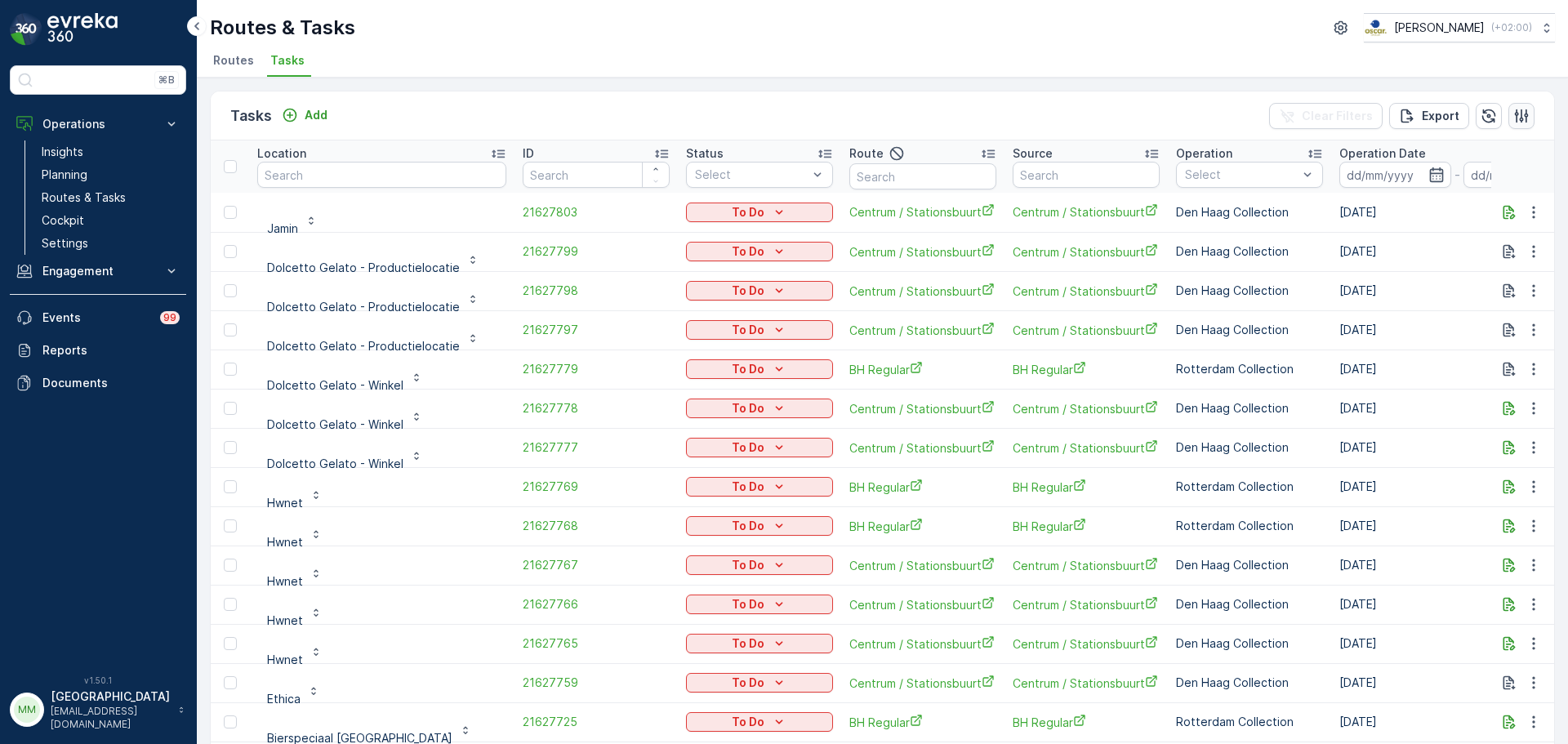
click at [1513, 113] on icon "button" at bounding box center [1521, 115] width 16 height 16
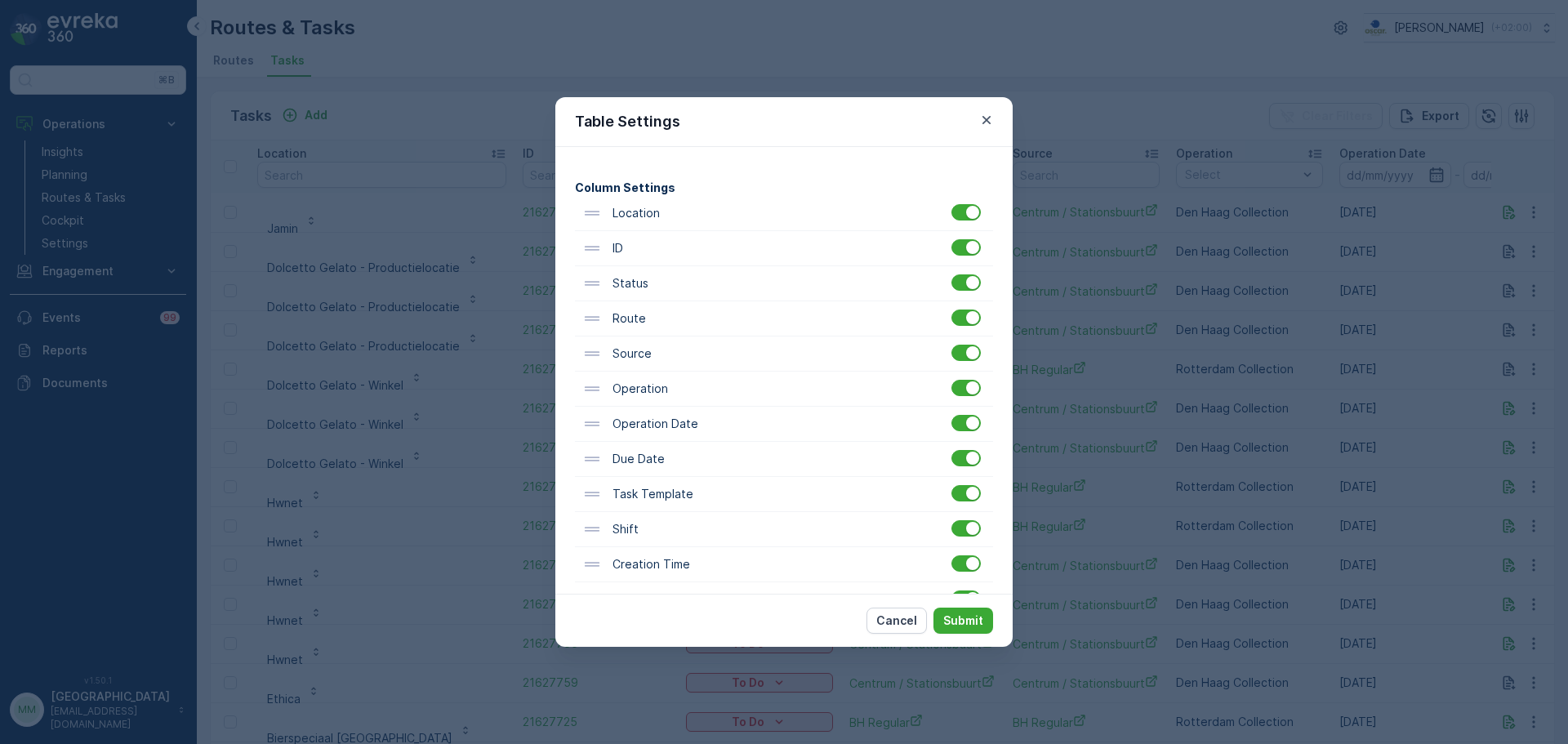
scroll to position [160, 0]
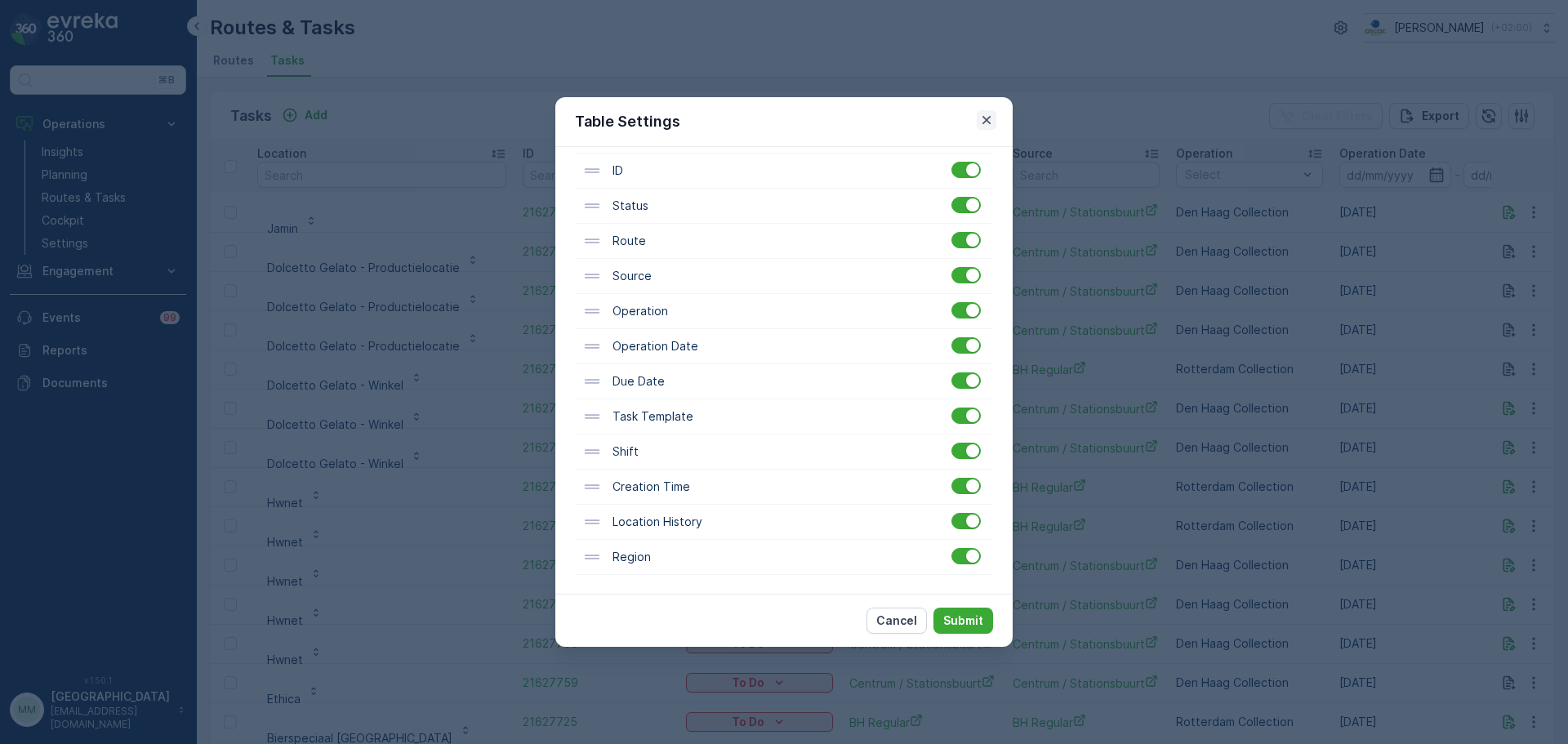
click at [992, 115] on icon "button" at bounding box center [986, 120] width 16 height 16
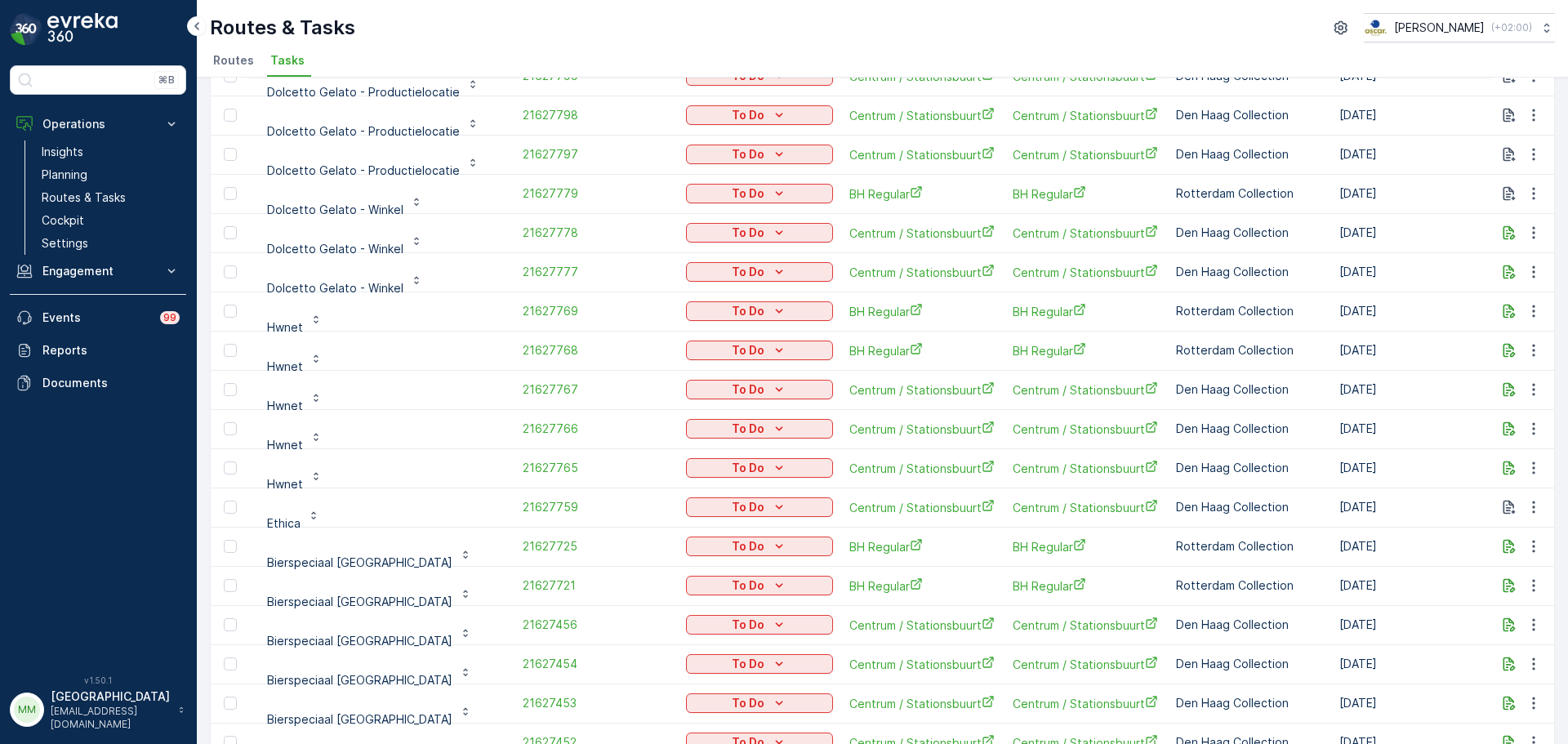
scroll to position [0, 0]
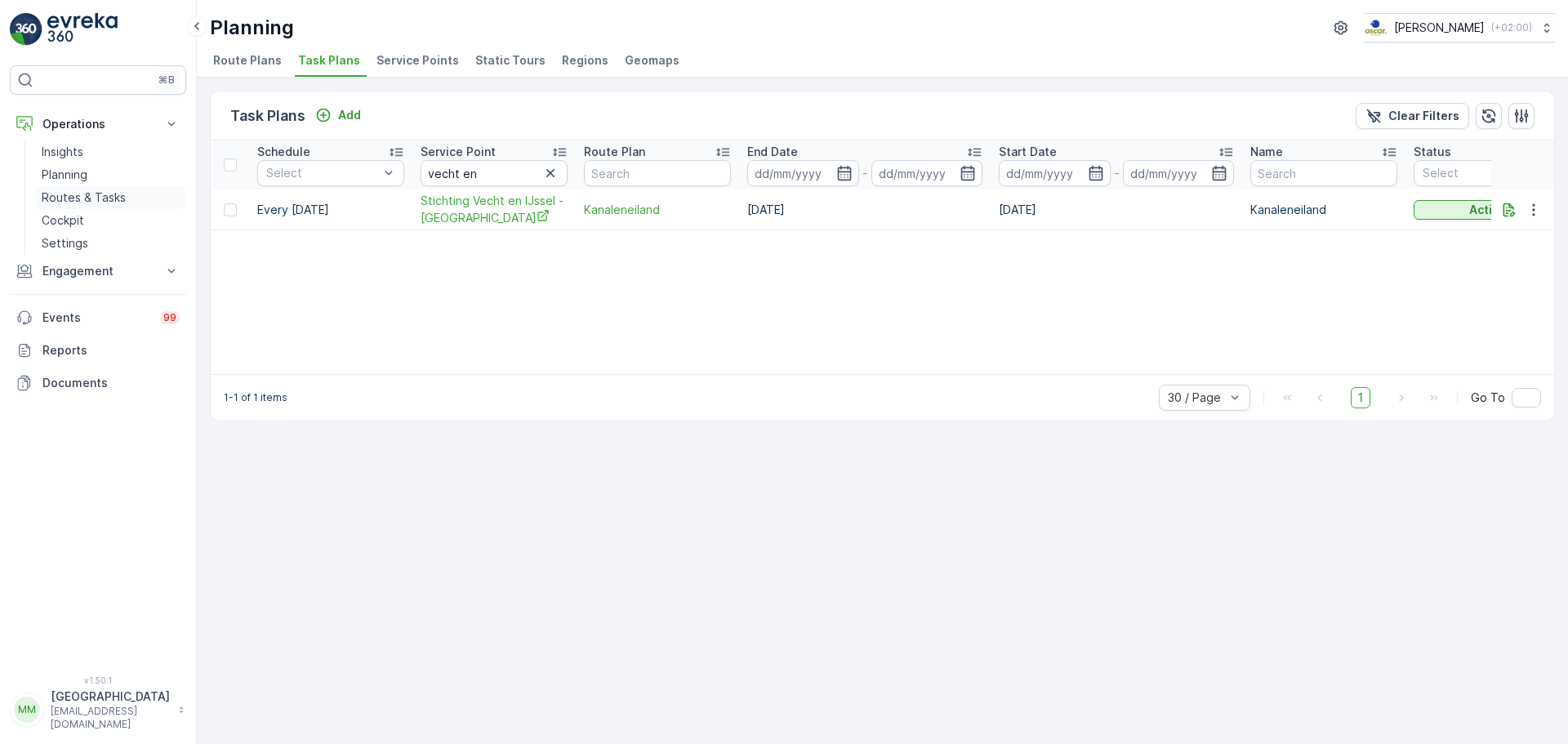
click at [108, 187] on link "Routes & Tasks" at bounding box center [111, 197] width 151 height 23
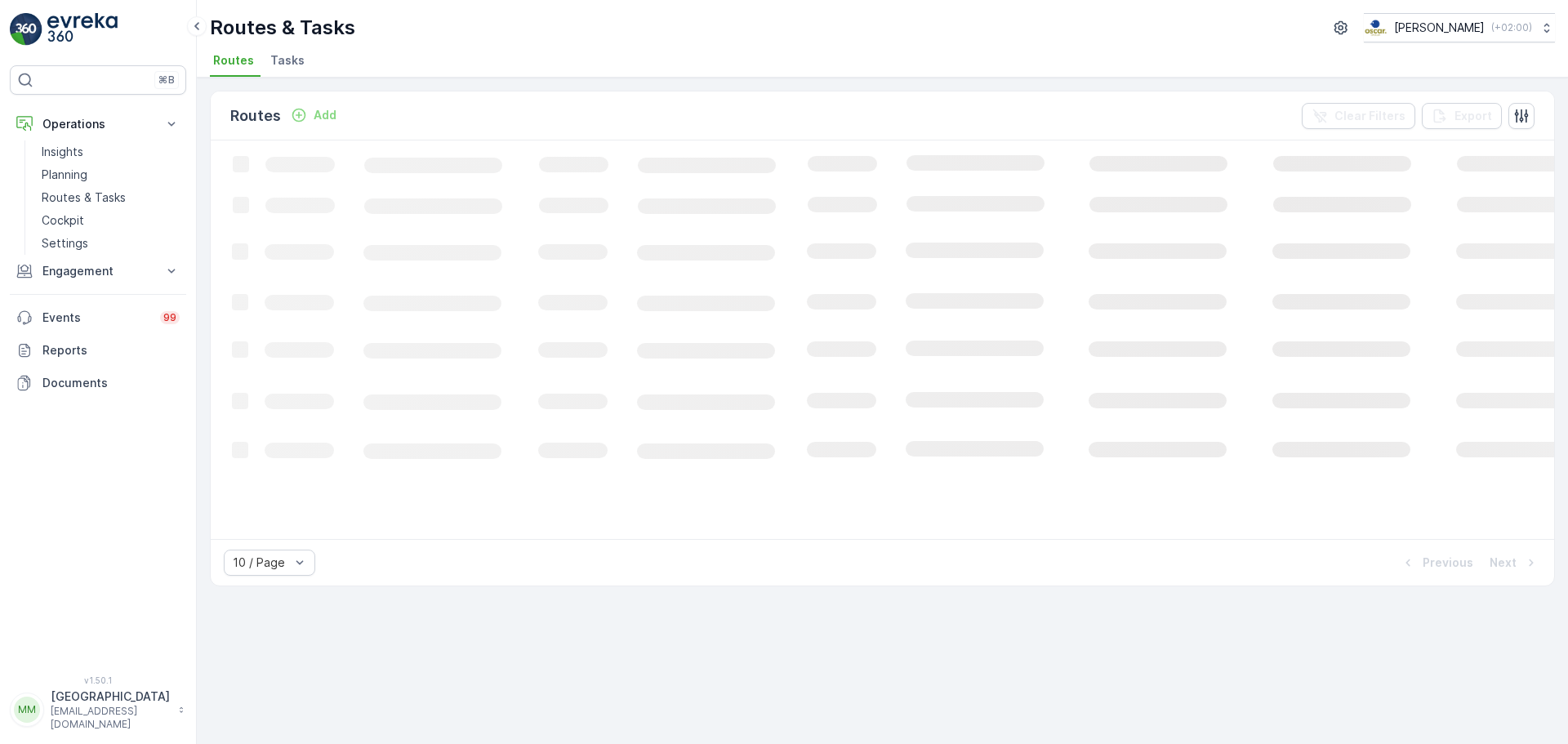
click at [297, 74] on li "Tasks" at bounding box center [288, 63] width 44 height 28
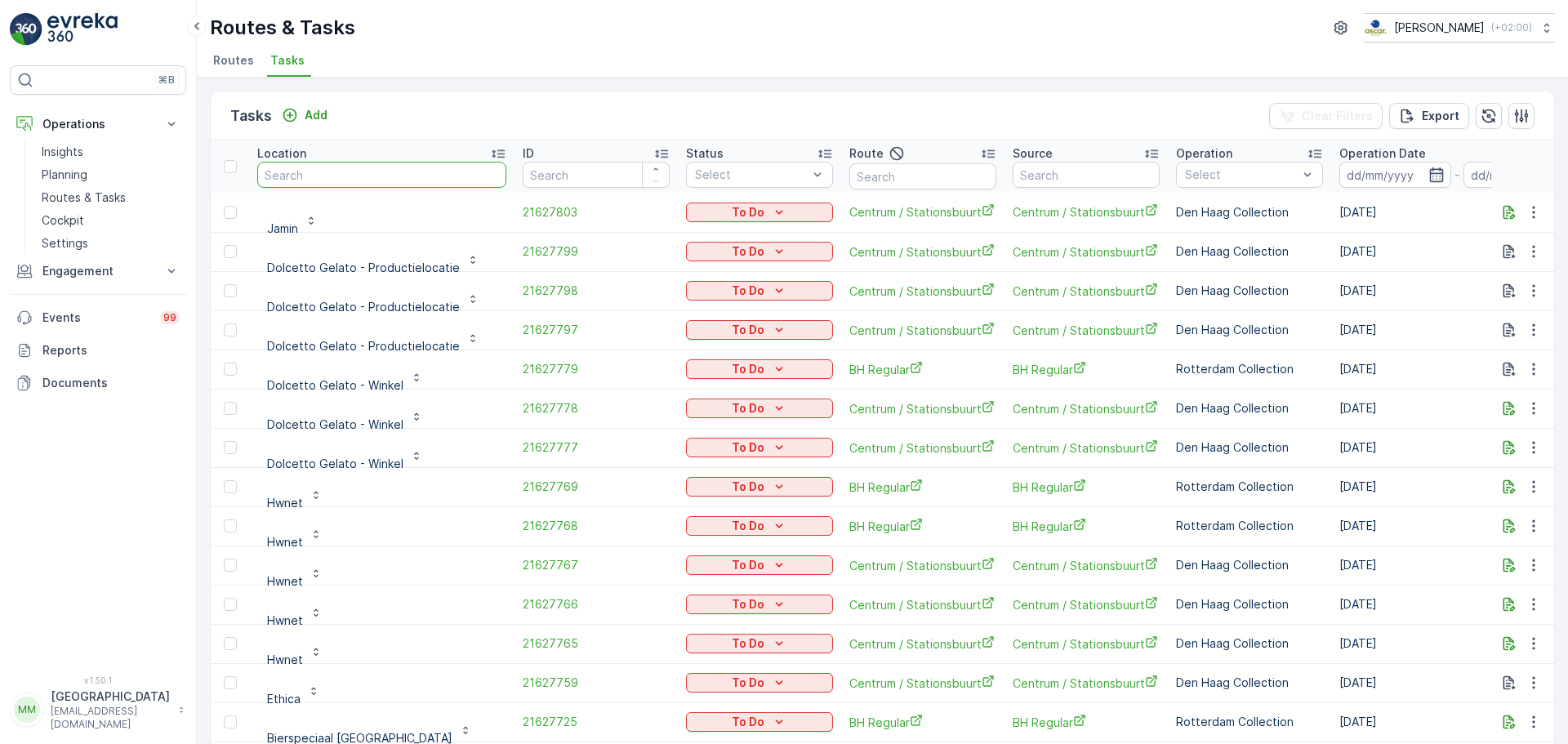
click at [435, 170] on input "text" at bounding box center [381, 175] width 249 height 26
type input "walha"
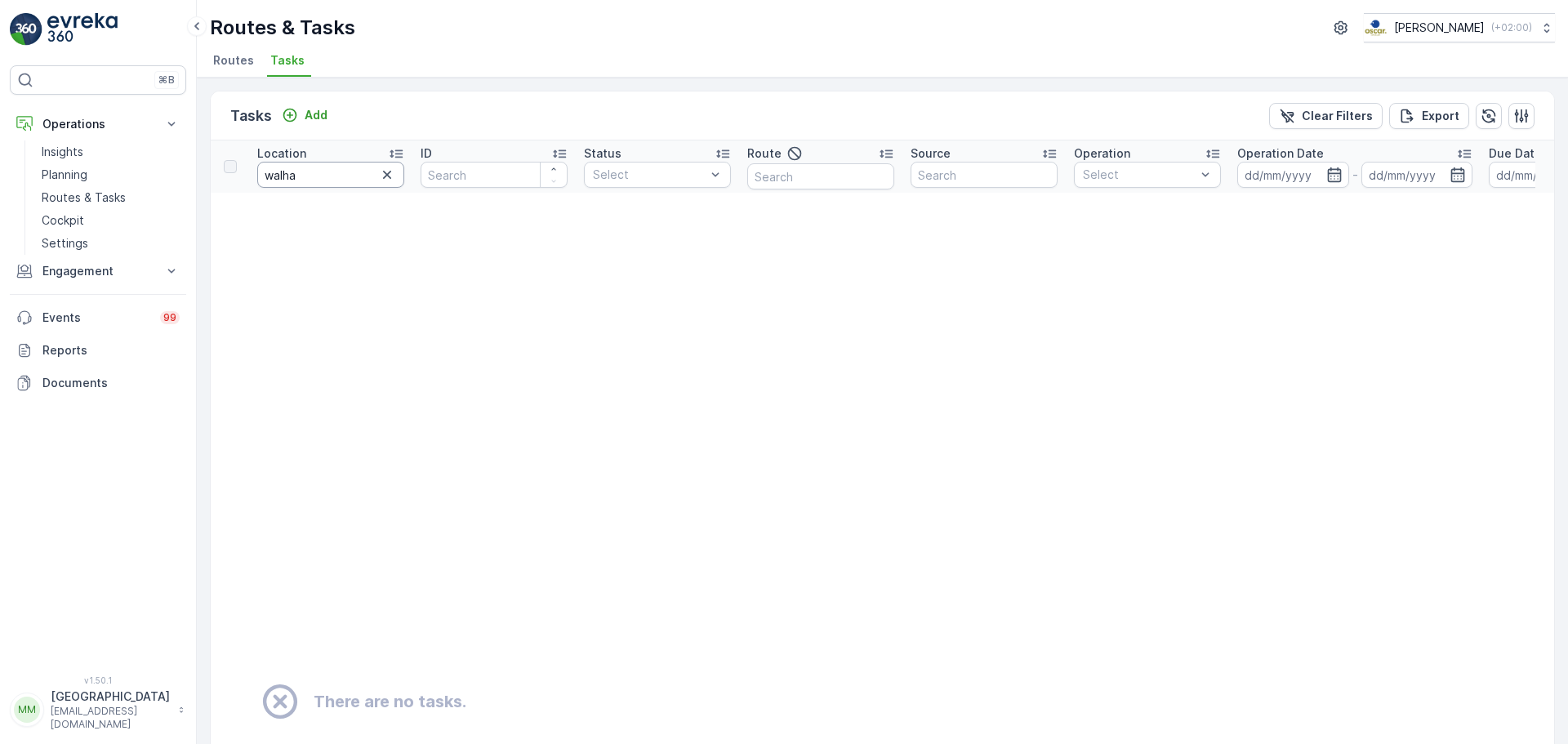
click at [373, 176] on input "walha" at bounding box center [330, 175] width 147 height 26
type input "wal"
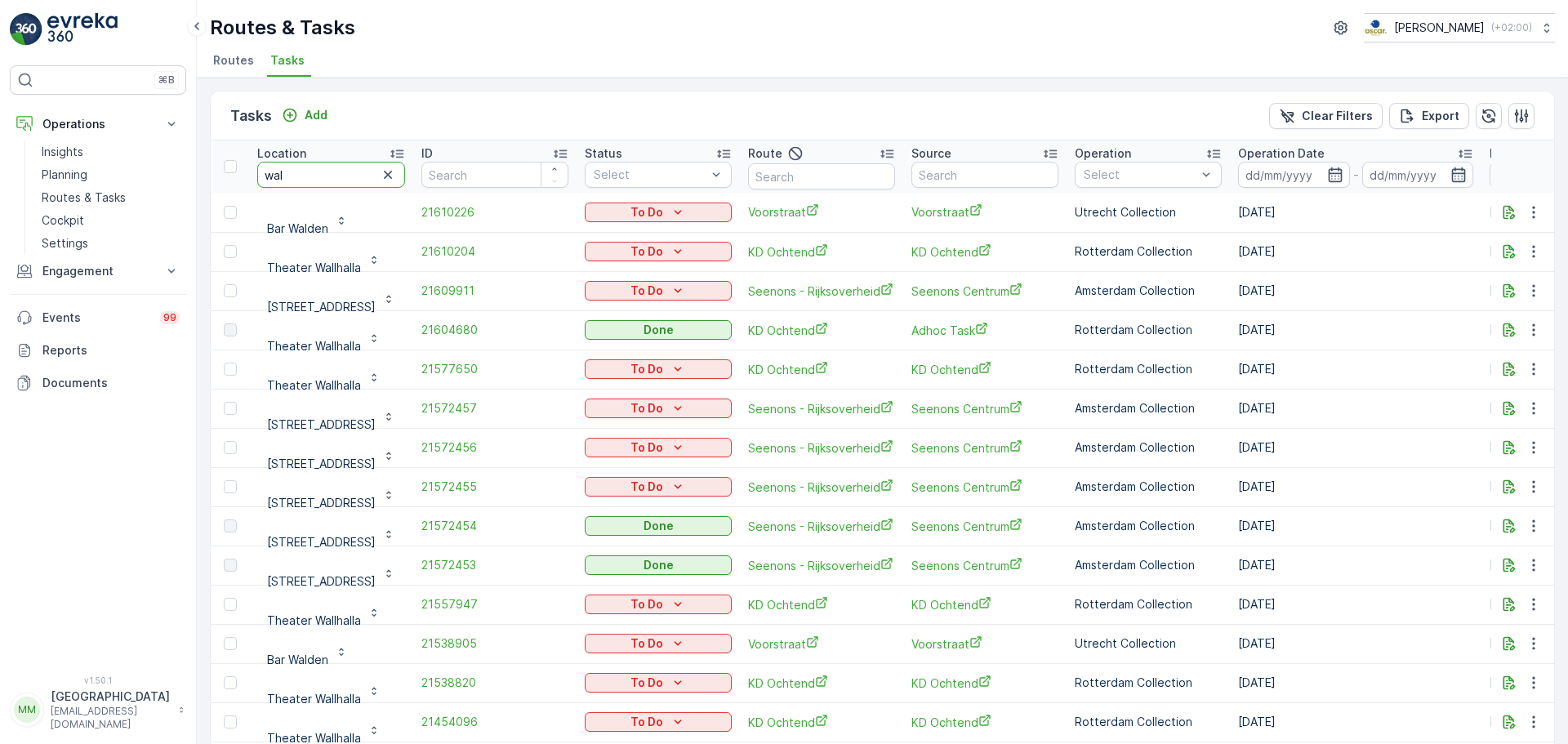
click at [349, 179] on input "wal" at bounding box center [331, 175] width 148 height 26
type input "wallh"
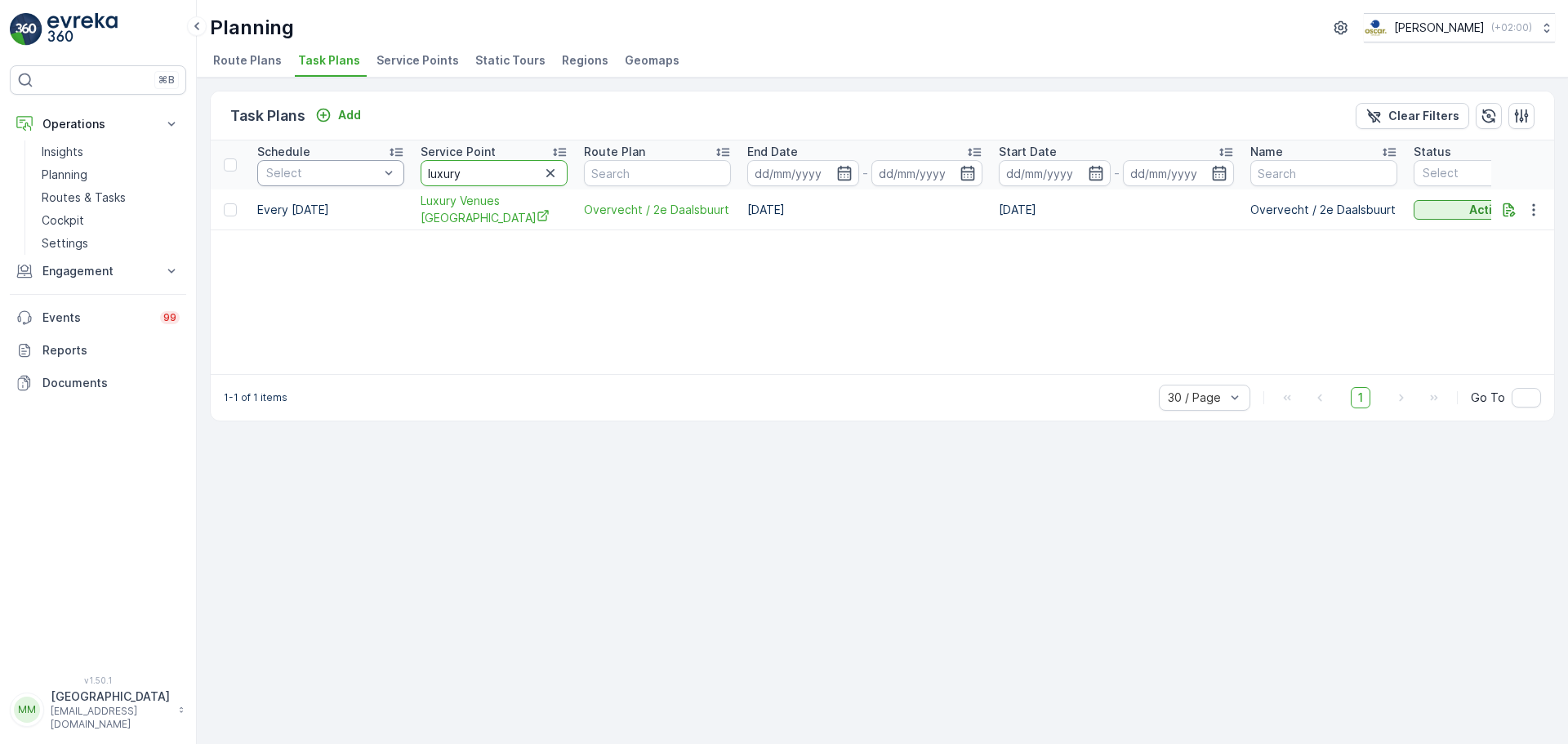
drag, startPoint x: 406, startPoint y: 168, endPoint x: 343, endPoint y: 168, distance: 63.0
click at [343, 168] on tr "Schedule Select Service Point luxury Route Plan End Date - Start Date - Name St…" at bounding box center [1262, 164] width 2104 height 49
type input "papi"
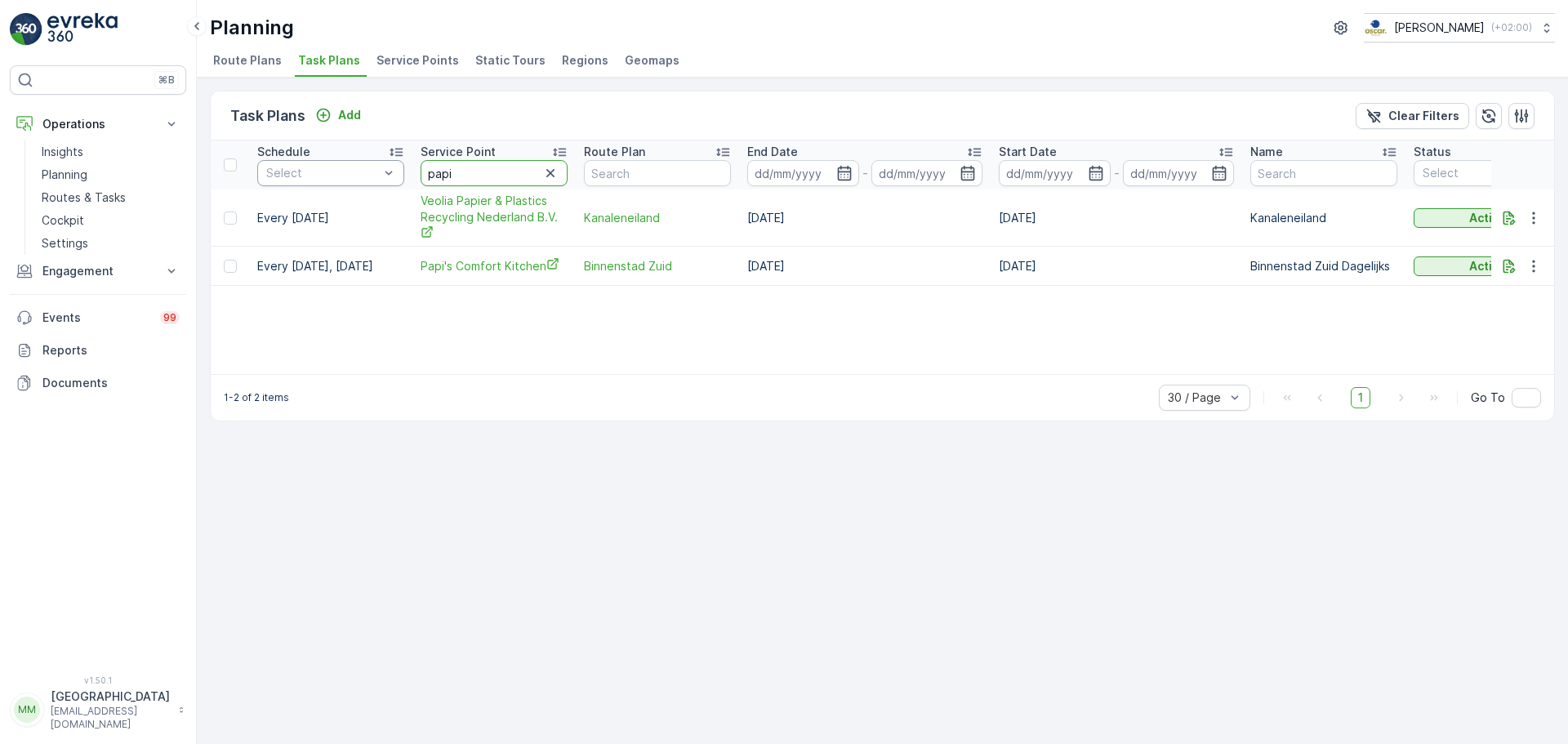
drag, startPoint x: 470, startPoint y: 166, endPoint x: 369, endPoint y: 175, distance: 101.4
click at [369, 175] on tr "Schedule Select Service Point papi Route Plan End Date - Start Date - Name Stat…" at bounding box center [1262, 164] width 2104 height 49
type input "dompl"
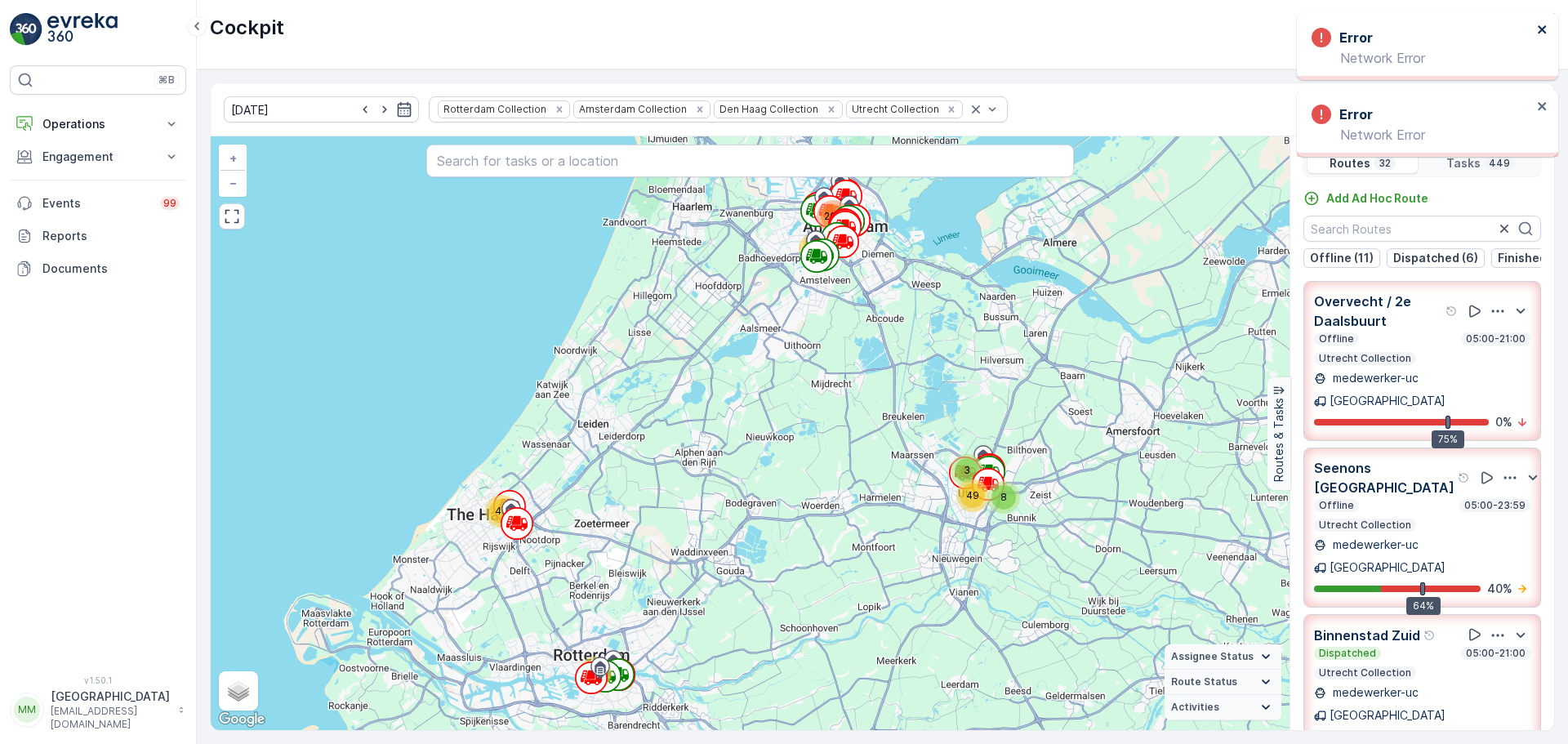
click at [1546, 26] on icon "close" at bounding box center [1542, 29] width 11 height 13
click at [1543, 28] on icon "close" at bounding box center [1541, 28] width 8 height 8
click at [1545, 30] on icon "close" at bounding box center [1542, 29] width 11 height 13
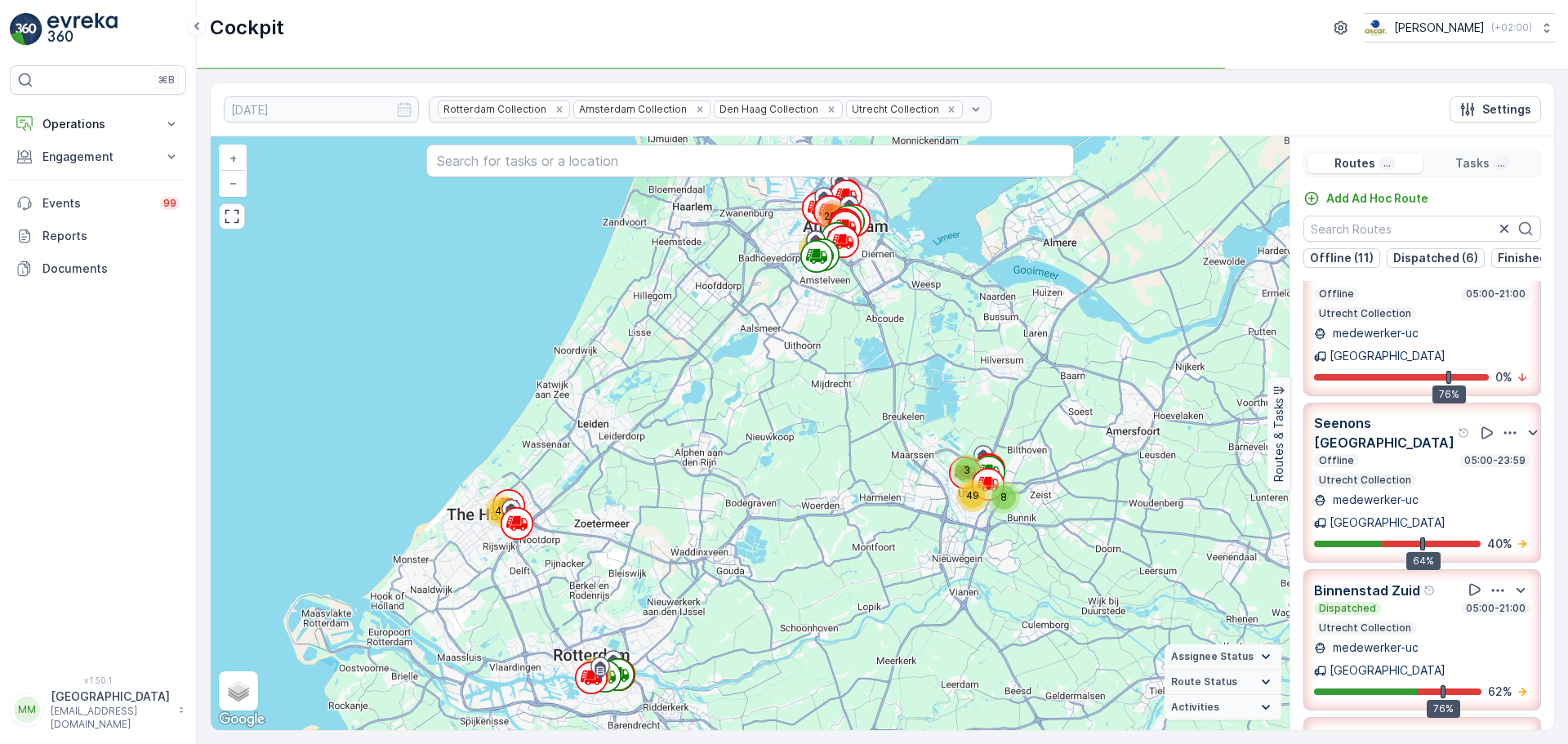
scroll to position [82, 0]
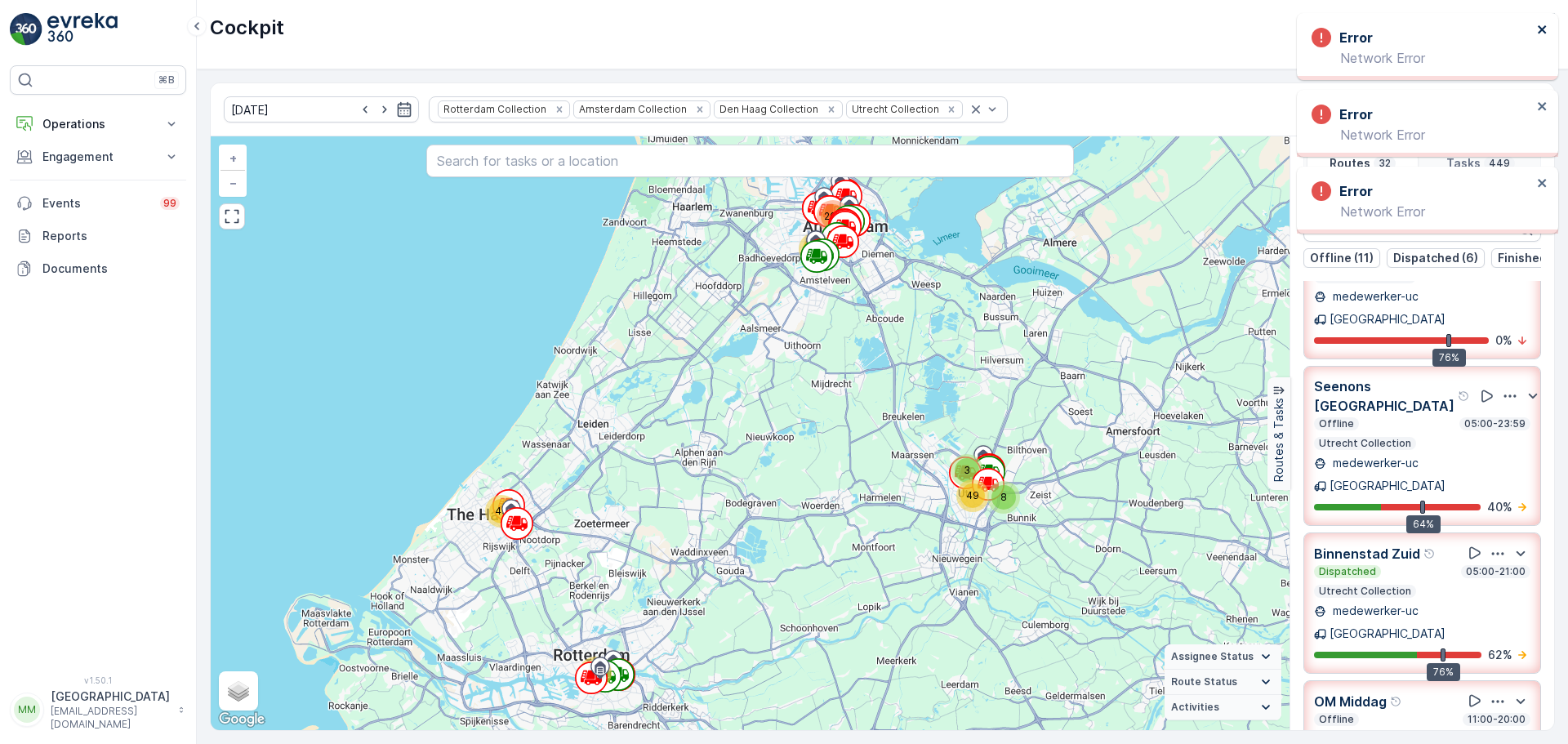
click at [1538, 34] on icon "close" at bounding box center [1542, 29] width 11 height 13
click at [1541, 32] on icon "close" at bounding box center [1542, 29] width 11 height 13
click at [1547, 23] on icon "close" at bounding box center [1542, 29] width 11 height 13
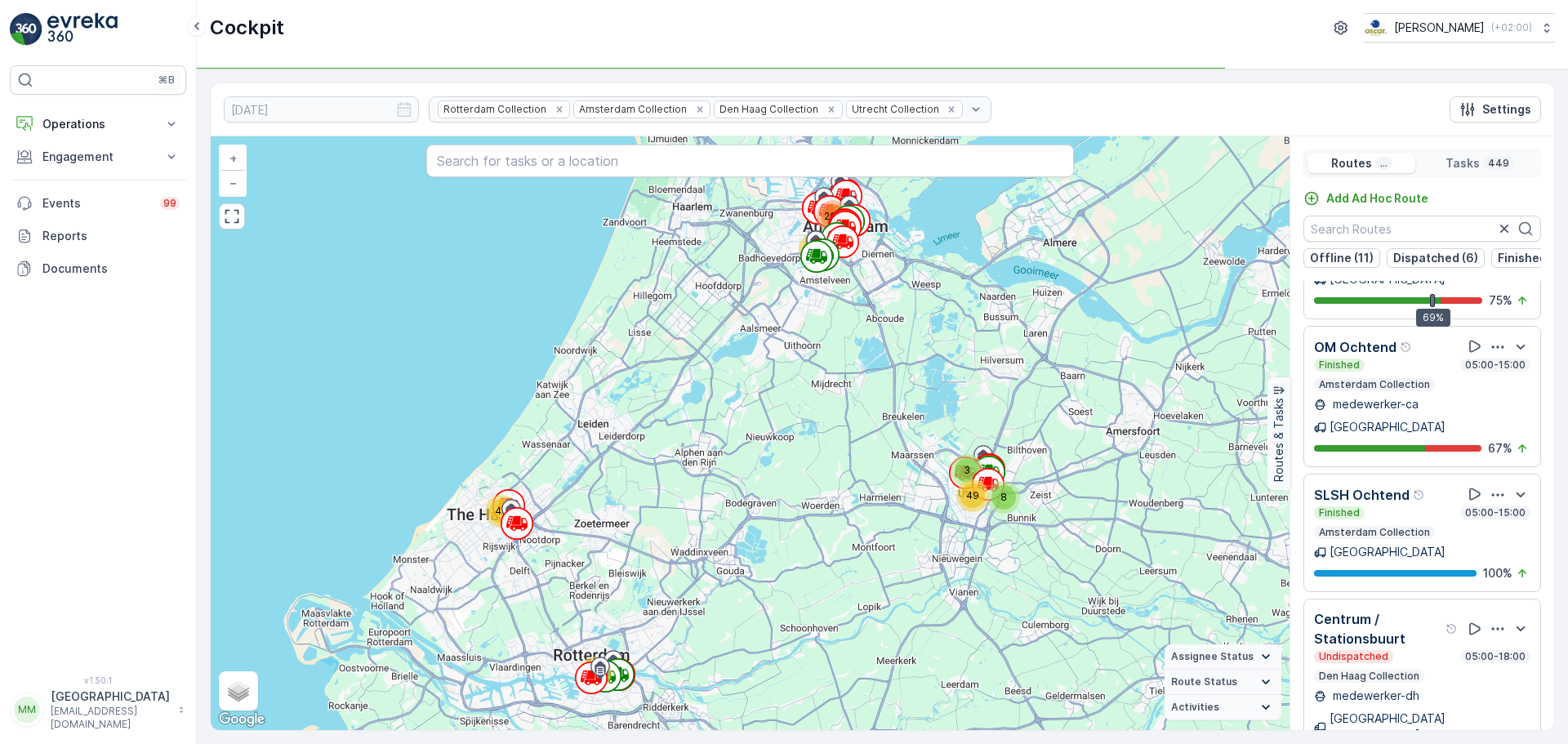
scroll to position [1307, 0]
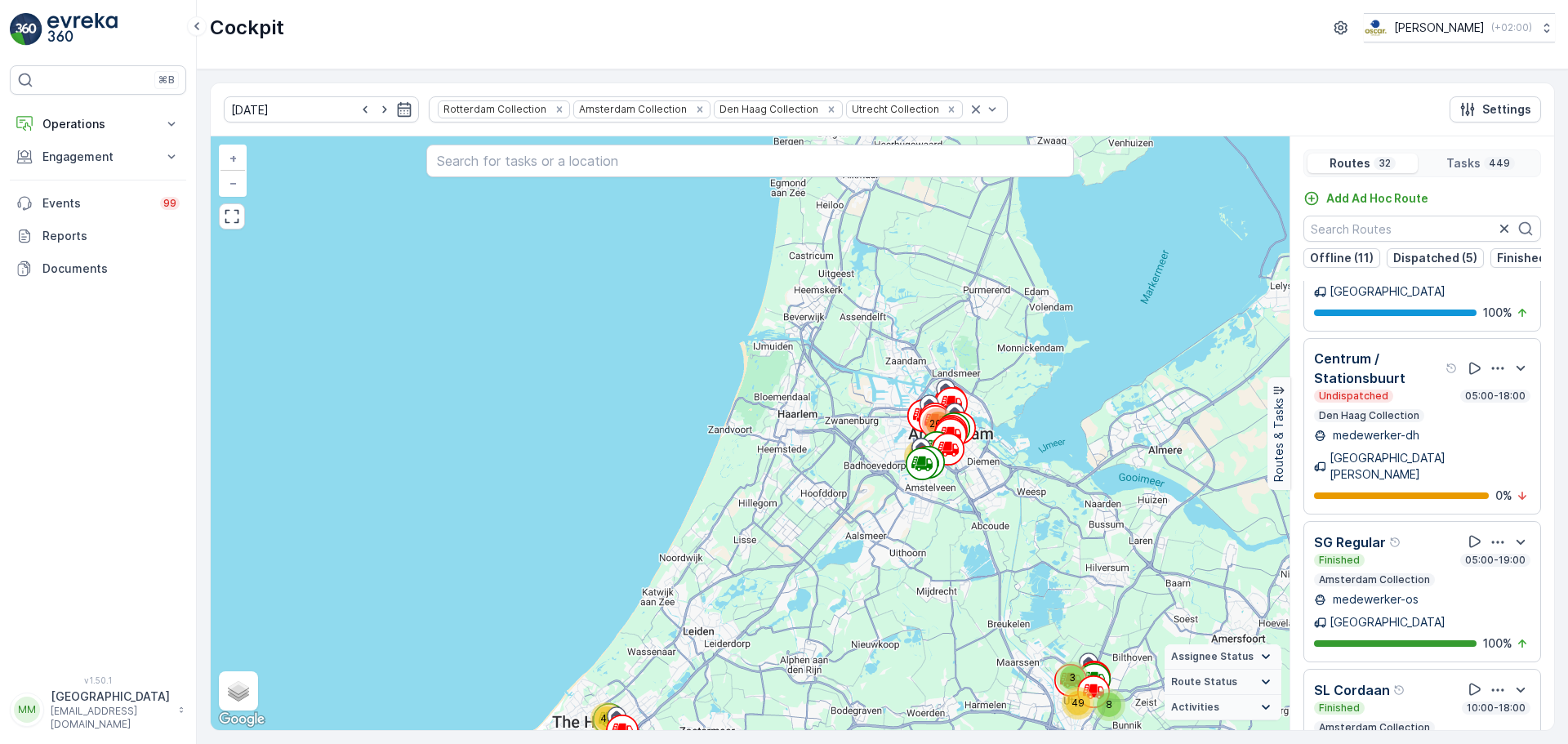
drag, startPoint x: 337, startPoint y: 580, endPoint x: 831, endPoint y: 687, distance: 505.5
click at [792, 698] on div "3 8 78 64 49 43 204 + − Satellite Roadmap Terrain Hybrid Leaflet Keyboard short…" at bounding box center [750, 433] width 1079 height 594
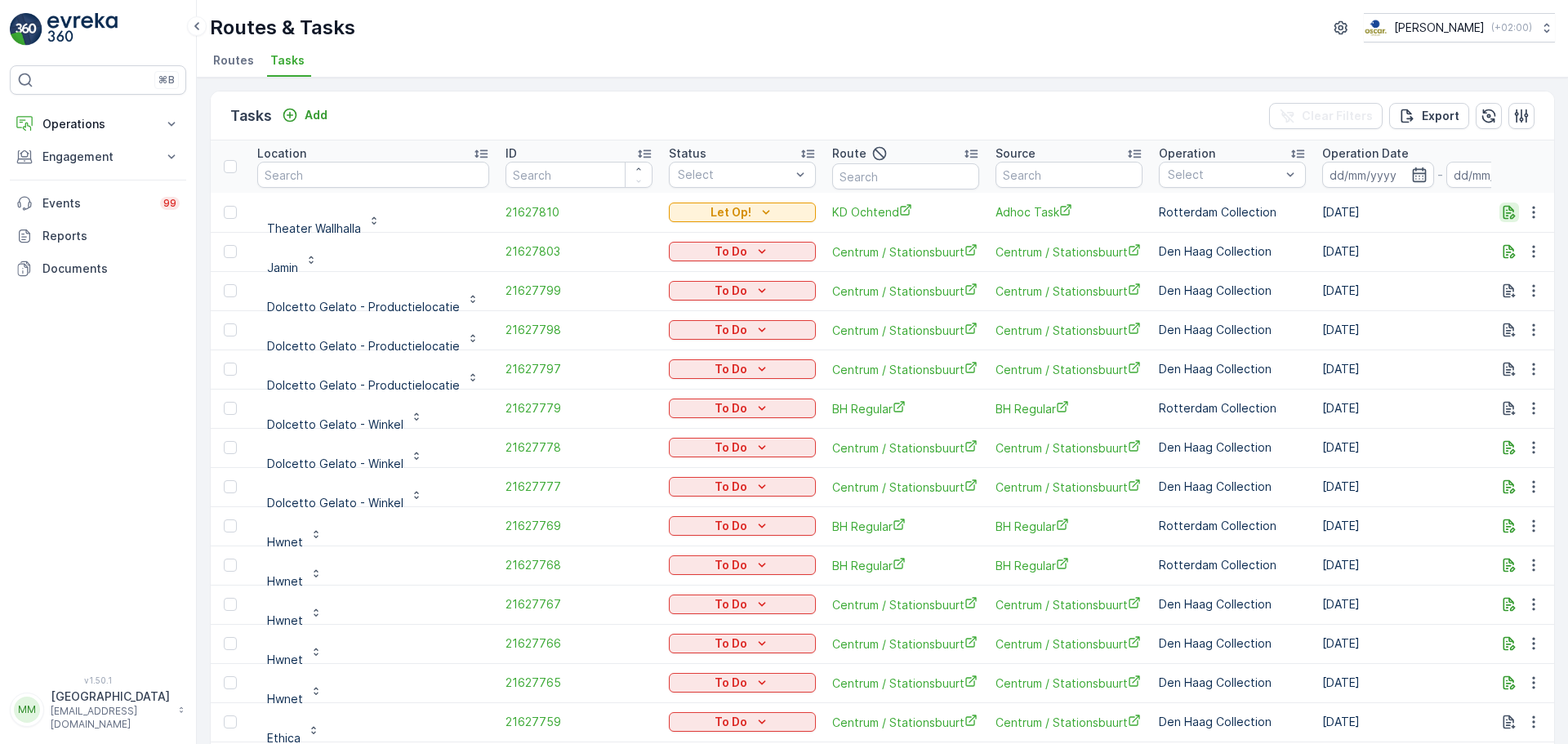
click at [1503, 210] on icon "button" at bounding box center [1509, 212] width 12 height 14
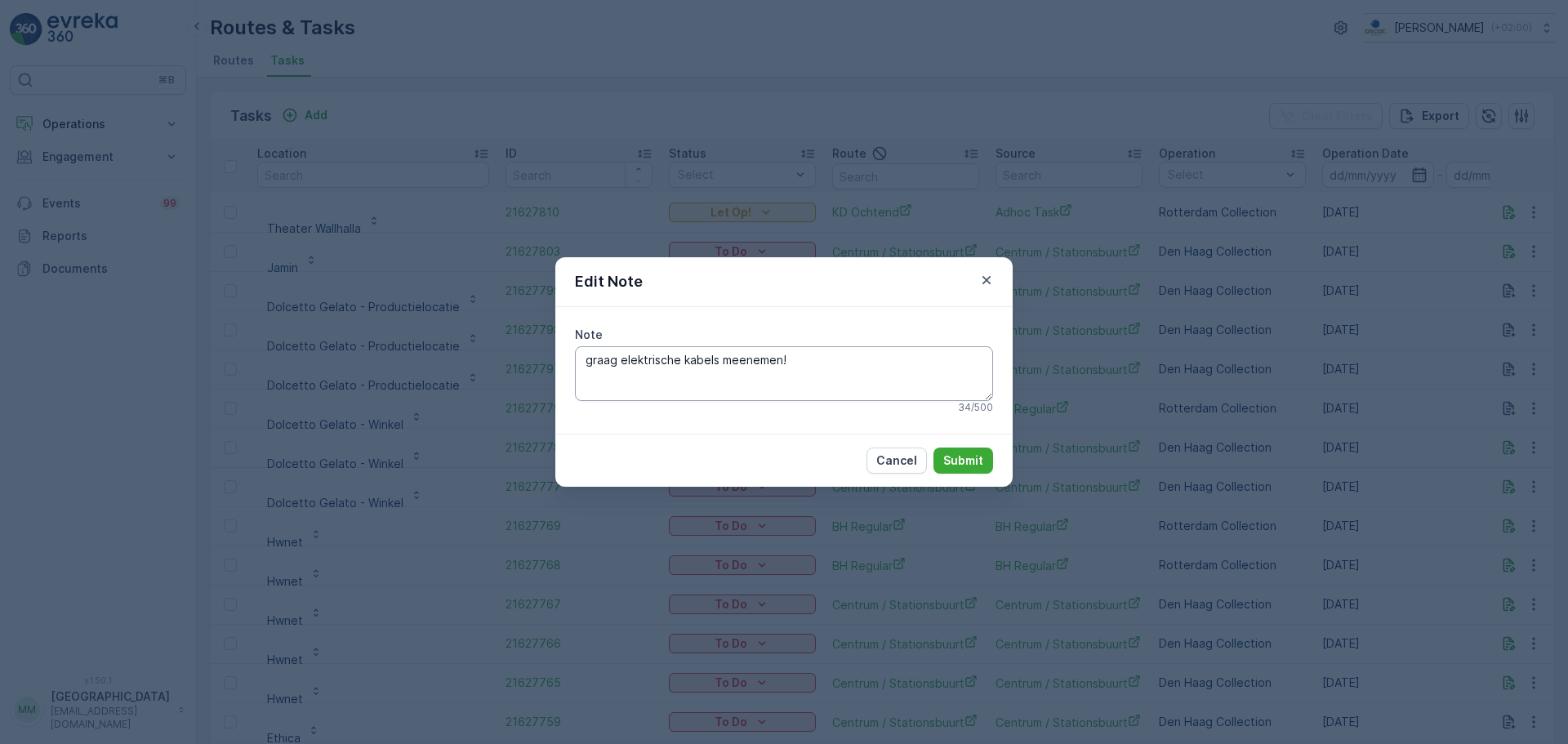
click at [841, 359] on textarea "graag elektrische kabels meenemen!" at bounding box center [784, 373] width 418 height 54
type textarea "graag elektrische kabels meenemen! & brengen: 60L restzakken grijs"
click at [965, 468] on p "Submit" at bounding box center [963, 461] width 40 height 16
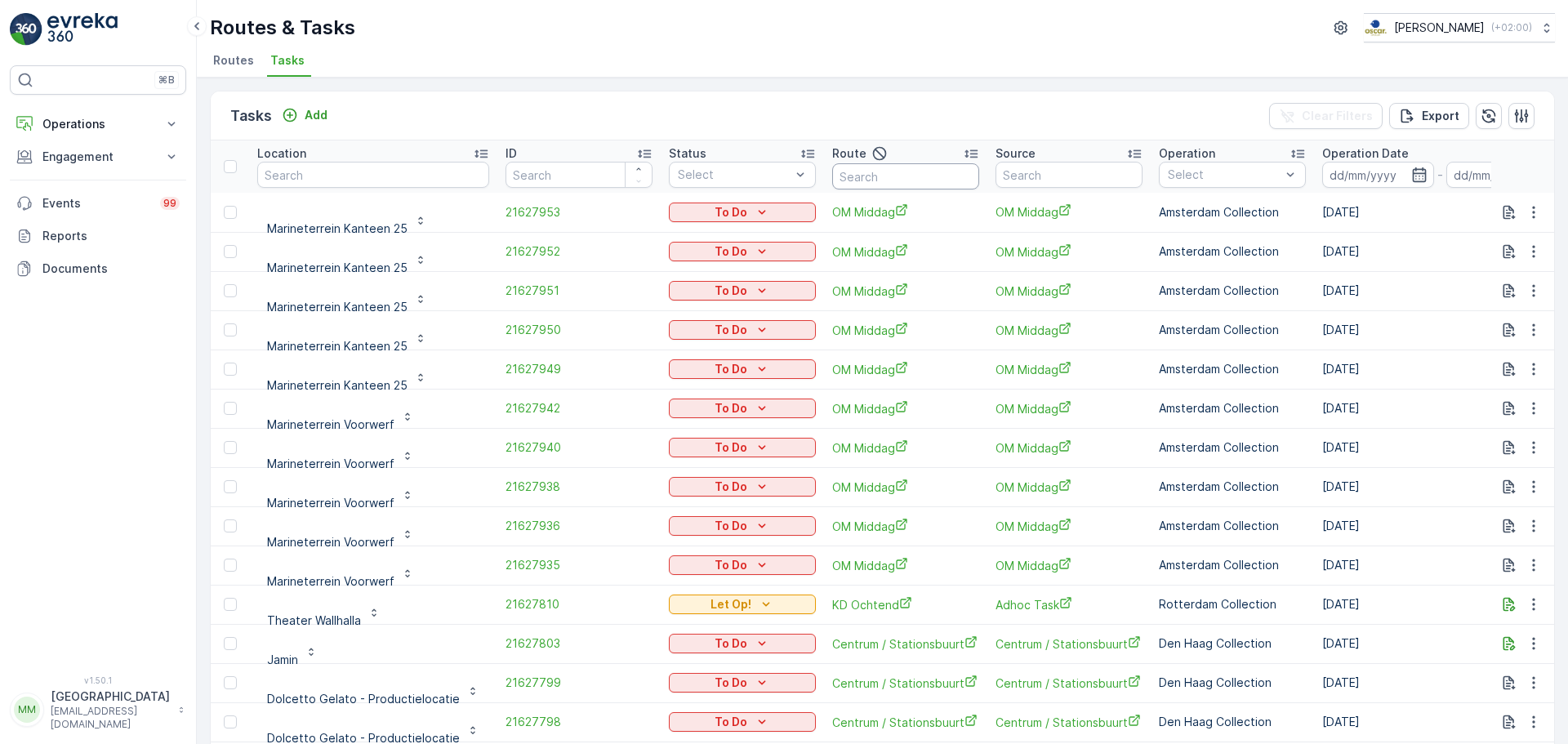
click at [868, 171] on input "text" at bounding box center [905, 177] width 147 height 26
type input "binnensty"
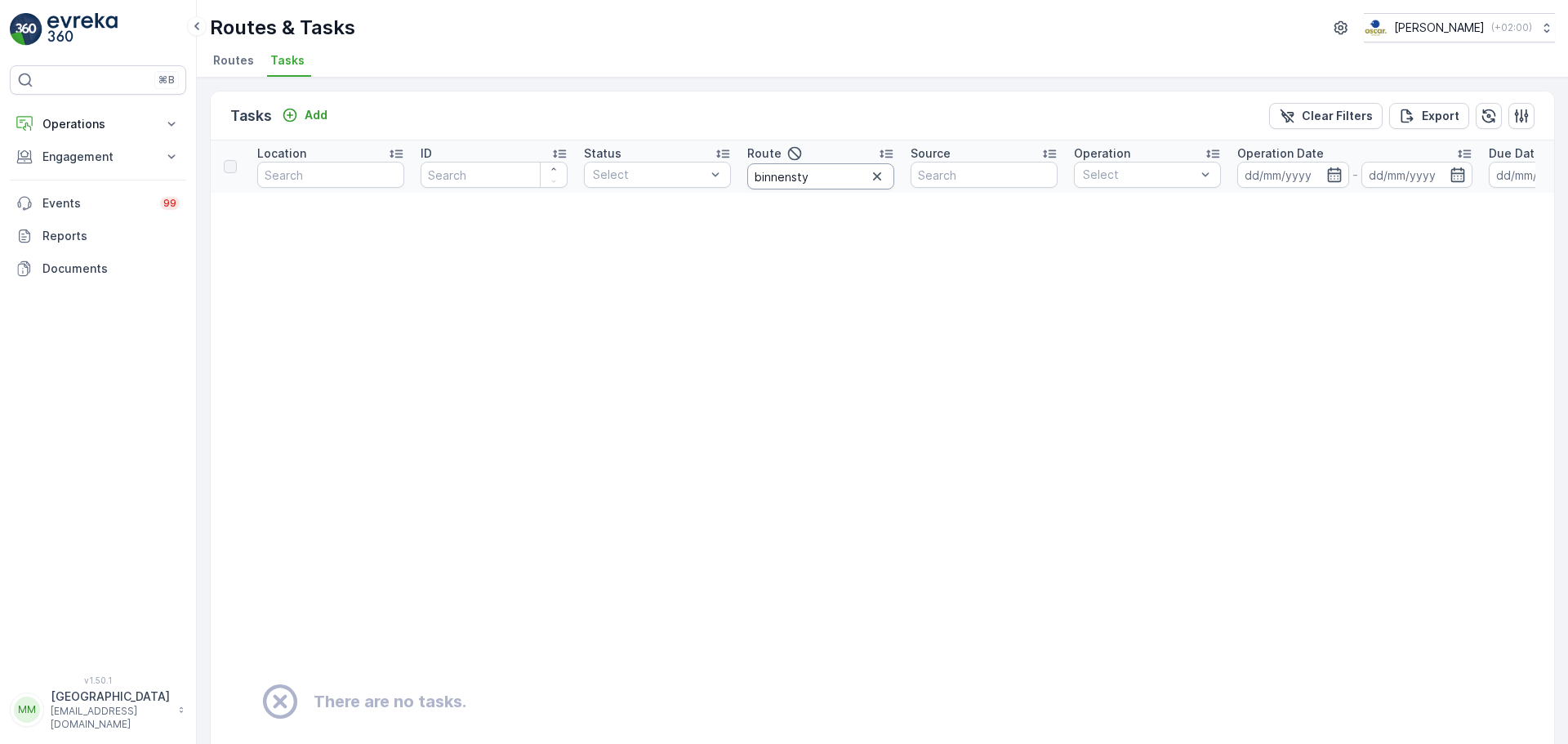
click at [842, 174] on input "binnensty" at bounding box center [820, 177] width 147 height 26
type input "binnenst"
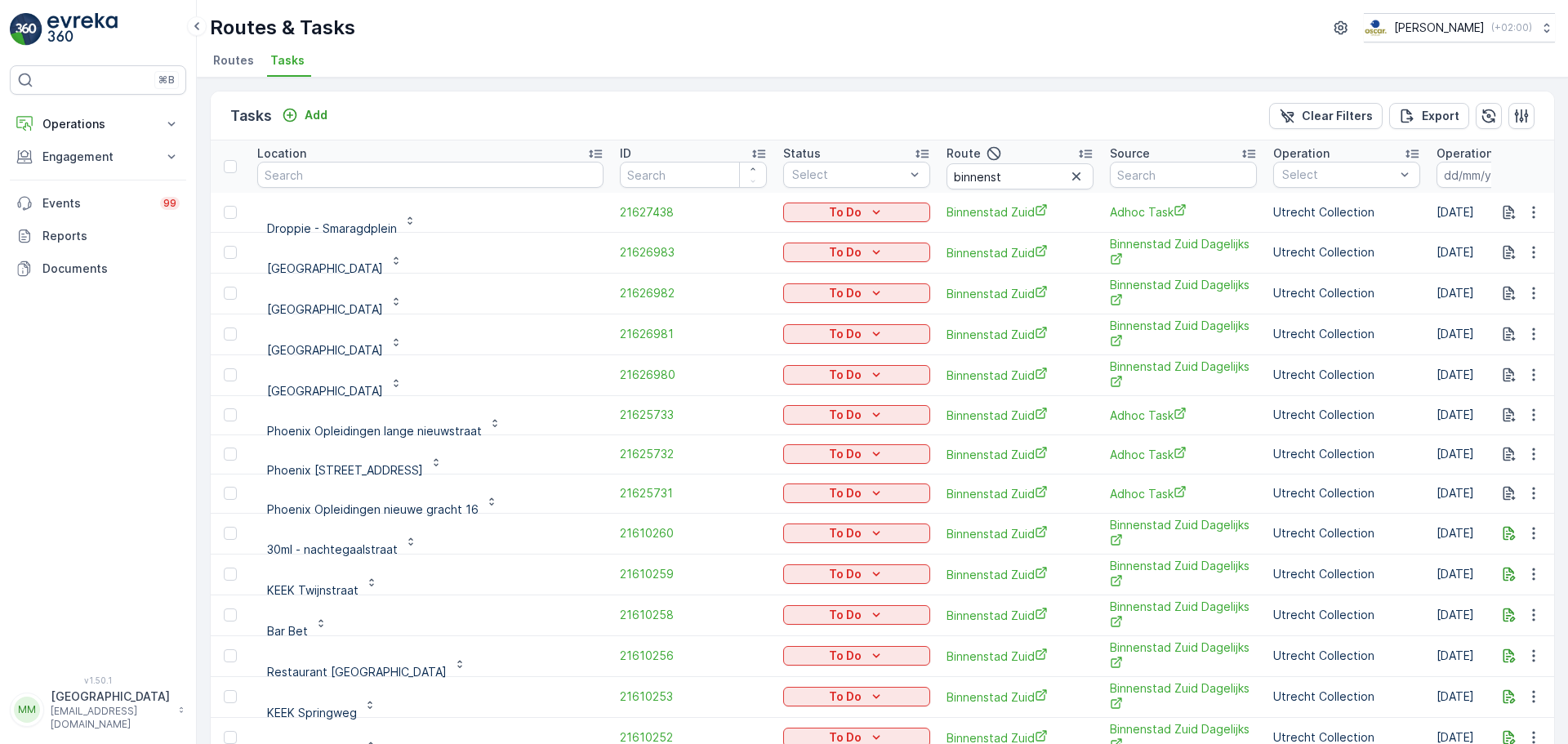
click at [1436, 183] on input at bounding box center [1492, 175] width 112 height 26
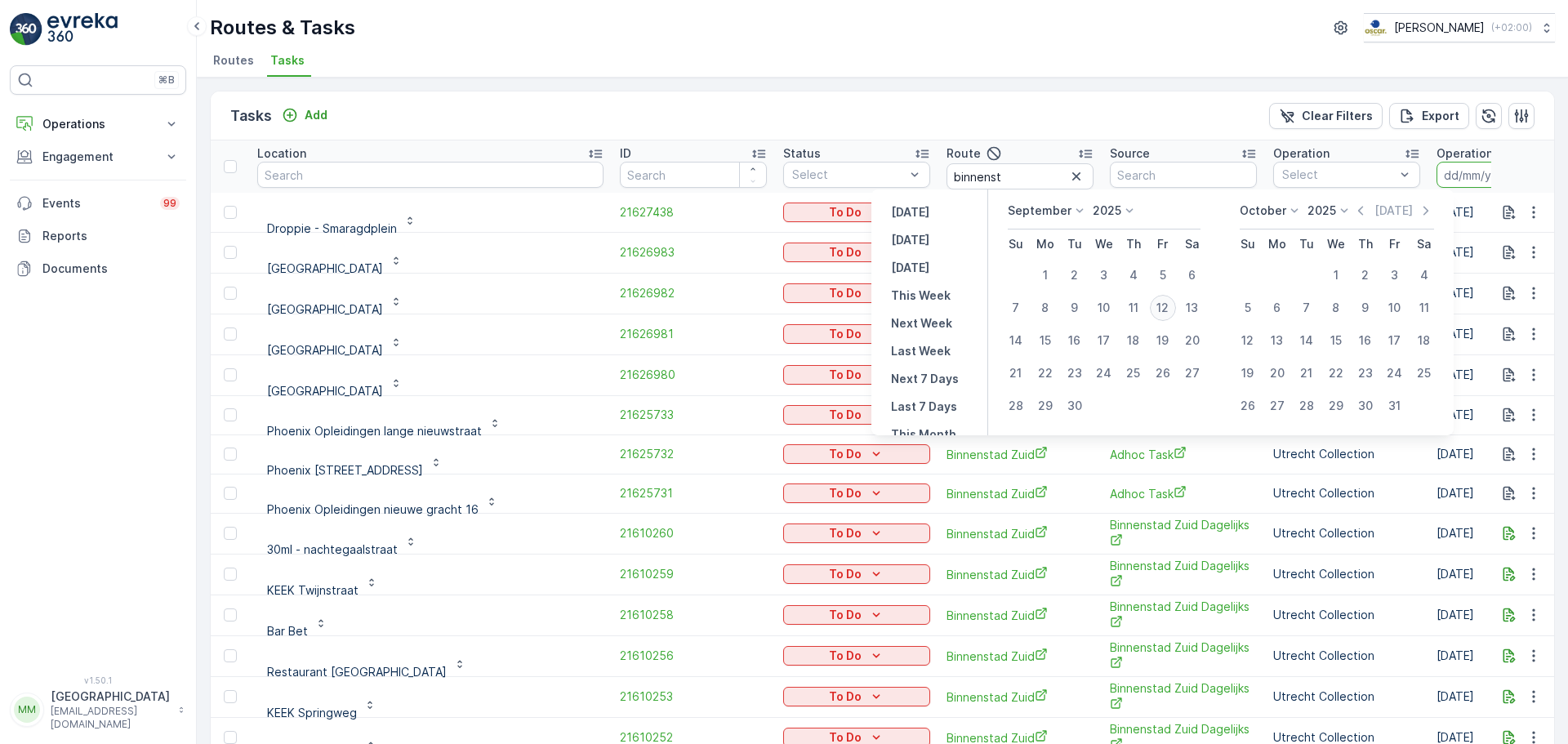
click at [1159, 309] on div "12" at bounding box center [1163, 308] width 26 height 26
type input "[DATE]"
click at [1159, 309] on div "12" at bounding box center [1163, 308] width 26 height 26
type input "[DATE]"
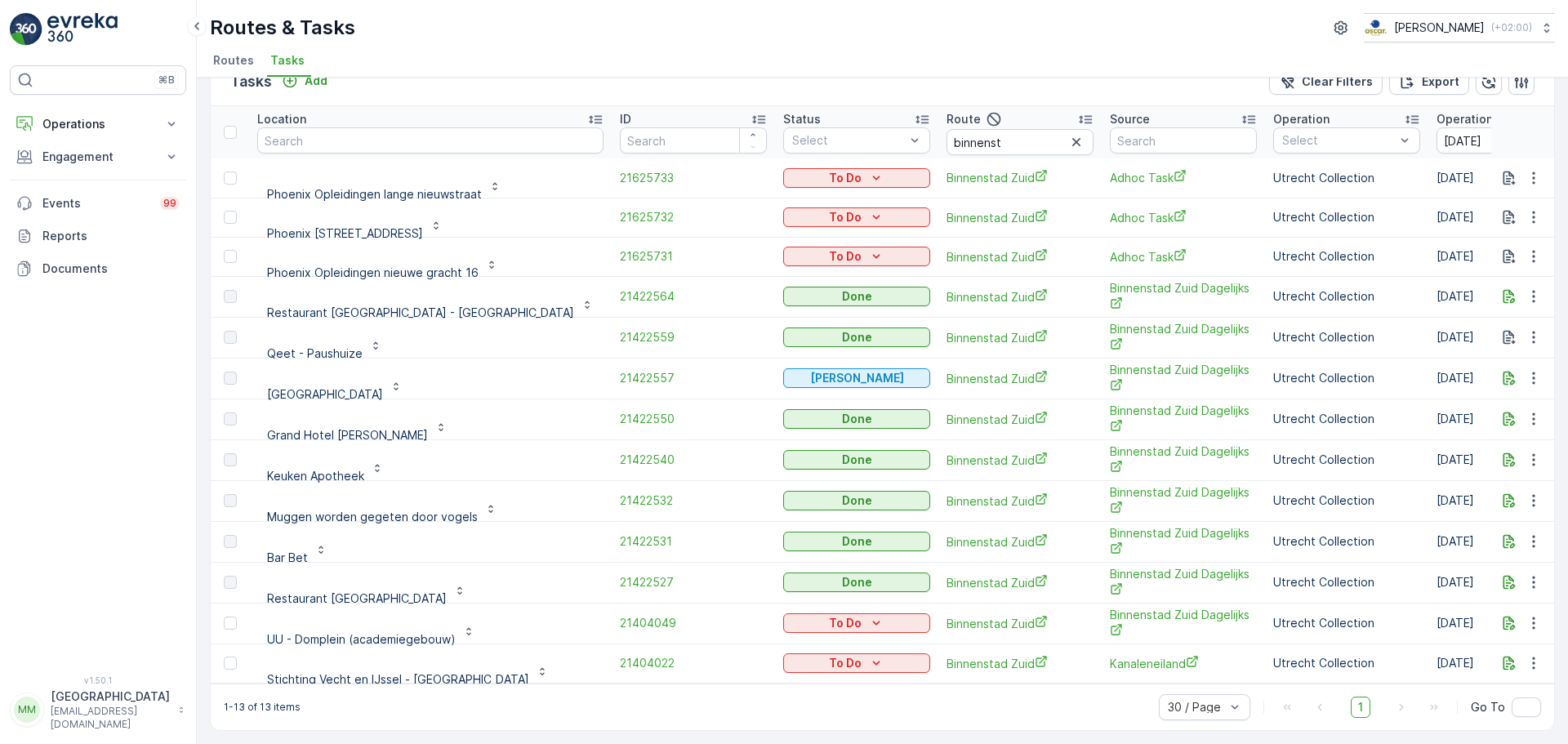
scroll to position [4, 0]
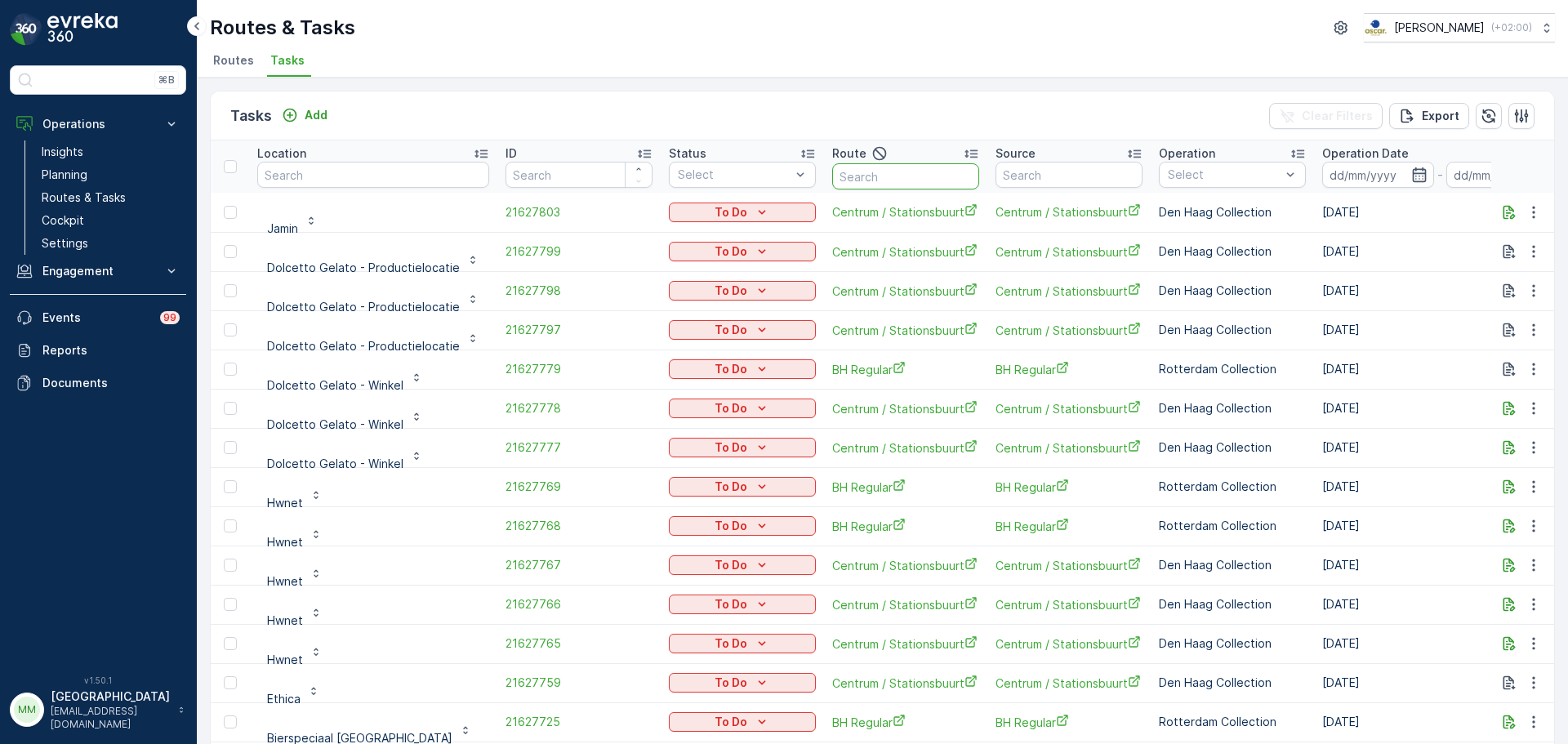
click at [872, 184] on input "text" at bounding box center [905, 177] width 147 height 26
type input "n"
type input "binnenstad"
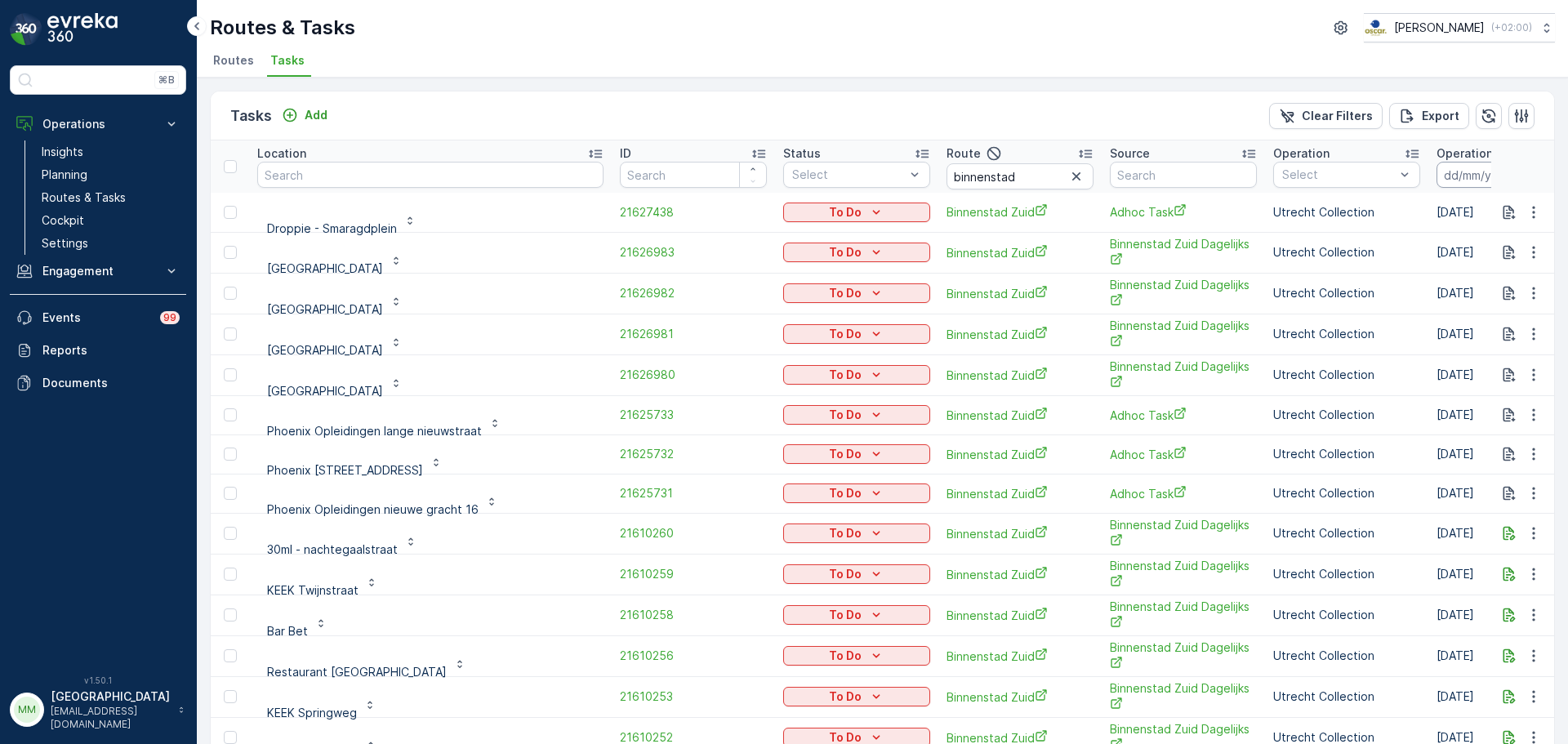
click at [1436, 165] on input at bounding box center [1492, 175] width 112 height 26
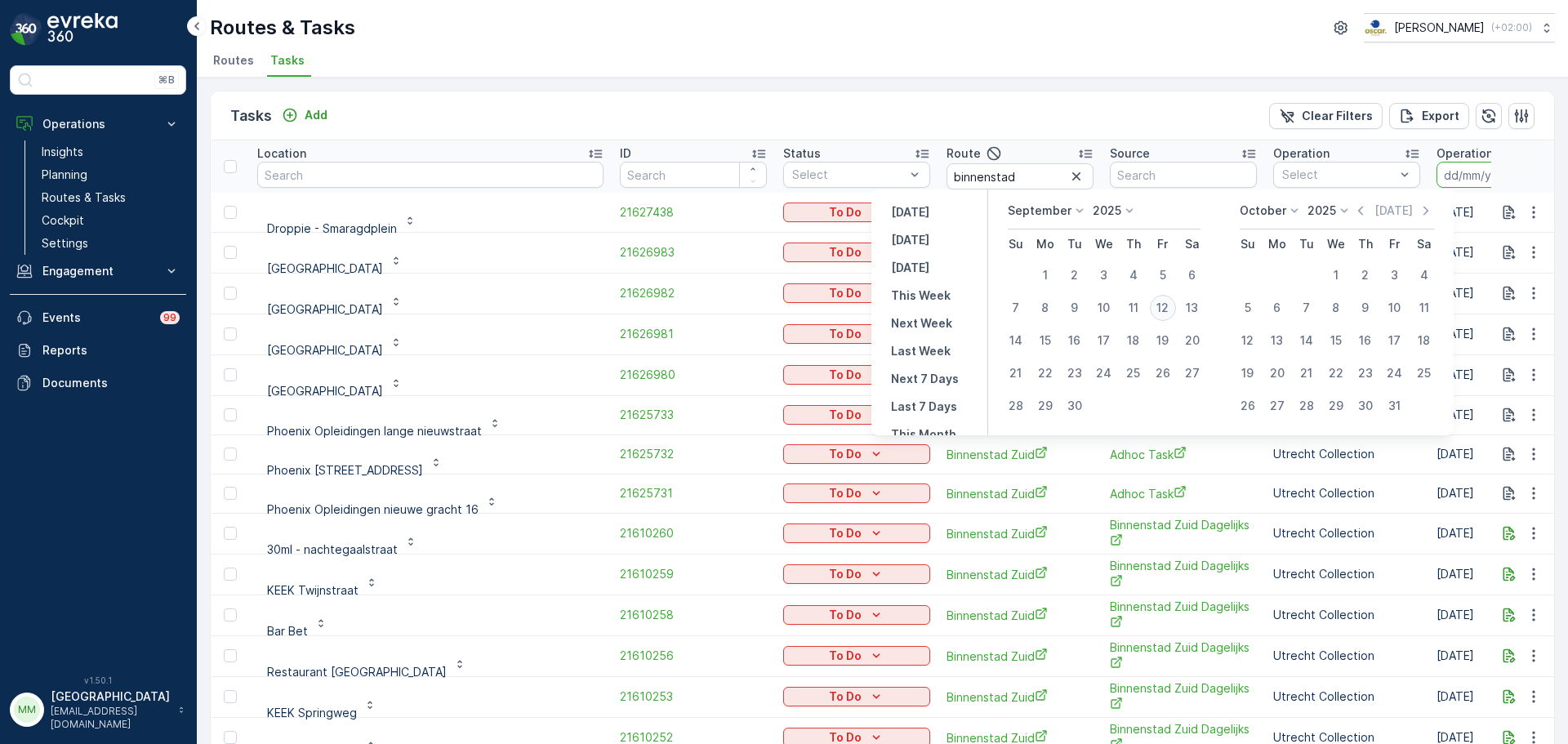
click at [1165, 309] on div "12" at bounding box center [1163, 308] width 26 height 26
type input "[DATE]"
click at [1165, 309] on div "12" at bounding box center [1163, 308] width 26 height 26
type input "[DATE]"
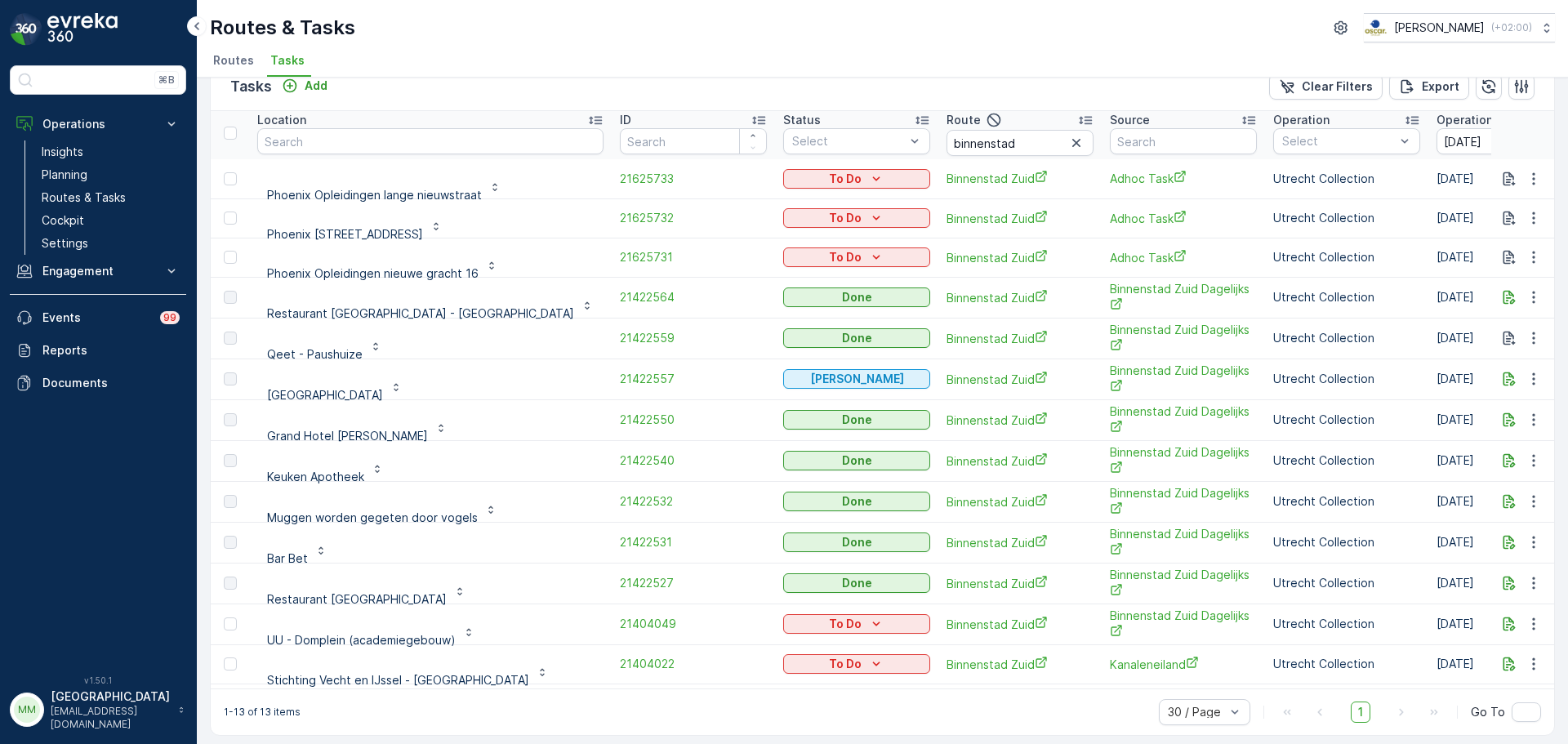
scroll to position [42, 0]
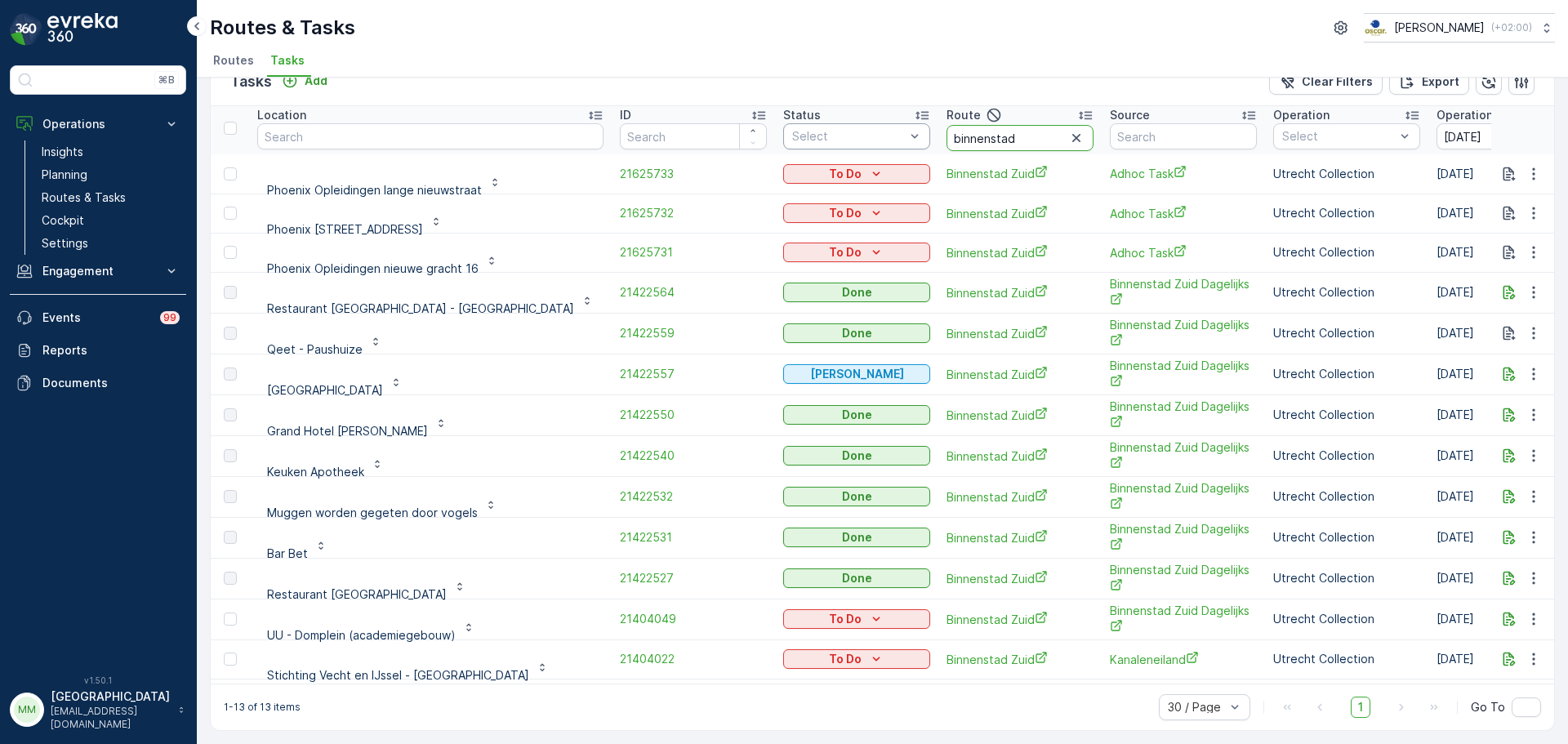
drag, startPoint x: 849, startPoint y: 123, endPoint x: 725, endPoint y: 122, distance: 124.0
click at [725, 122] on tr "Location ID Status Select Route binnenstad Source Operation Select Operation Da…" at bounding box center [1570, 128] width 2719 height 53
type input "os o"
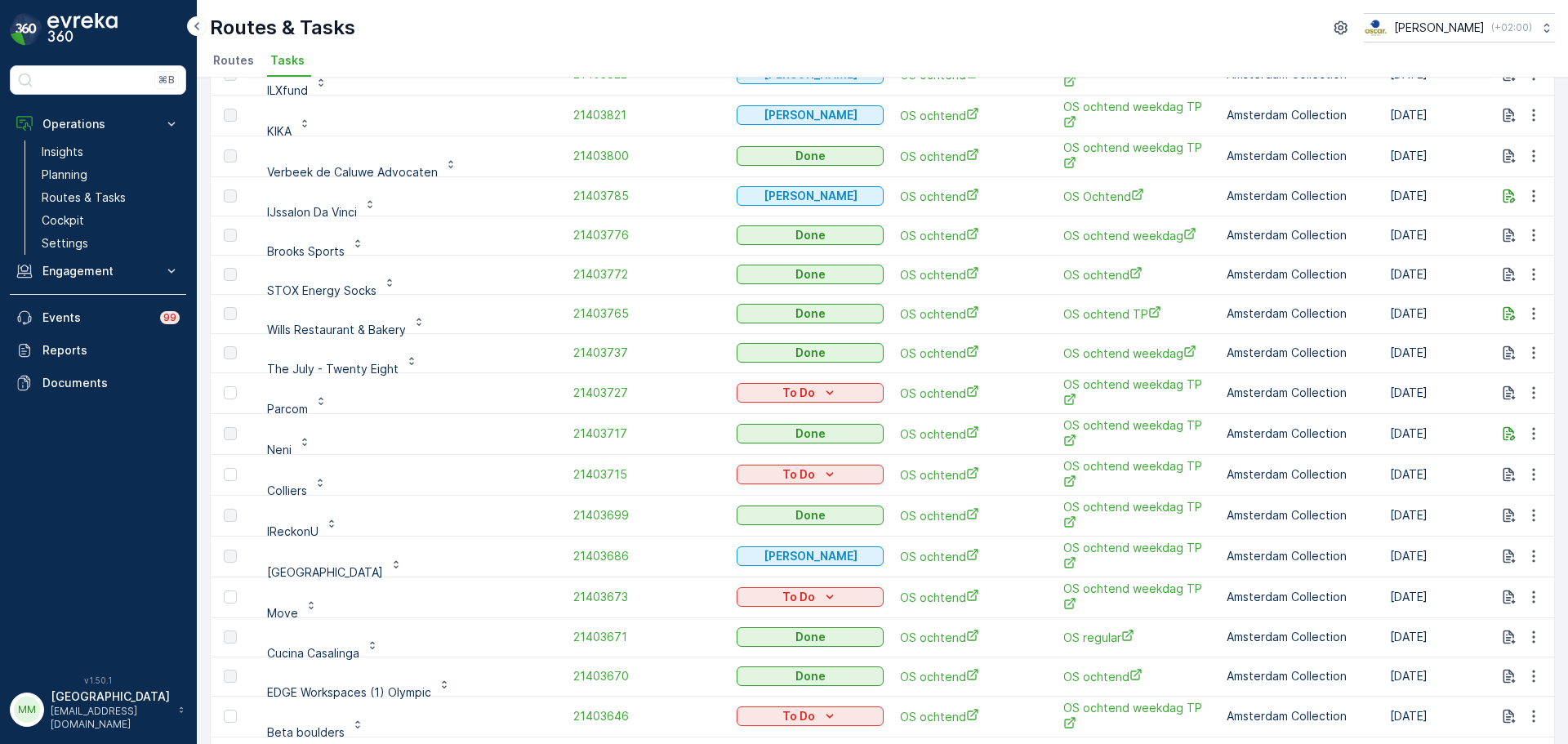
scroll to position [695, 0]
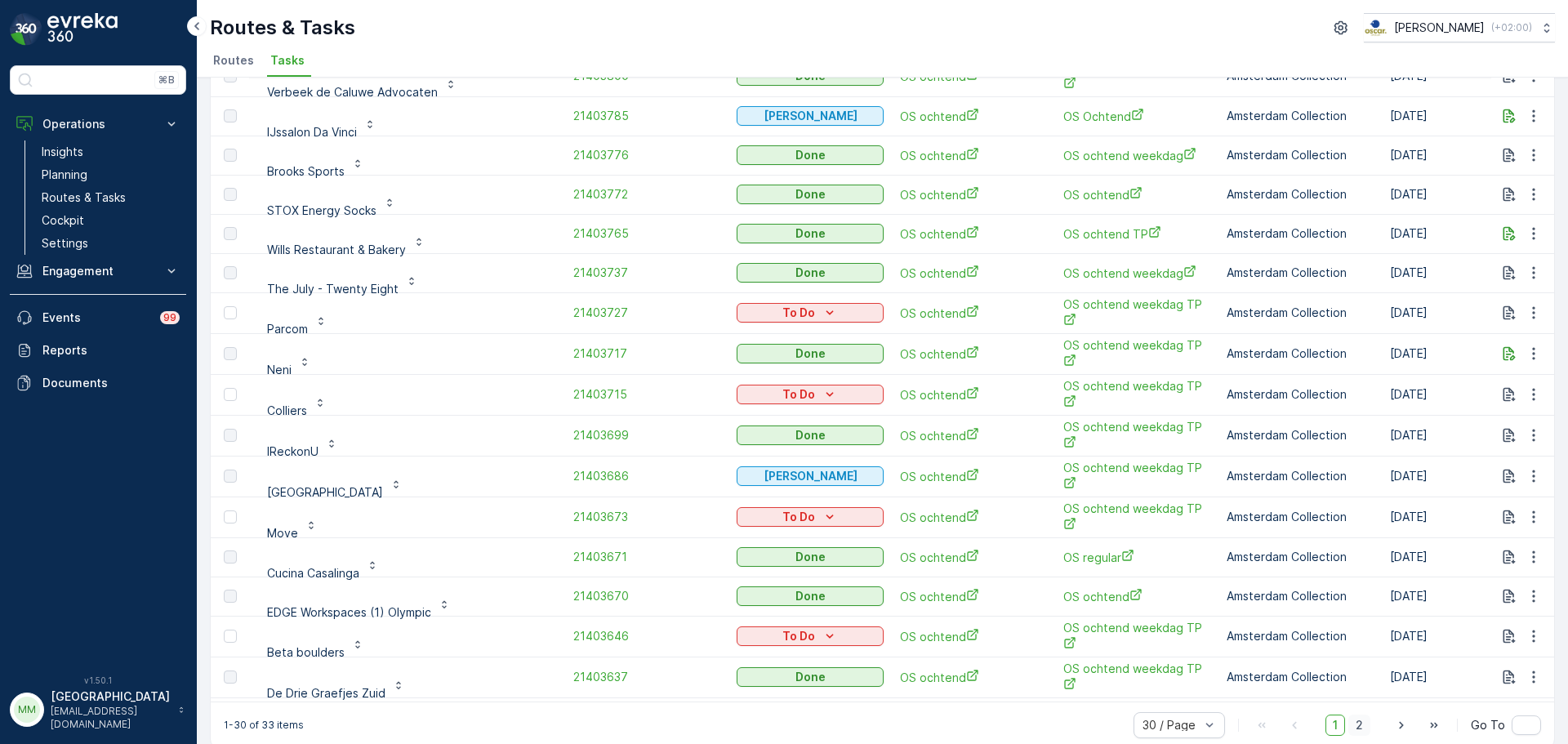
click at [1358, 715] on span "2" at bounding box center [1360, 725] width 22 height 22
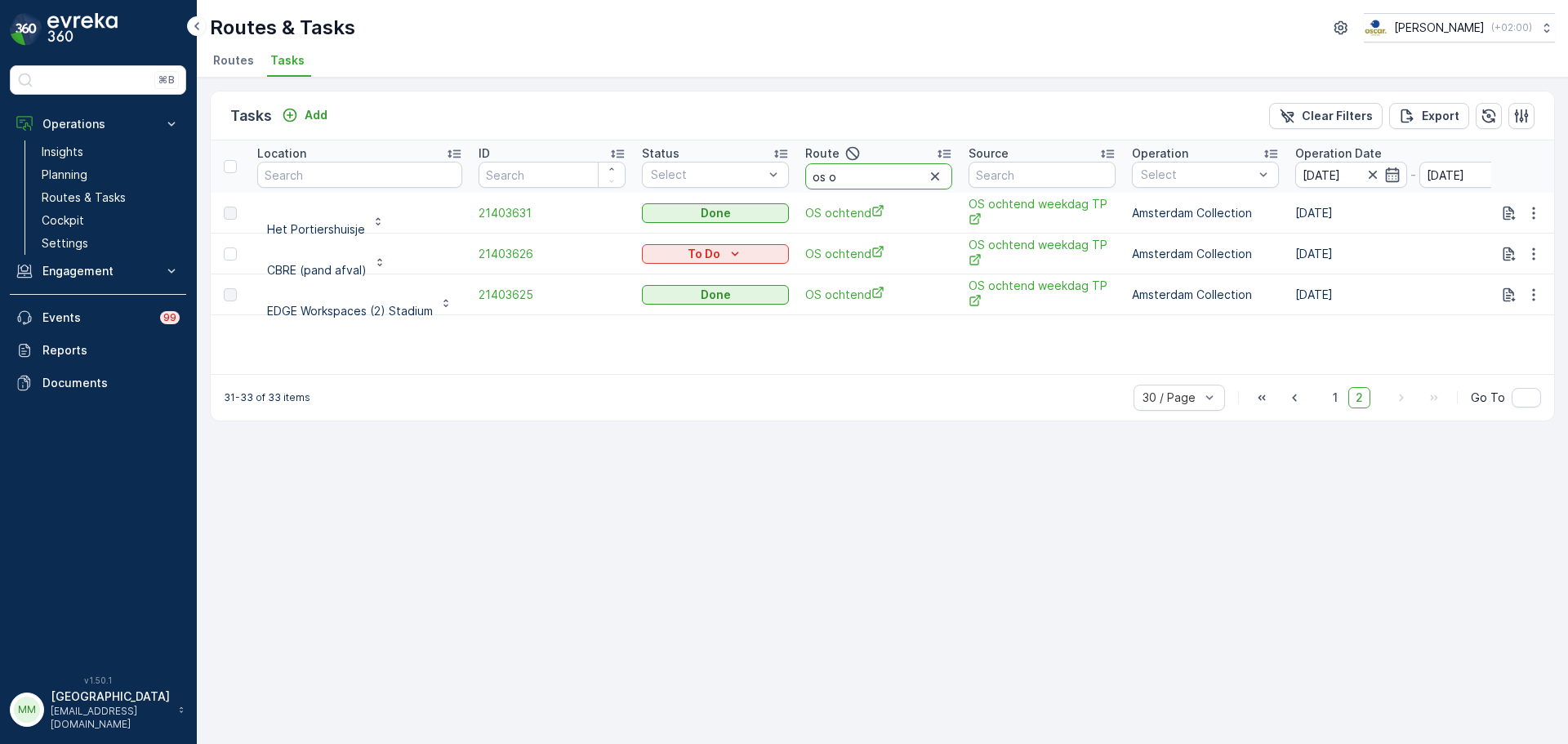
drag, startPoint x: 855, startPoint y: 171, endPoint x: 733, endPoint y: 119, distance: 132.6
click at [750, 157] on tr "Location ID Status Select Route os o Source Operation Select Operation Date [DA…" at bounding box center [1499, 166] width 2577 height 53
type input "seenons"
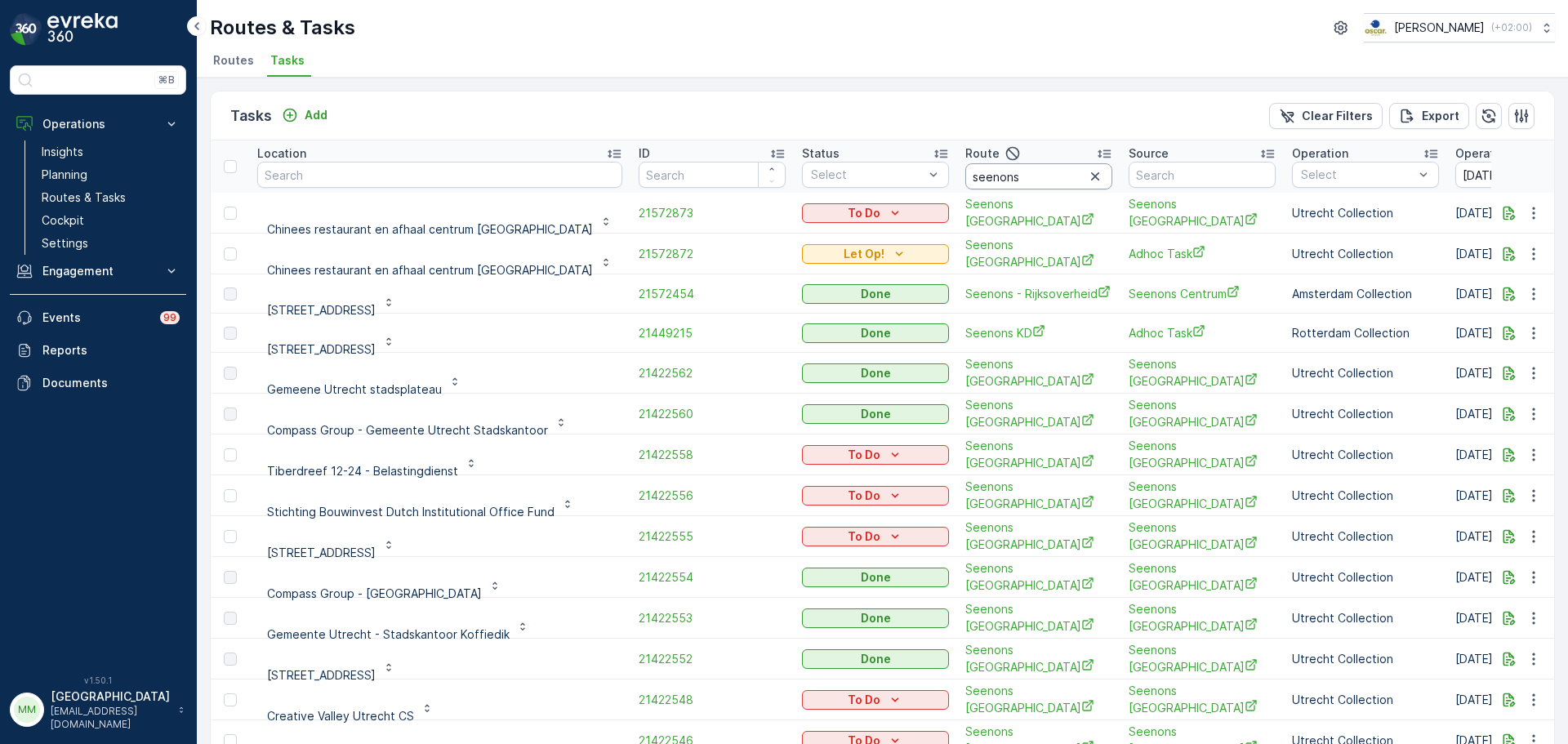
click at [1018, 177] on input "seenons" at bounding box center [1039, 177] width 147 height 26
type input "seenons u"
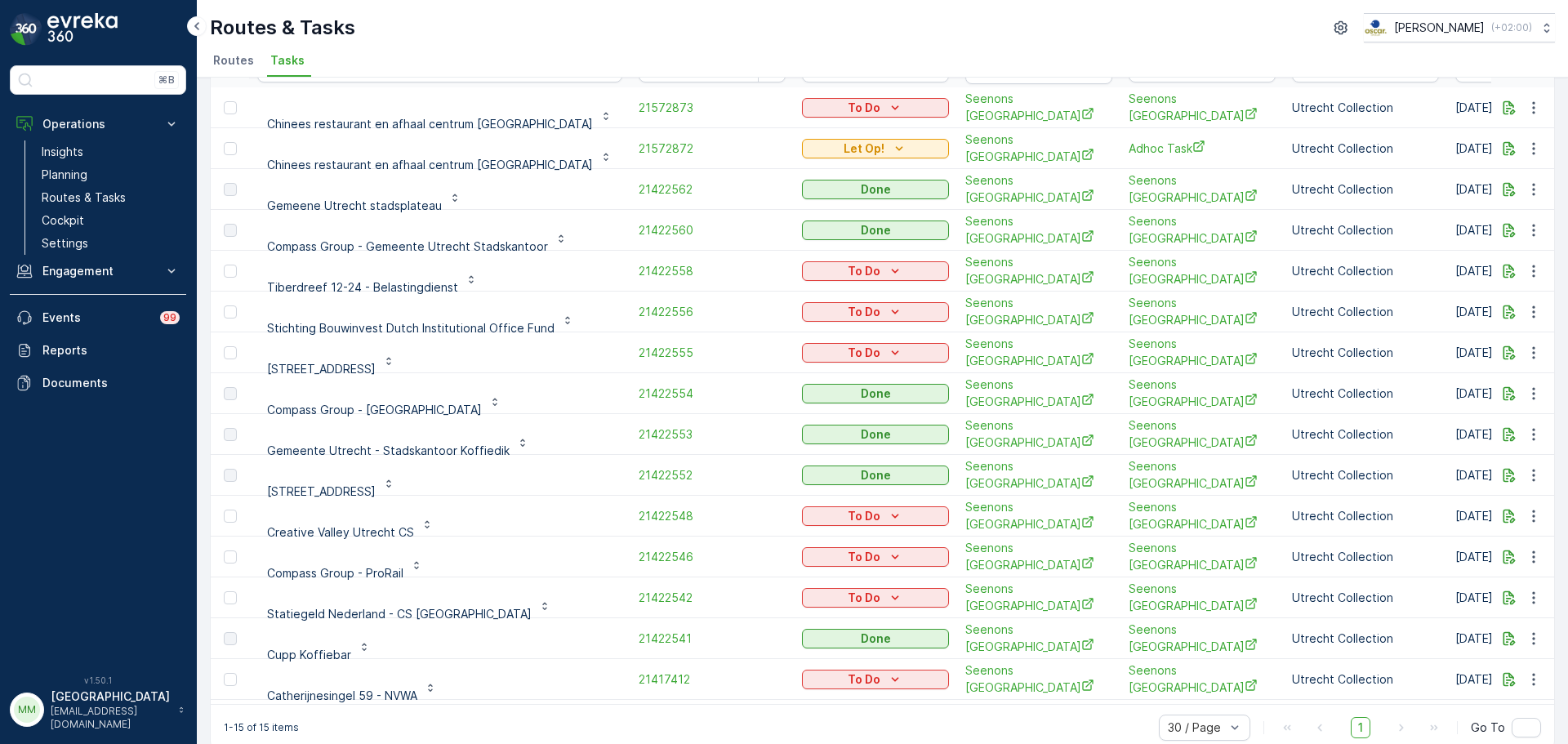
scroll to position [106, 0]
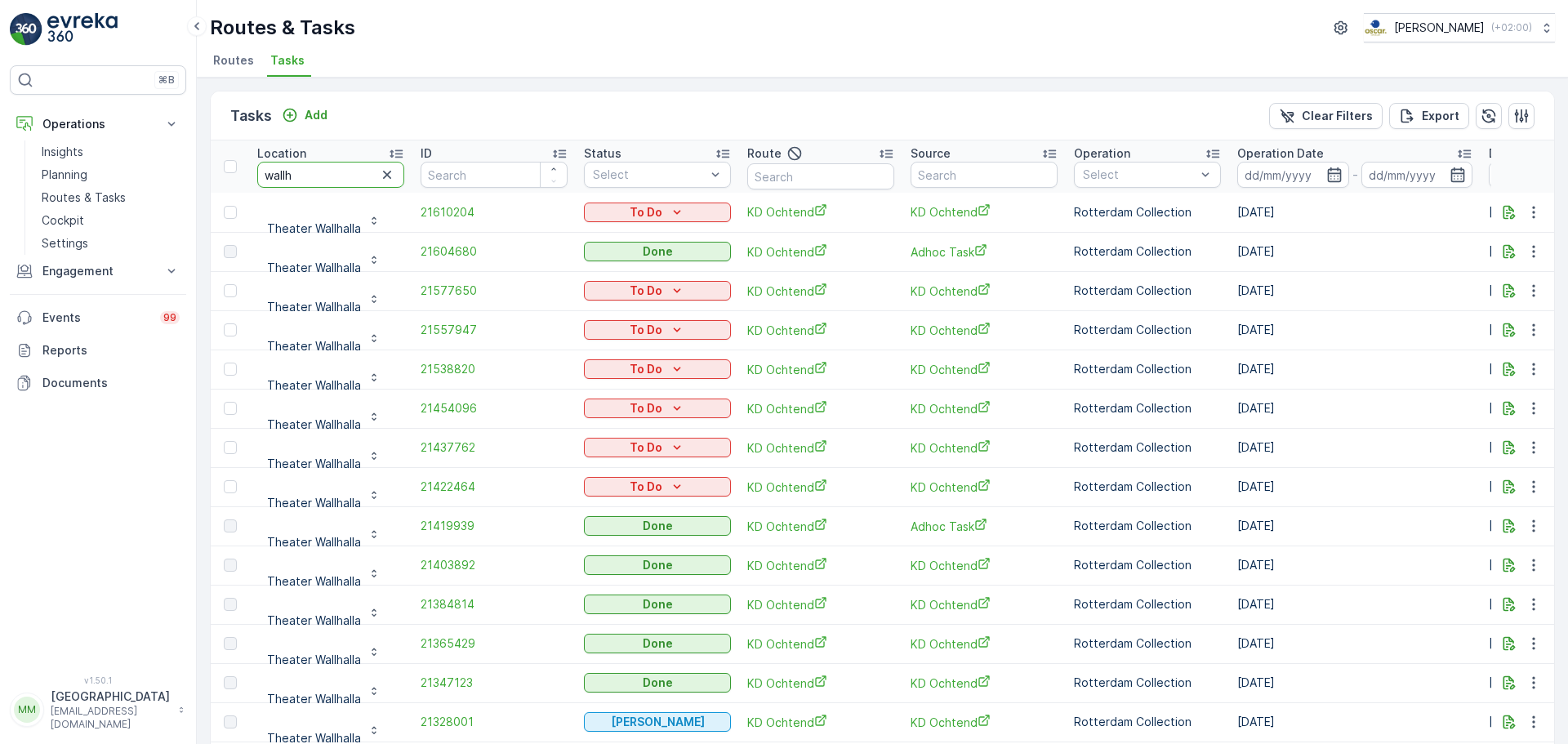
drag, startPoint x: 328, startPoint y: 170, endPoint x: 238, endPoint y: 171, distance: 90.0
click at [238, 171] on tr "Location wallh ID Status Select Route Source Operation Select Operation Date - …" at bounding box center [1470, 166] width 2519 height 53
type input "domple"
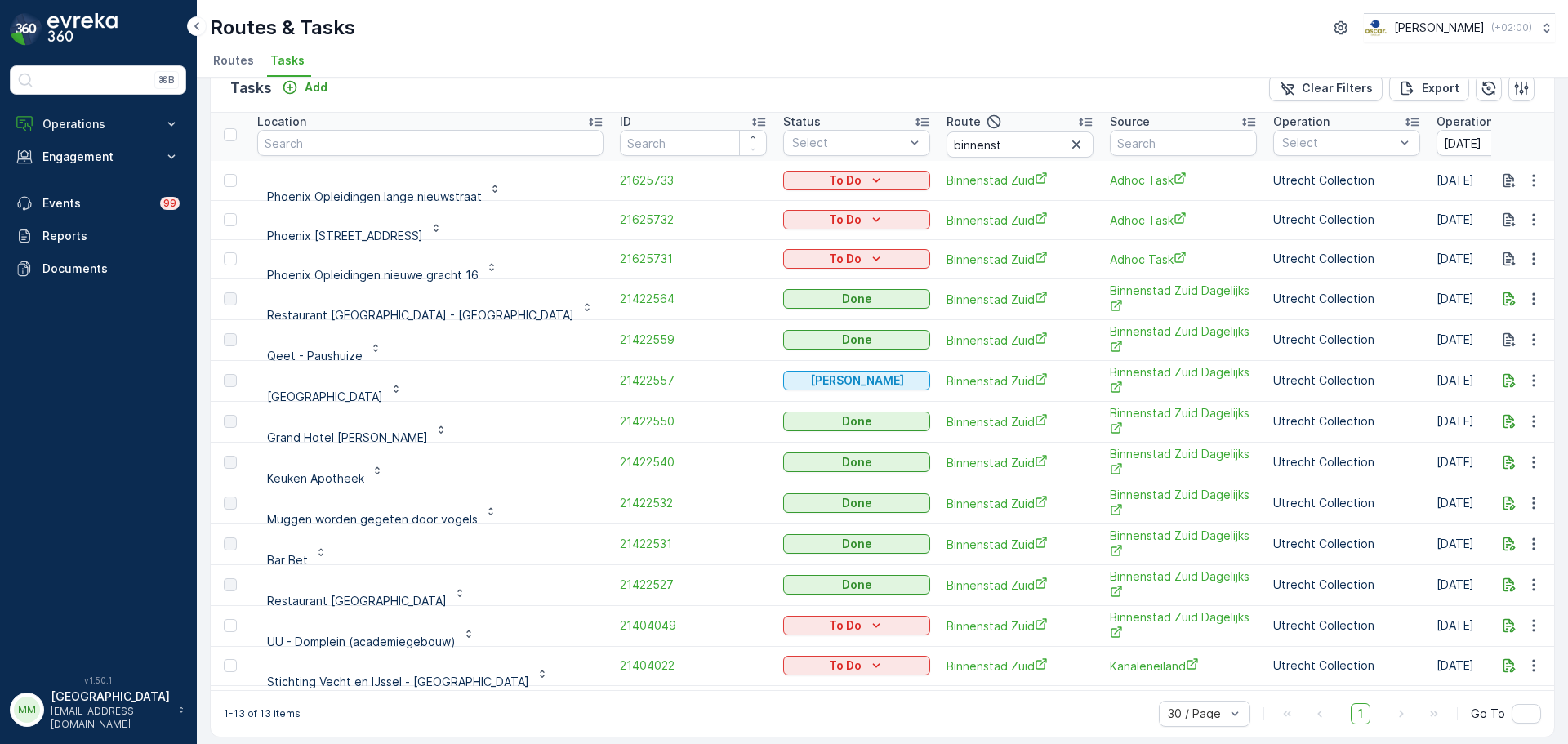
scroll to position [42, 0]
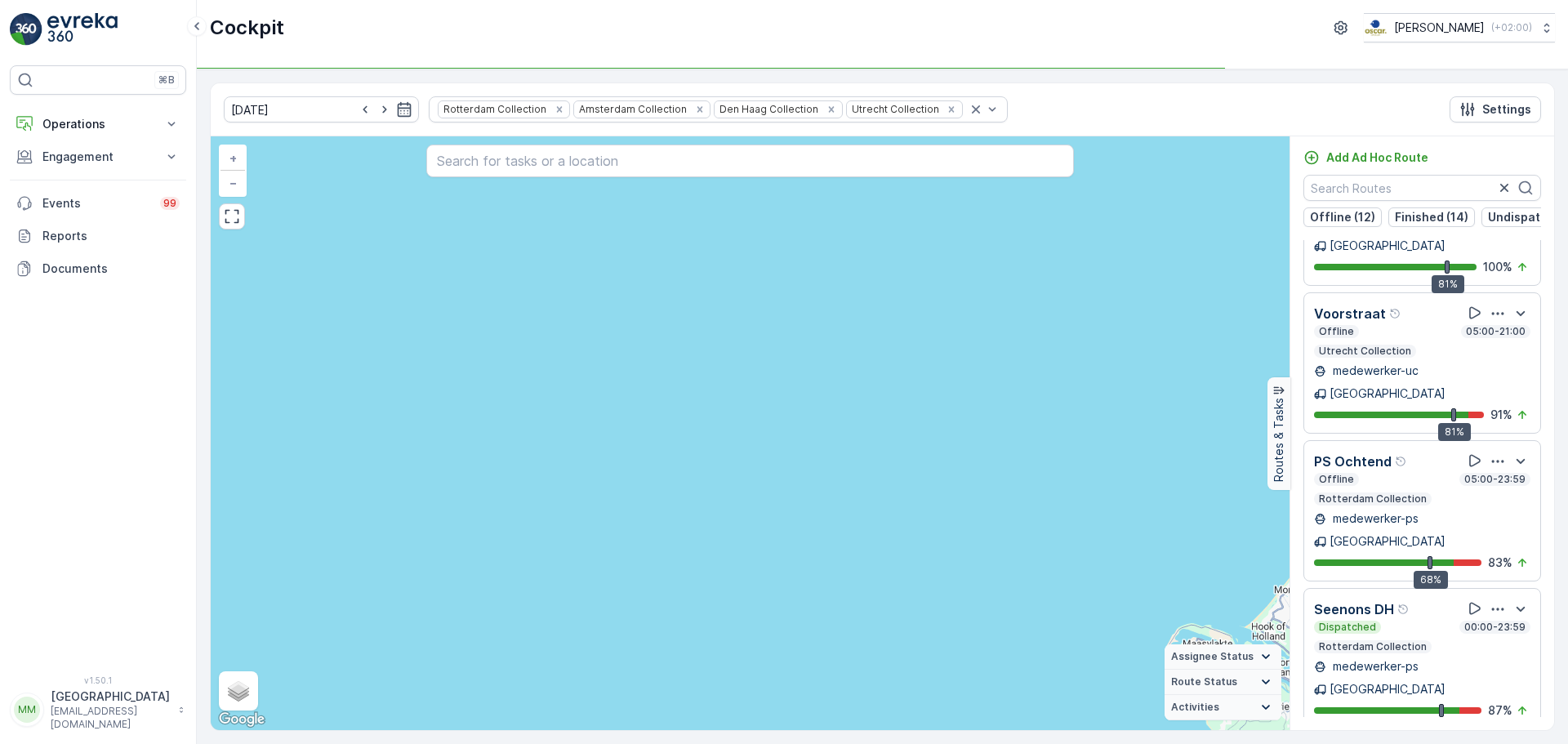
scroll to position [3255, 0]
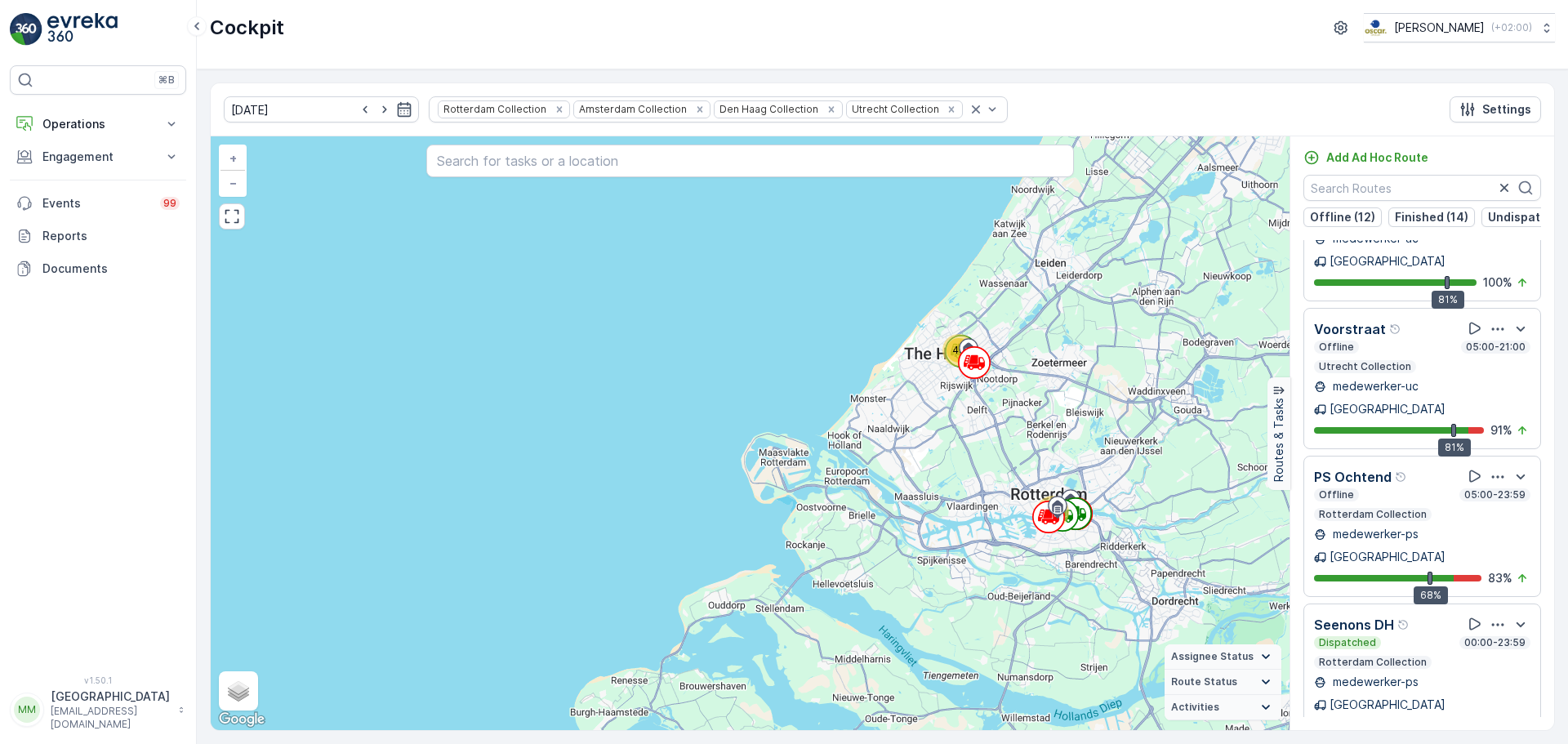
drag, startPoint x: 1207, startPoint y: 547, endPoint x: 782, endPoint y: 356, distance: 465.9
click at [782, 356] on div "3 8 78 44 64 43 204 + − Satellite Roadmap Terrain Hybrid Leaflet Keyboard short…" at bounding box center [750, 433] width 1079 height 594
drag, startPoint x: 1028, startPoint y: 386, endPoint x: 646, endPoint y: 450, distance: 387.3
click at [646, 450] on div "3 8 78 44 64 43 204 + − Satellite Roadmap Terrain Hybrid Leaflet Keyboard short…" at bounding box center [750, 433] width 1079 height 594
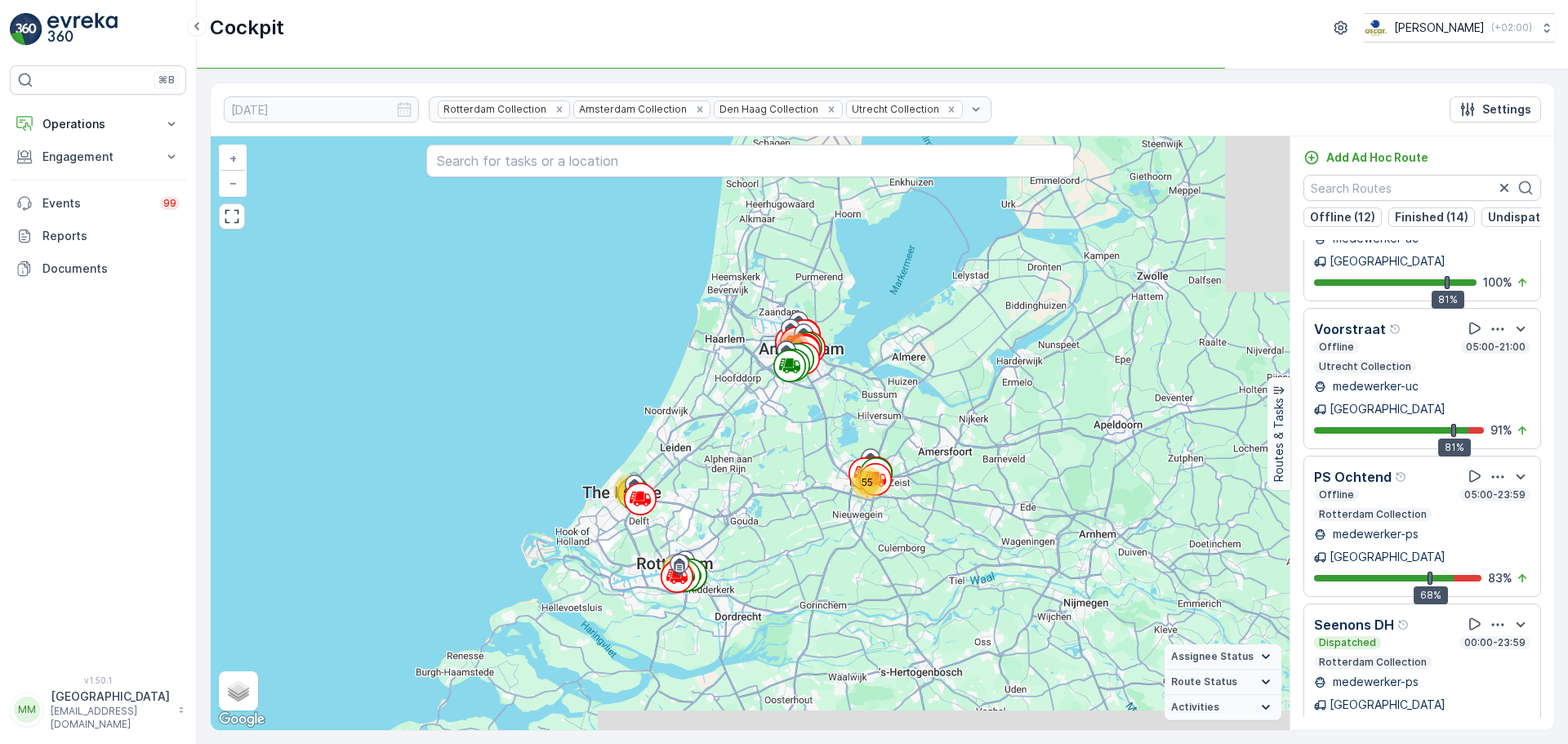
drag, startPoint x: 810, startPoint y: 378, endPoint x: 807, endPoint y: 447, distance: 69.1
click at [807, 447] on div "55 78 43 268 + − Satellite Roadmap Terrain Hybrid Leaflet Keyboard shortcuts Ma…" at bounding box center [750, 433] width 1079 height 594
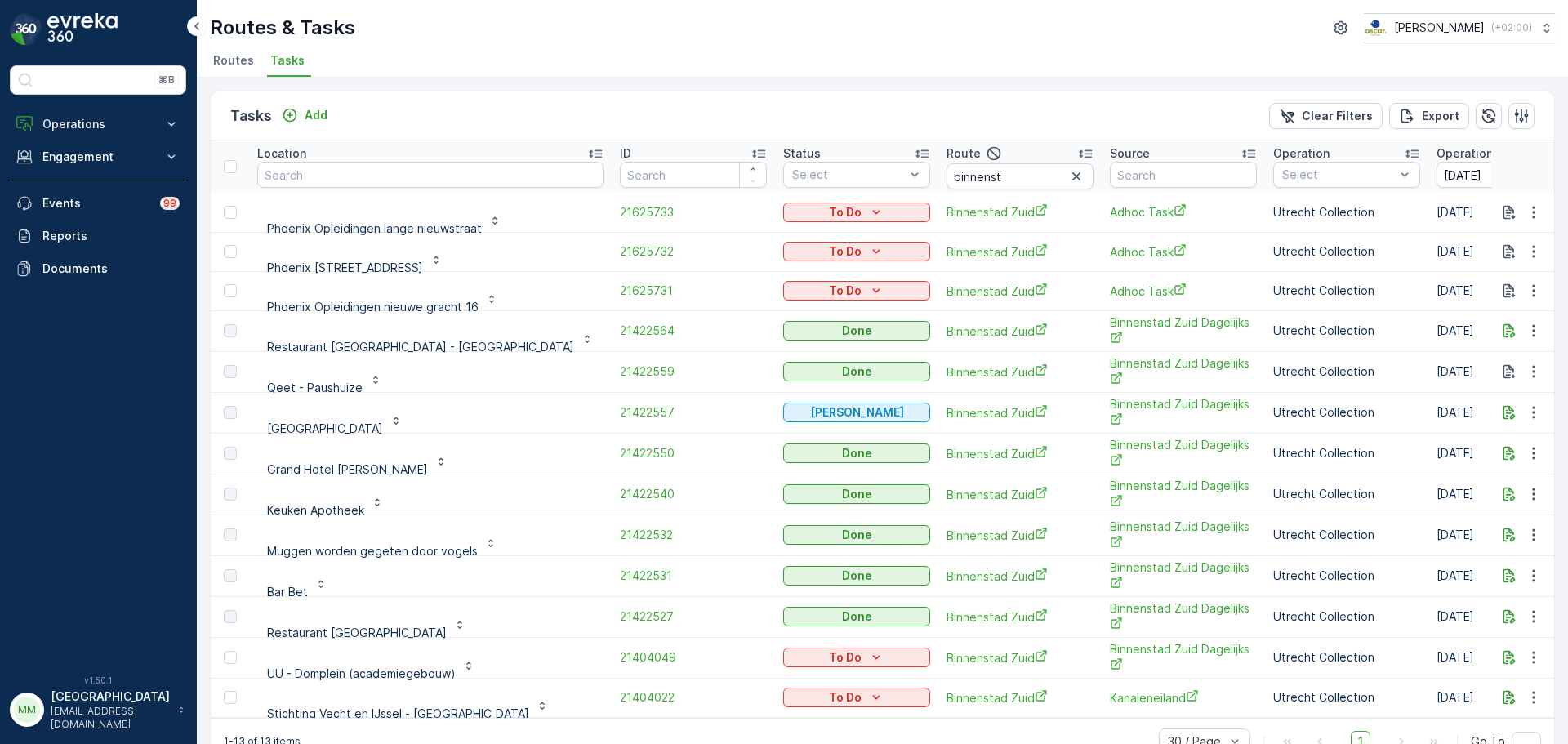
scroll to position [4, 0]
click at [1436, 177] on input "[DATE]" at bounding box center [1492, 175] width 112 height 26
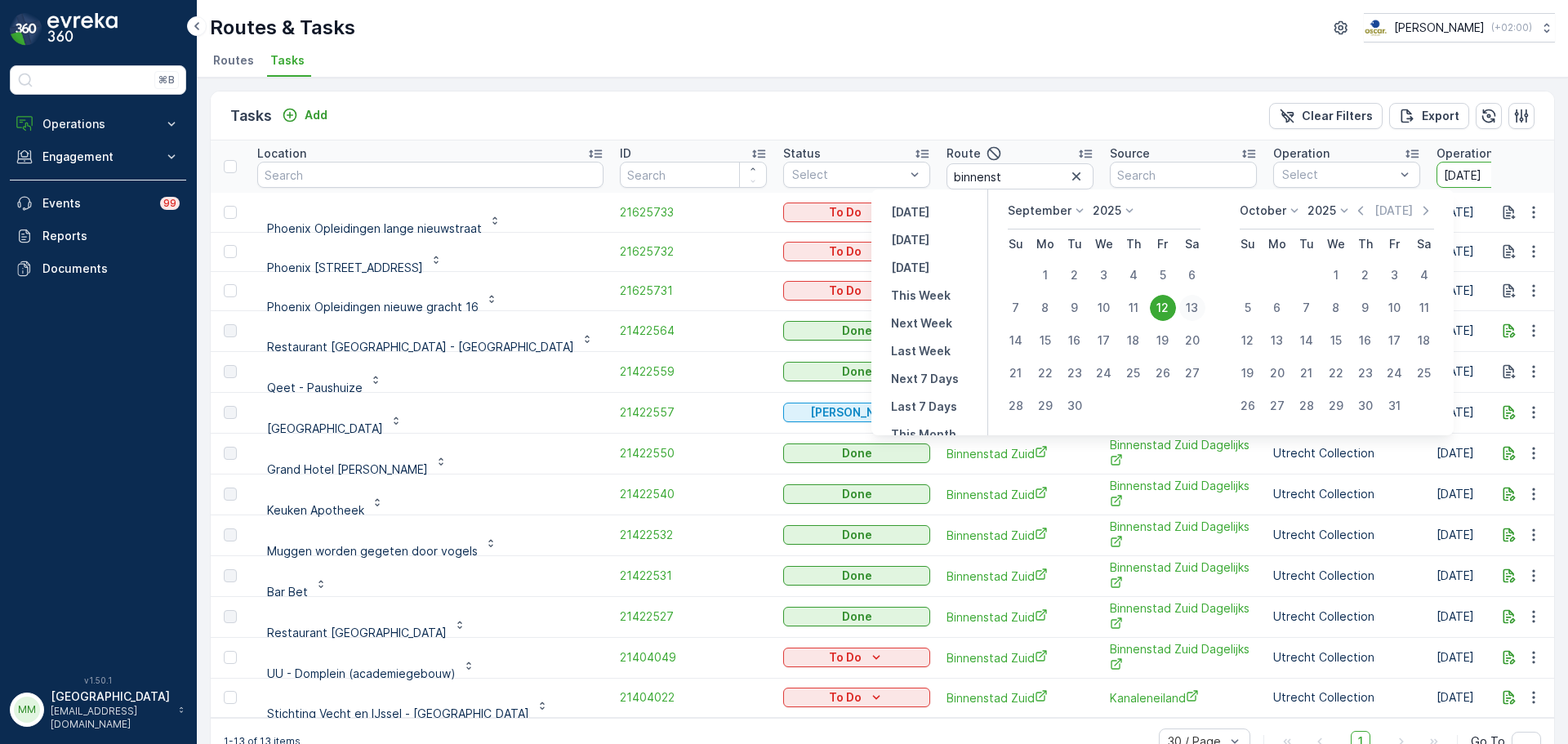
click at [1188, 307] on div "13" at bounding box center [1192, 308] width 26 height 26
type input "[DATE]"
click at [1188, 307] on div "13" at bounding box center [1192, 308] width 26 height 26
type input "[DATE]"
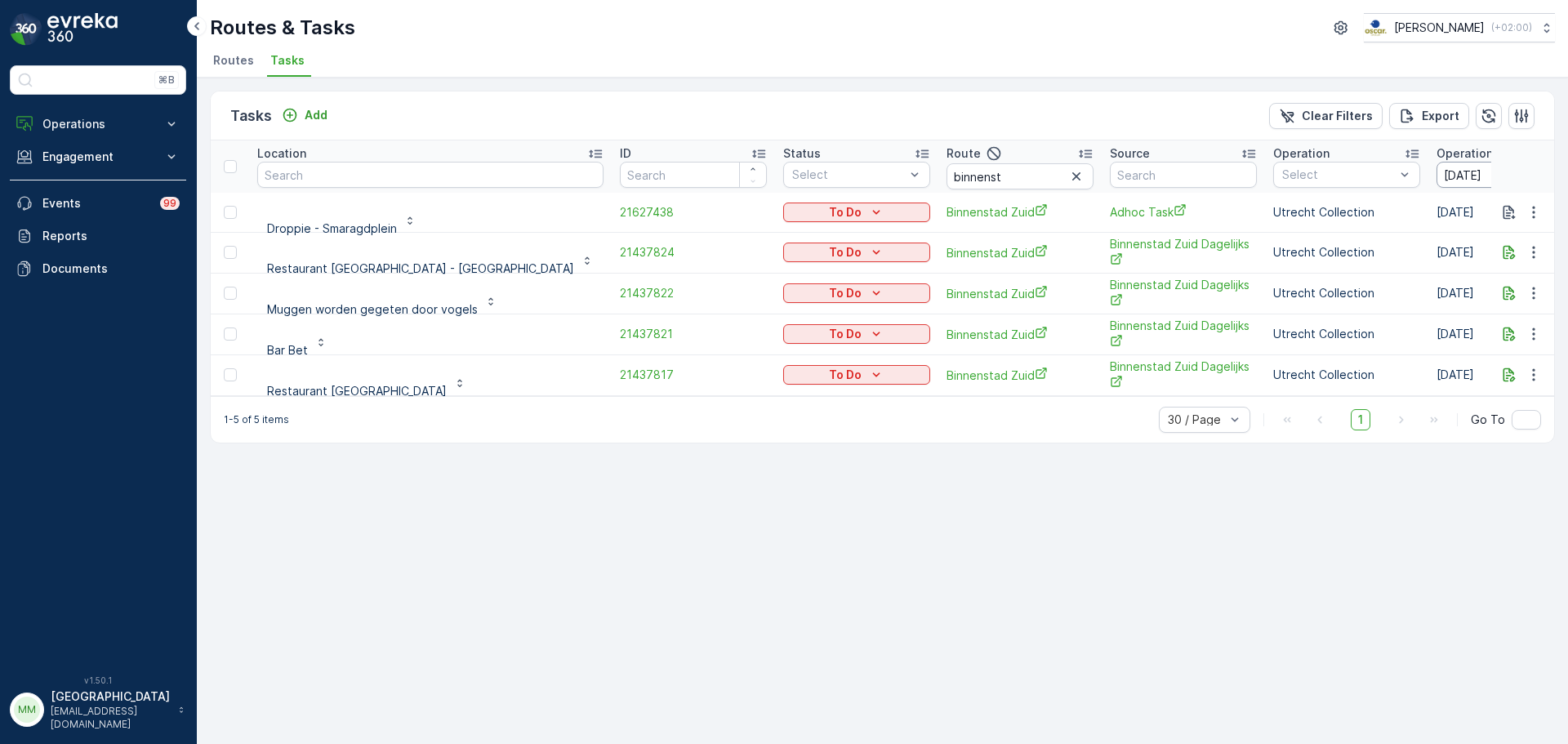
click at [1436, 177] on input "[DATE]" at bounding box center [1492, 175] width 112 height 26
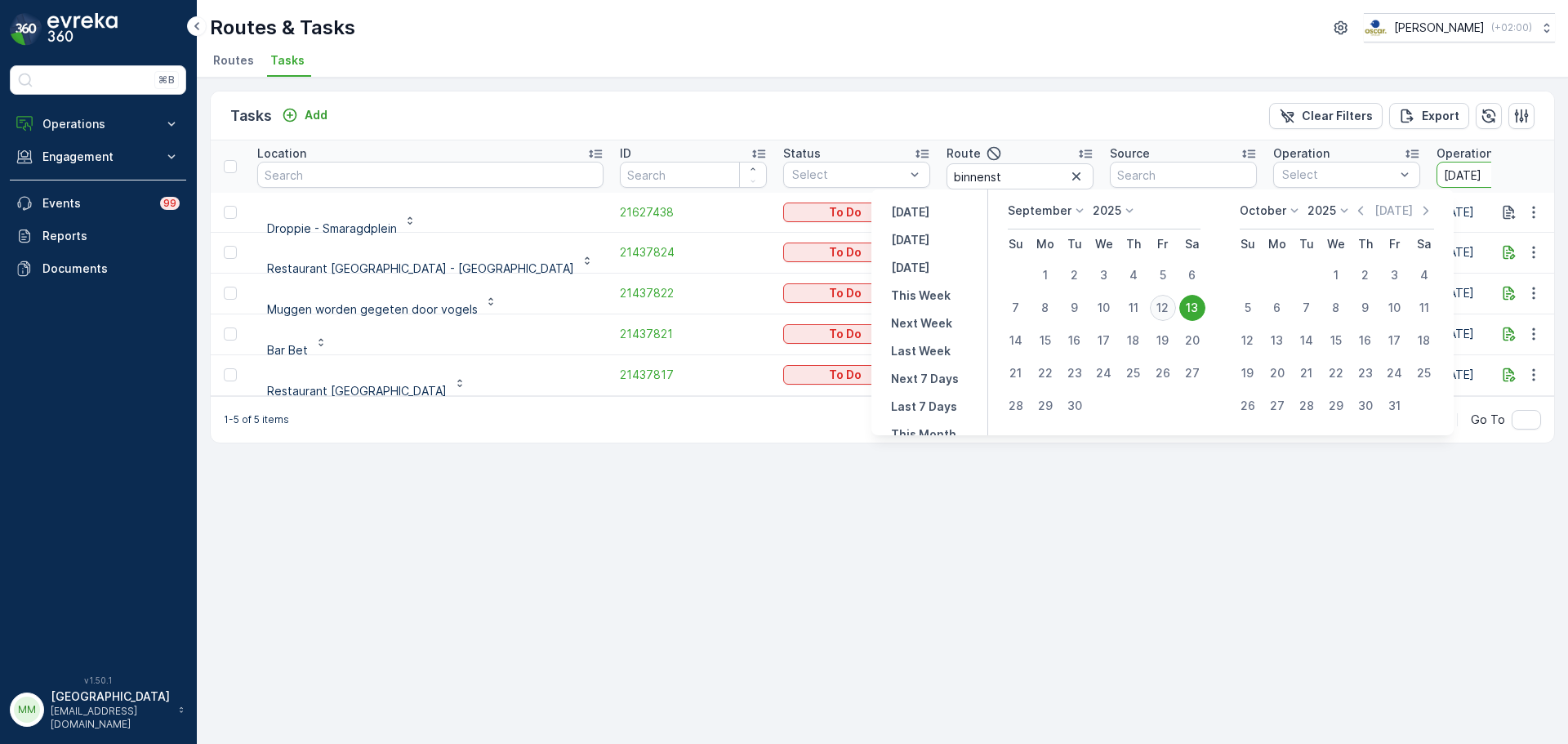
click at [1160, 310] on div "12" at bounding box center [1163, 308] width 26 height 26
type input "[DATE]"
click at [1160, 310] on div "12" at bounding box center [1163, 308] width 26 height 26
type input "[DATE]"
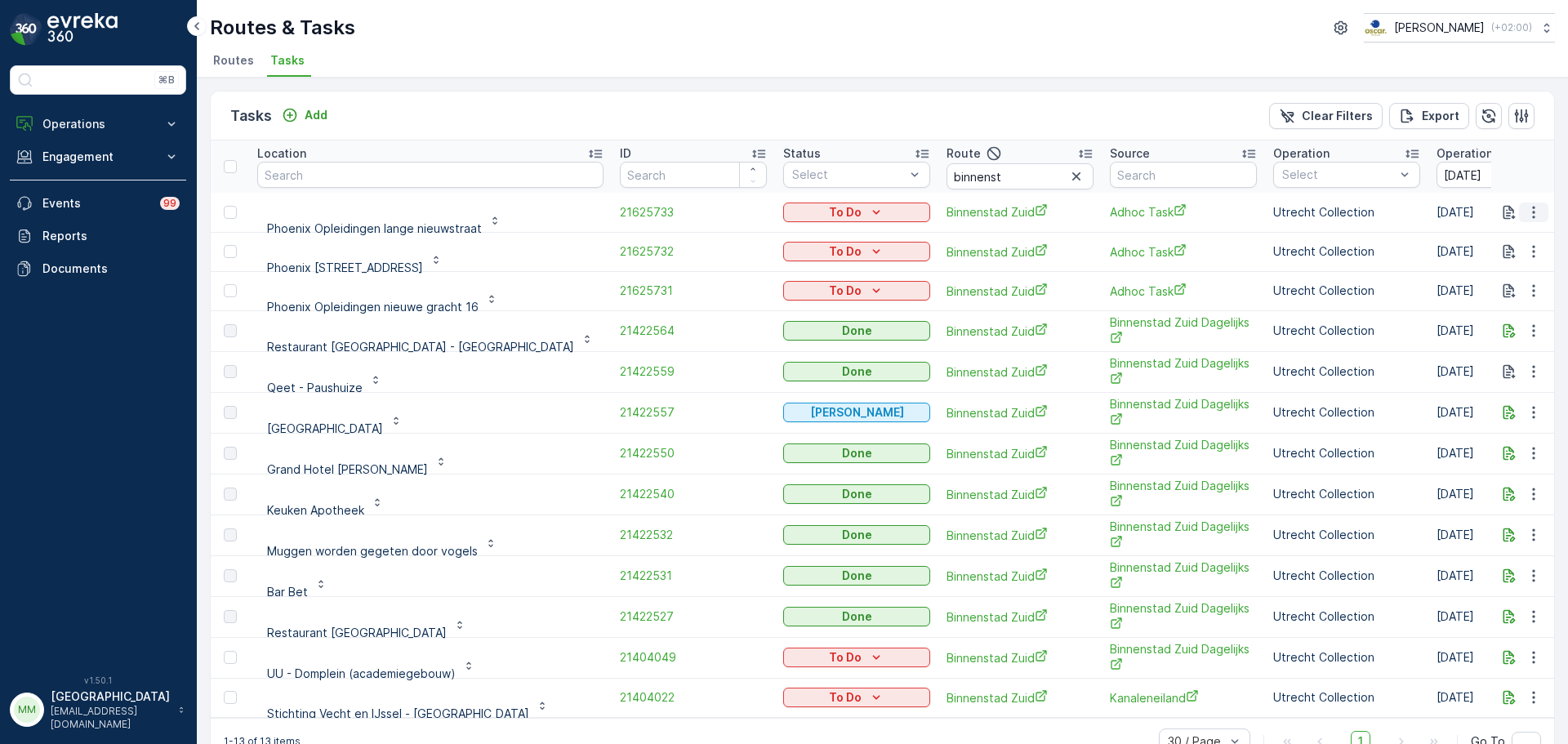
click at [1526, 218] on icon "button" at bounding box center [1534, 212] width 16 height 16
click at [1503, 281] on span "Change Route" at bounding box center [1491, 282] width 79 height 16
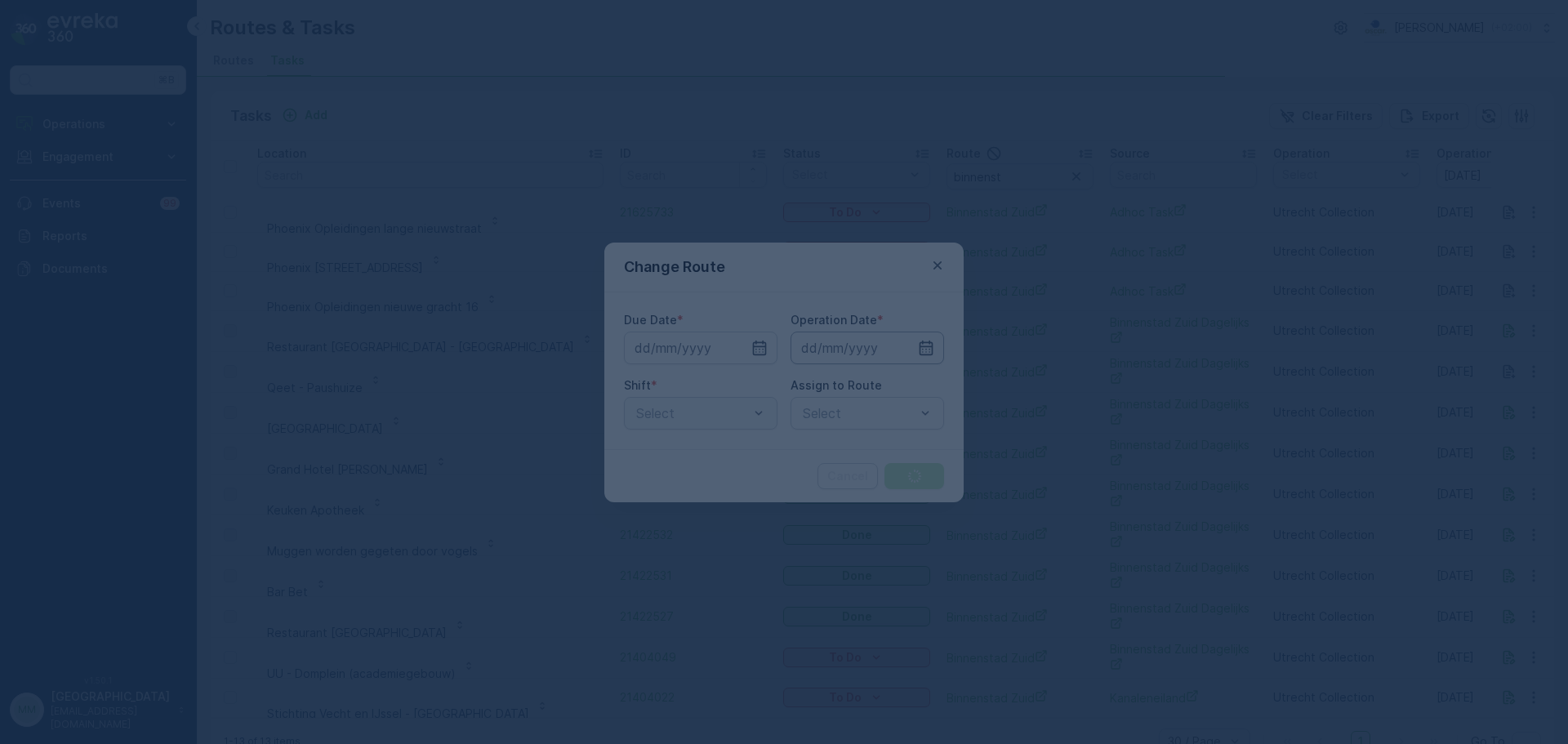
type input "[DATE]"
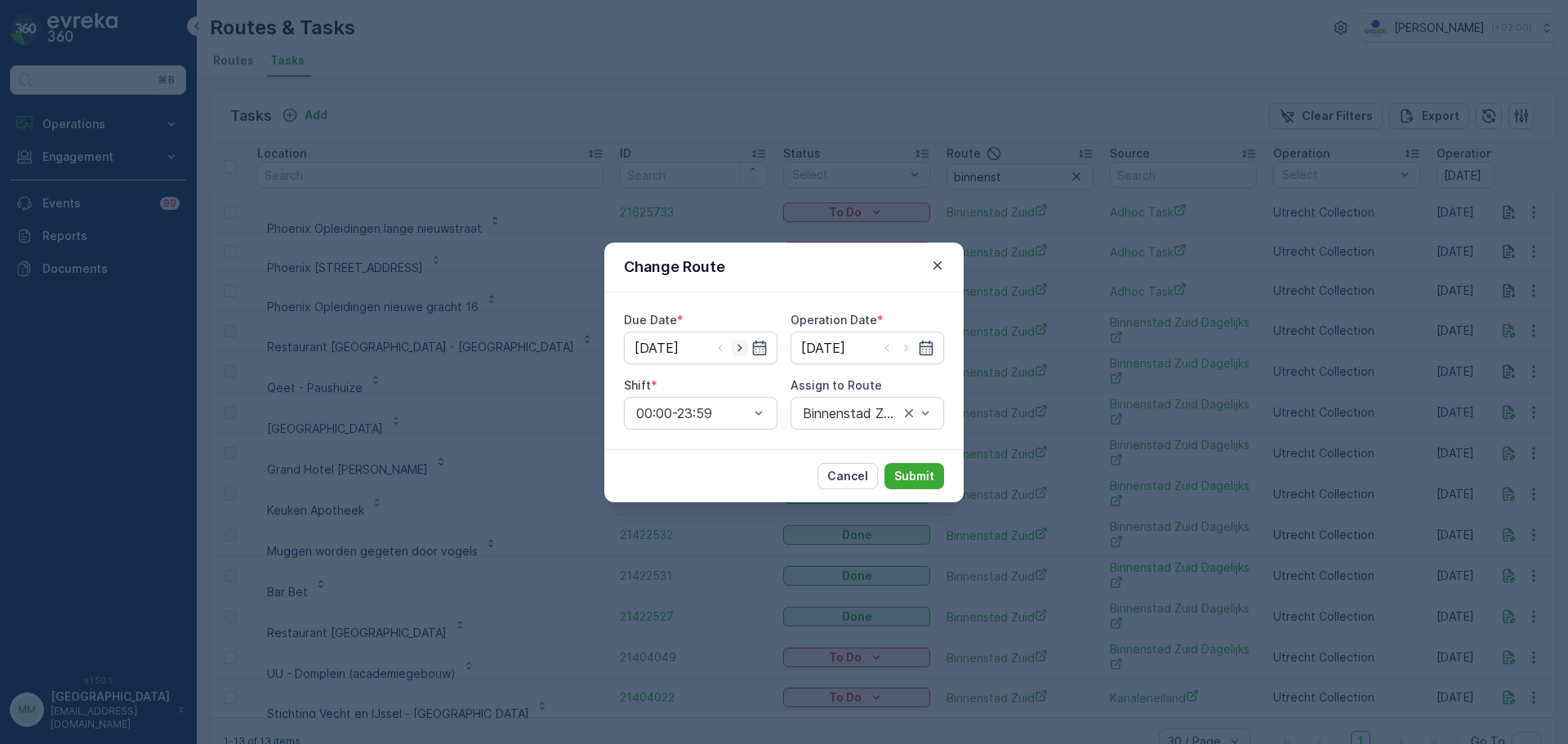
click at [739, 353] on icon "button" at bounding box center [739, 348] width 16 height 16
type input "[DATE]"
click at [899, 347] on icon "button" at bounding box center [906, 348] width 16 height 16
type input "[DATE]"
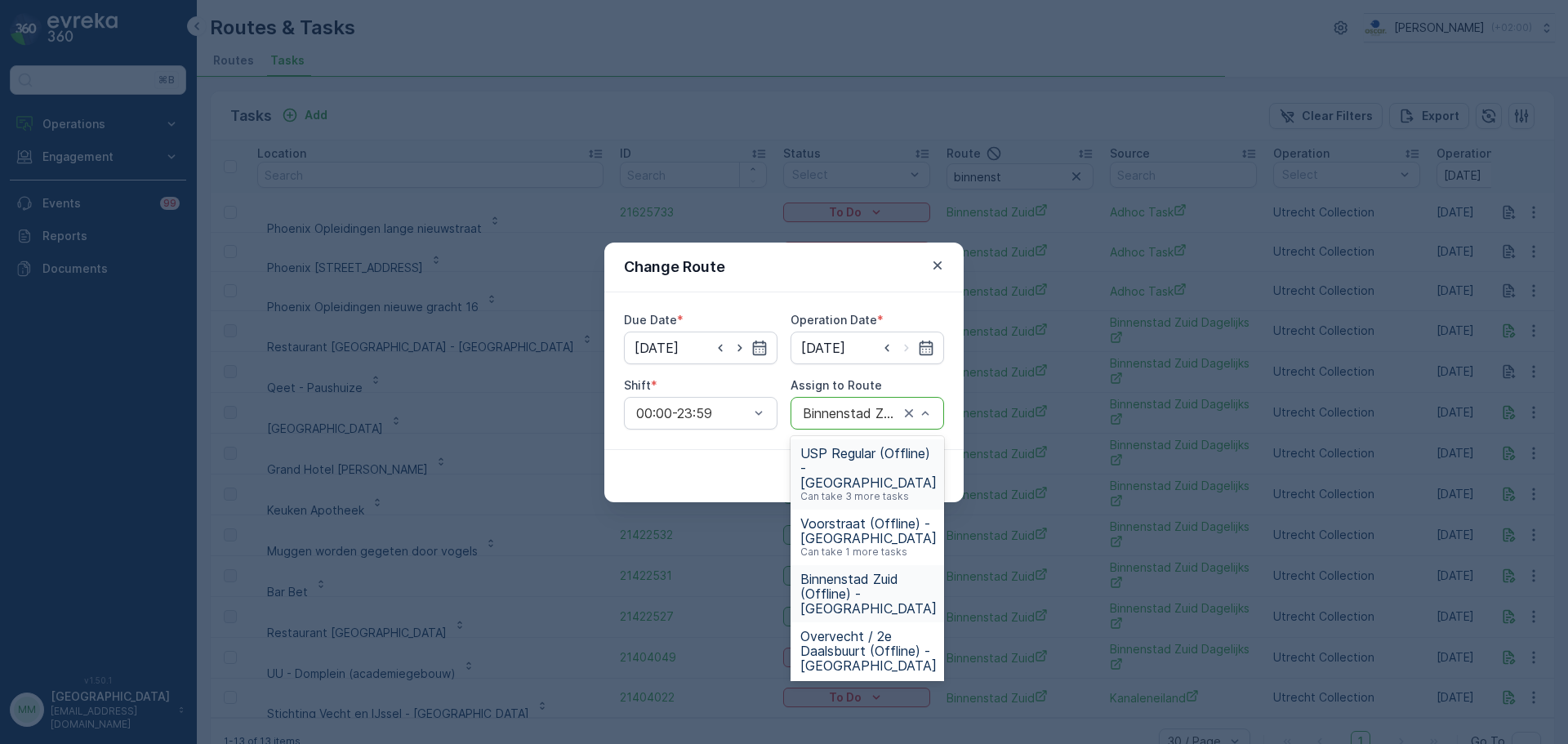
click at [874, 425] on div "Binnenstad Zuid (Offline) - [GEOGRAPHIC_DATA]" at bounding box center [867, 413] width 153 height 33
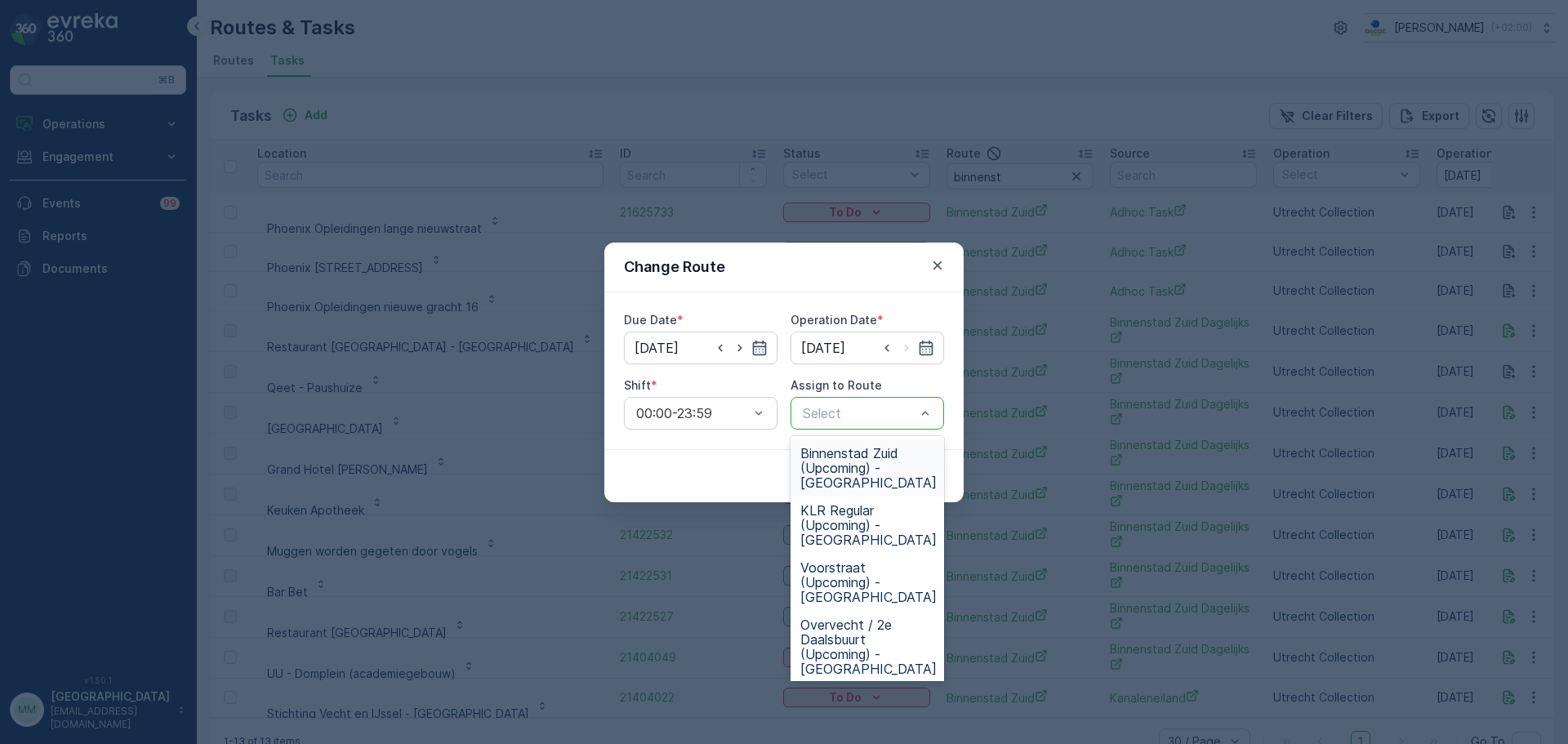
click at [872, 480] on span "Binnenstad Zuid (Upcoming) - Utrecht" at bounding box center [868, 468] width 136 height 44
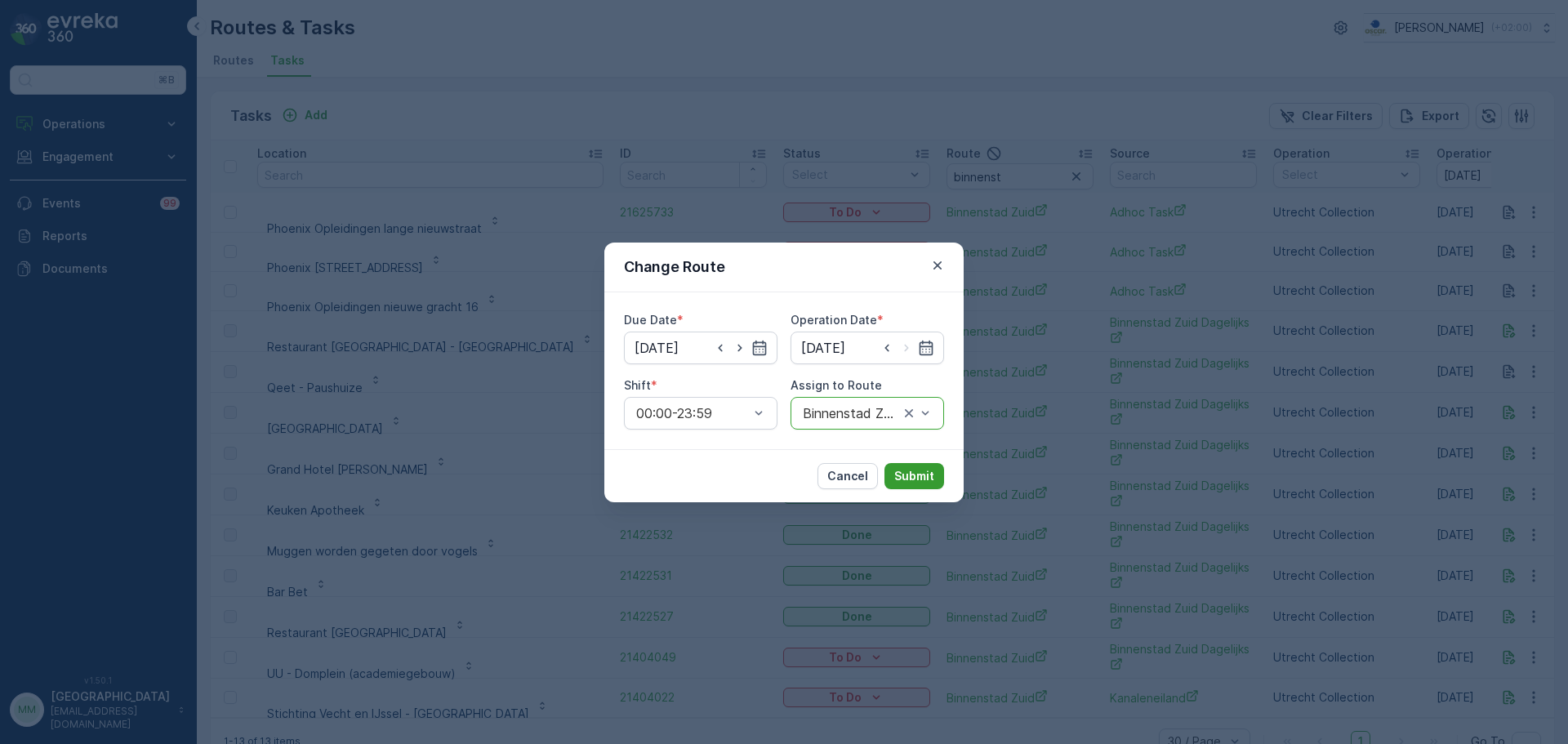
click at [919, 483] on p "Submit" at bounding box center [914, 476] width 40 height 16
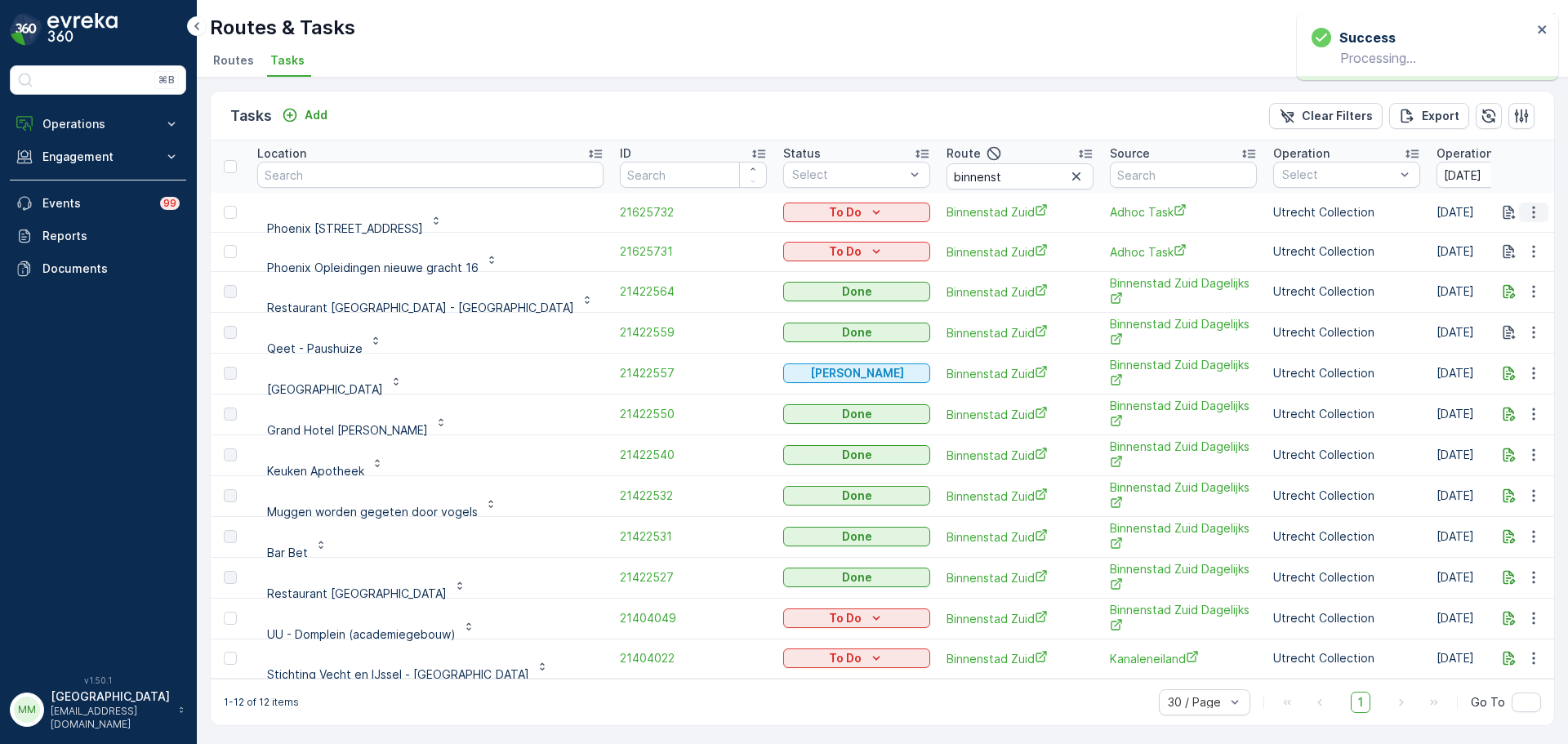
click at [1528, 211] on icon "button" at bounding box center [1534, 212] width 16 height 16
click at [1488, 283] on span "Change Route" at bounding box center [1491, 282] width 79 height 16
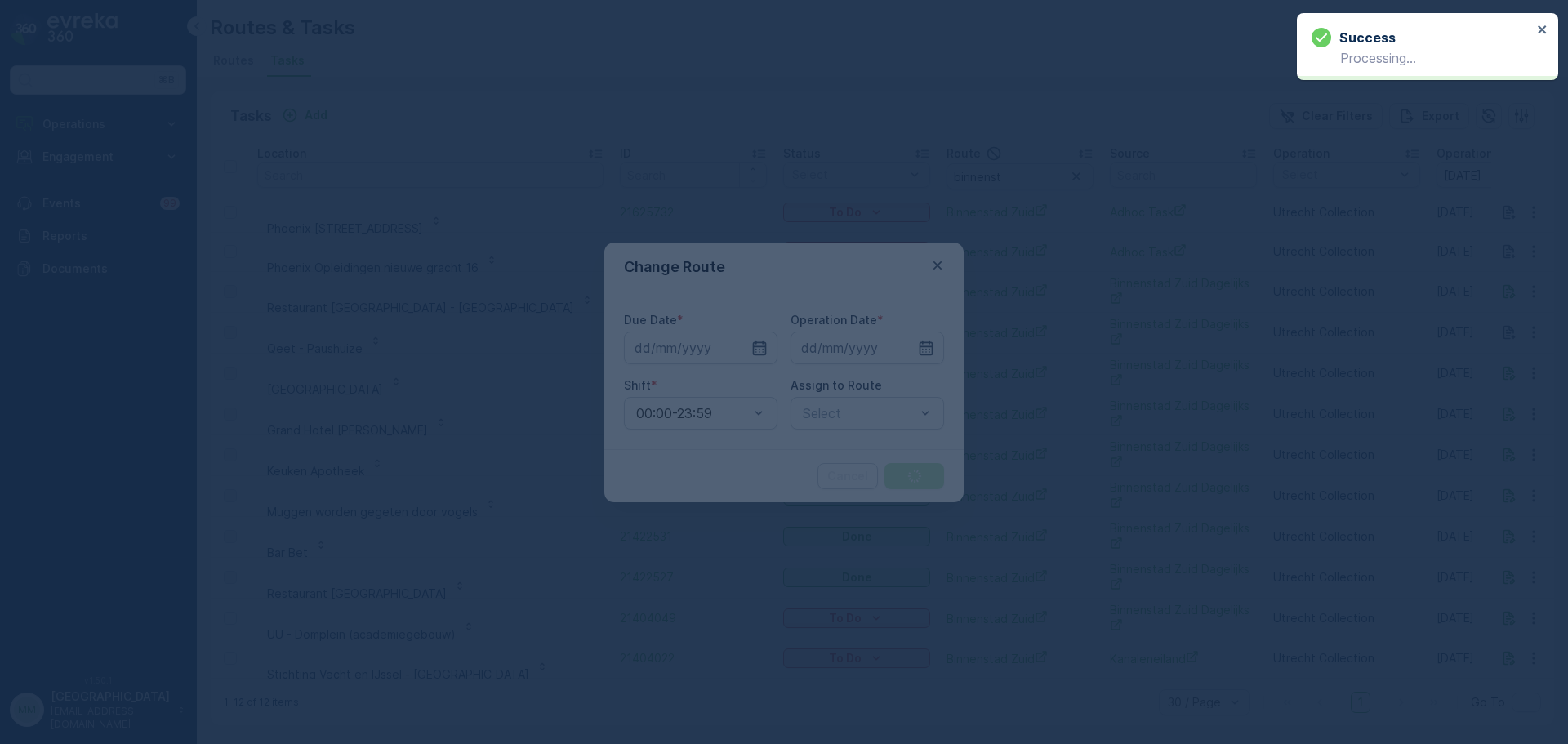
type input "[DATE]"
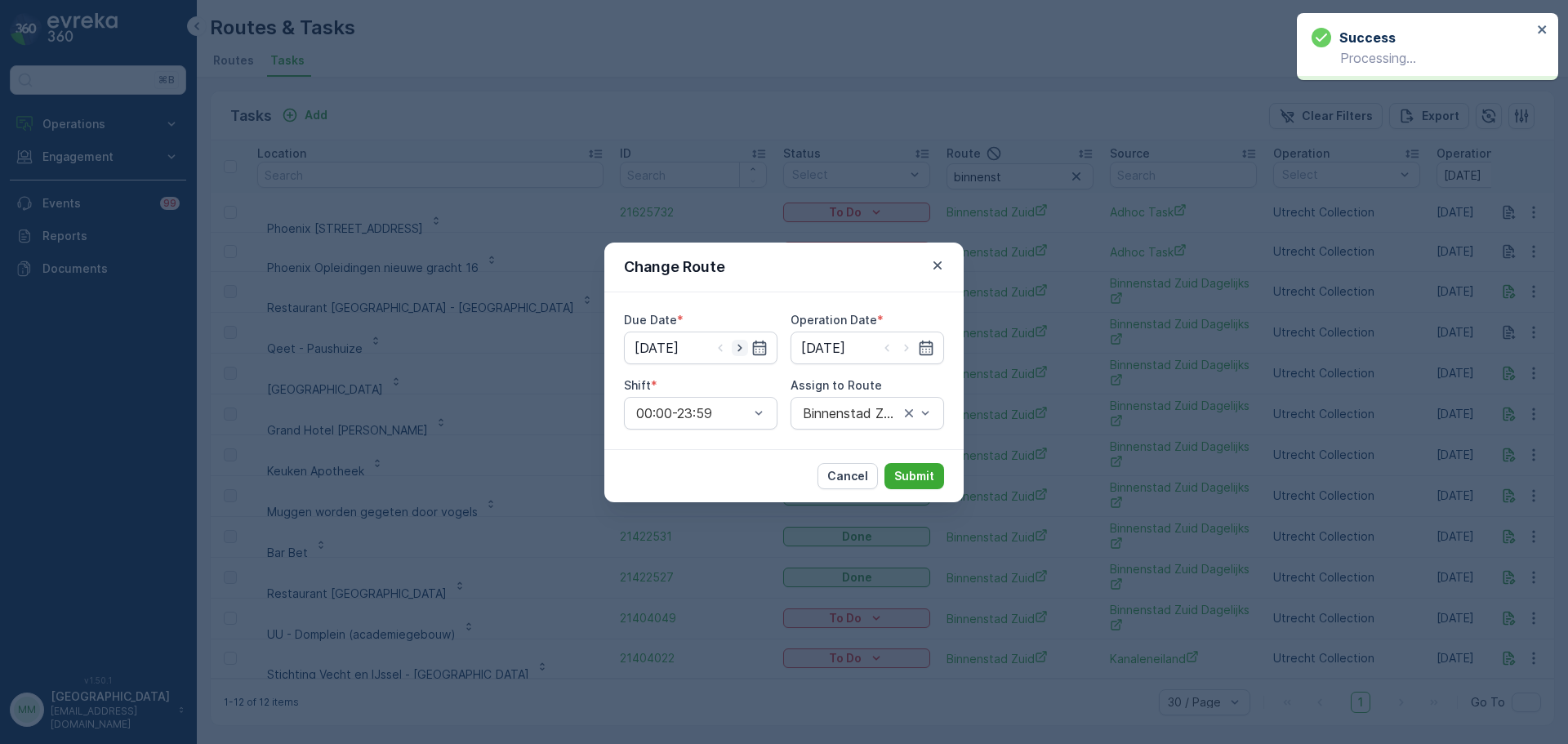
click at [745, 347] on icon "button" at bounding box center [739, 348] width 16 height 16
type input "13.09.2025"
click at [912, 350] on icon "button" at bounding box center [906, 348] width 16 height 16
type input "13.09.2025"
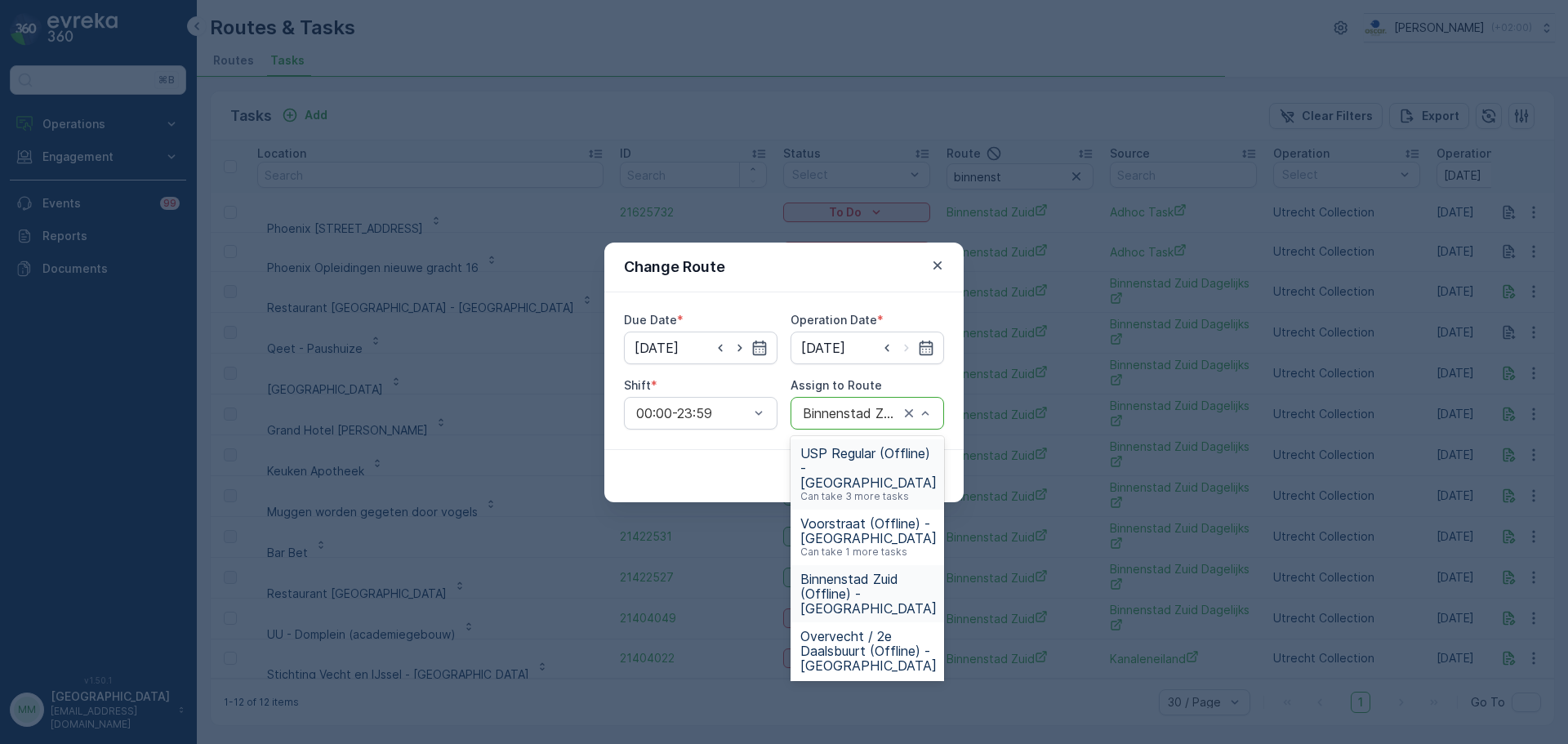
click at [864, 424] on div "Binnenstad Zuid (Offline) - Utrecht" at bounding box center [867, 413] width 153 height 33
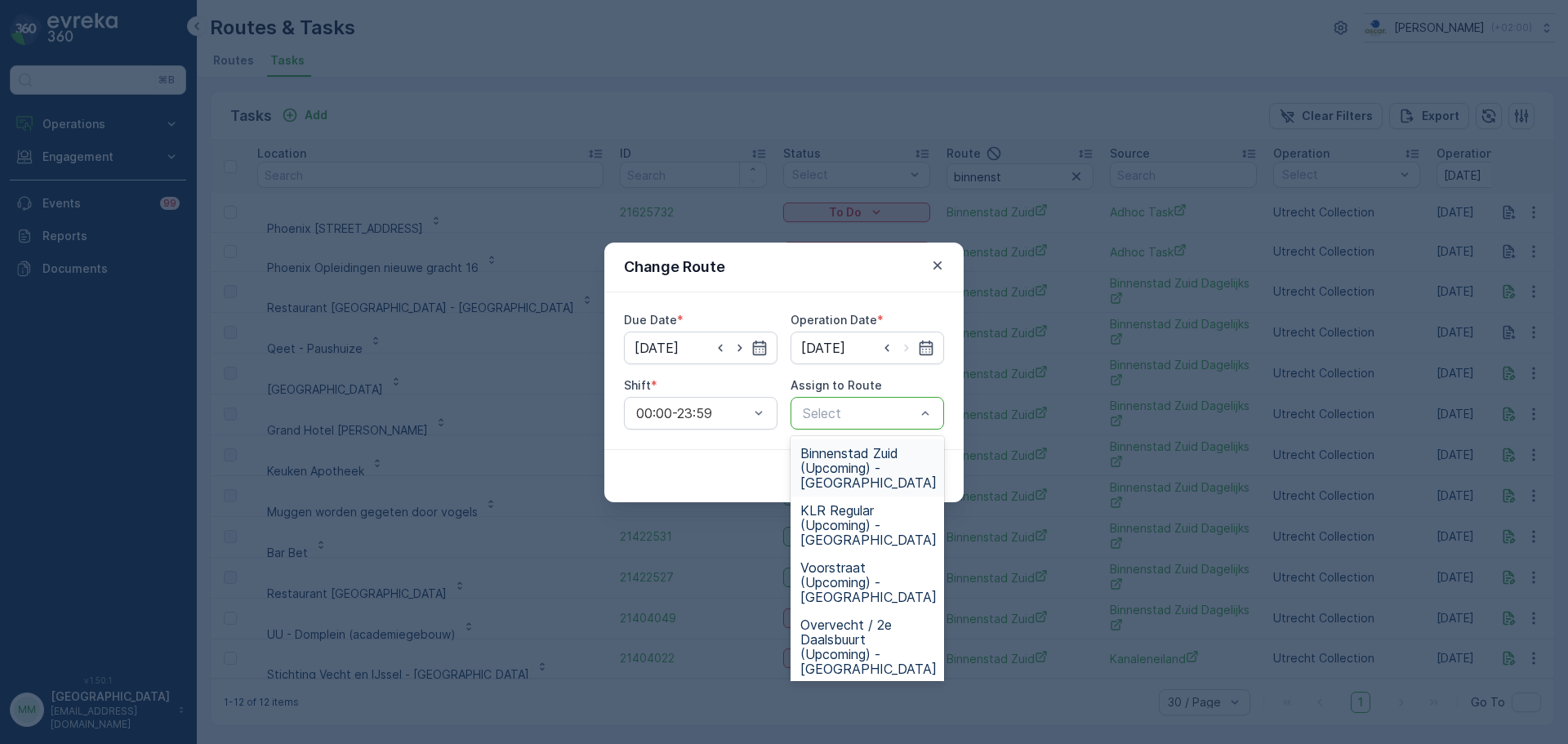
click at [869, 475] on span "Binnenstad Zuid (Upcoming) - Utrecht" at bounding box center [868, 468] width 136 height 44
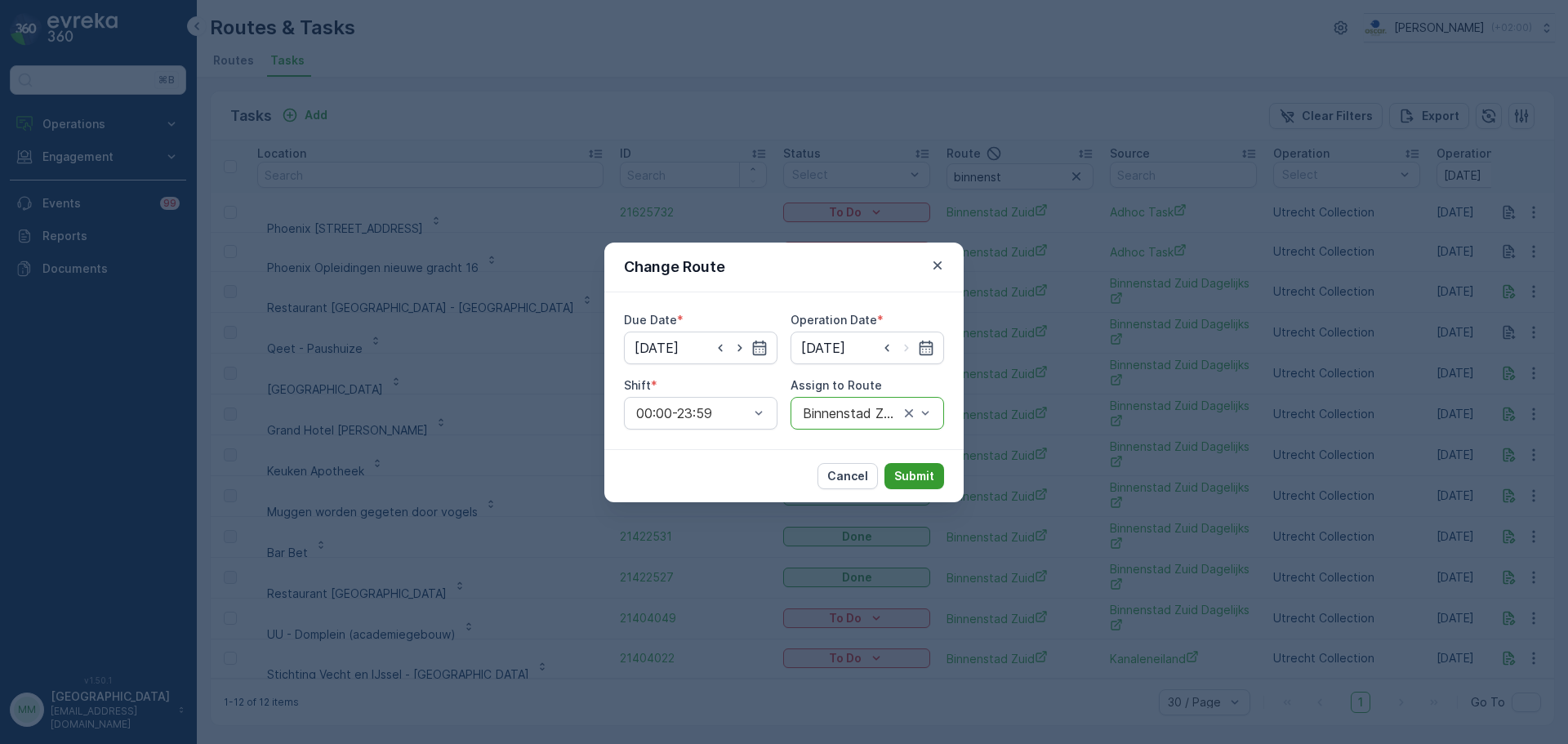
click at [923, 473] on p "Submit" at bounding box center [914, 476] width 40 height 16
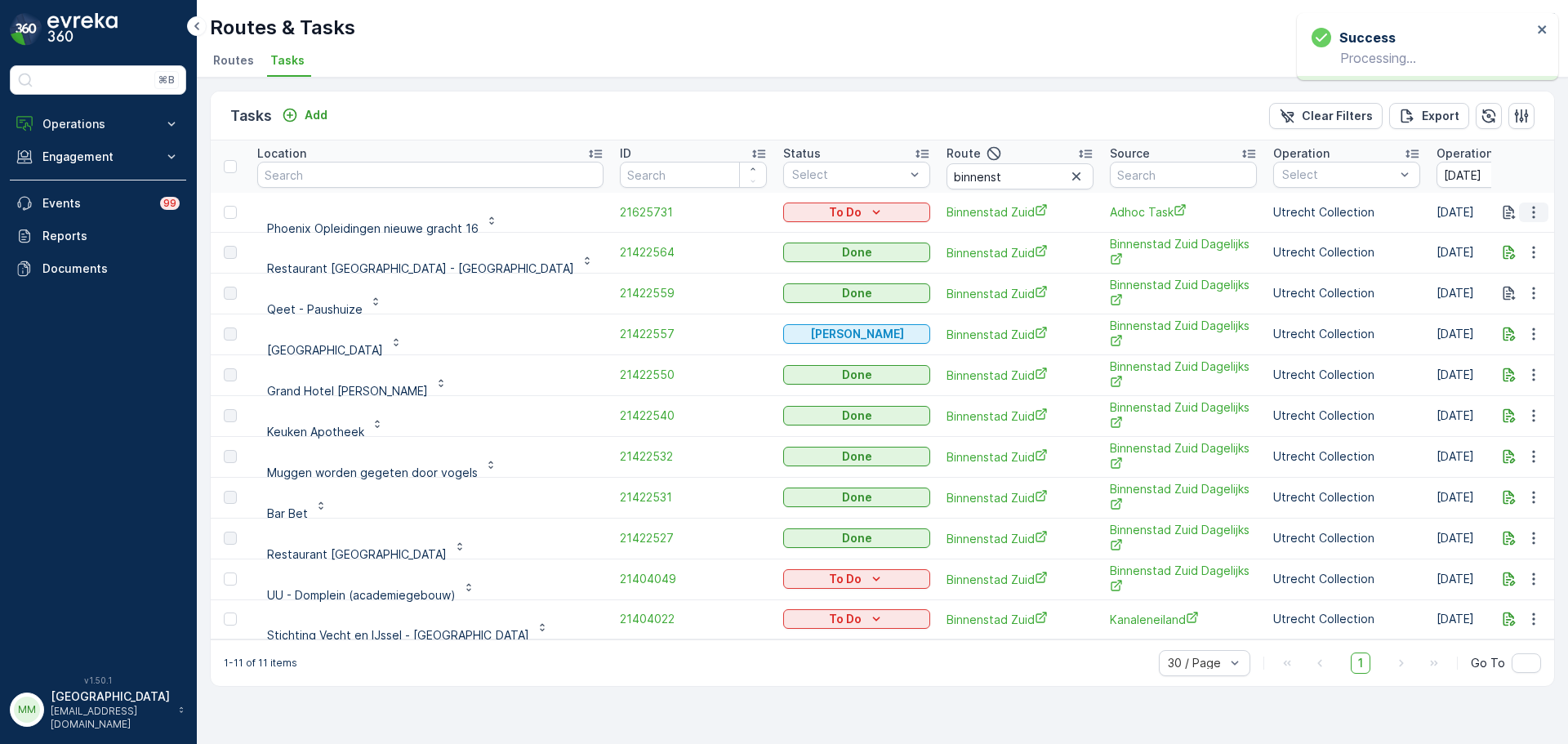
click at [1526, 211] on icon "button" at bounding box center [1534, 212] width 16 height 16
click at [1486, 288] on span "Change Route" at bounding box center [1491, 282] width 79 height 16
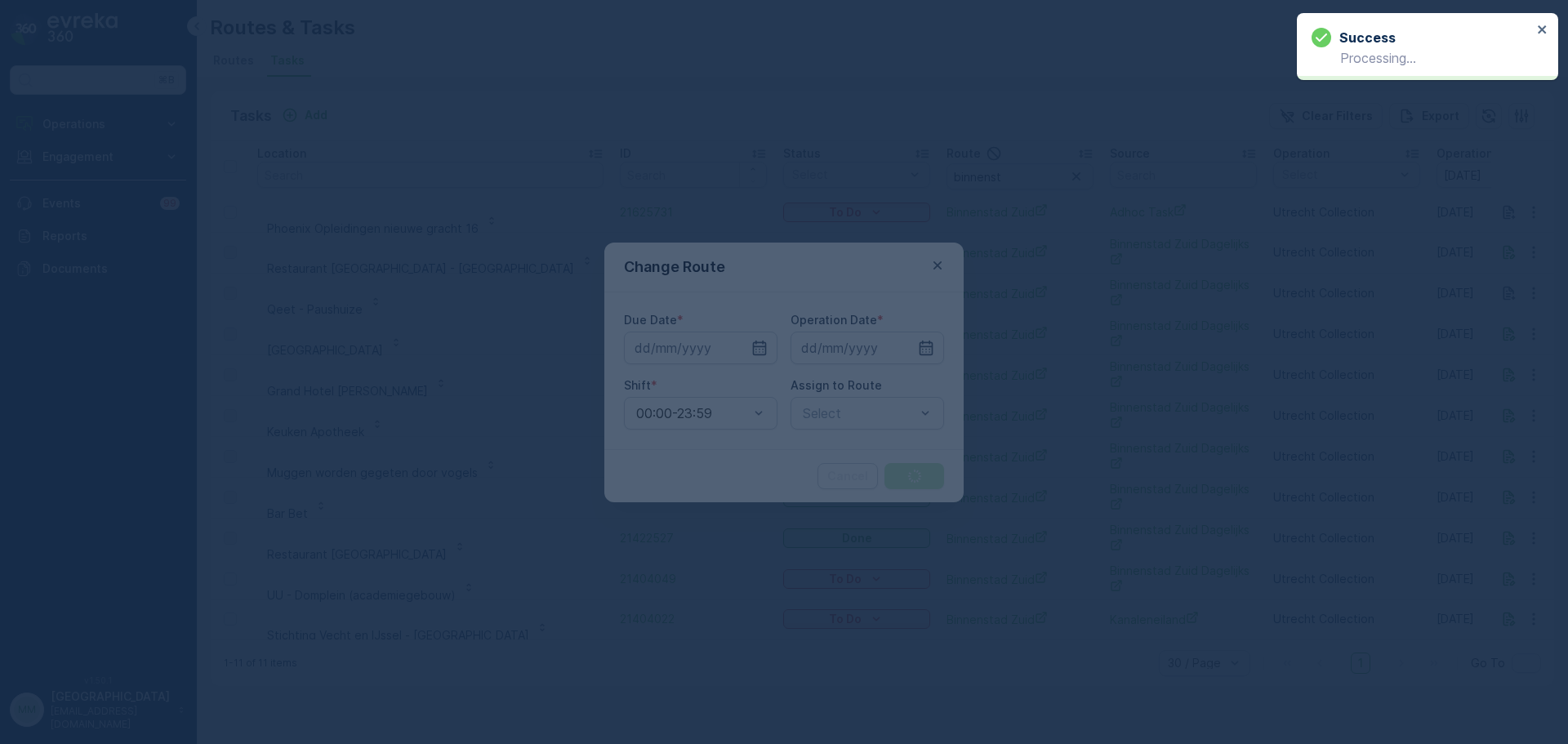
type input "[DATE]"
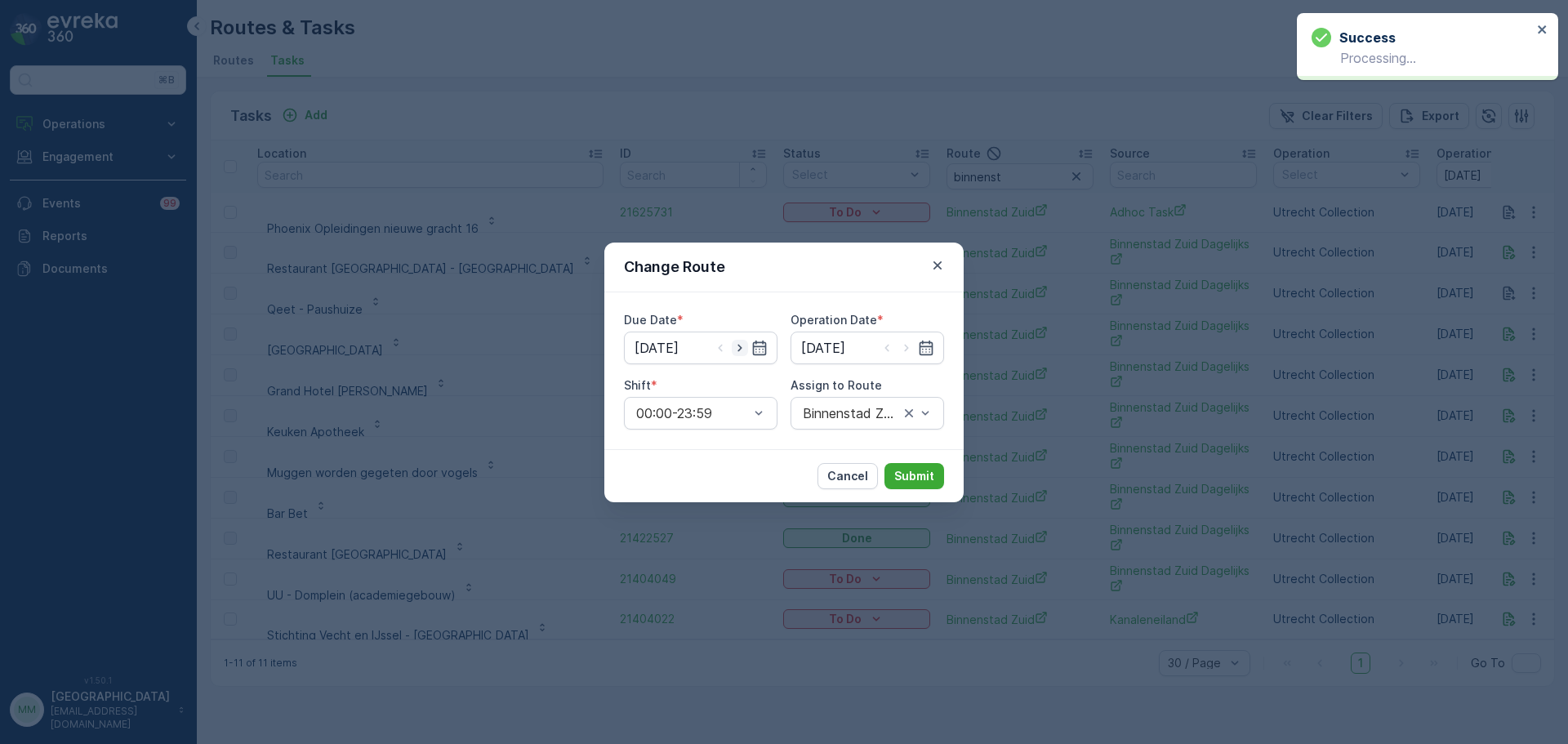
click at [736, 351] on icon "button" at bounding box center [739, 348] width 16 height 16
type input "13.09.2025"
click at [911, 345] on icon "button" at bounding box center [906, 348] width 16 height 16
type input "13.09.2025"
click at [887, 429] on div "Binnenstad Zuid (Offline) - Utrecht" at bounding box center [867, 413] width 153 height 33
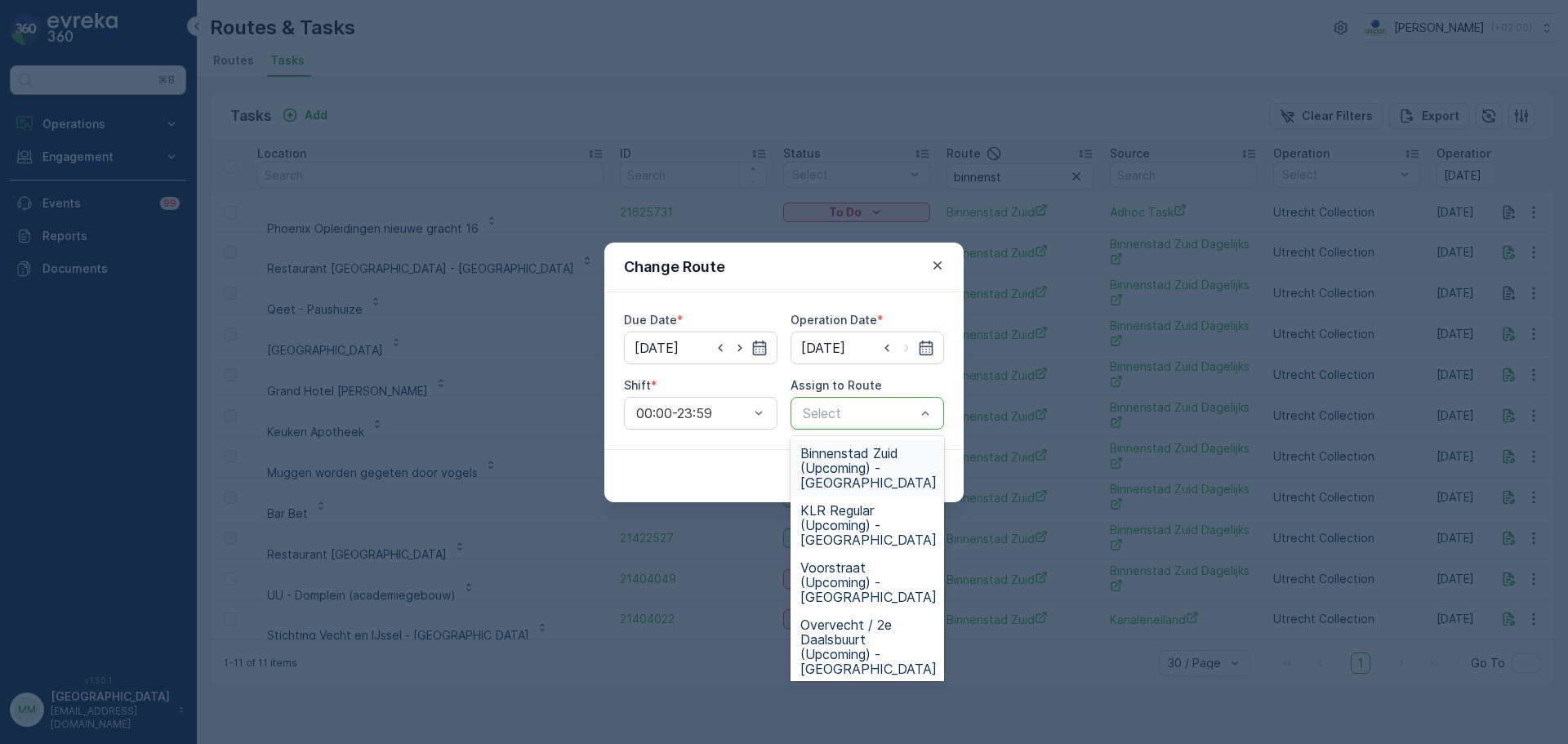
click at [876, 456] on span "Binnenstad Zuid (Upcoming) - Utrecht" at bounding box center [868, 468] width 136 height 44
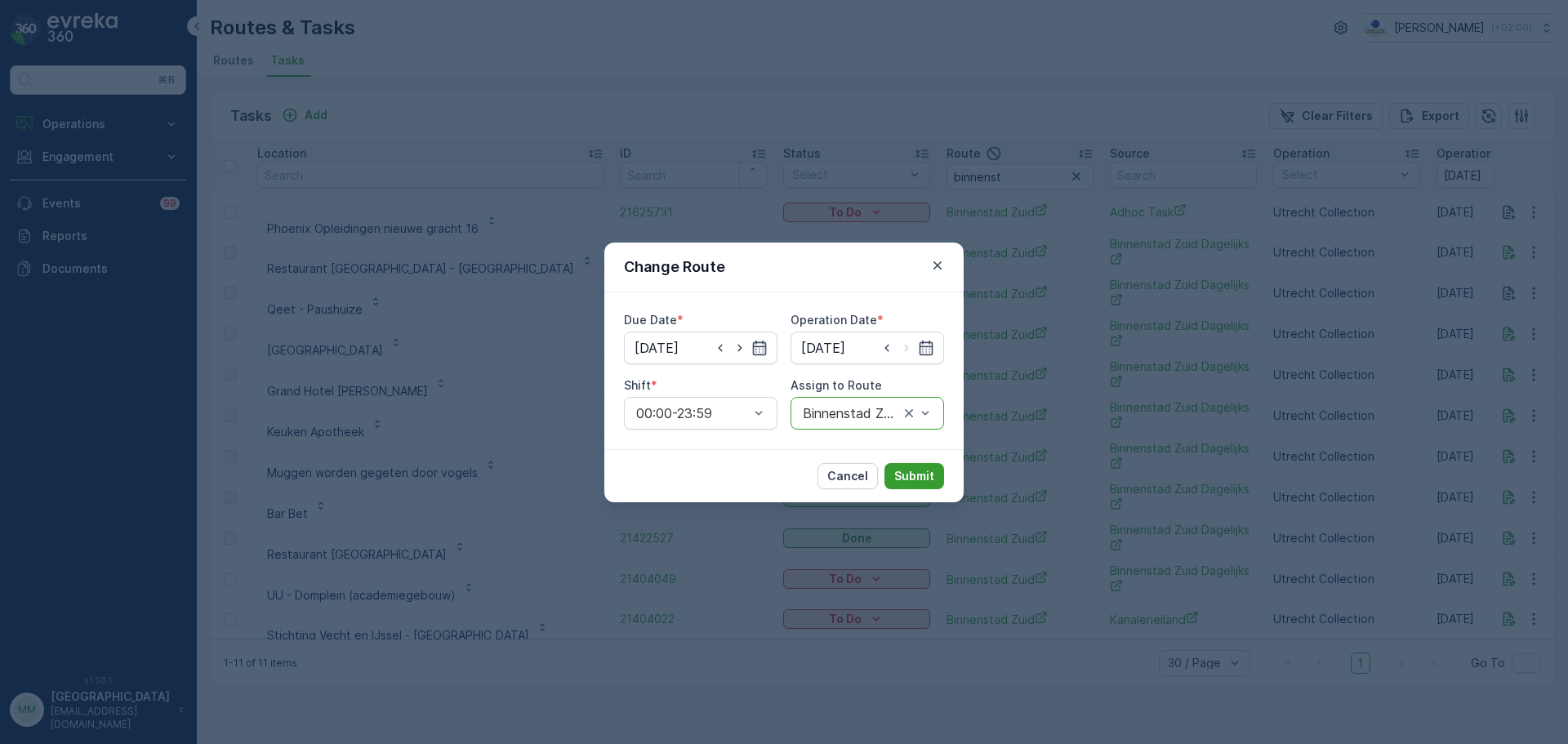
click at [927, 465] on button "Submit" at bounding box center [914, 476] width 59 height 26
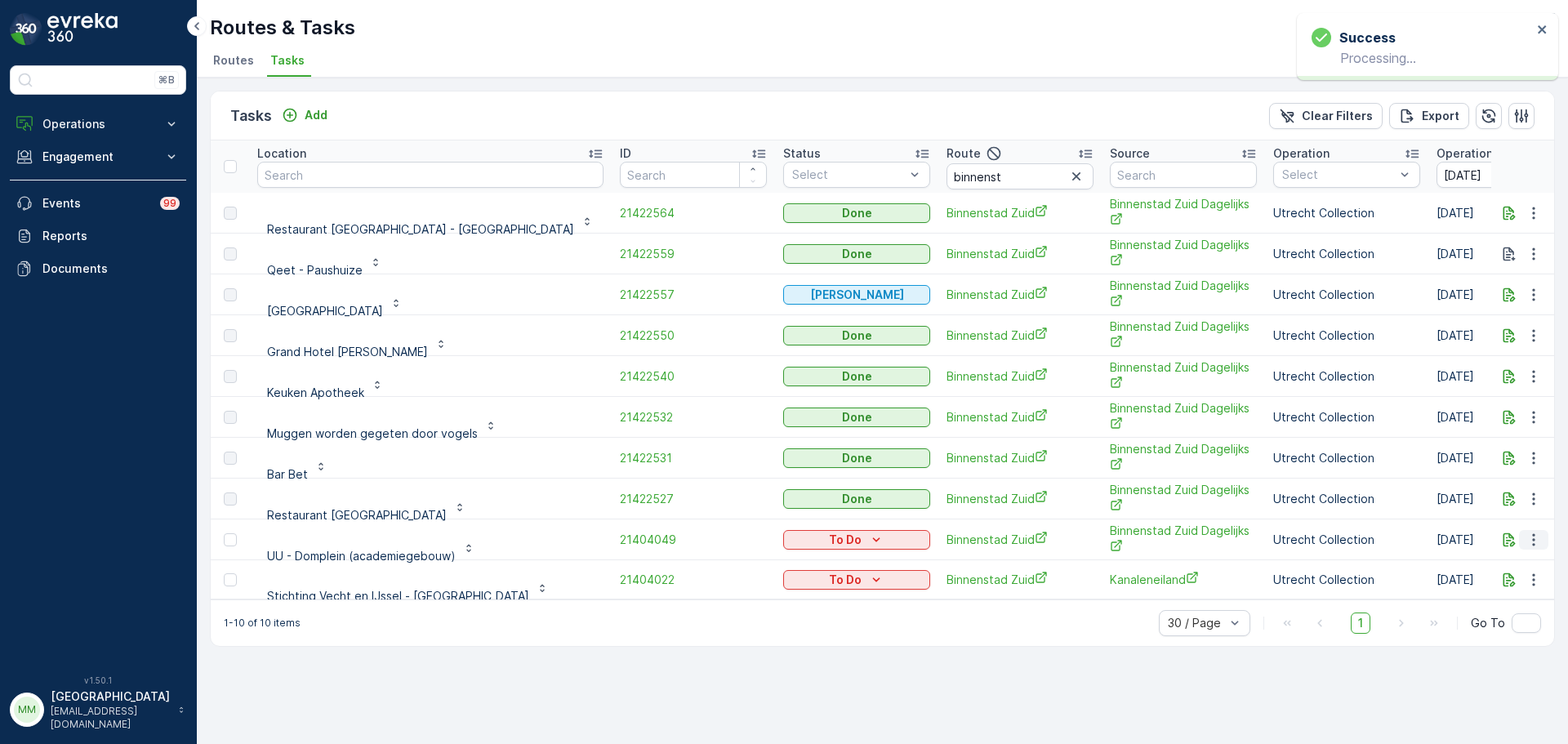
click at [1526, 535] on icon "button" at bounding box center [1534, 540] width 16 height 16
click at [1479, 614] on span "Change Route" at bounding box center [1491, 610] width 79 height 16
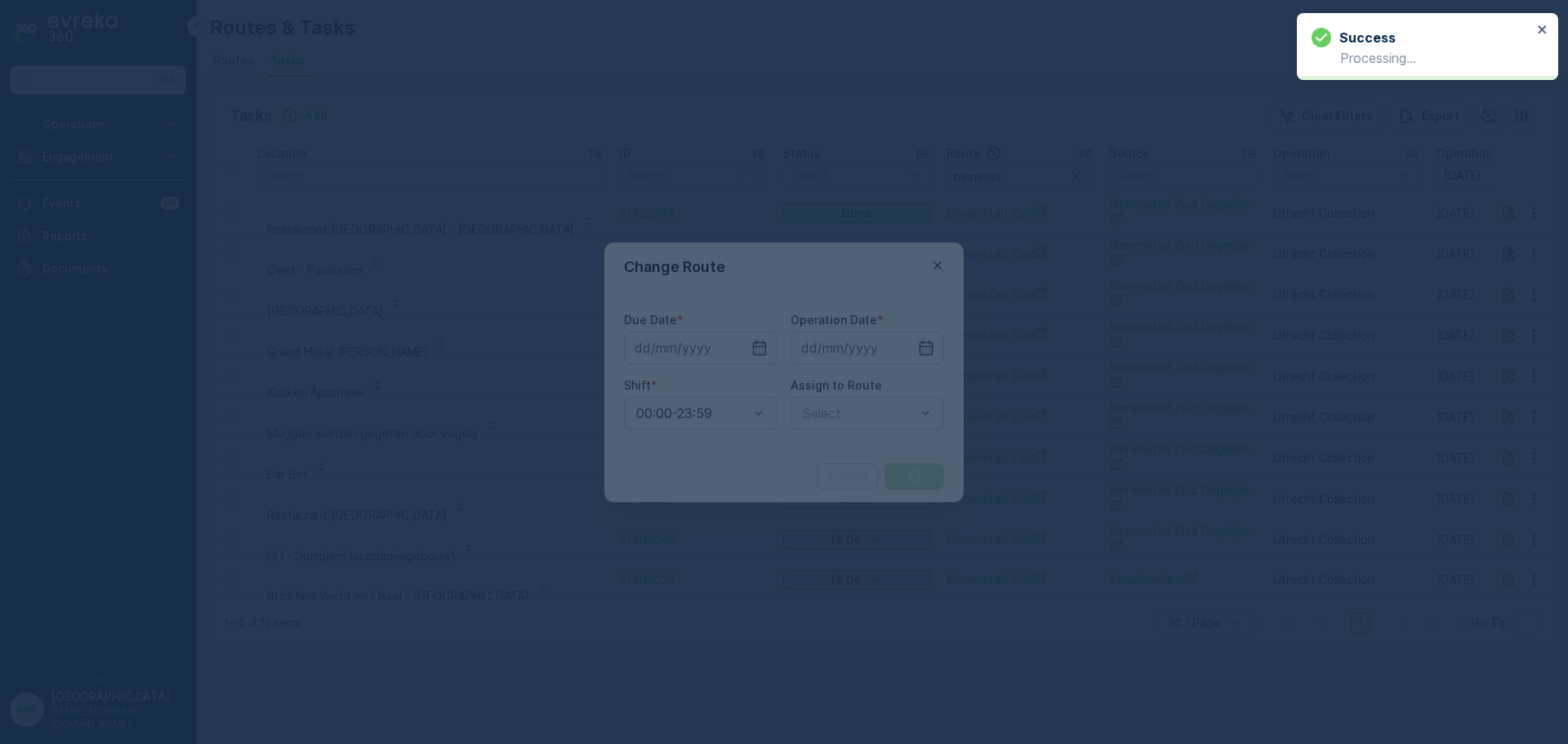
type input "[DATE]"
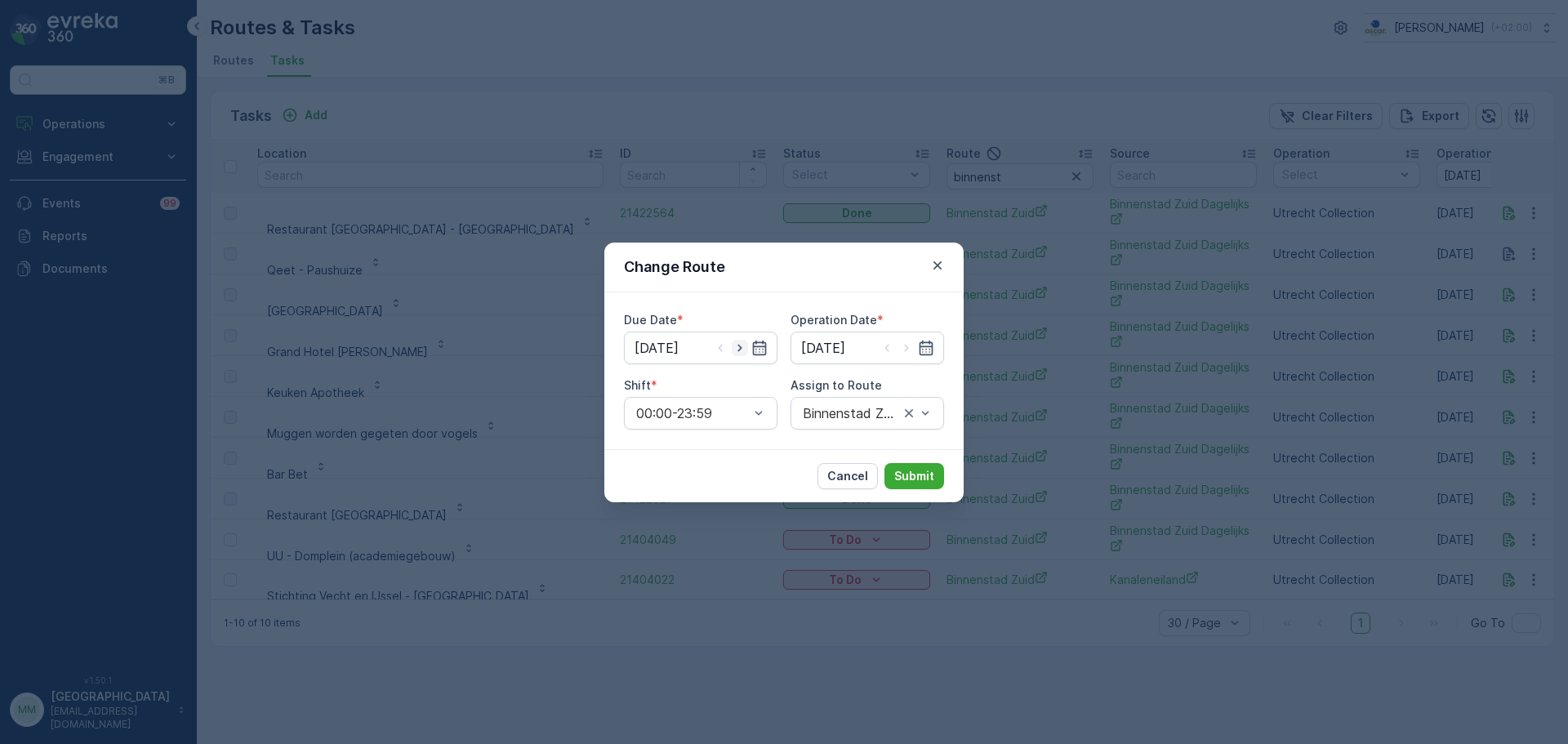
click at [742, 356] on icon "button" at bounding box center [739, 348] width 16 height 16
type input "13.09.2025"
click at [910, 353] on icon "button" at bounding box center [906, 348] width 16 height 16
type input "13.09.2025"
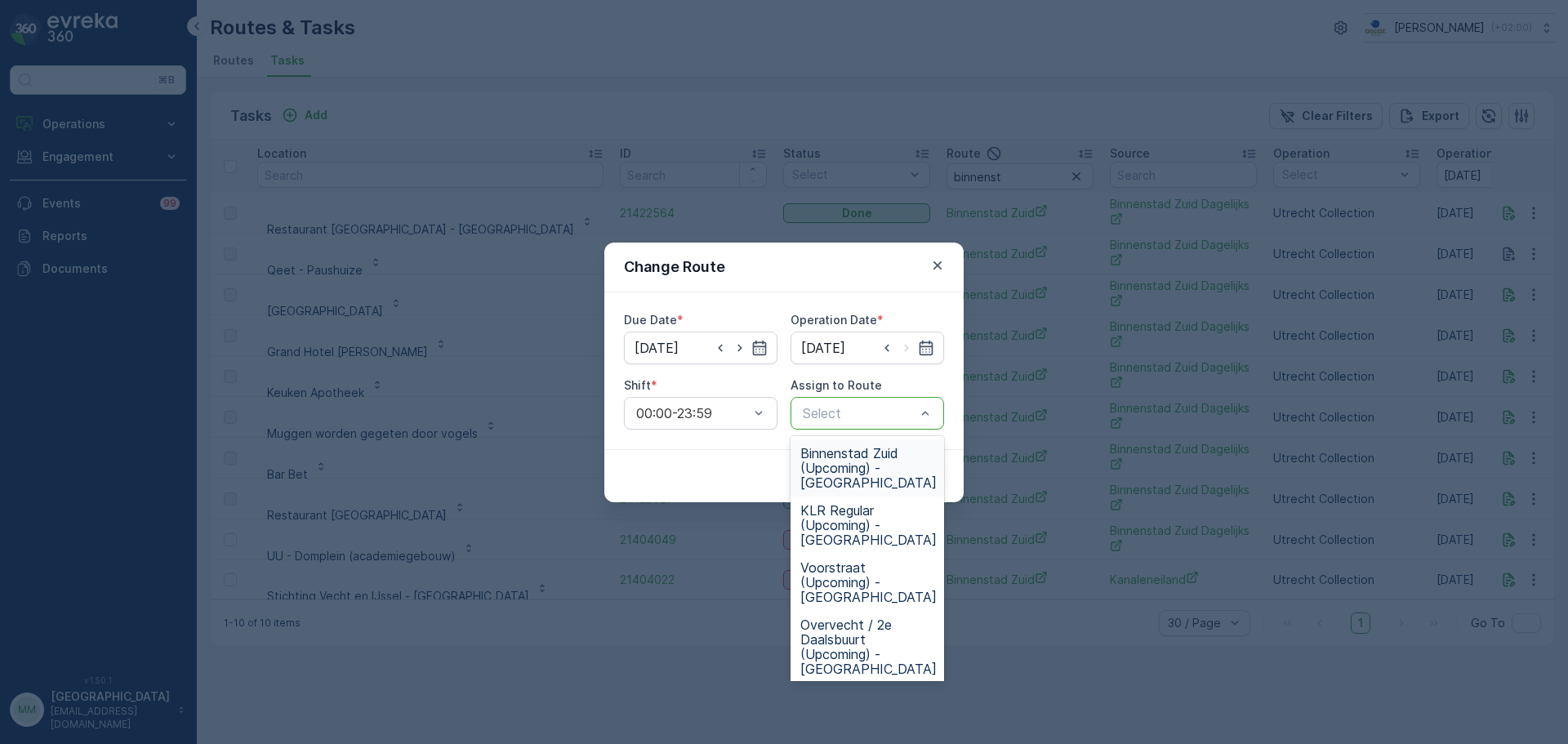
click at [862, 469] on span "Binnenstad Zuid (Upcoming) - Utrecht" at bounding box center [868, 468] width 136 height 44
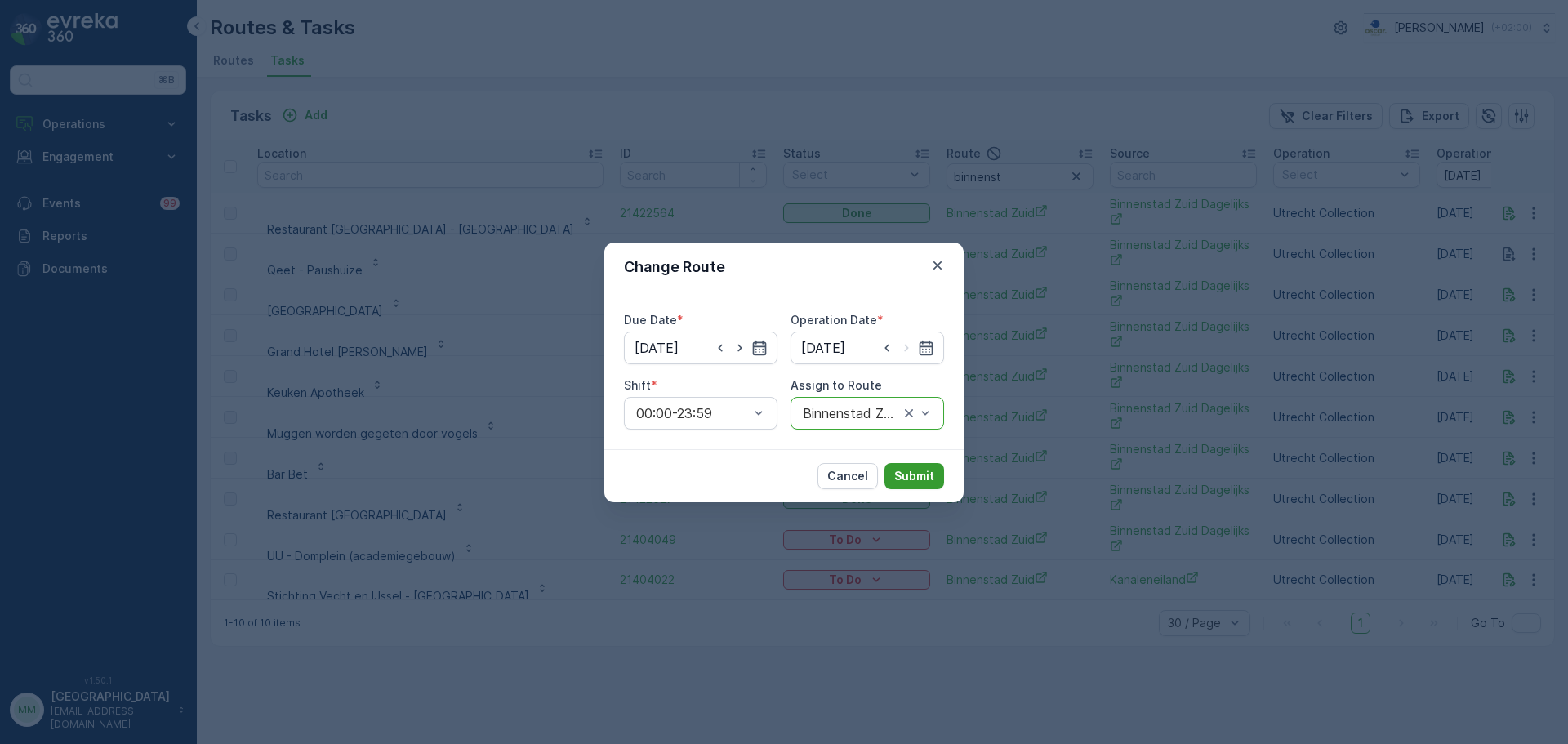
click at [926, 470] on p "Submit" at bounding box center [914, 476] width 40 height 16
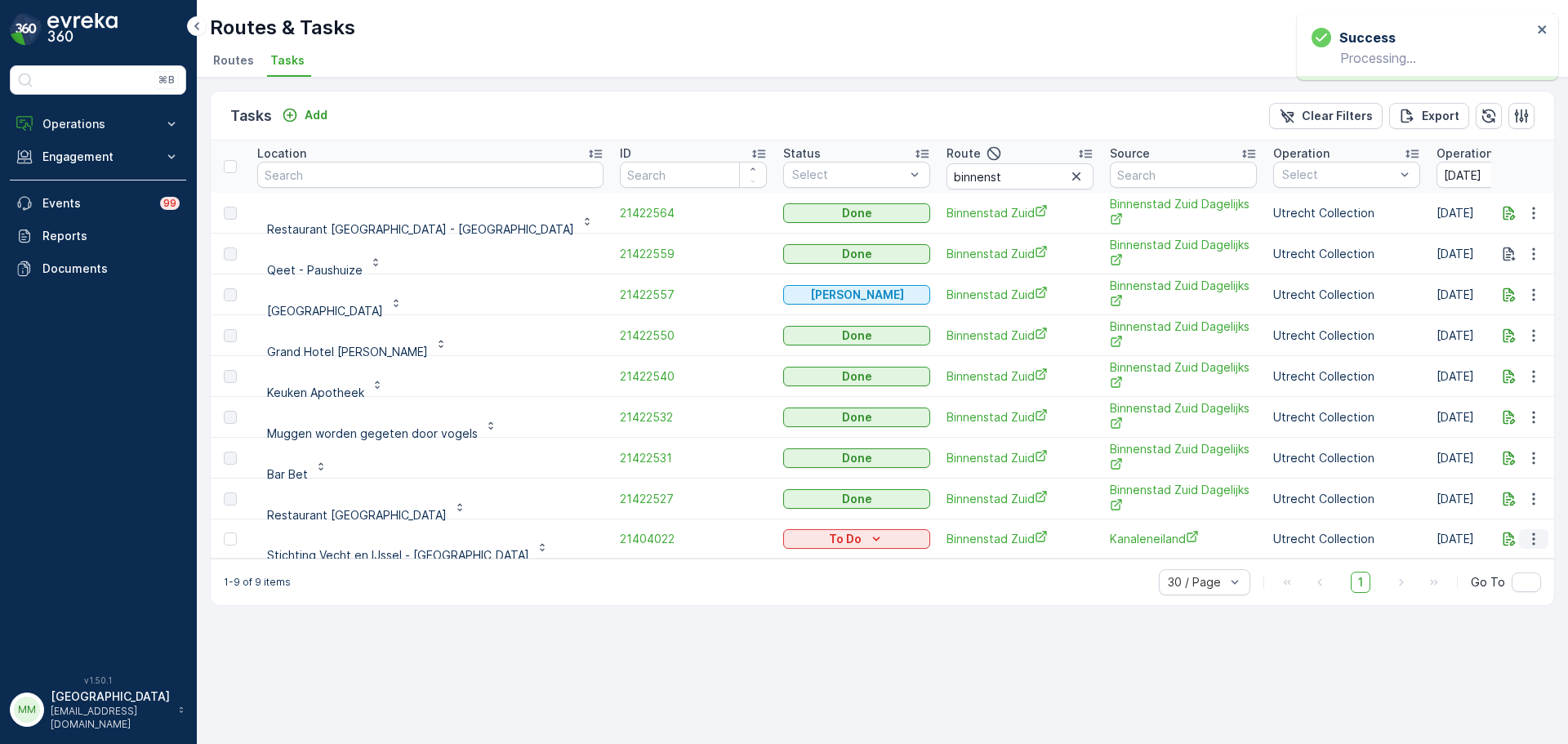
click at [1532, 536] on icon "button" at bounding box center [1534, 539] width 16 height 16
click at [1513, 605] on span "Change Route" at bounding box center [1491, 609] width 79 height 16
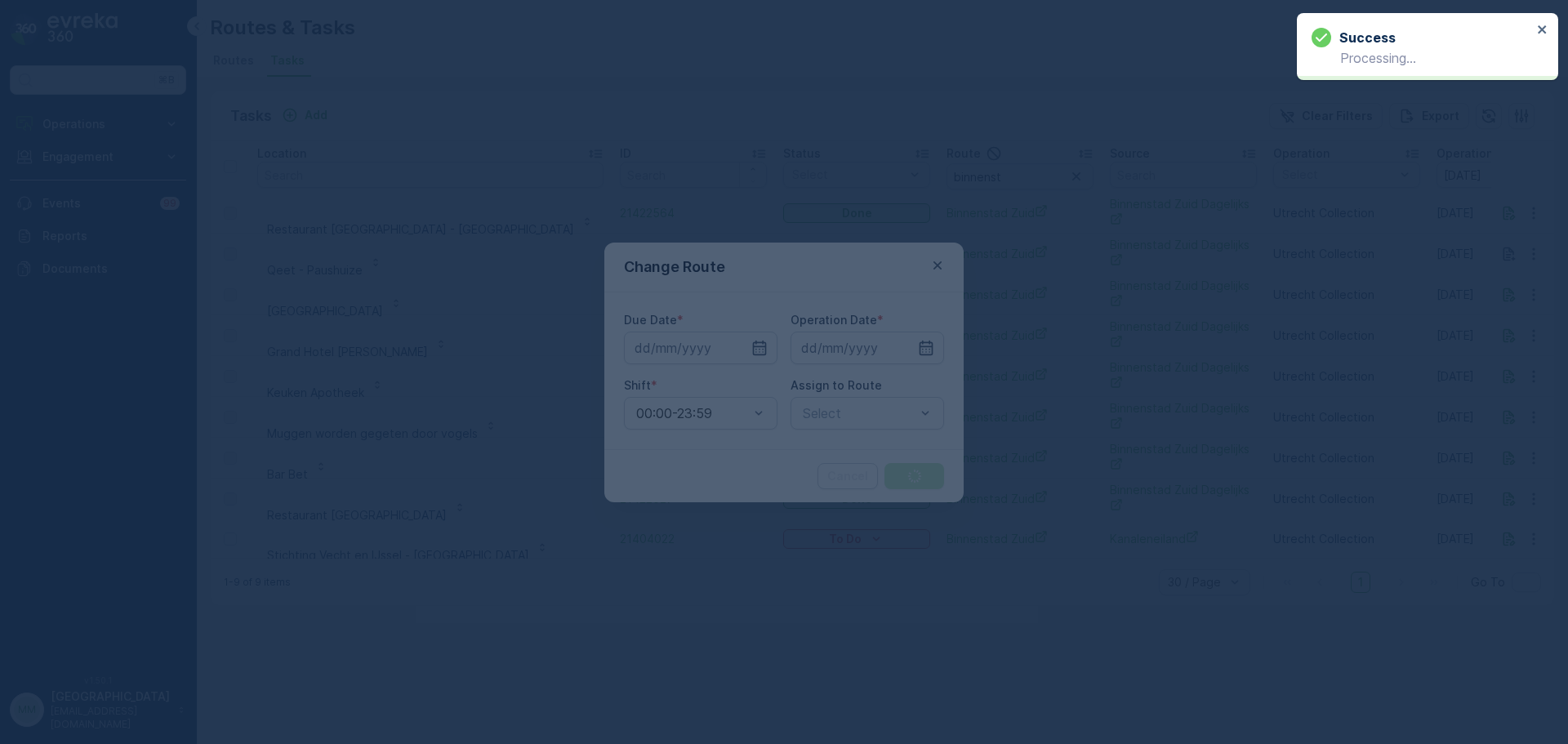
type input "[DATE]"
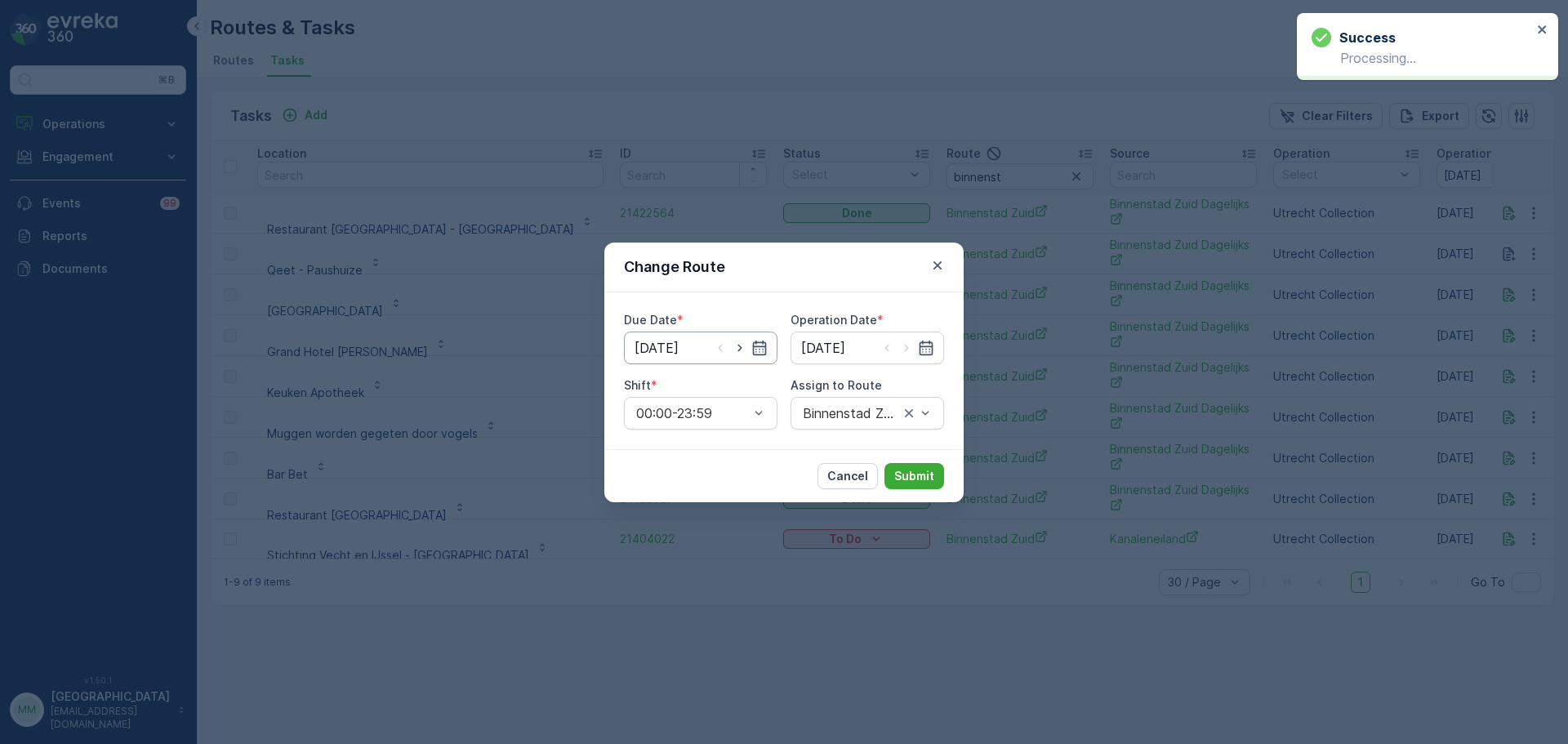
drag, startPoint x: 736, startPoint y: 354, endPoint x: 768, endPoint y: 361, distance: 32.8
click at [736, 353] on icon "button" at bounding box center [739, 348] width 16 height 16
type input "13.09.2025"
click at [909, 351] on icon "button" at bounding box center [906, 348] width 16 height 16
type input "13.09.2025"
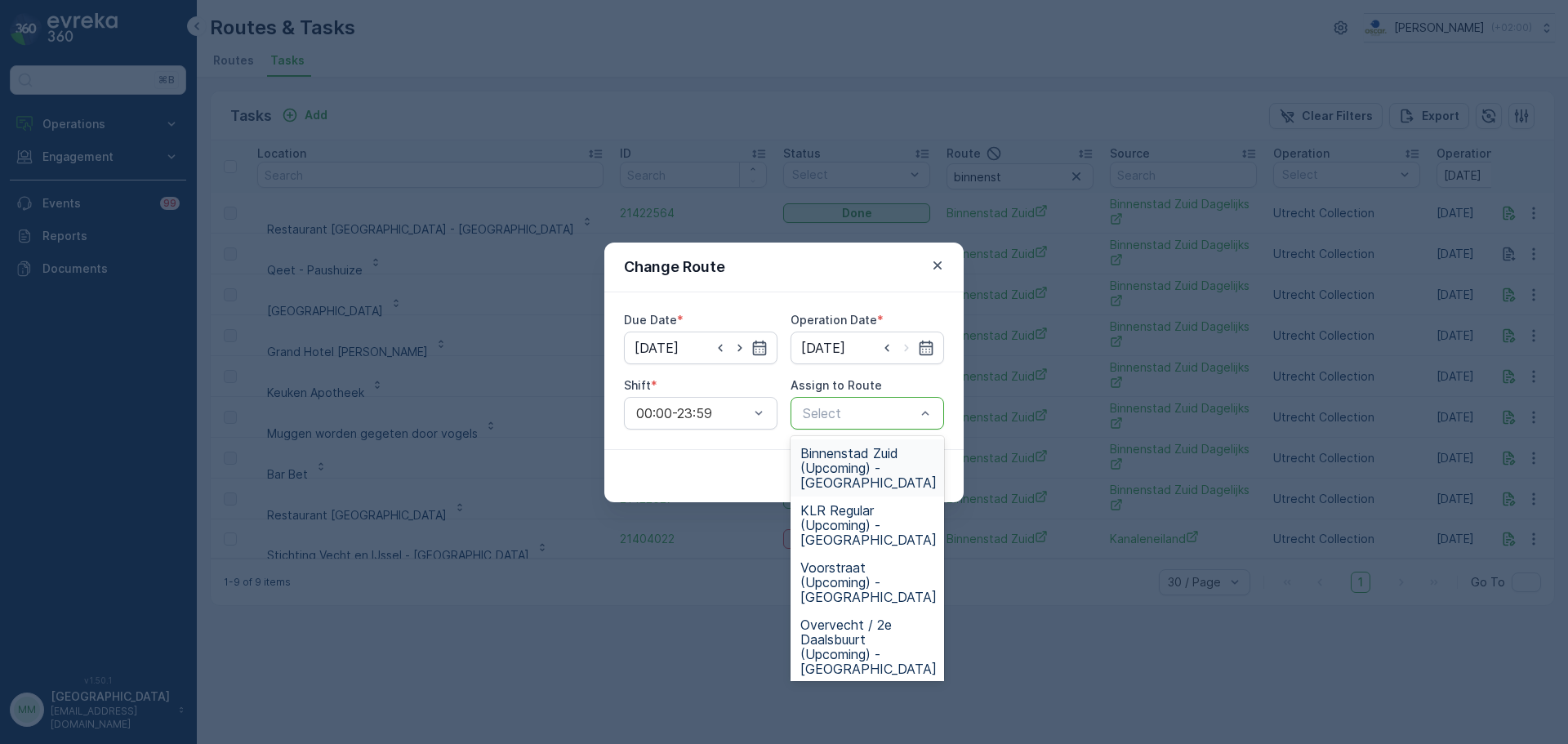
click at [878, 453] on span "Binnenstad Zuid (Upcoming) - Utrecht" at bounding box center [868, 468] width 136 height 44
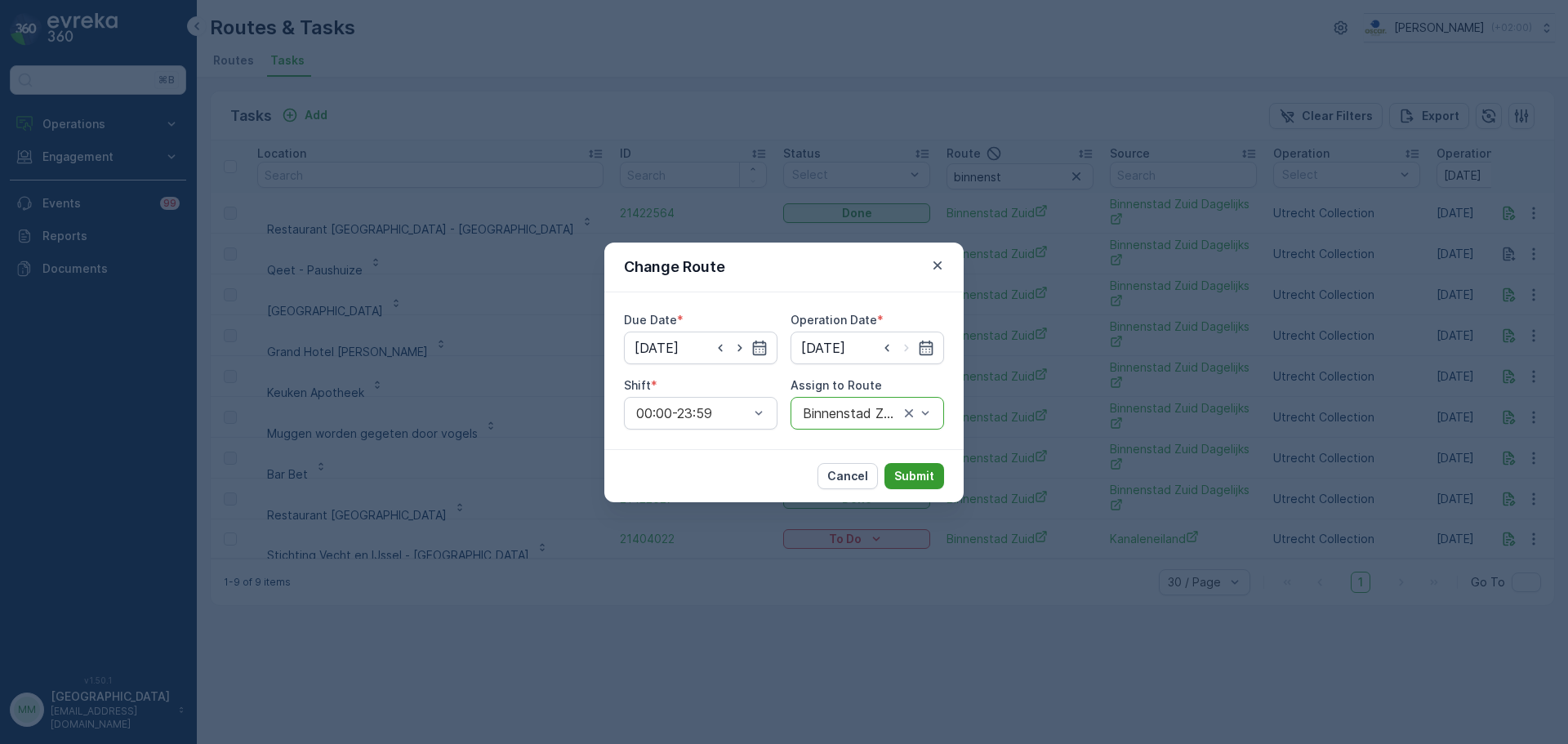
click at [919, 472] on p "Submit" at bounding box center [914, 476] width 40 height 16
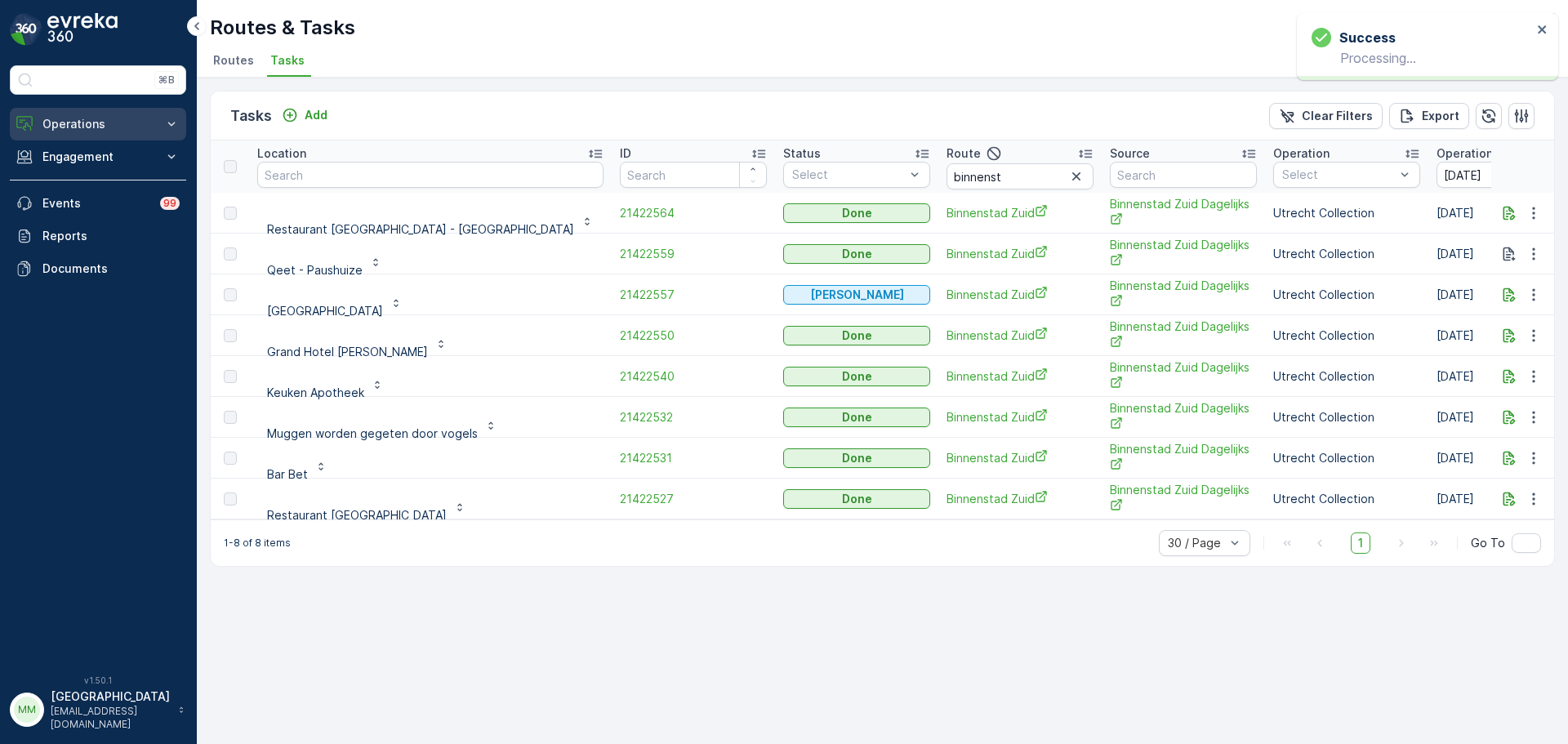
click at [110, 123] on p "Operations" at bounding box center [97, 124] width 111 height 16
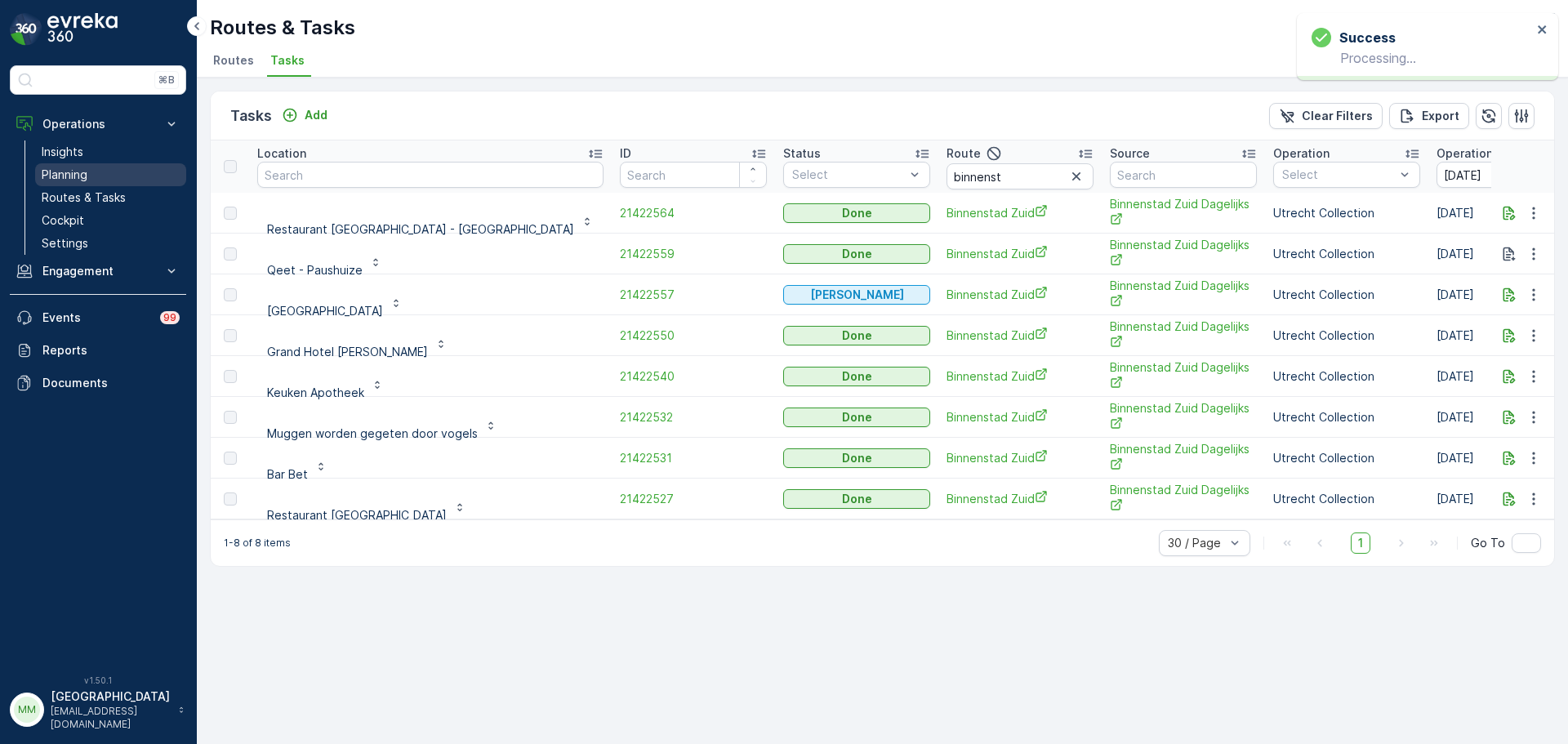
click at [120, 168] on link "Planning" at bounding box center [111, 175] width 151 height 23
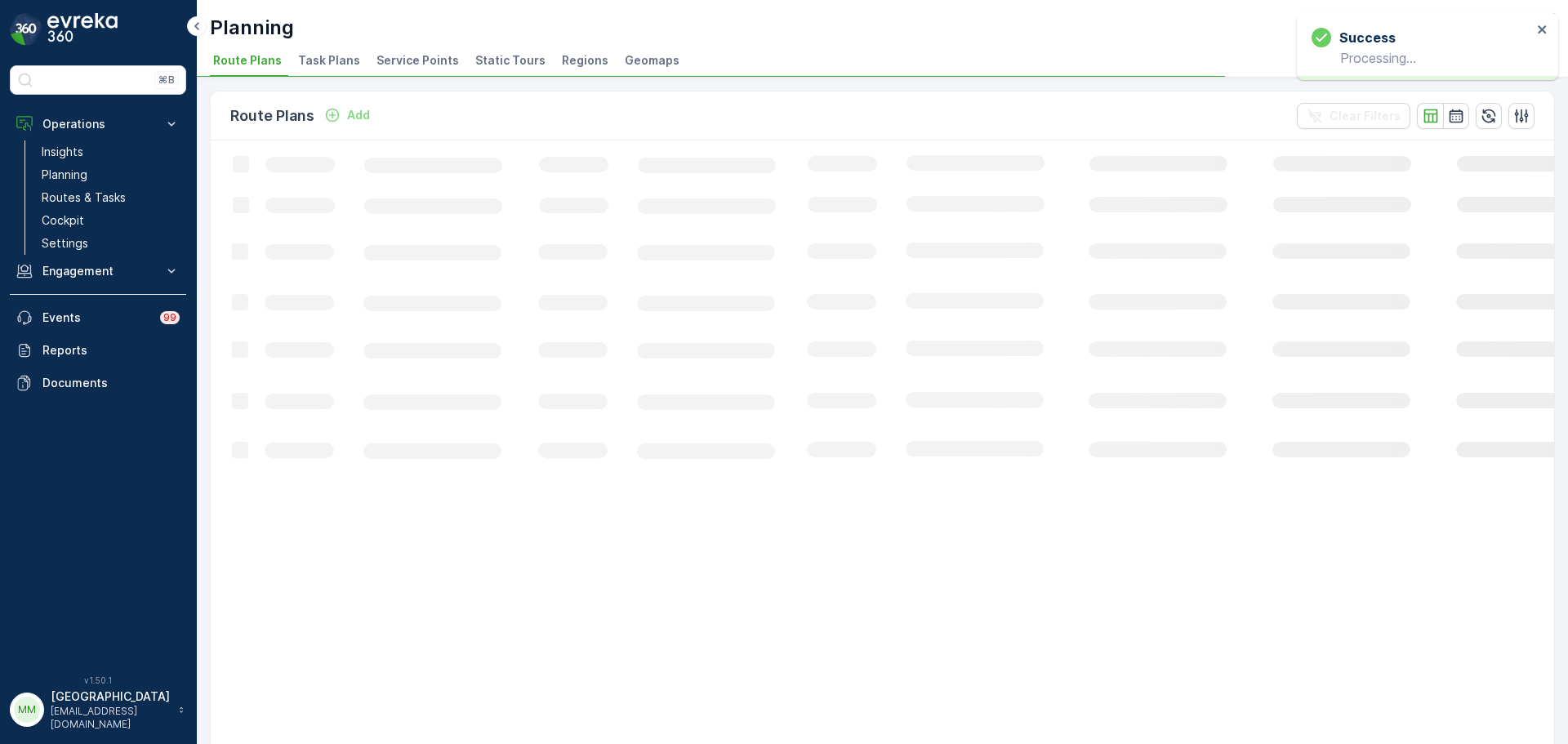
click at [351, 59] on span "Task Plans" at bounding box center [329, 60] width 62 height 16
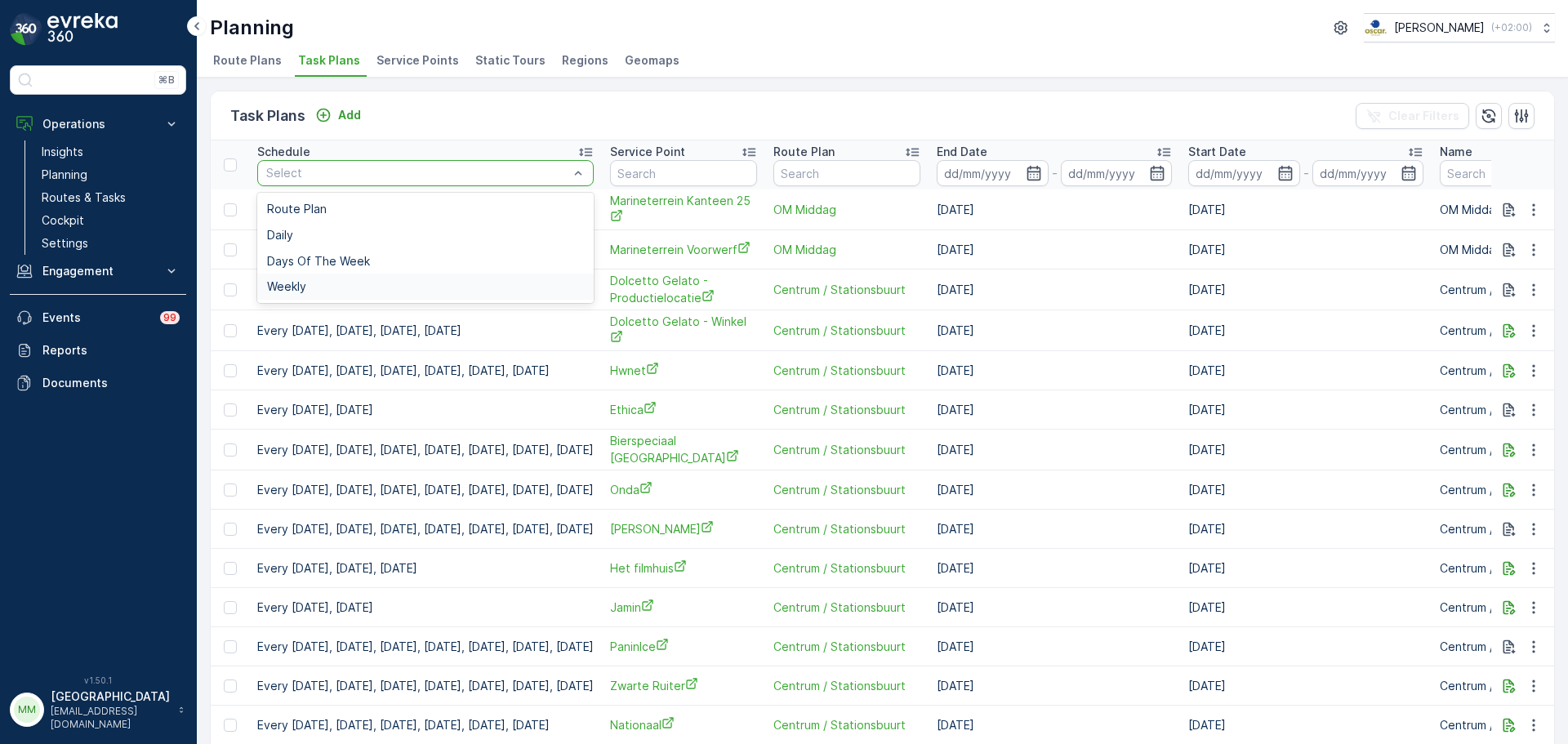
click at [328, 283] on div "Weekly" at bounding box center [425, 286] width 317 height 13
